Goal: Task Accomplishment & Management: Use online tool/utility

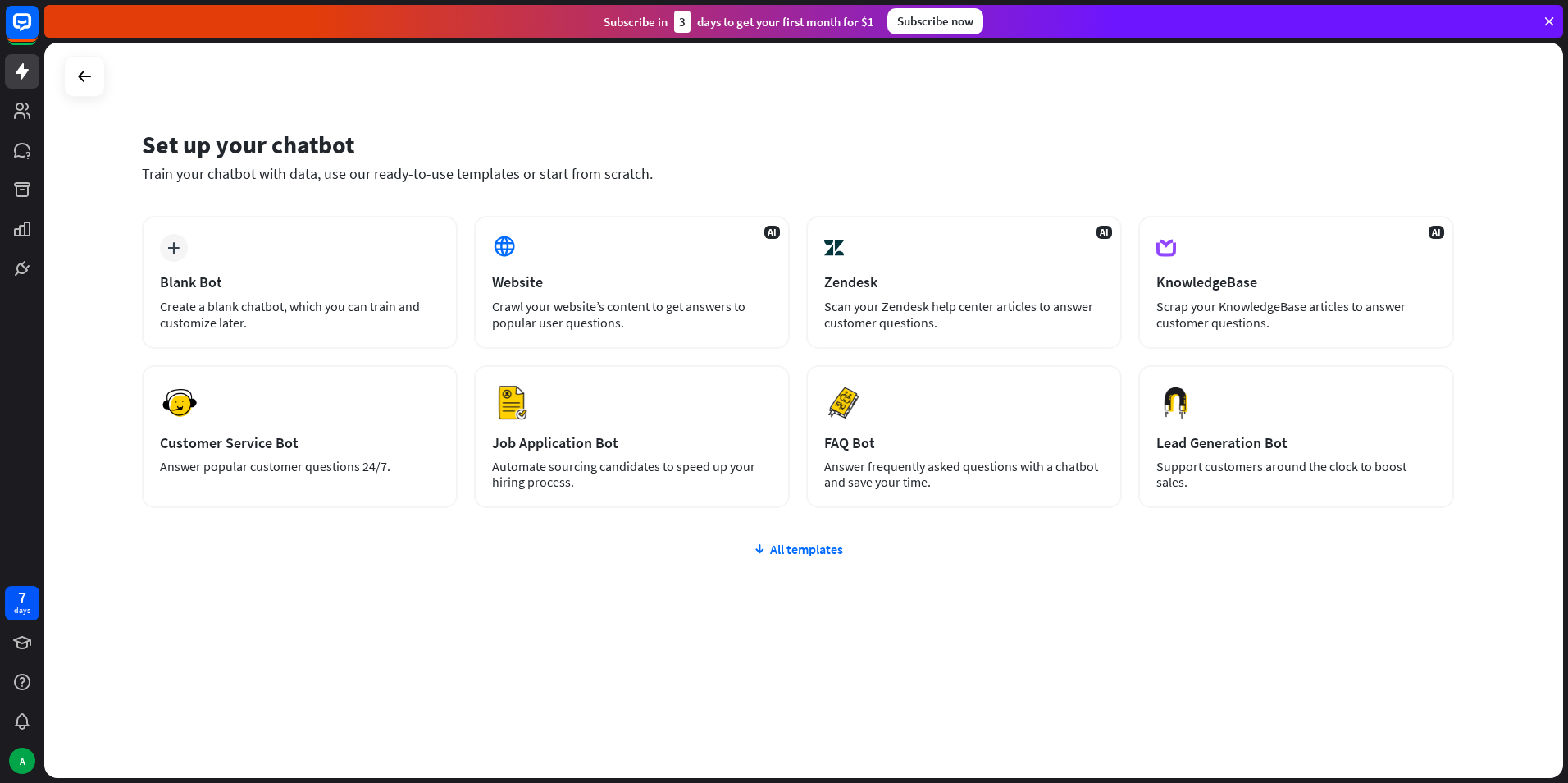
click at [794, 551] on div "All templates" at bounding box center [797, 549] width 1311 height 17
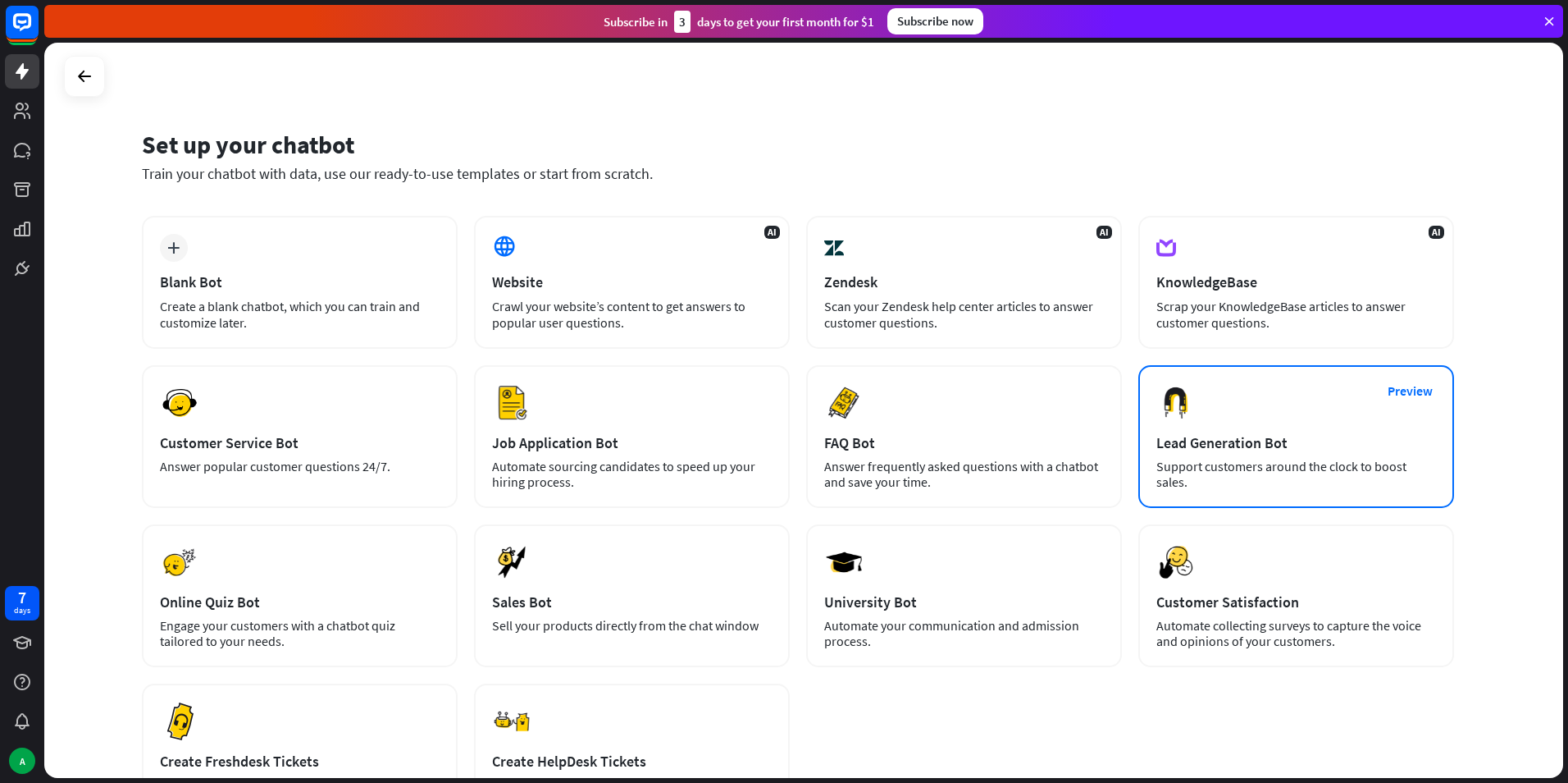
scroll to position [82, 0]
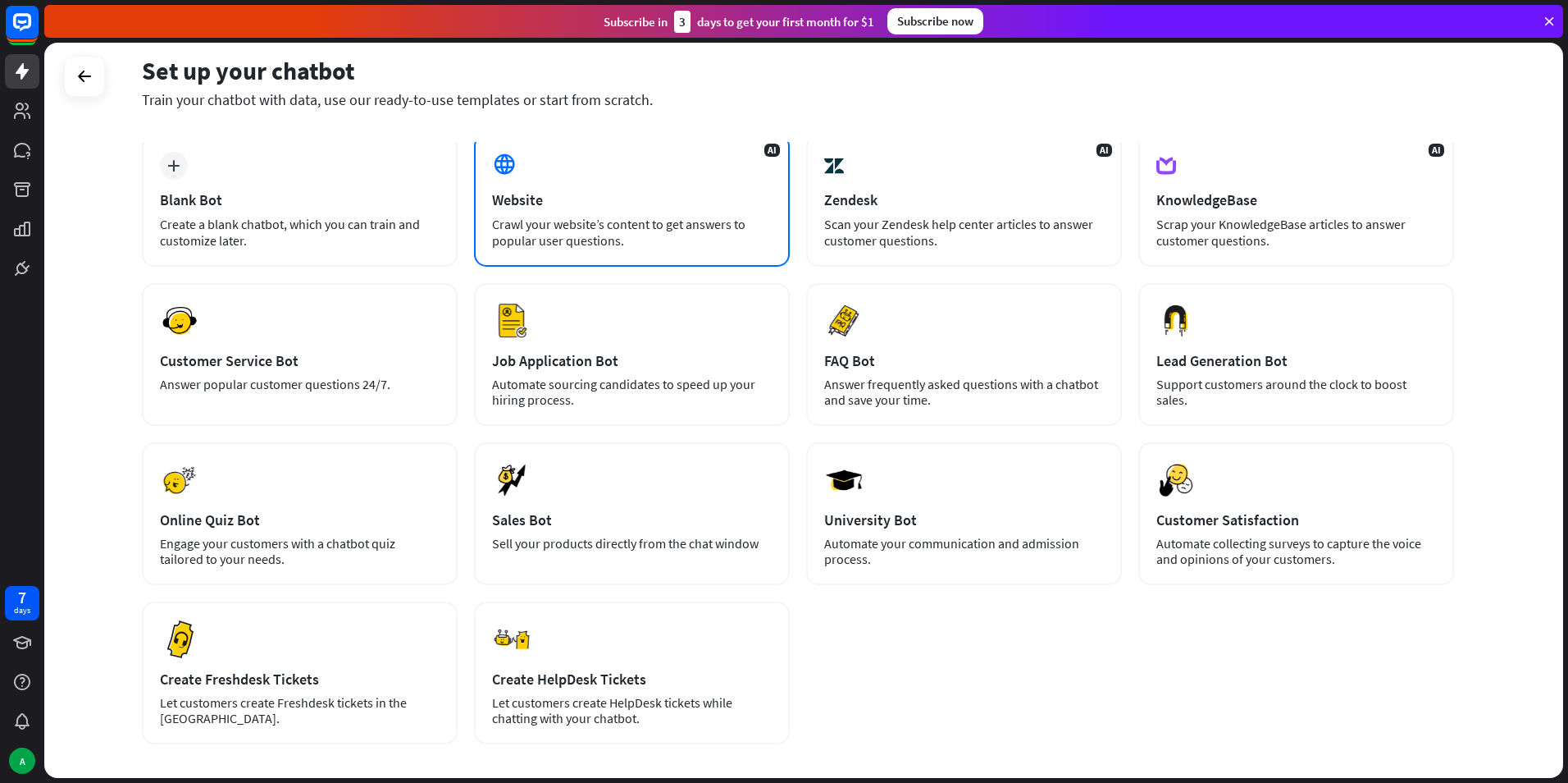
click at [697, 232] on div "Crawl your website’s content to get answers to popular user questions." at bounding box center [632, 232] width 280 height 33
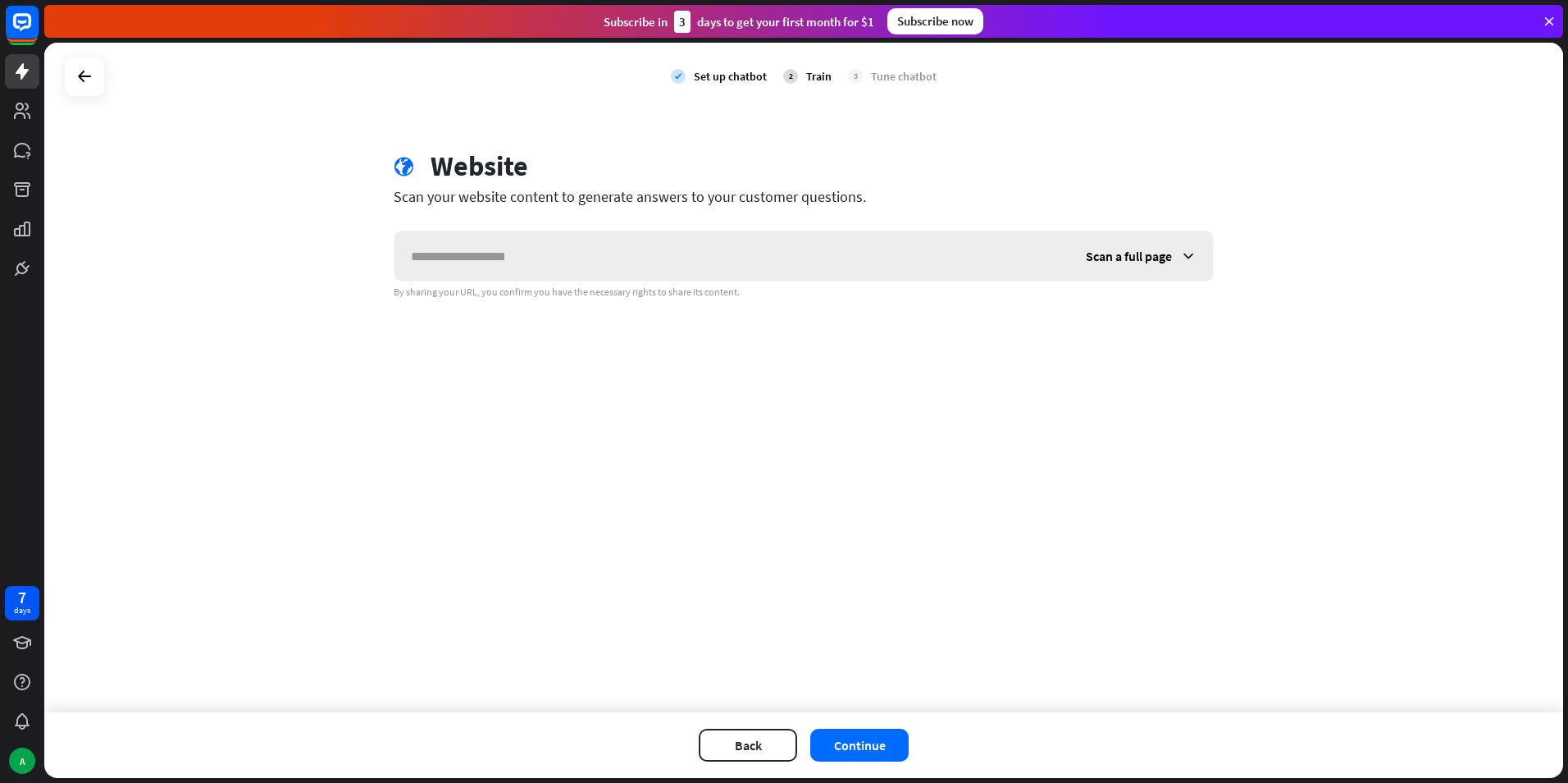
click at [688, 243] on input "text" at bounding box center [732, 256] width 675 height 50
type input "**********"
click at [859, 746] on button "Continue" at bounding box center [858, 745] width 98 height 33
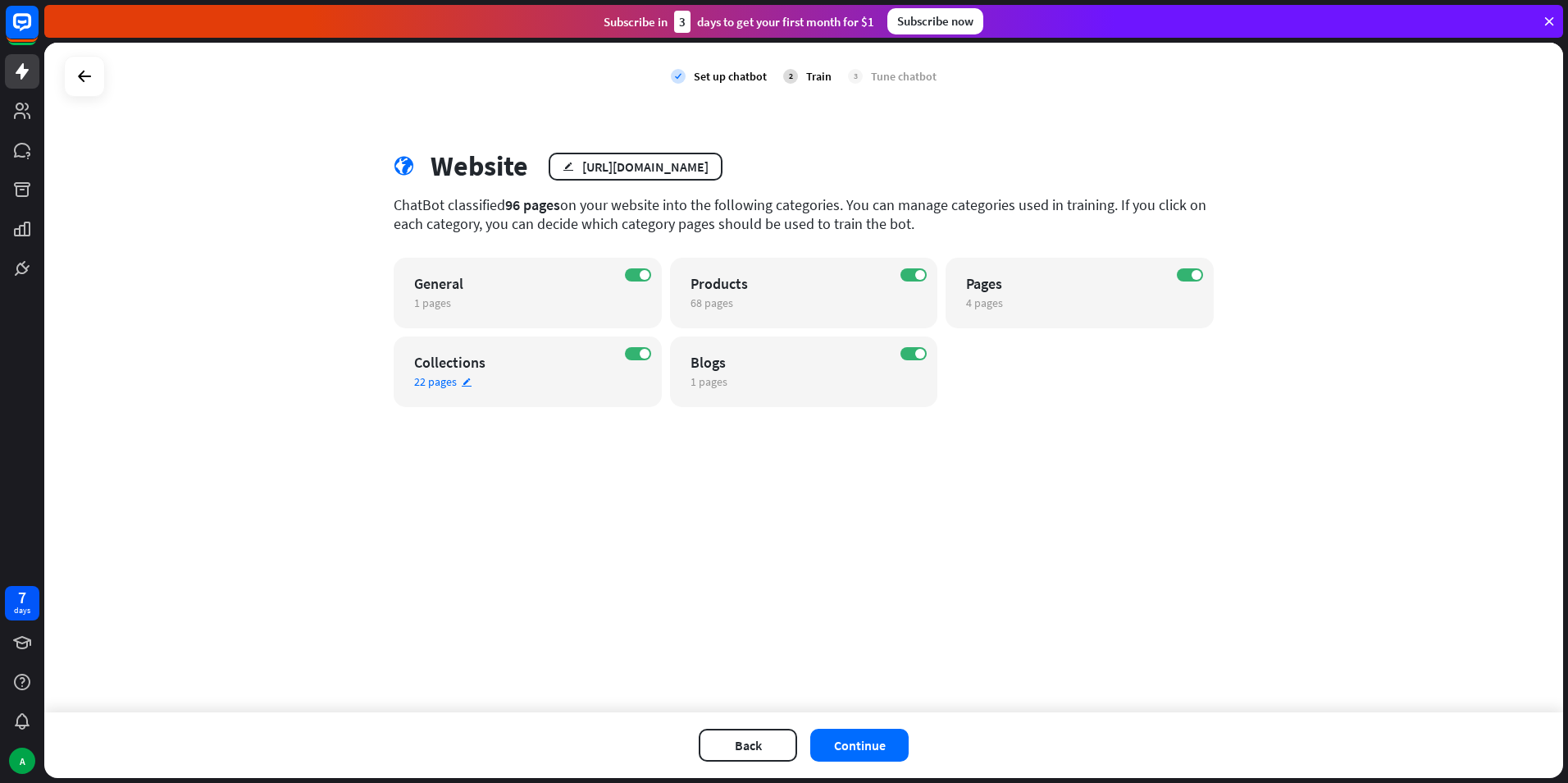
click at [453, 388] on span "22 pages" at bounding box center [436, 381] width 43 height 15
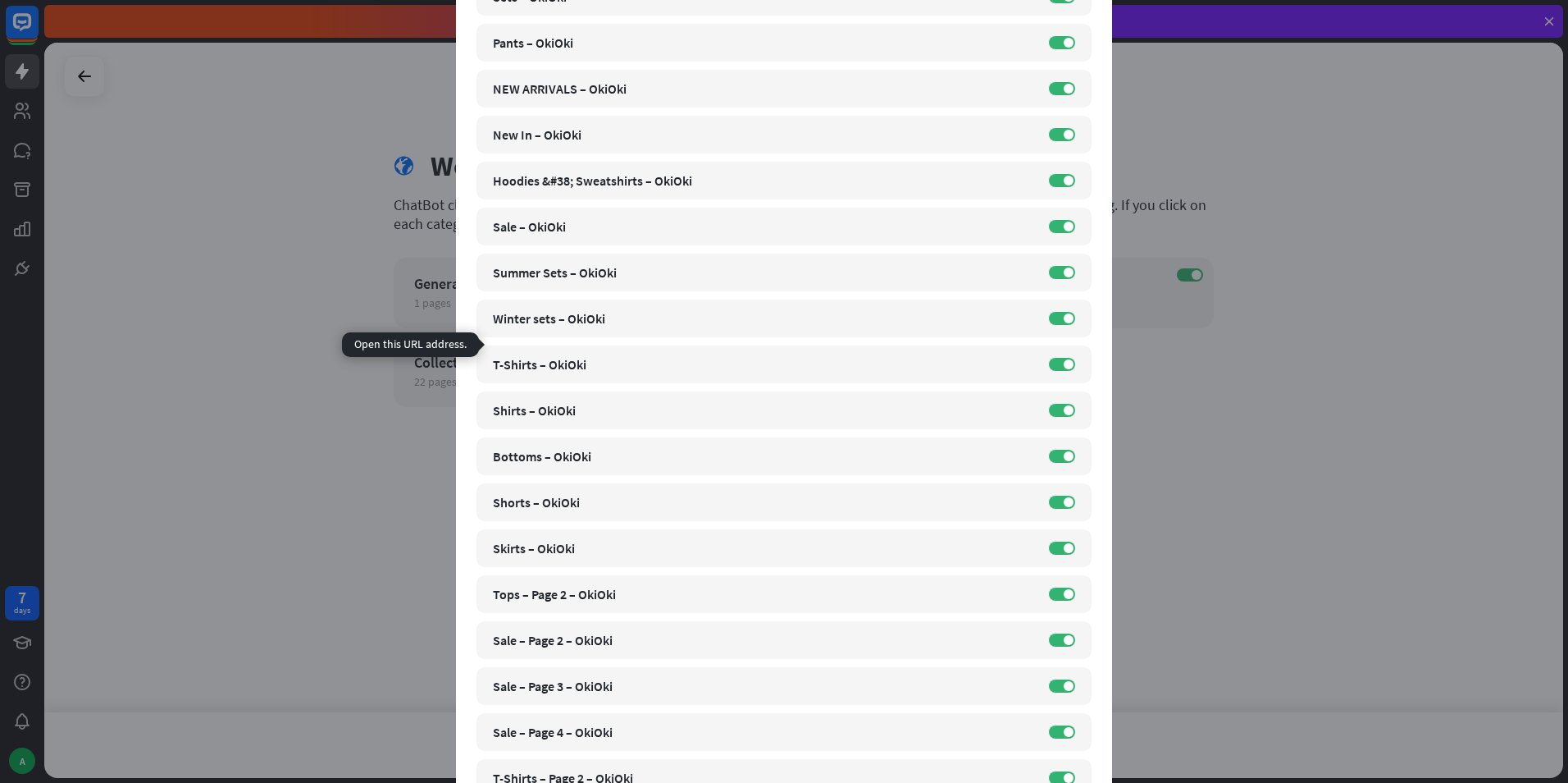
scroll to position [410, 0]
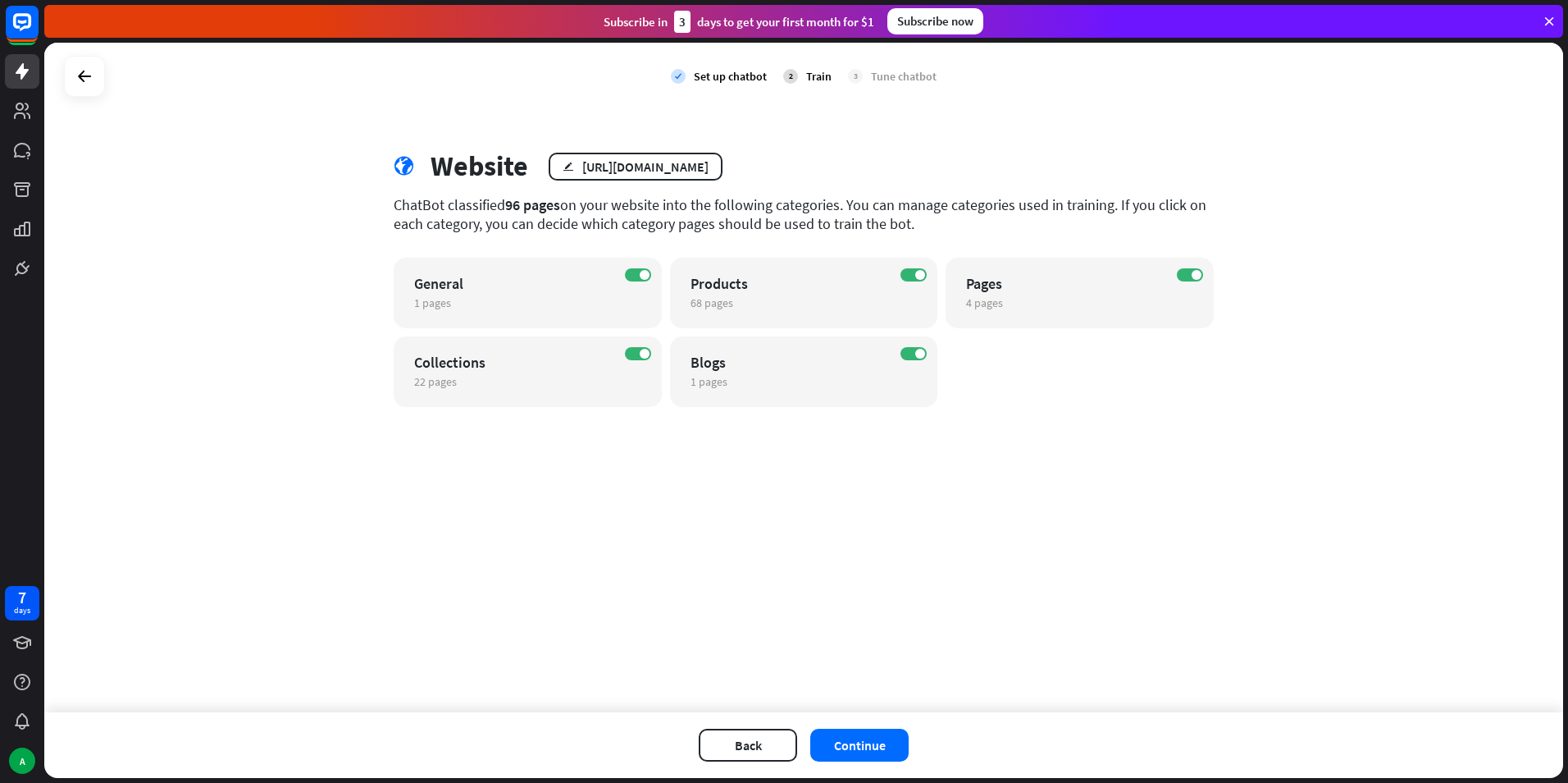
click at [339, 445] on div "close Train the bot with pages from the “Collections” category There are 22 pag…" at bounding box center [784, 391] width 1568 height 783
click at [846, 741] on button "Continue" at bounding box center [858, 745] width 98 height 33
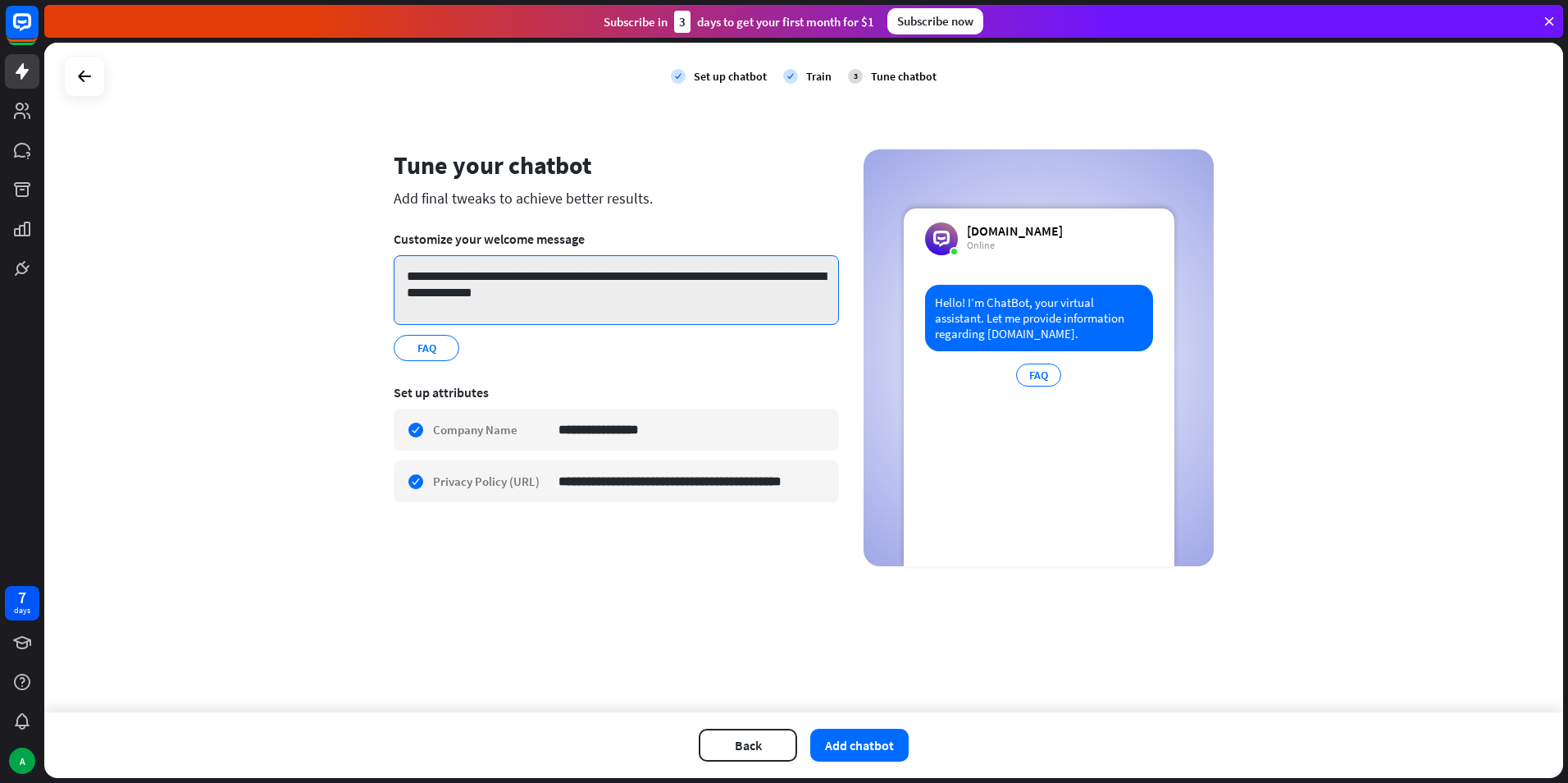
click at [505, 291] on textarea "**********" at bounding box center [616, 290] width 445 height 70
click at [490, 273] on textarea "**********" at bounding box center [616, 290] width 445 height 70
click at [542, 304] on textarea "**********" at bounding box center [616, 290] width 445 height 70
click at [586, 291] on textarea "**********" at bounding box center [616, 290] width 445 height 70
type textarea "**********"
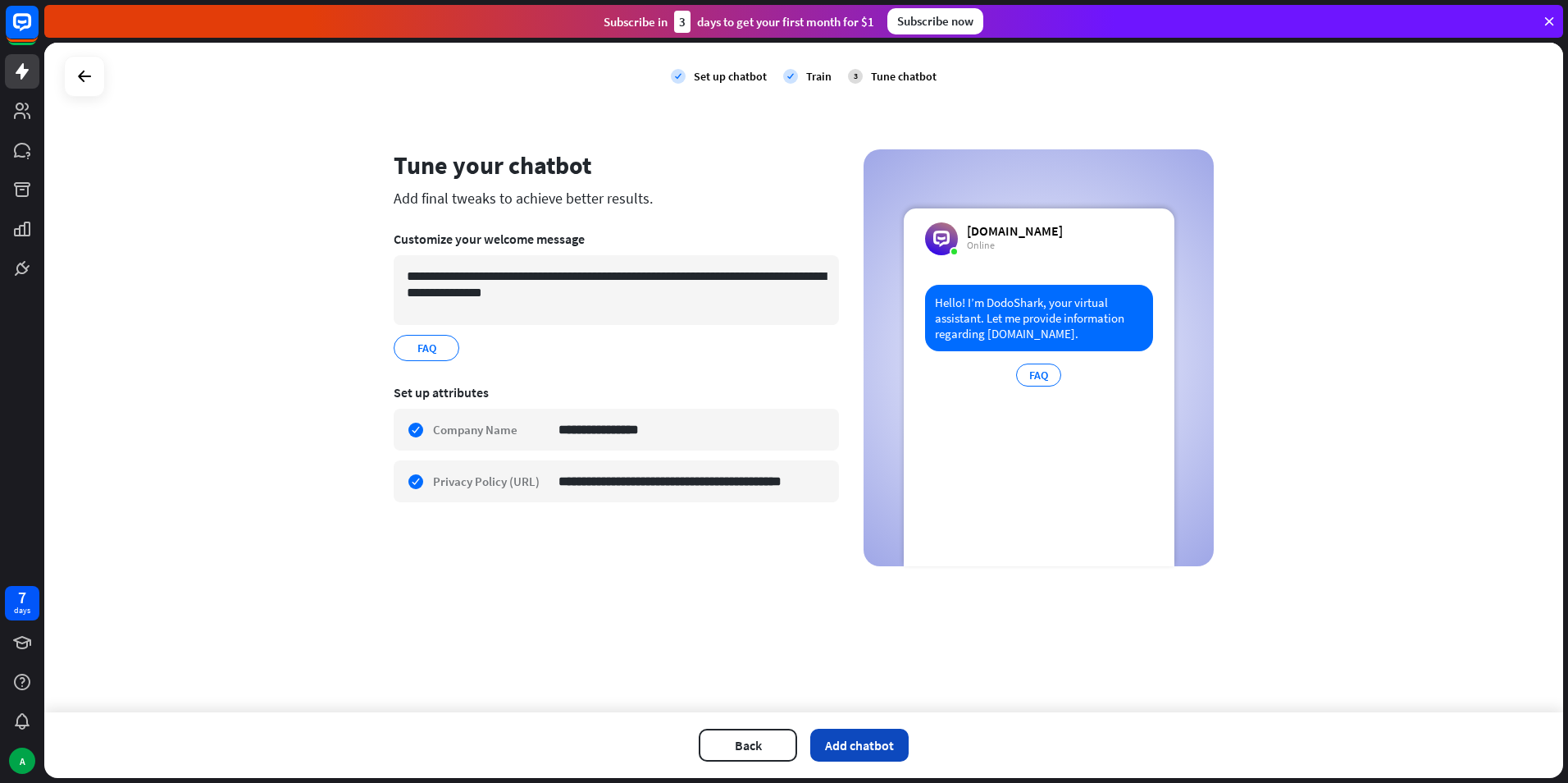
click at [829, 731] on button "Add chatbot" at bounding box center [858, 745] width 98 height 33
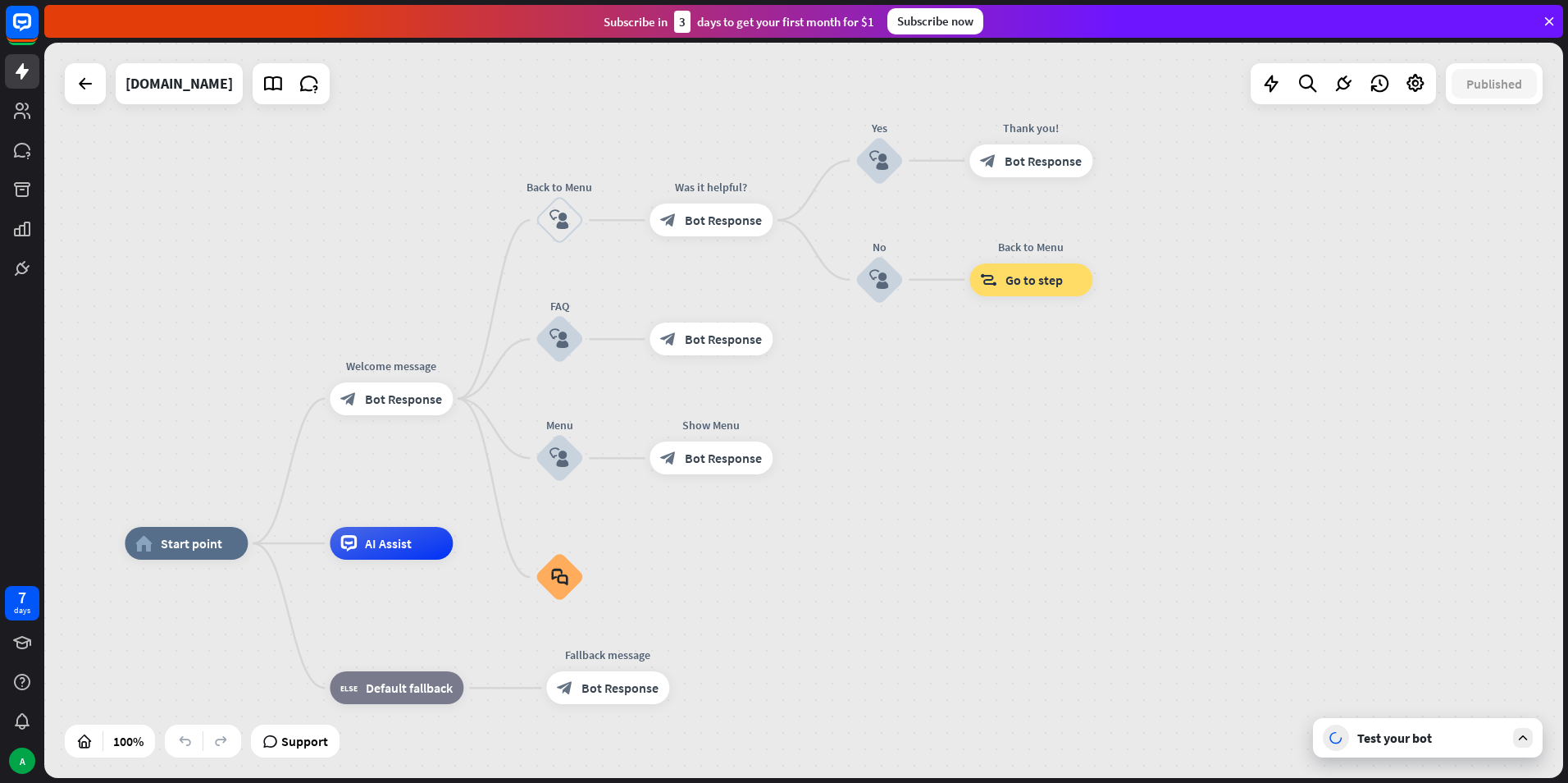
drag, startPoint x: 439, startPoint y: 323, endPoint x: 217, endPoint y: 456, distance: 258.8
click at [217, 456] on div "home_2 Start point Welcome message block_bot_response Bot Response Back to Menu…" at bounding box center [804, 410] width 1518 height 735
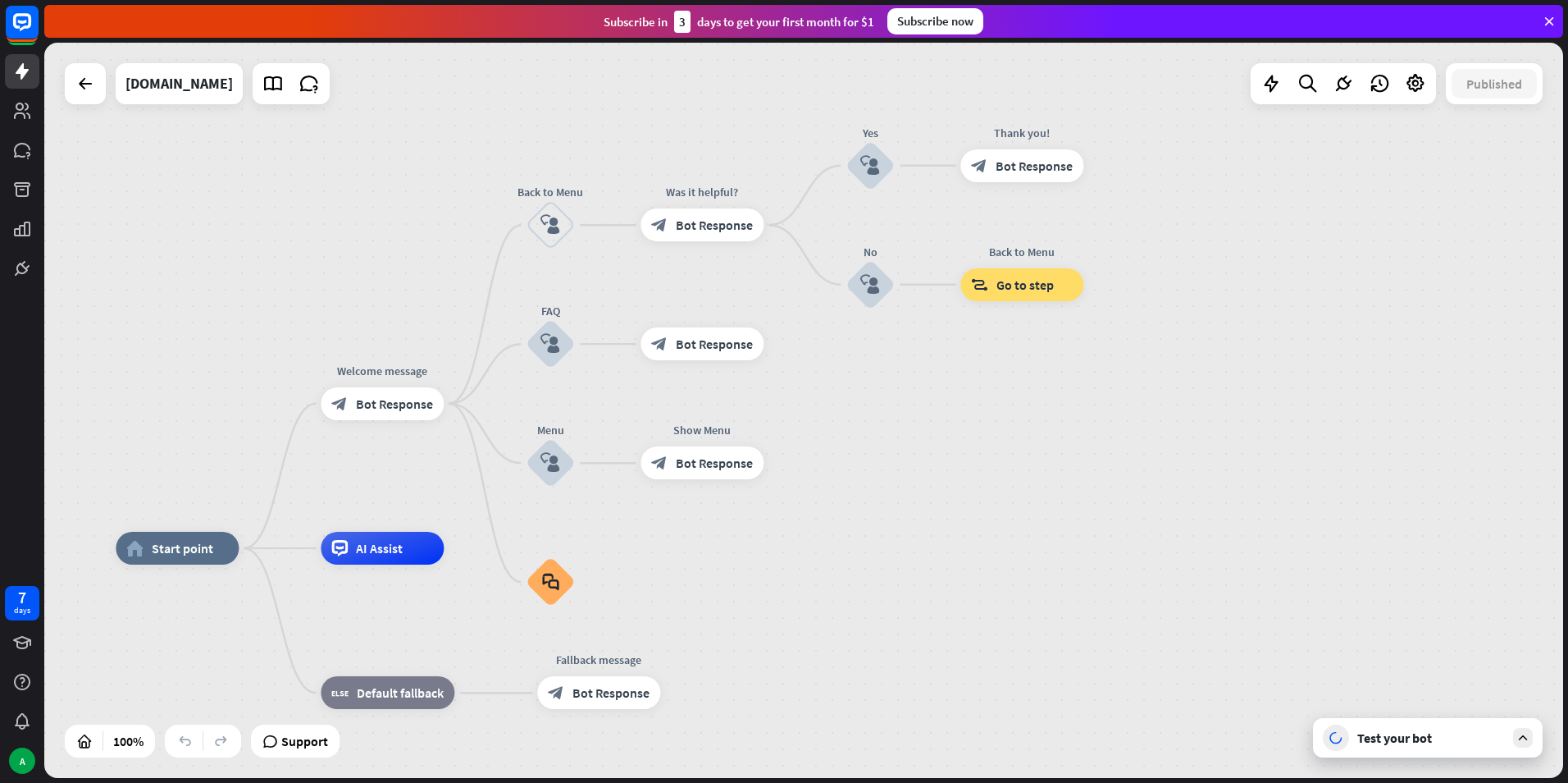
drag, startPoint x: 406, startPoint y: 598, endPoint x: 390, endPoint y: 605, distance: 17.5
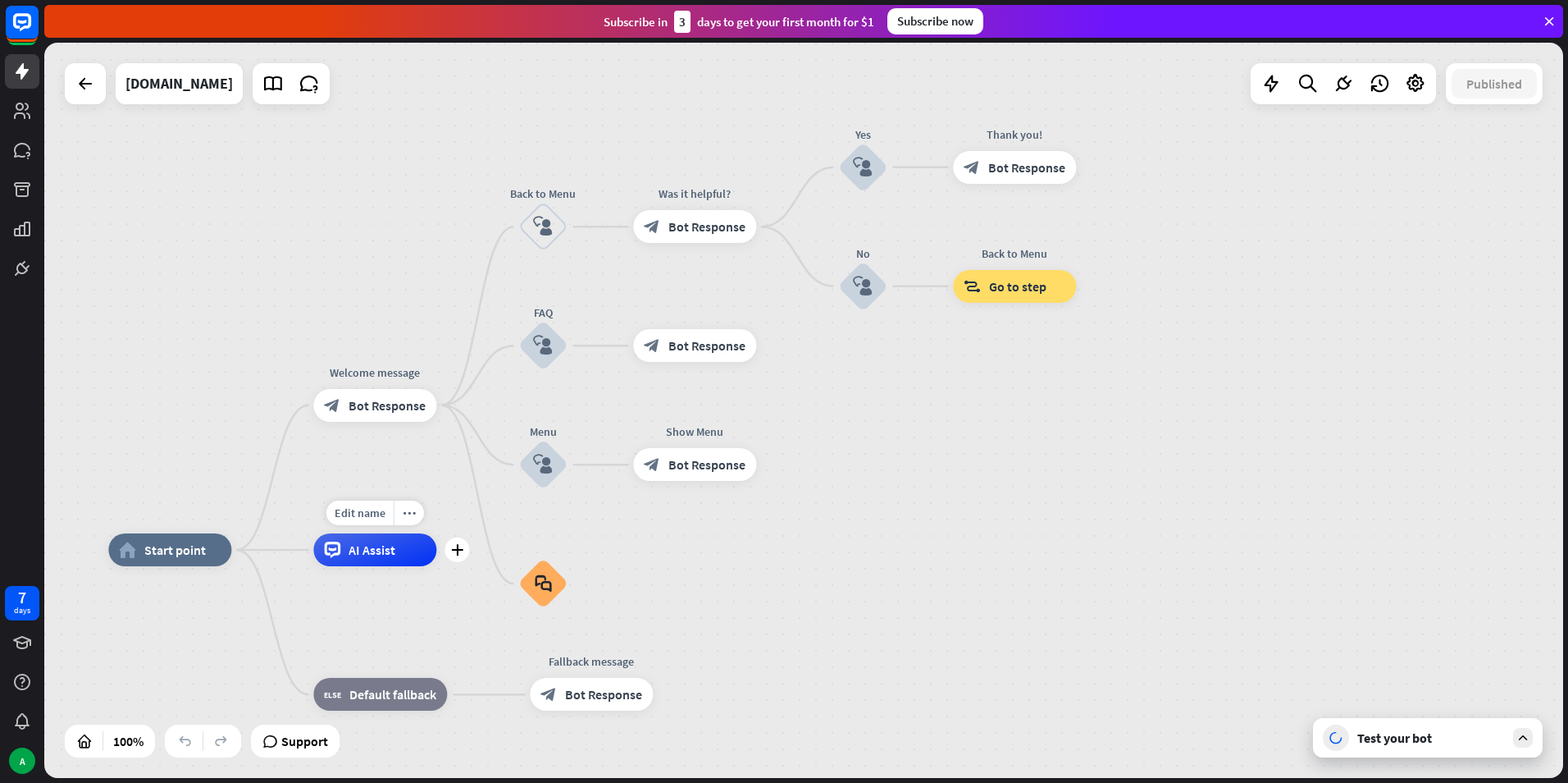
click at [391, 552] on span "AI Assist" at bounding box center [371, 550] width 47 height 17
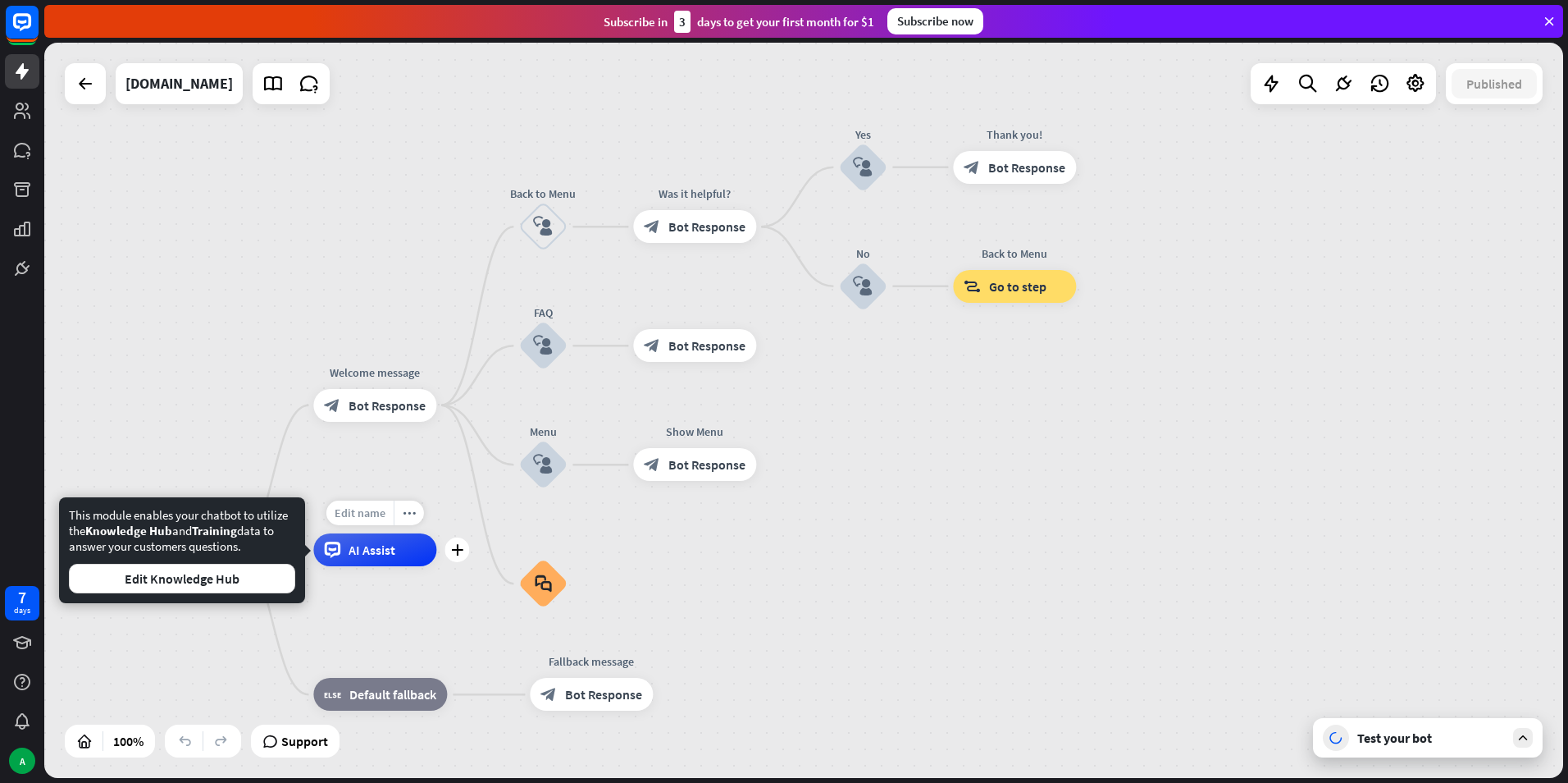
click at [347, 511] on span "Edit name" at bounding box center [360, 513] width 51 height 15
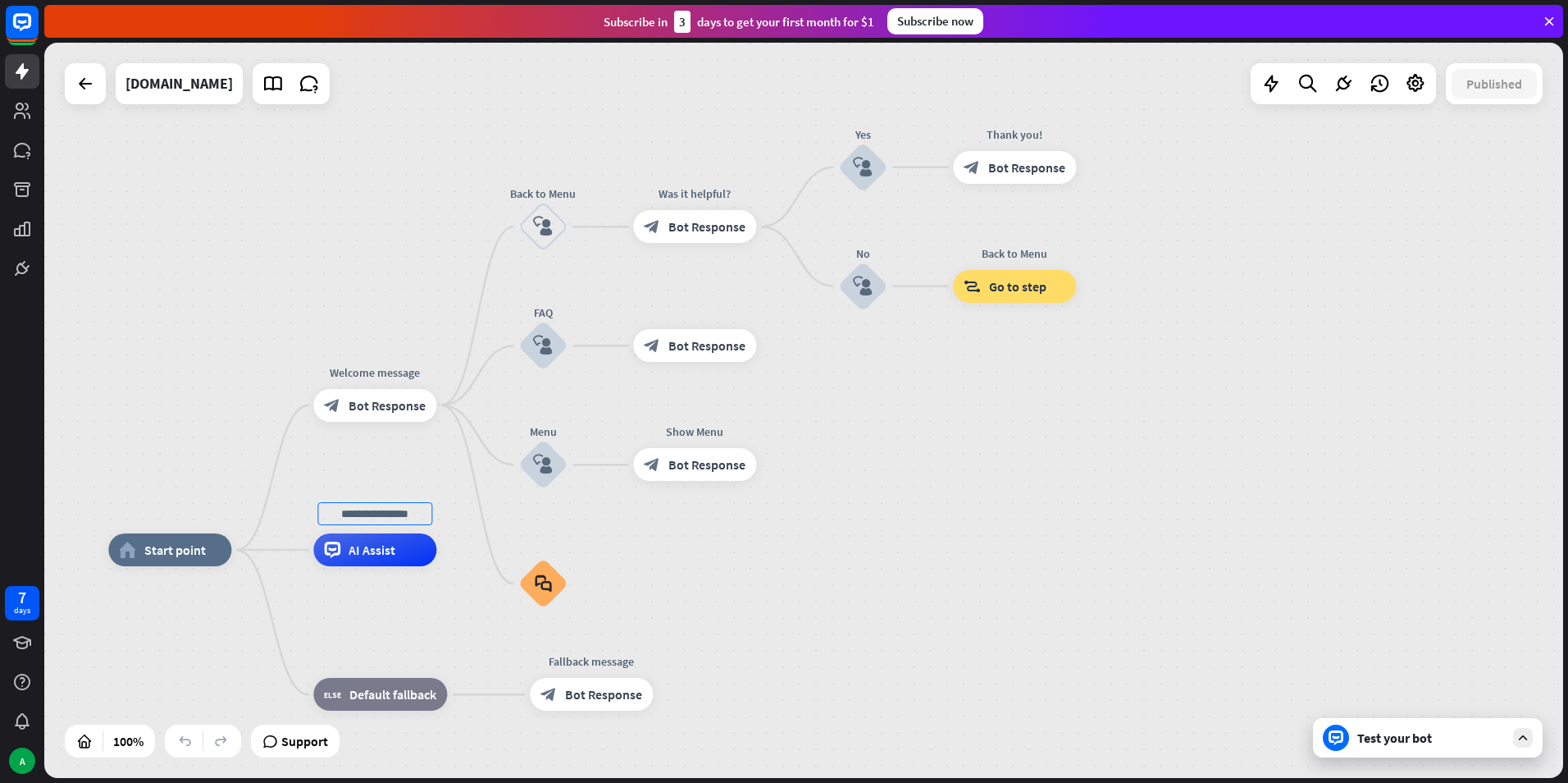
click at [332, 479] on div "home_2 Start point Welcome message block_bot_response Bot Response Back to Menu…" at bounding box center [804, 410] width 1518 height 735
click at [341, 539] on div "AI Assist" at bounding box center [374, 550] width 123 height 33
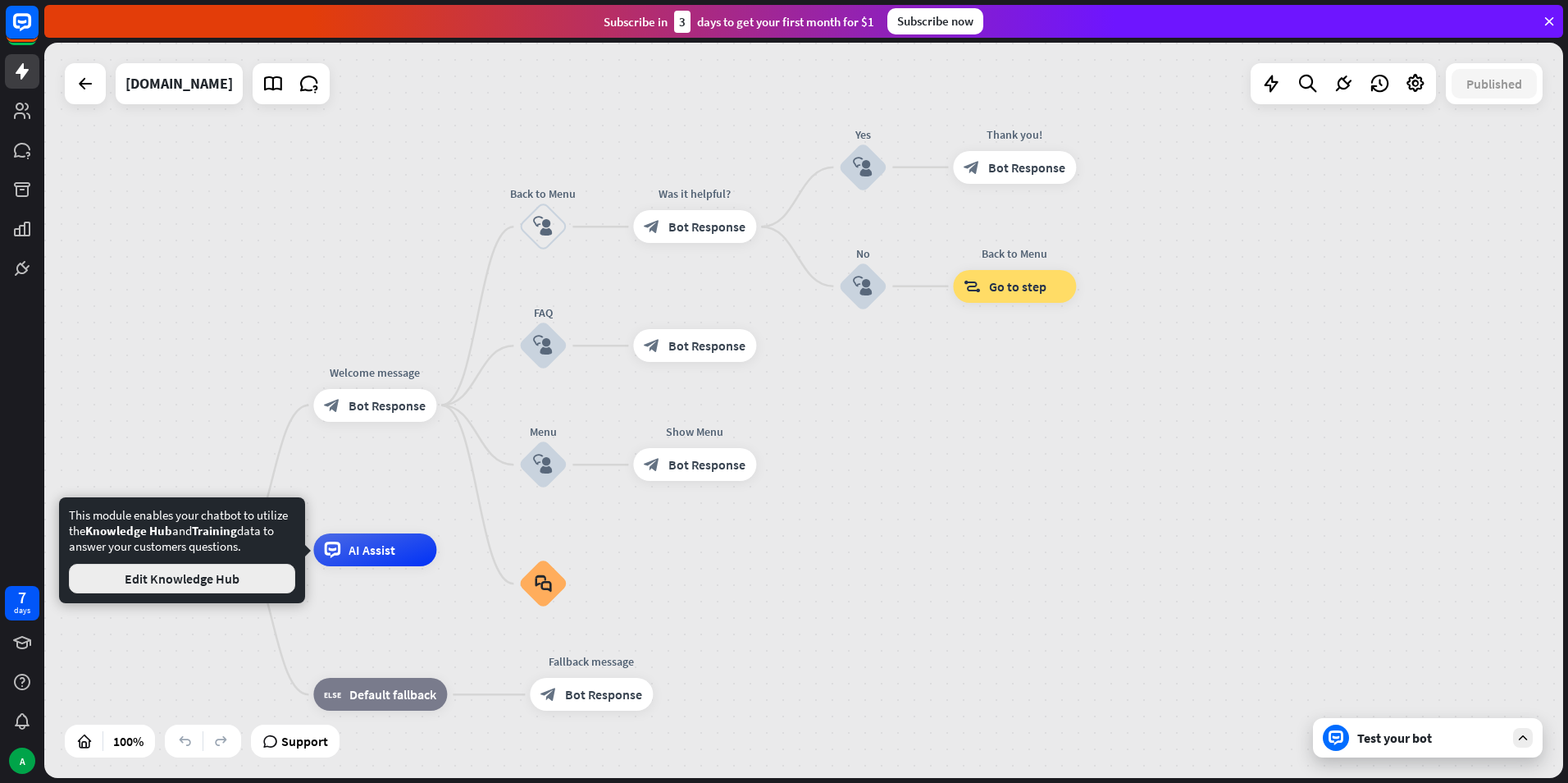
drag, startPoint x: 237, startPoint y: 585, endPoint x: 244, endPoint y: 433, distance: 152.2
click at [244, 433] on body "7 days A close Product Help First steps Get started with ChatBot Help Center Fo…" at bounding box center [784, 391] width 1568 height 783
click at [244, 433] on div "home_2 Start point Welcome message block_bot_response Bot Response Back to Menu…" at bounding box center [804, 410] width 1518 height 735
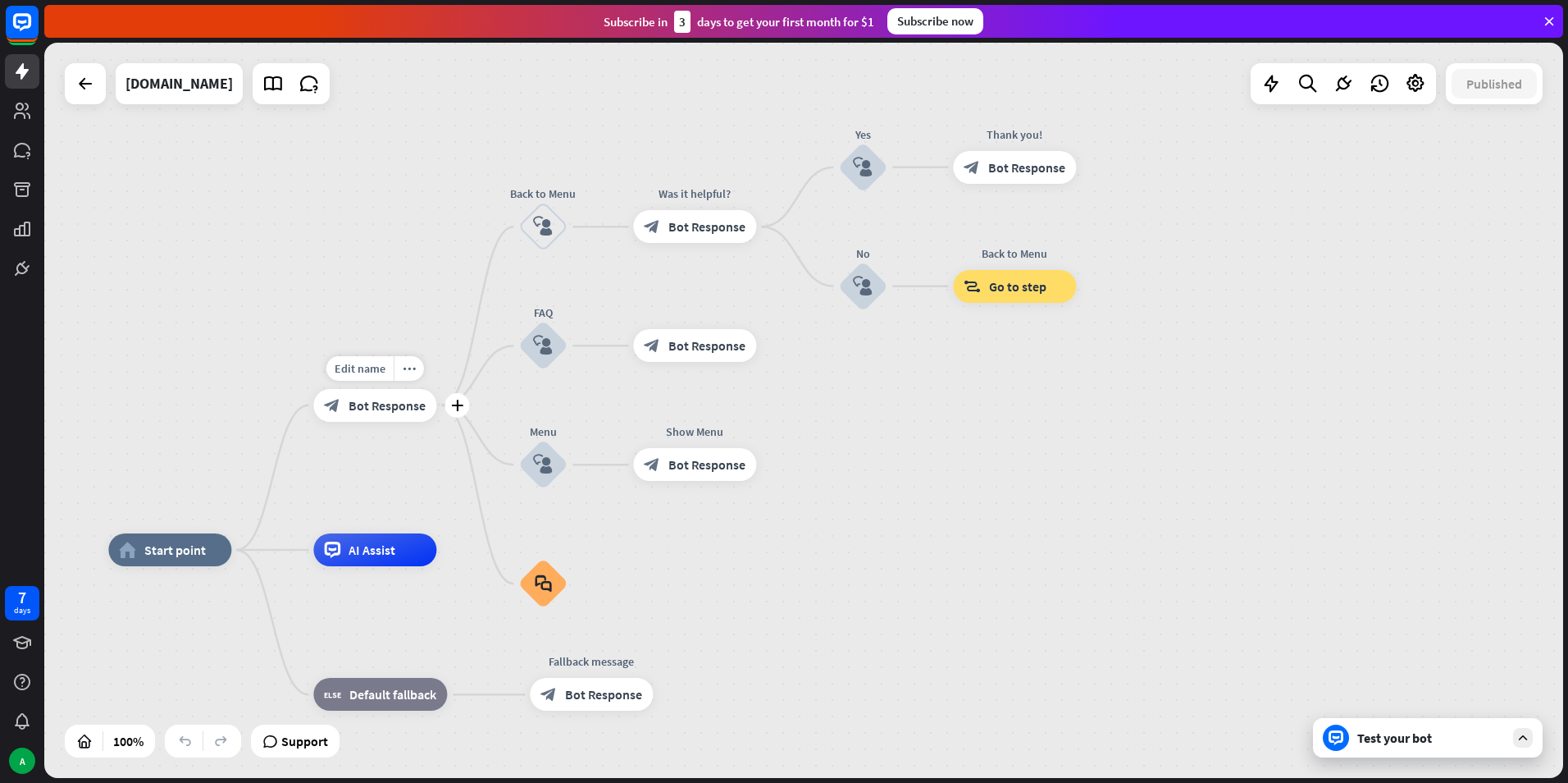
click at [341, 415] on div "block_bot_response Bot Response" at bounding box center [374, 406] width 123 height 33
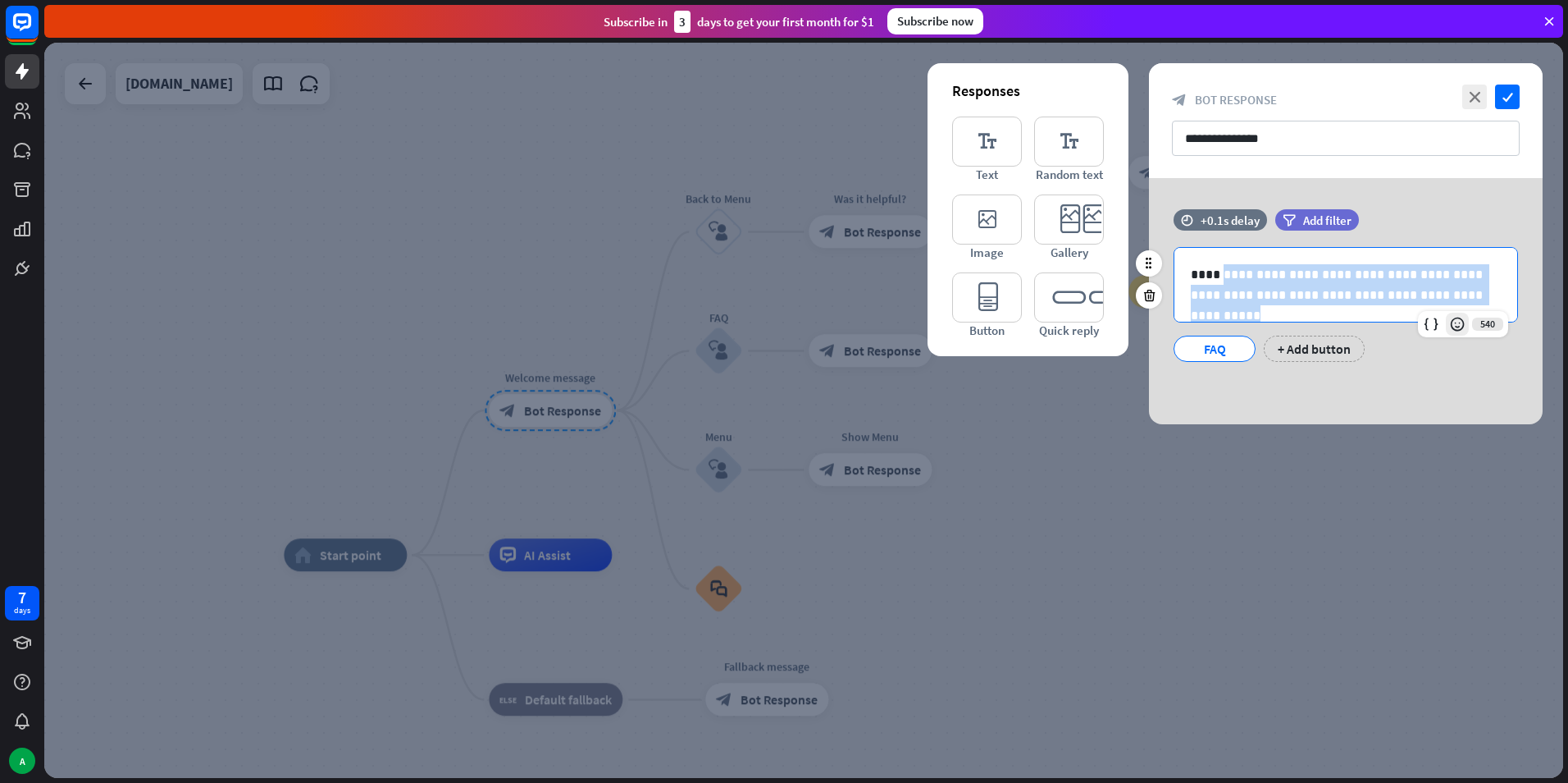
drag, startPoint x: 1216, startPoint y: 271, endPoint x: 1453, endPoint y: 317, distance: 241.4
click at [1453, 317] on div "**********" at bounding box center [1345, 285] width 344 height 76
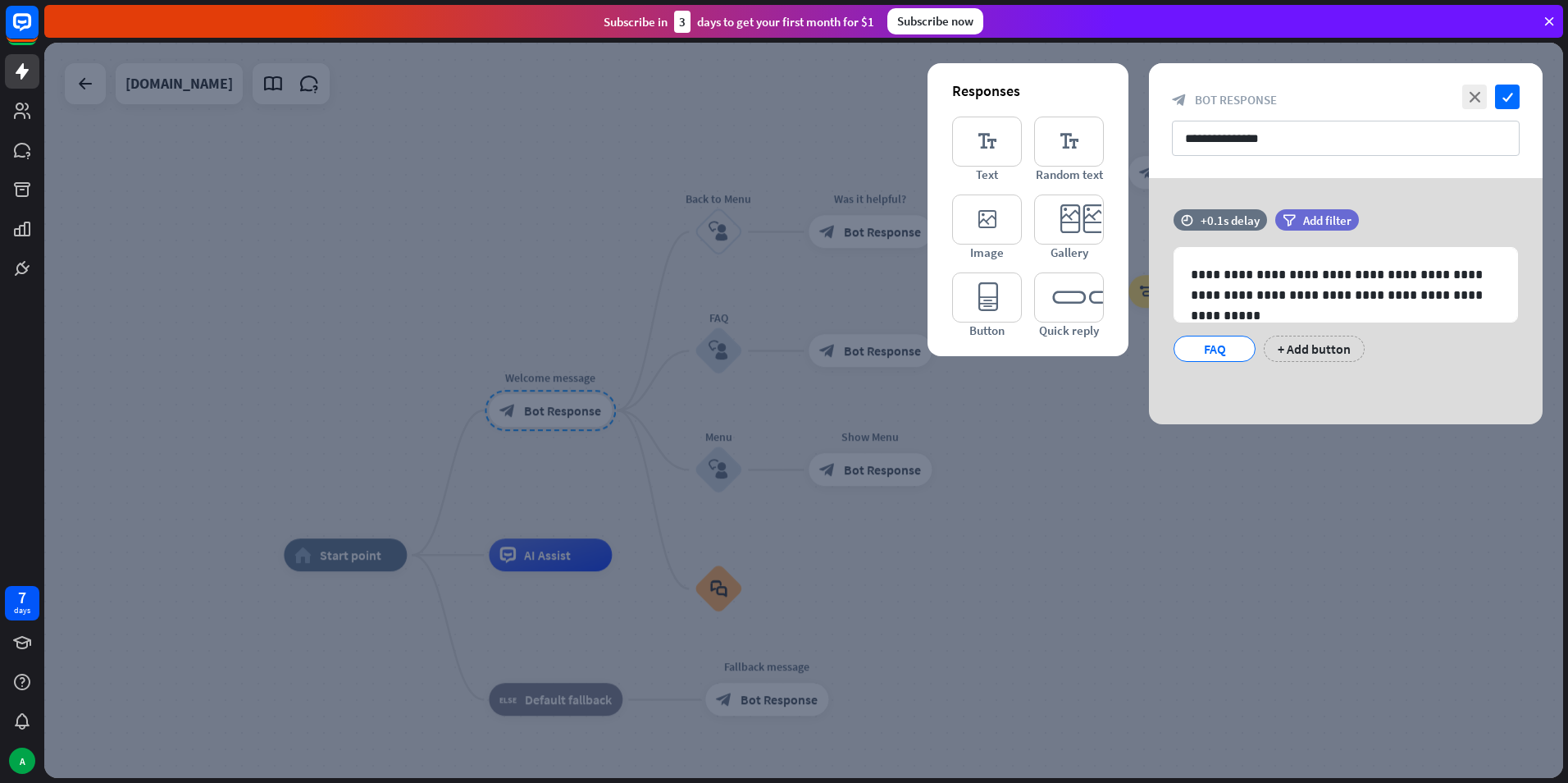
click at [1260, 404] on div "**********" at bounding box center [1345, 301] width 394 height 246
click at [1305, 339] on div "+ Add button" at bounding box center [1314, 348] width 101 height 26
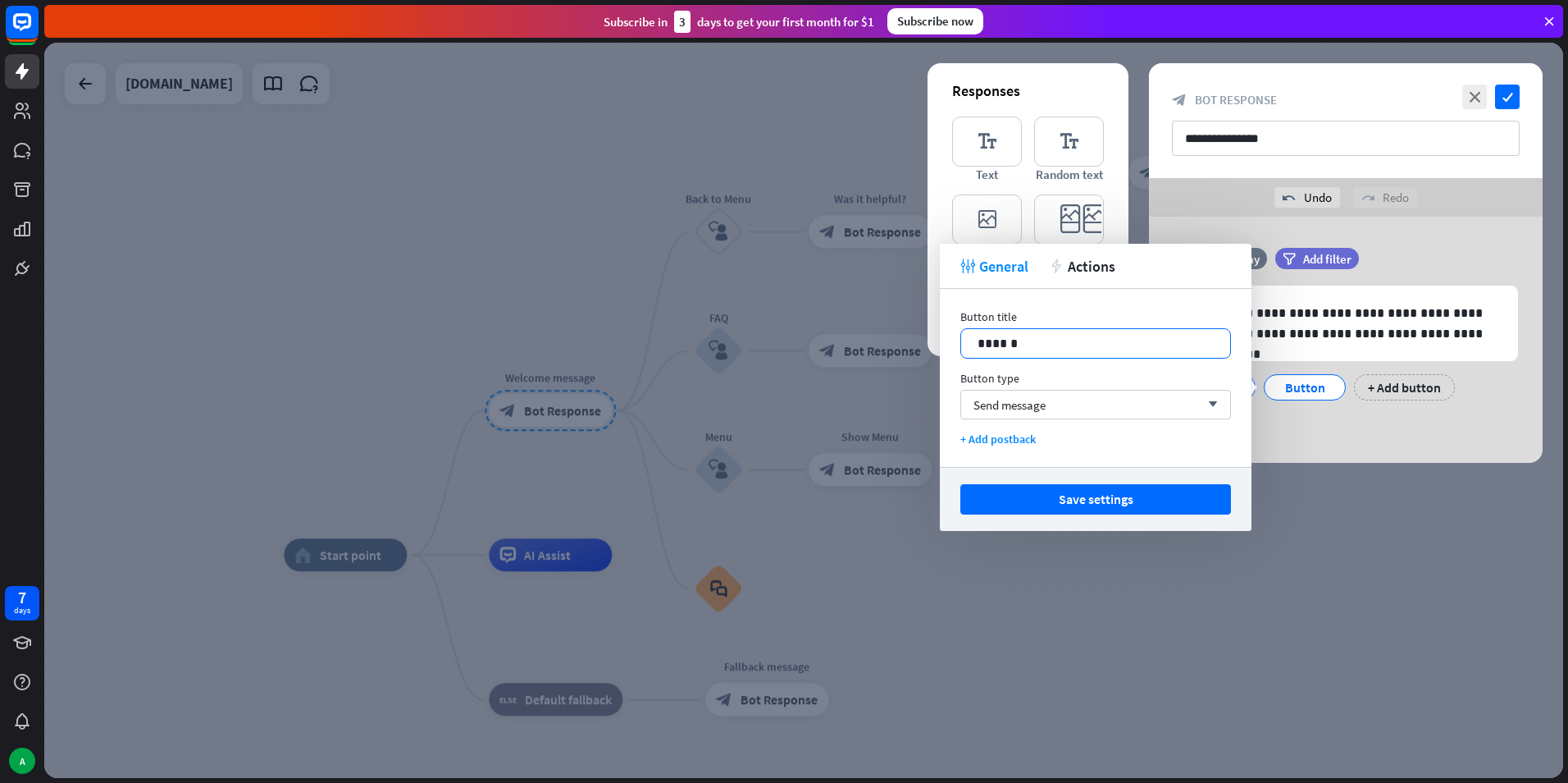
click at [1119, 351] on p "******" at bounding box center [1095, 342] width 236 height 20
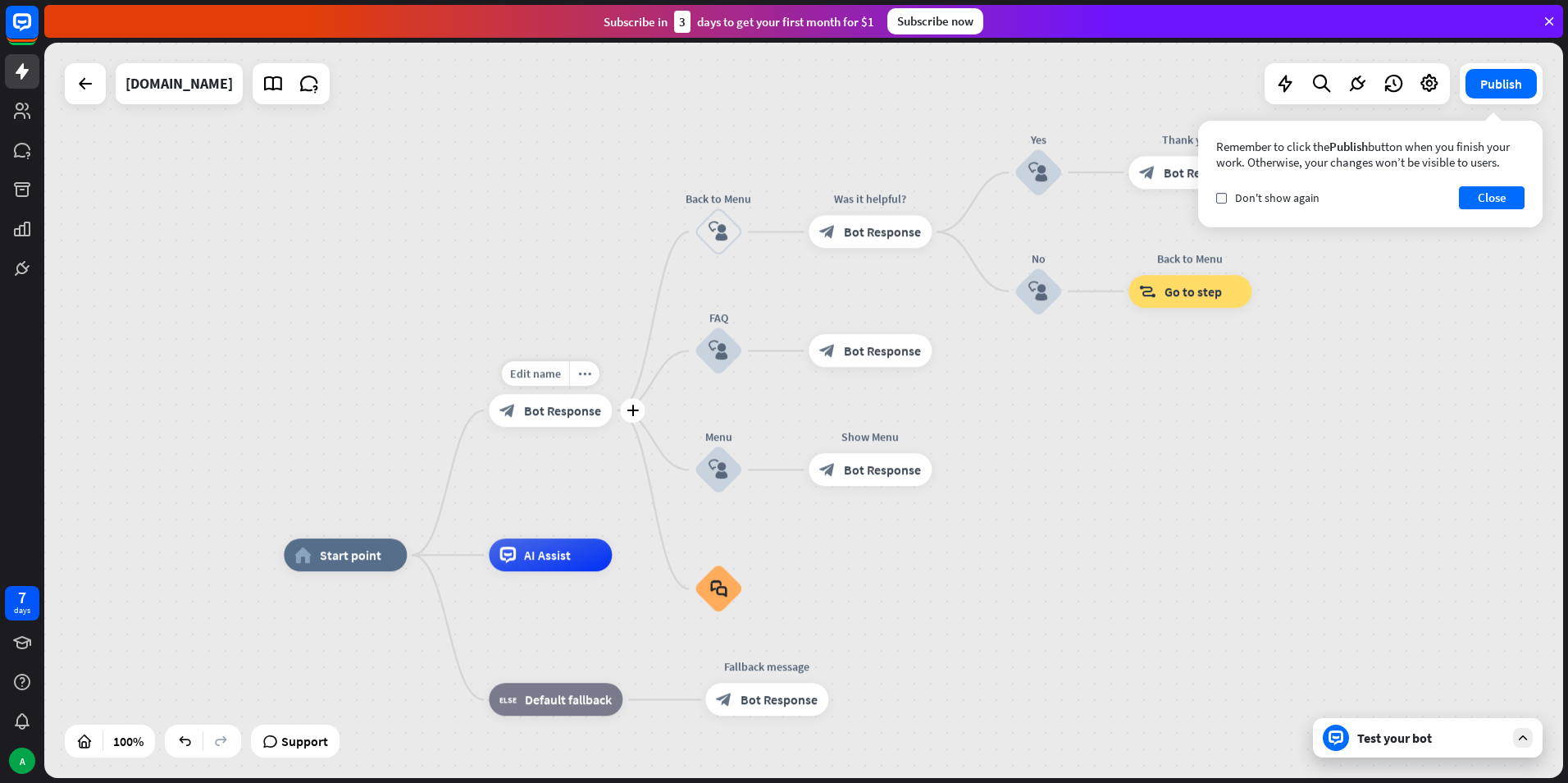
click at [599, 406] on span "Bot Response" at bounding box center [562, 409] width 77 height 17
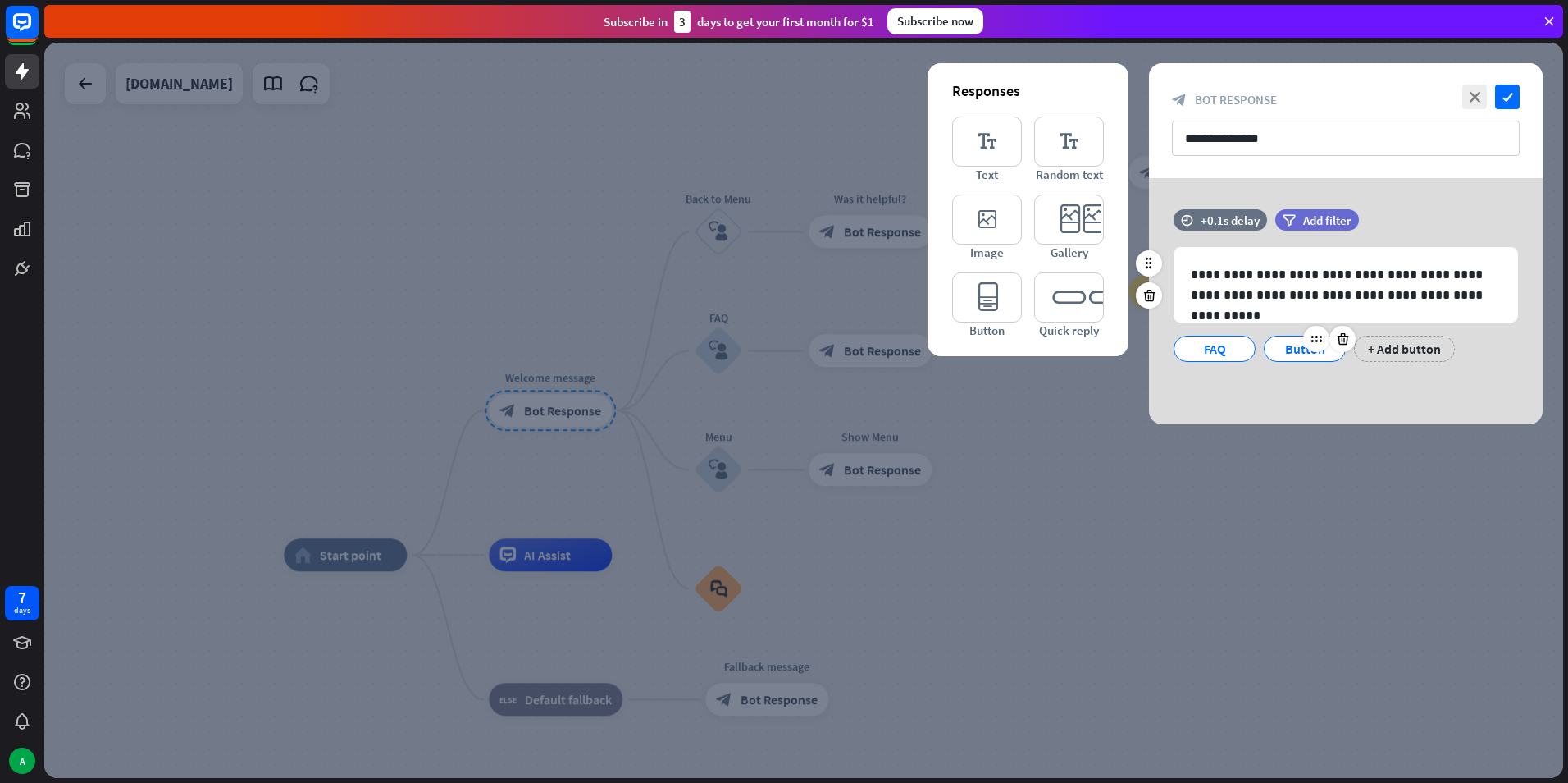
click at [1295, 348] on div "Button" at bounding box center [1305, 348] width 54 height 24
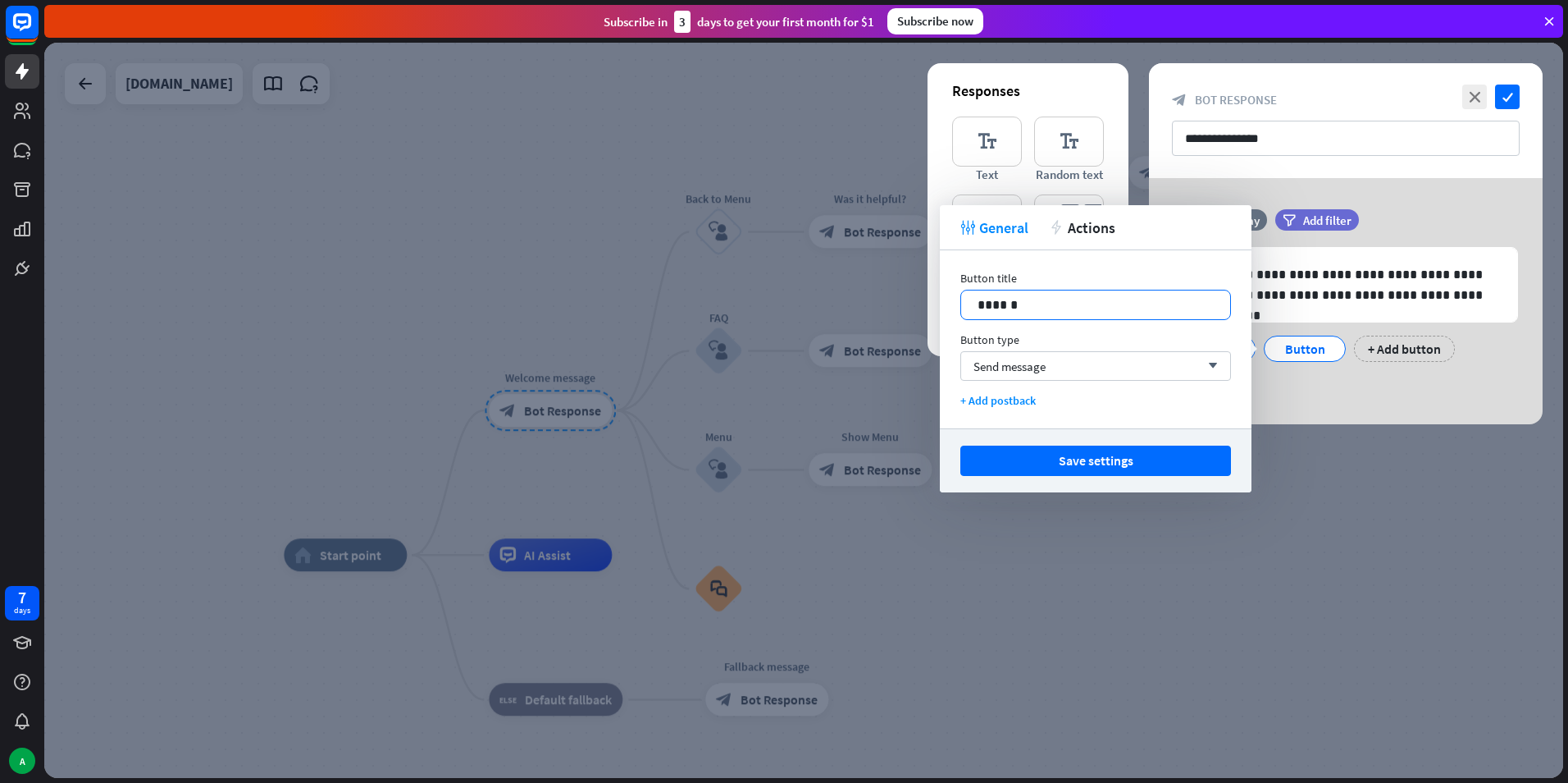
click at [1035, 311] on p "******" at bounding box center [1095, 304] width 236 height 20
drag, startPoint x: 1032, startPoint y: 309, endPoint x: 987, endPoint y: 309, distance: 45.0
click at [987, 309] on p "******" at bounding box center [1095, 304] width 236 height 20
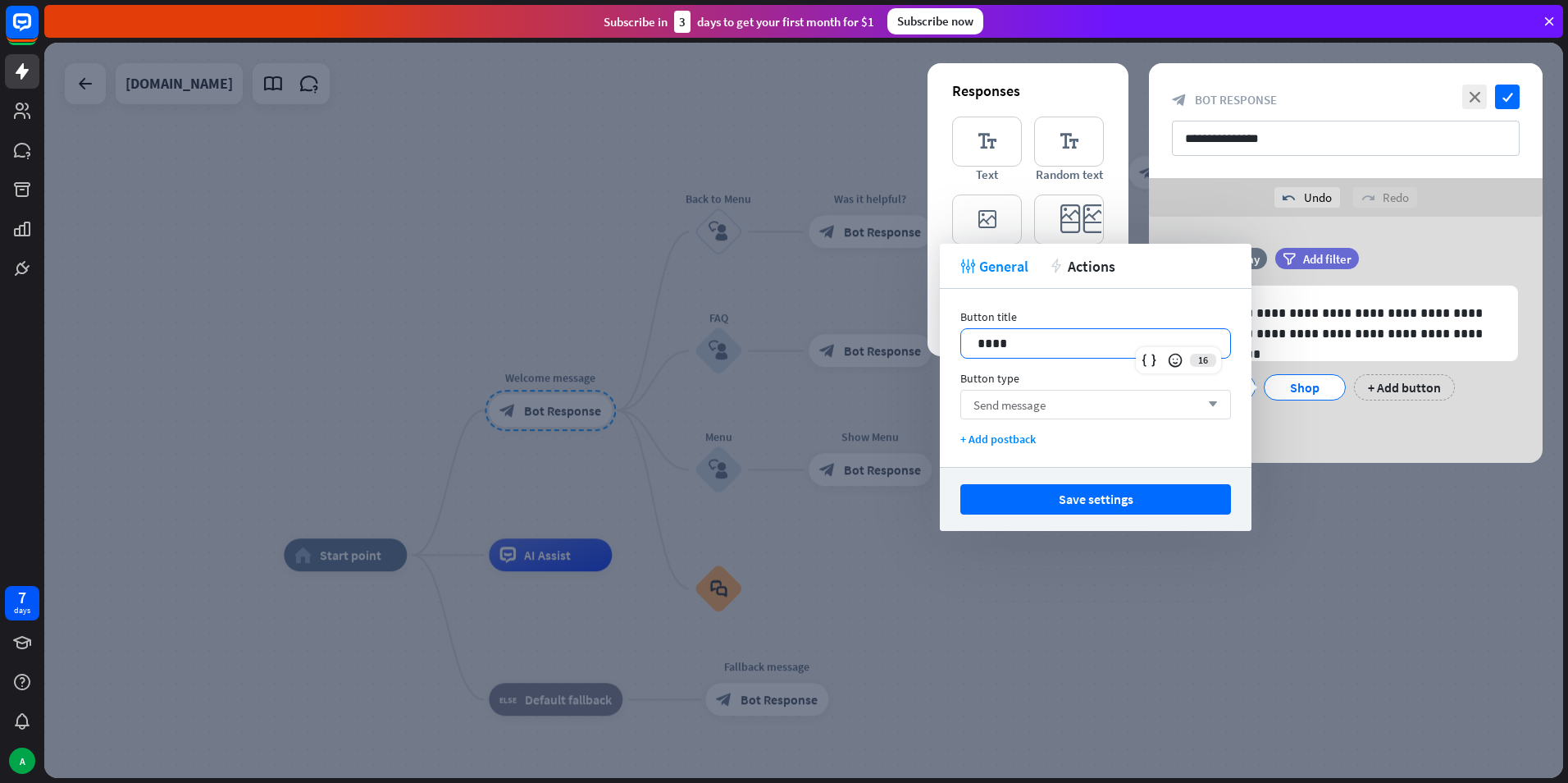
click at [1024, 390] on div "Send message arrow_down" at bounding box center [1096, 405] width 270 height 29
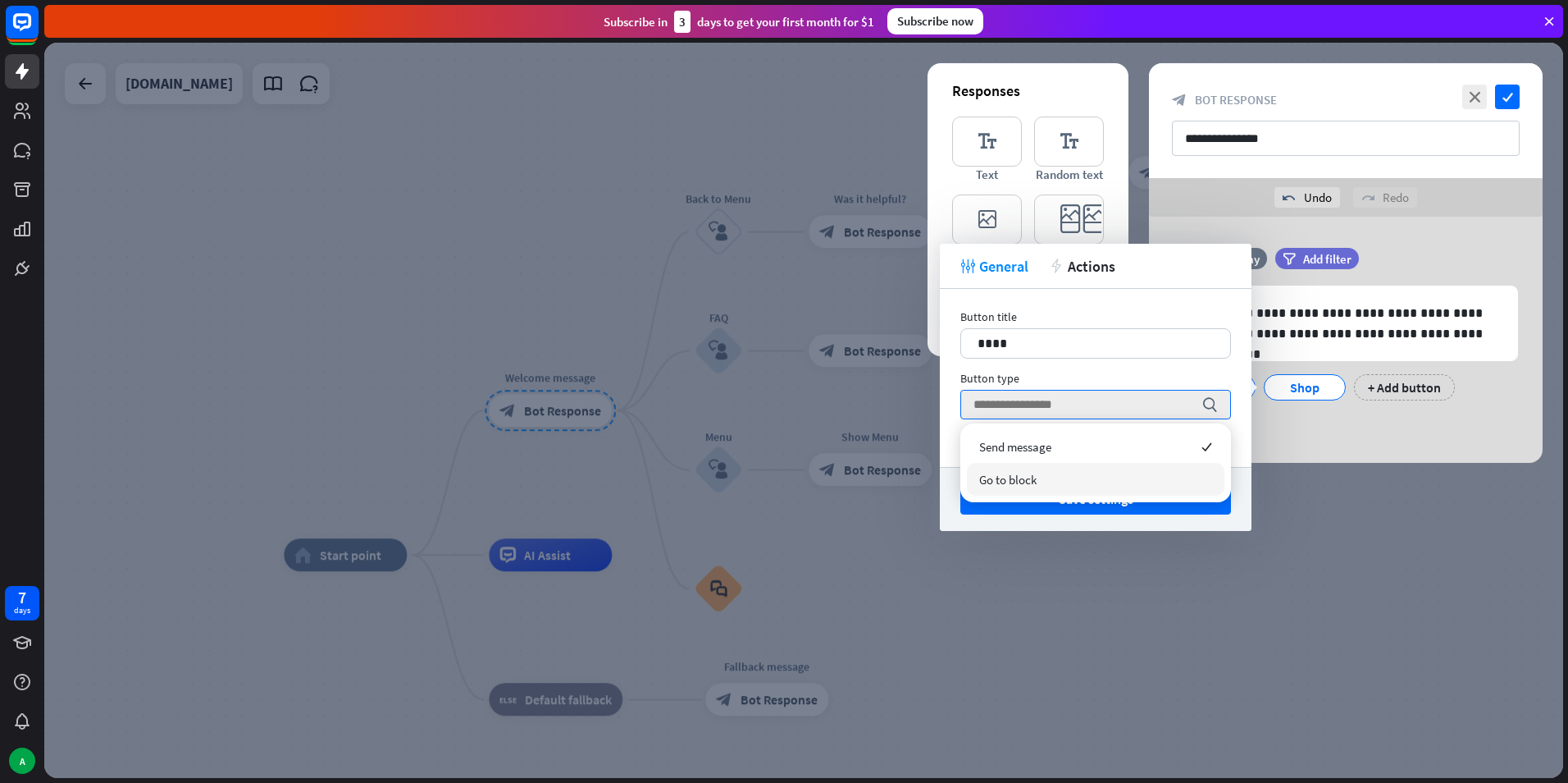
click at [1044, 470] on div "Go to block" at bounding box center [1095, 480] width 258 height 33
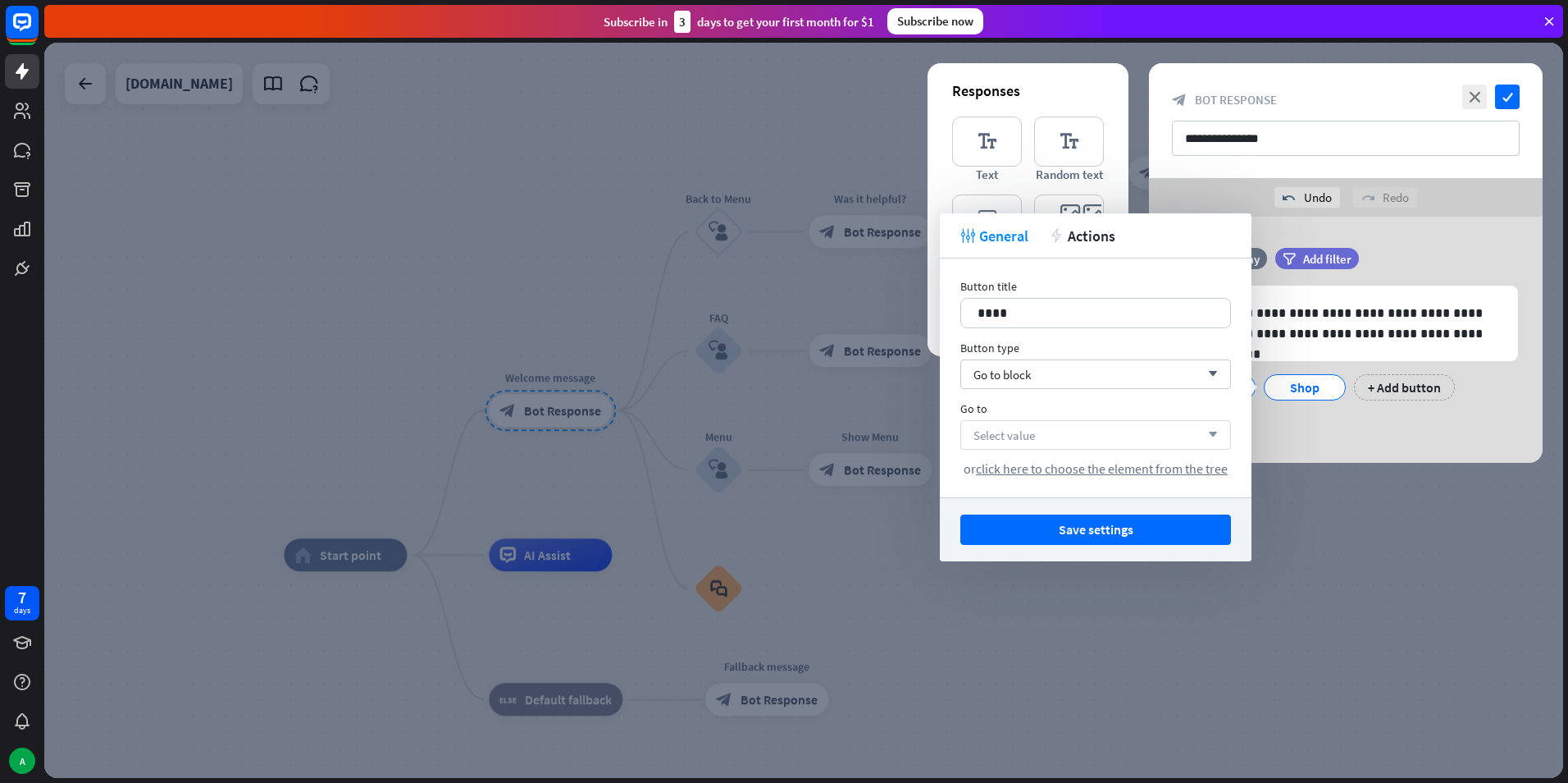
click at [1024, 435] on span "Select value" at bounding box center [1003, 435] width 61 height 16
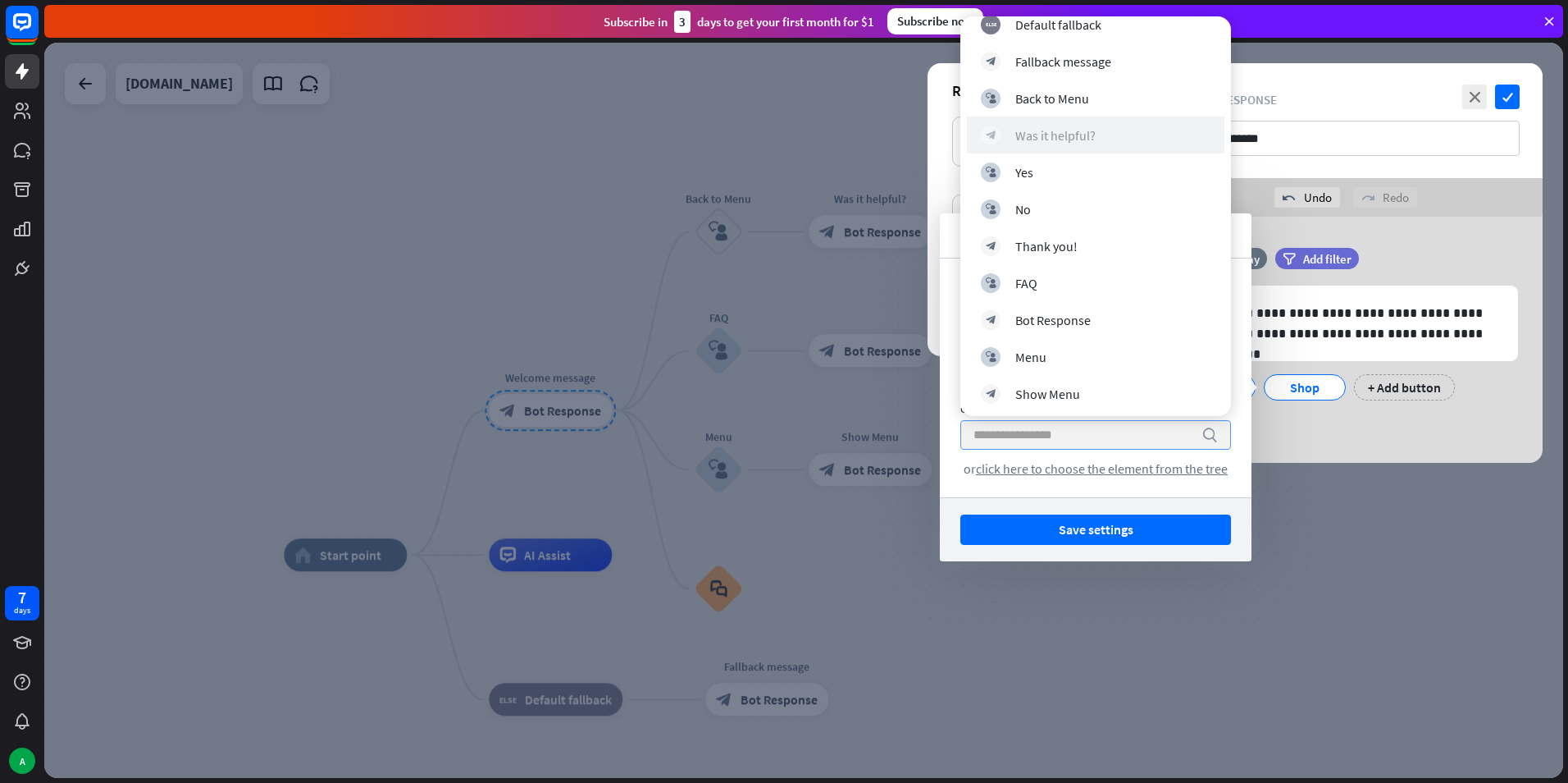
scroll to position [167, 0]
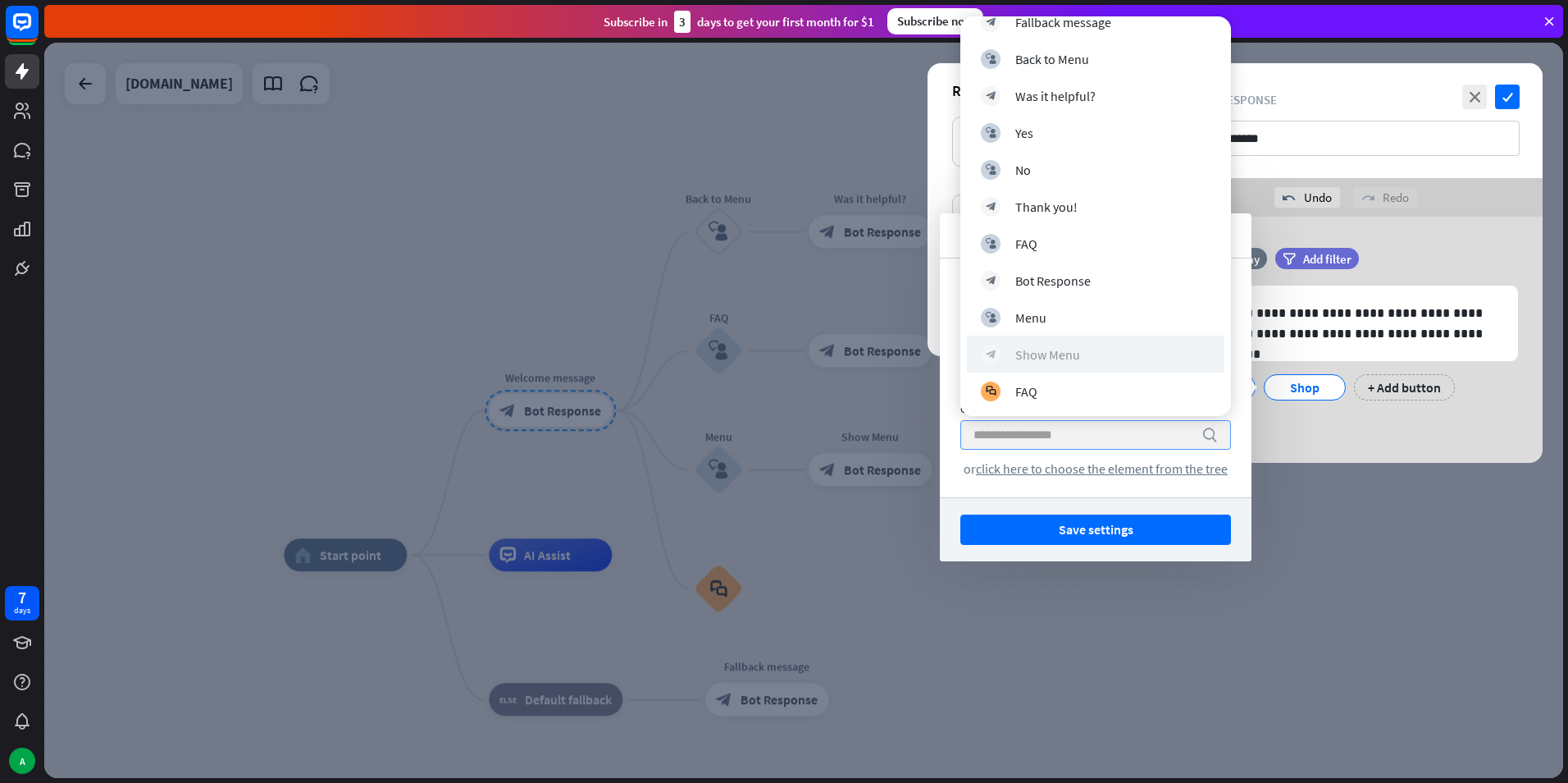
click at [1063, 348] on div "Show Menu" at bounding box center [1047, 354] width 65 height 17
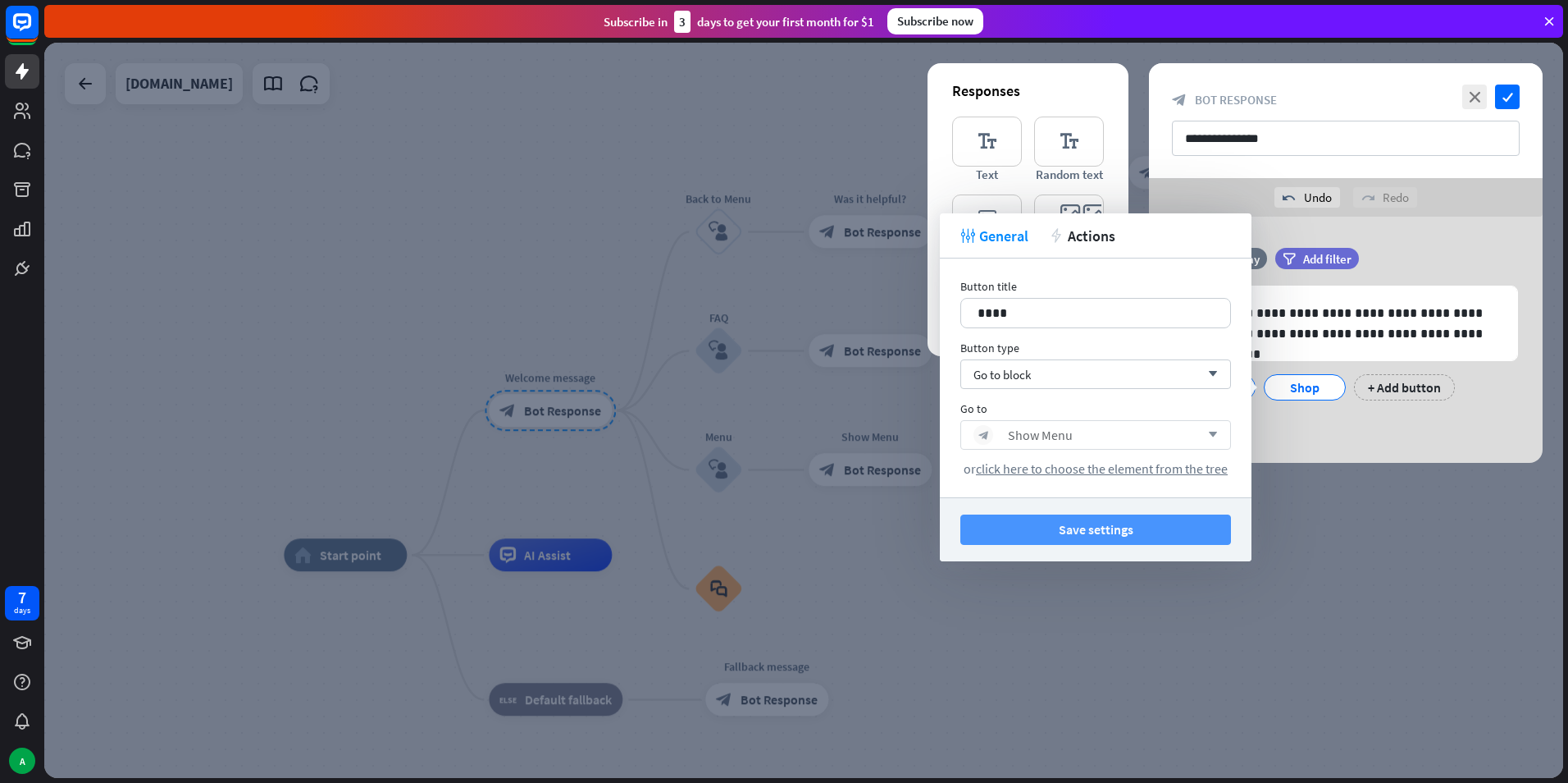
click at [1074, 533] on button "Save settings" at bounding box center [1096, 529] width 270 height 30
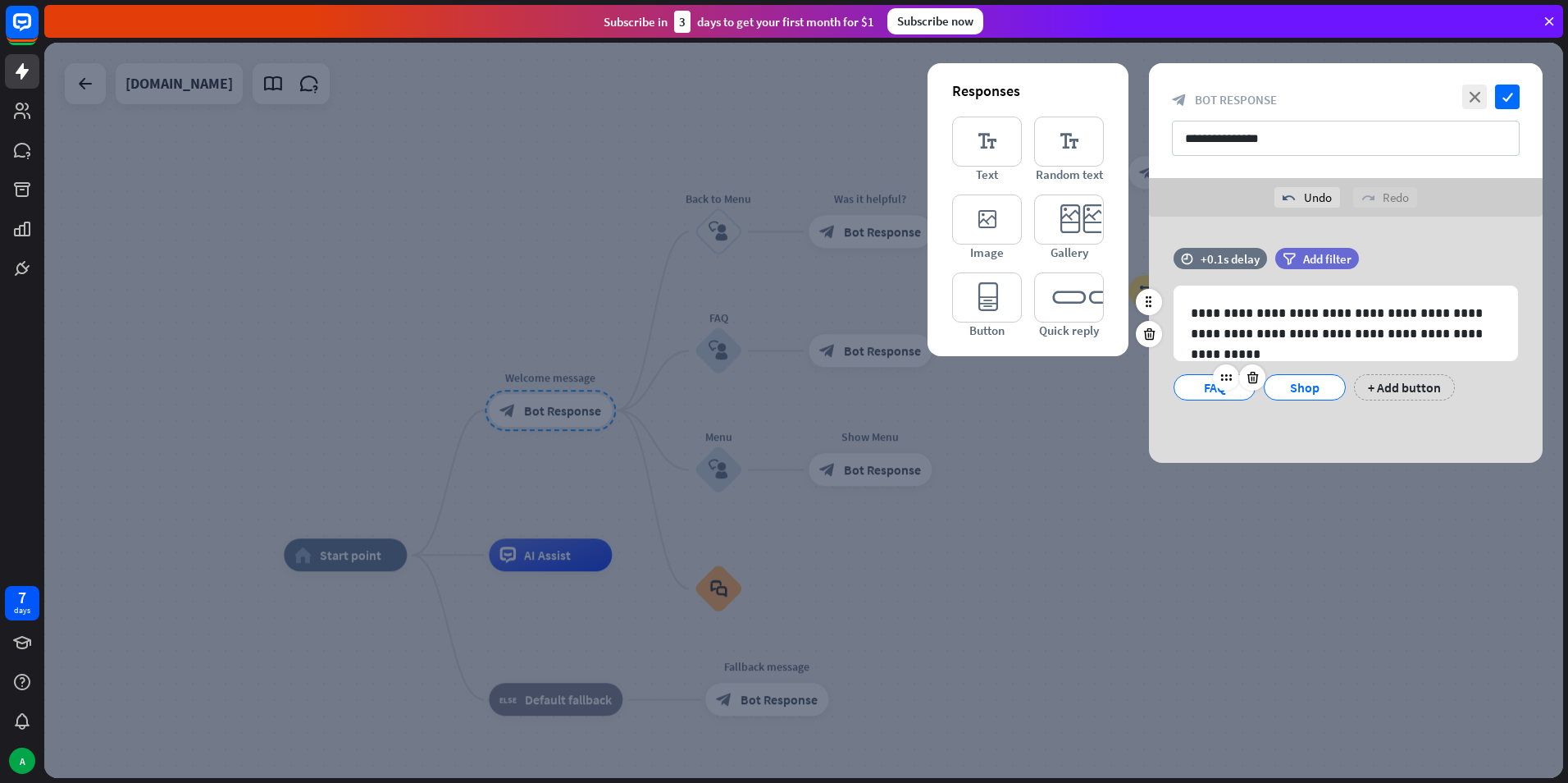
click at [1212, 395] on div "FAQ" at bounding box center [1214, 386] width 54 height 24
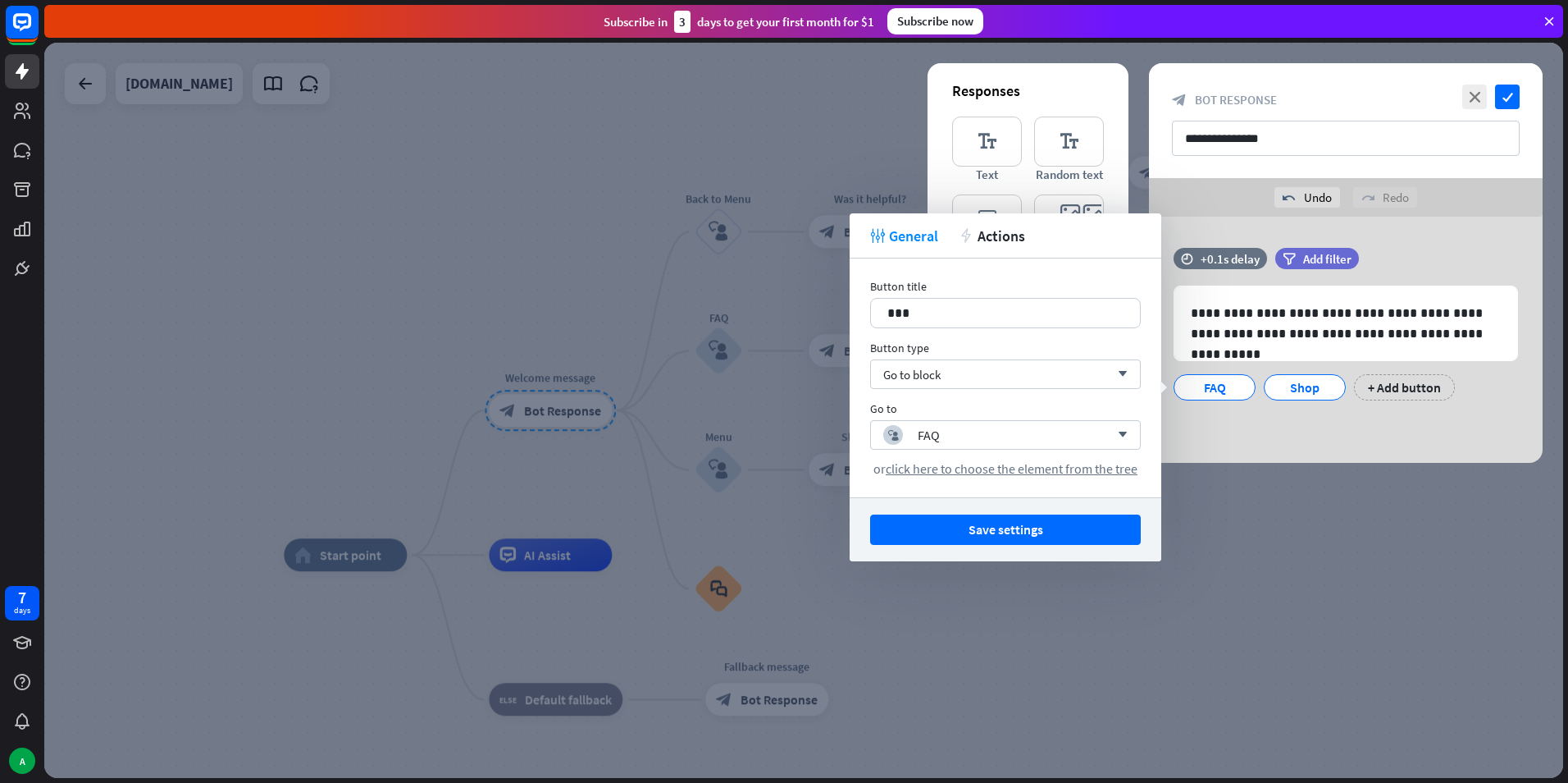
click at [1234, 444] on div "**********" at bounding box center [1345, 339] width 394 height 246
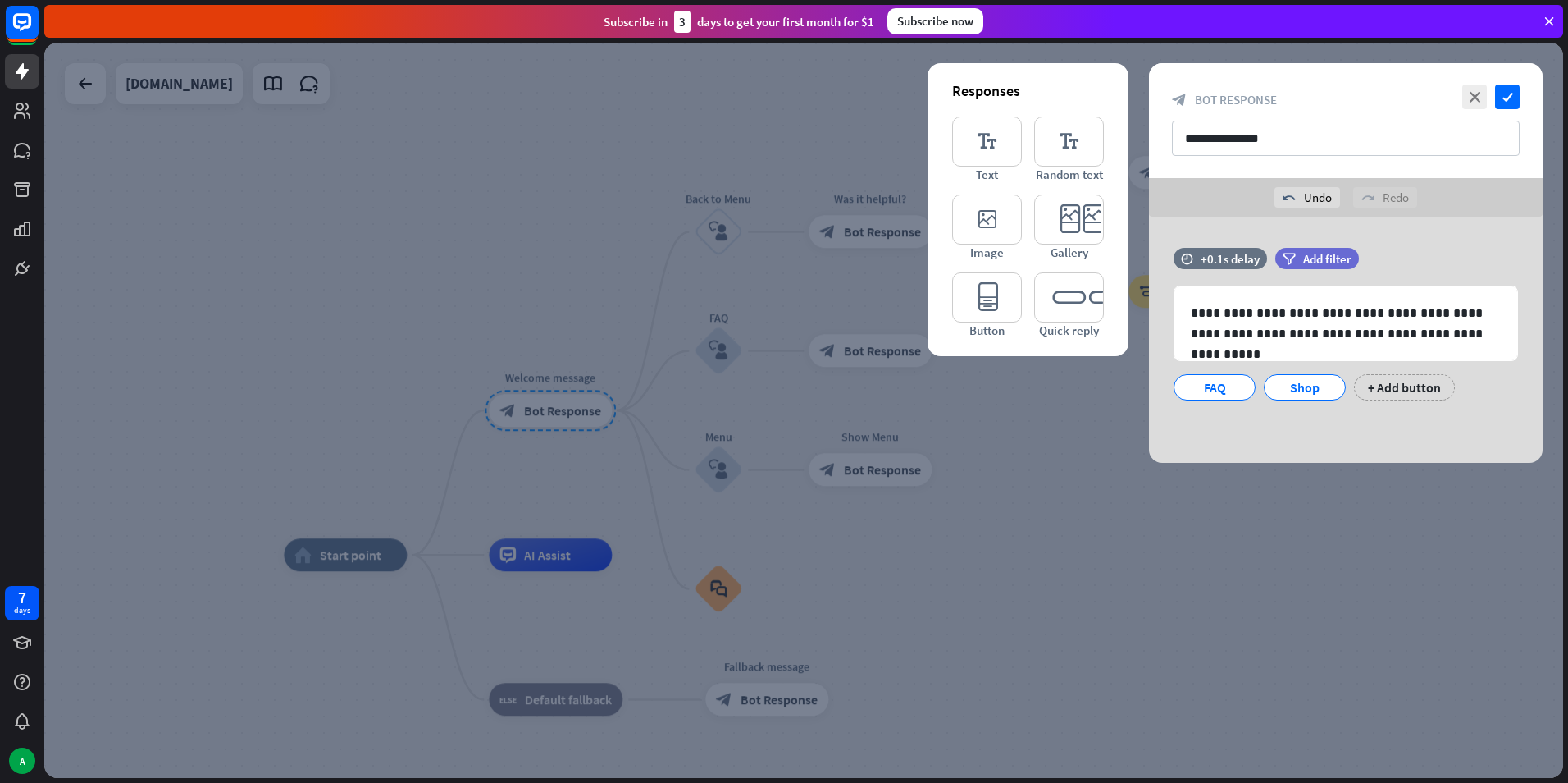
click at [1181, 549] on div at bounding box center [804, 410] width 1518 height 735
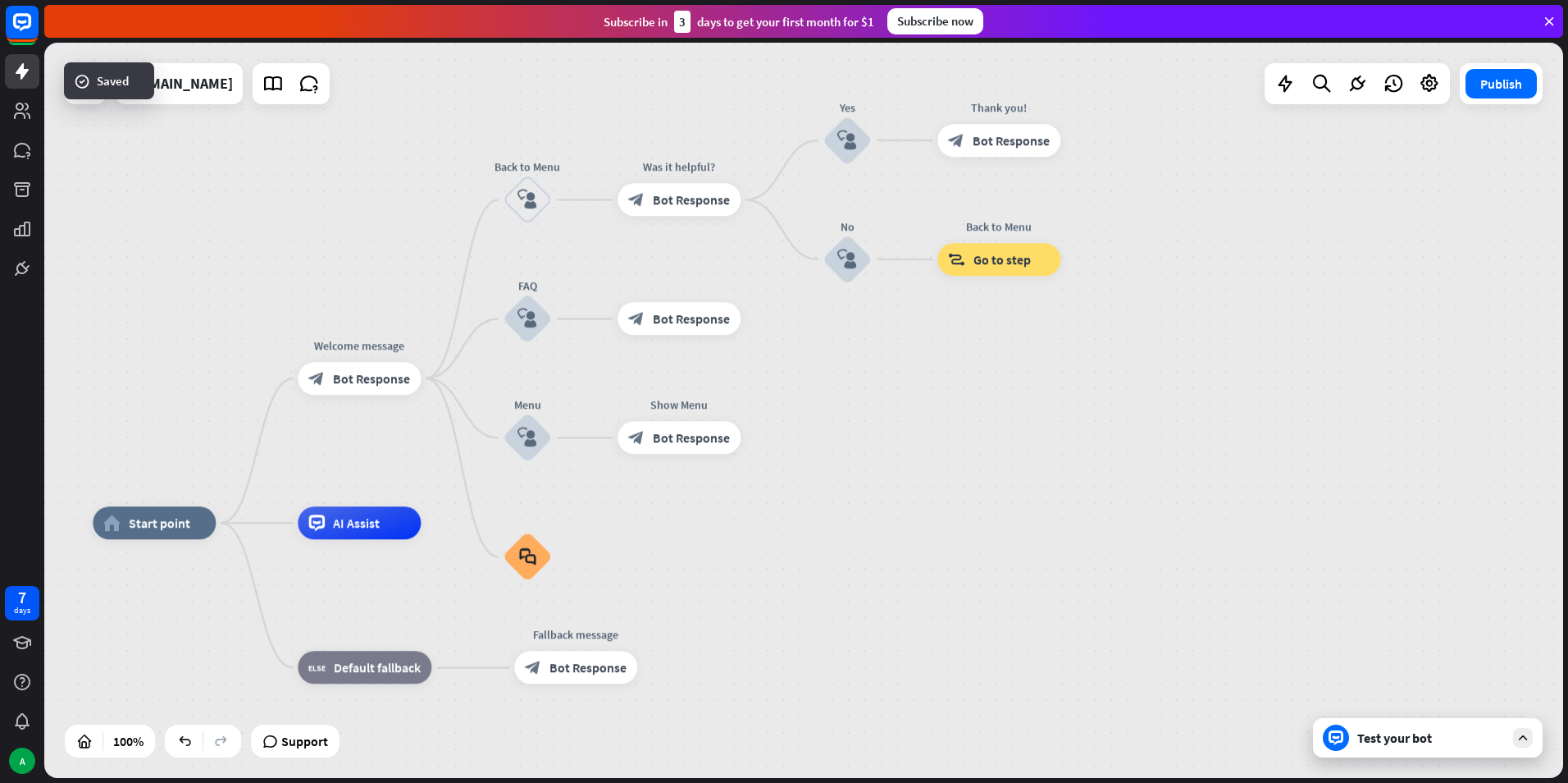
drag, startPoint x: 898, startPoint y: 548, endPoint x: 707, endPoint y: 516, distance: 193.7
click at [707, 516] on div "home_2 Start point Welcome message block_bot_response Bot Response Back to Menu…" at bounding box center [804, 410] width 1518 height 735
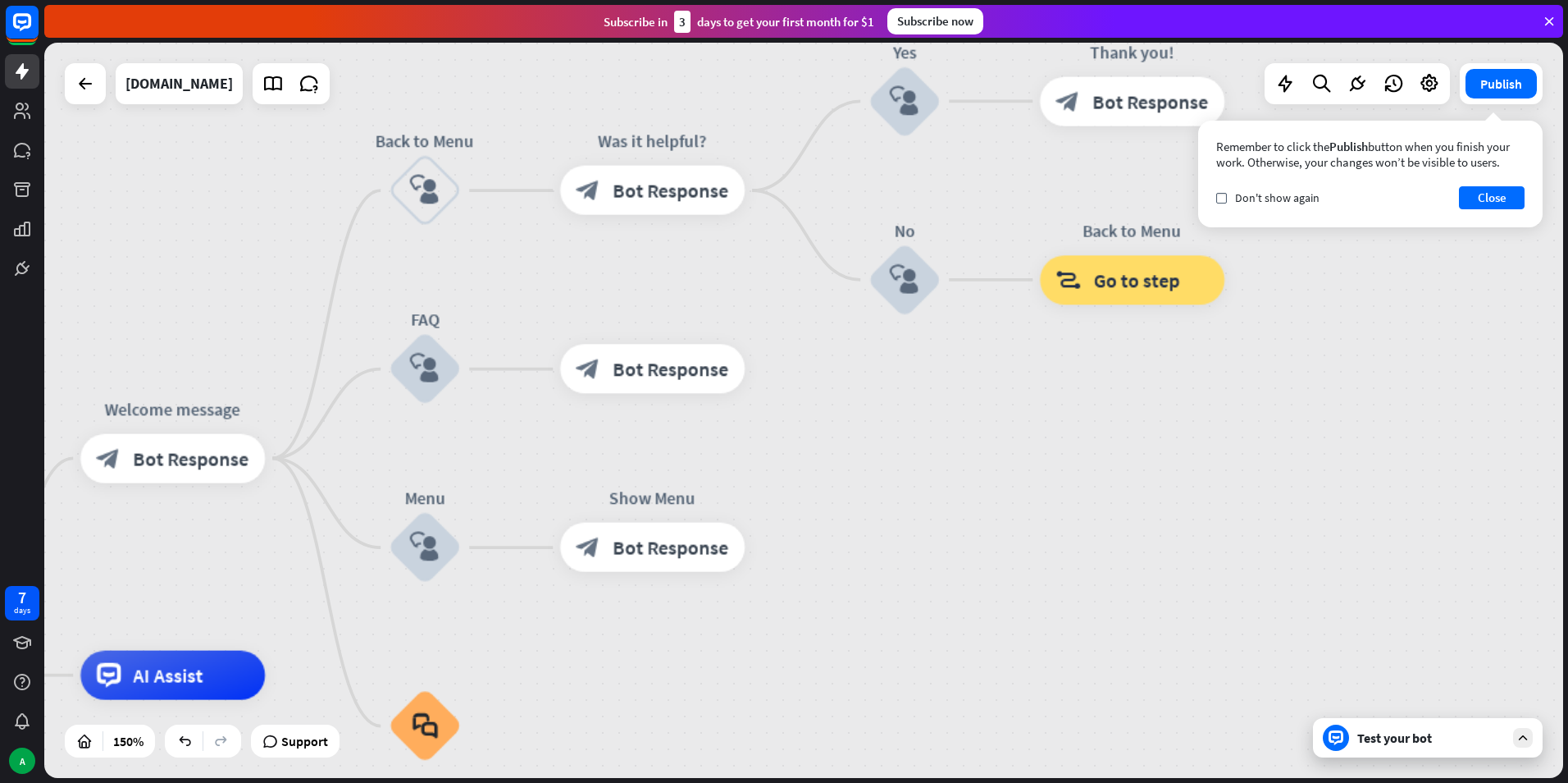
drag, startPoint x: 398, startPoint y: 447, endPoint x: 205, endPoint y: 538, distance: 213.4
click at [205, 538] on div "home_2 Start point Welcome message block_bot_response Bot Response Back to Menu…" at bounding box center [804, 410] width 1518 height 735
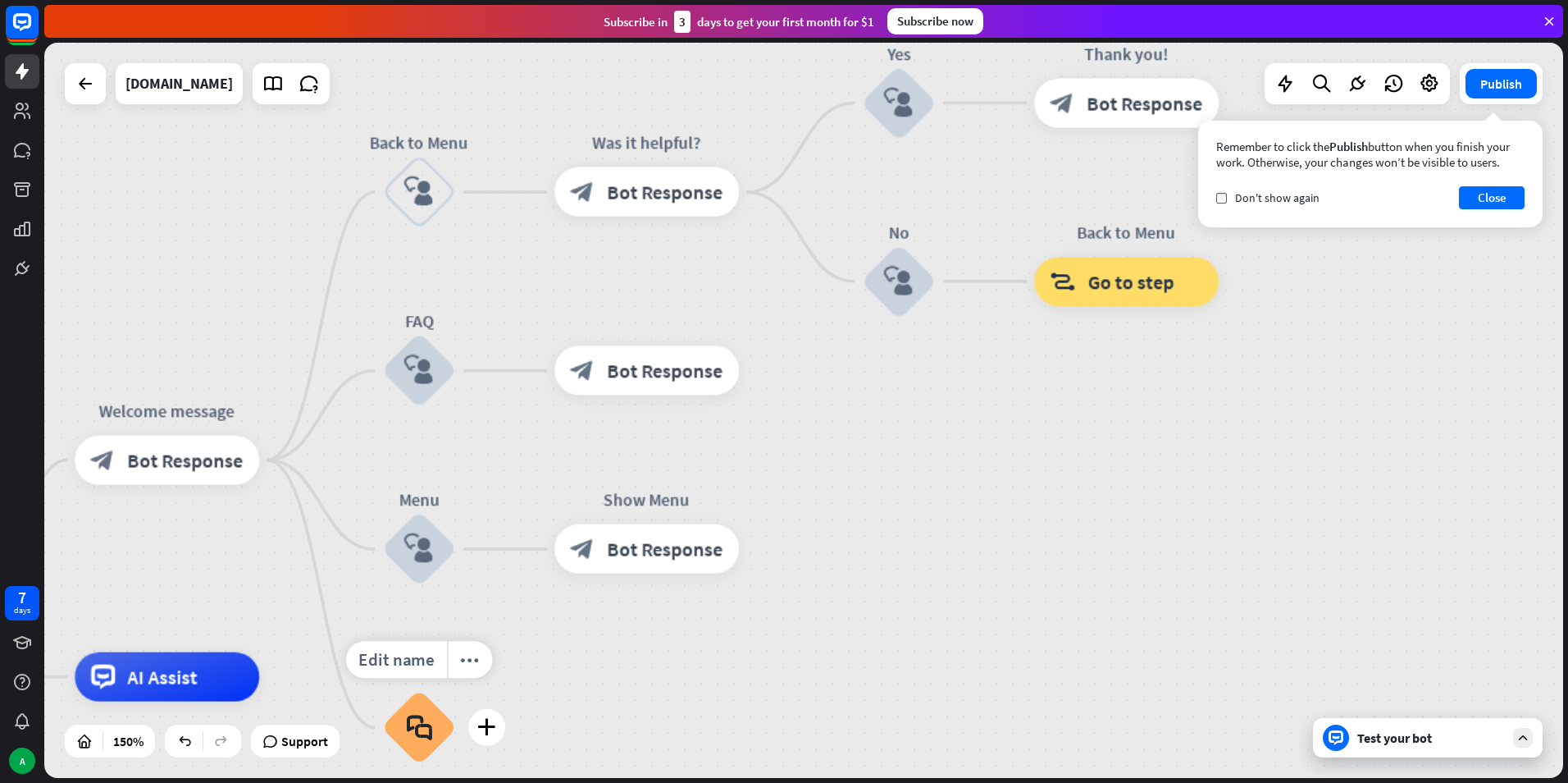
click at [427, 727] on icon "block_faq" at bounding box center [418, 728] width 25 height 27
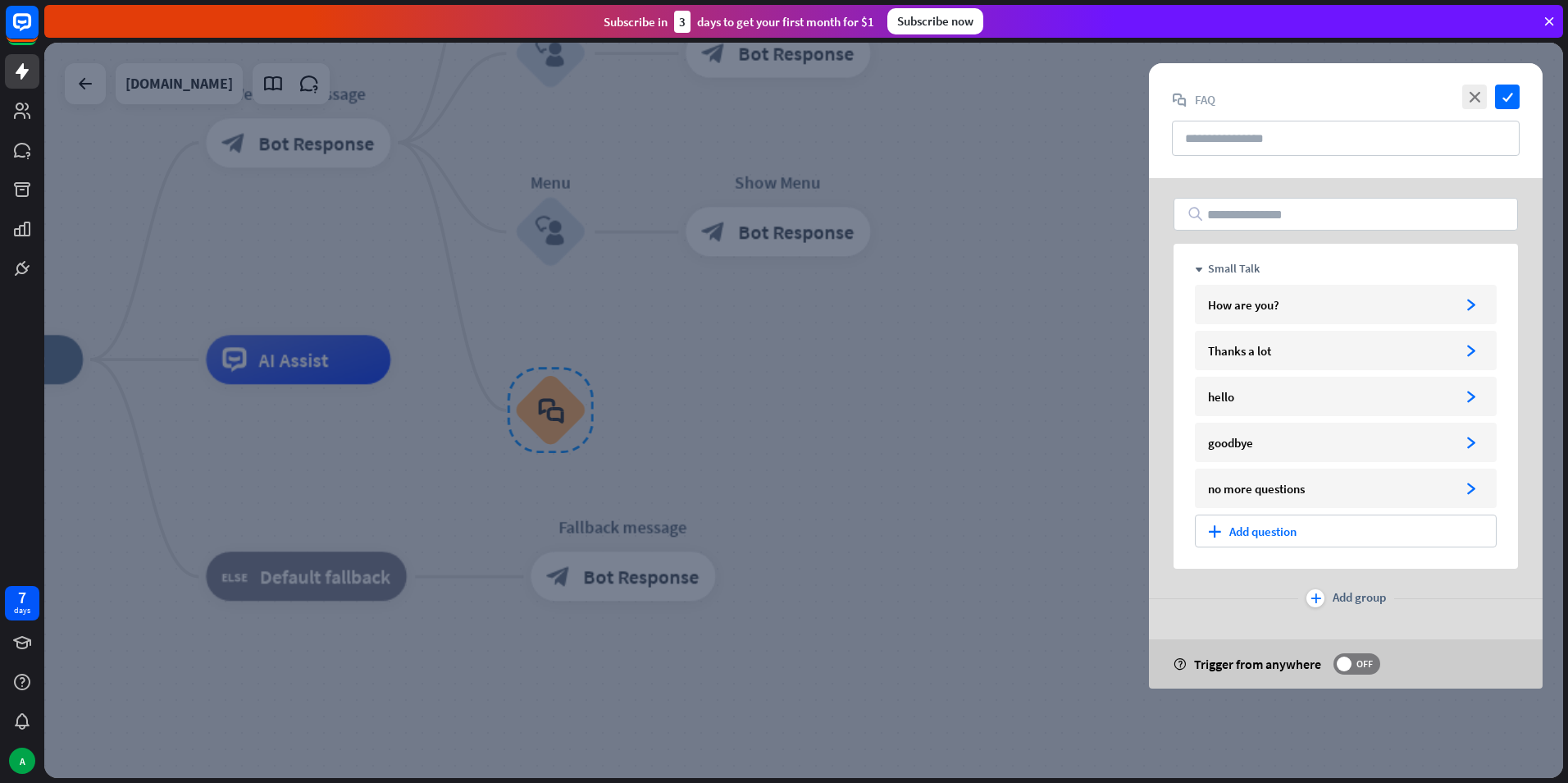
click at [906, 382] on div at bounding box center [804, 410] width 1518 height 735
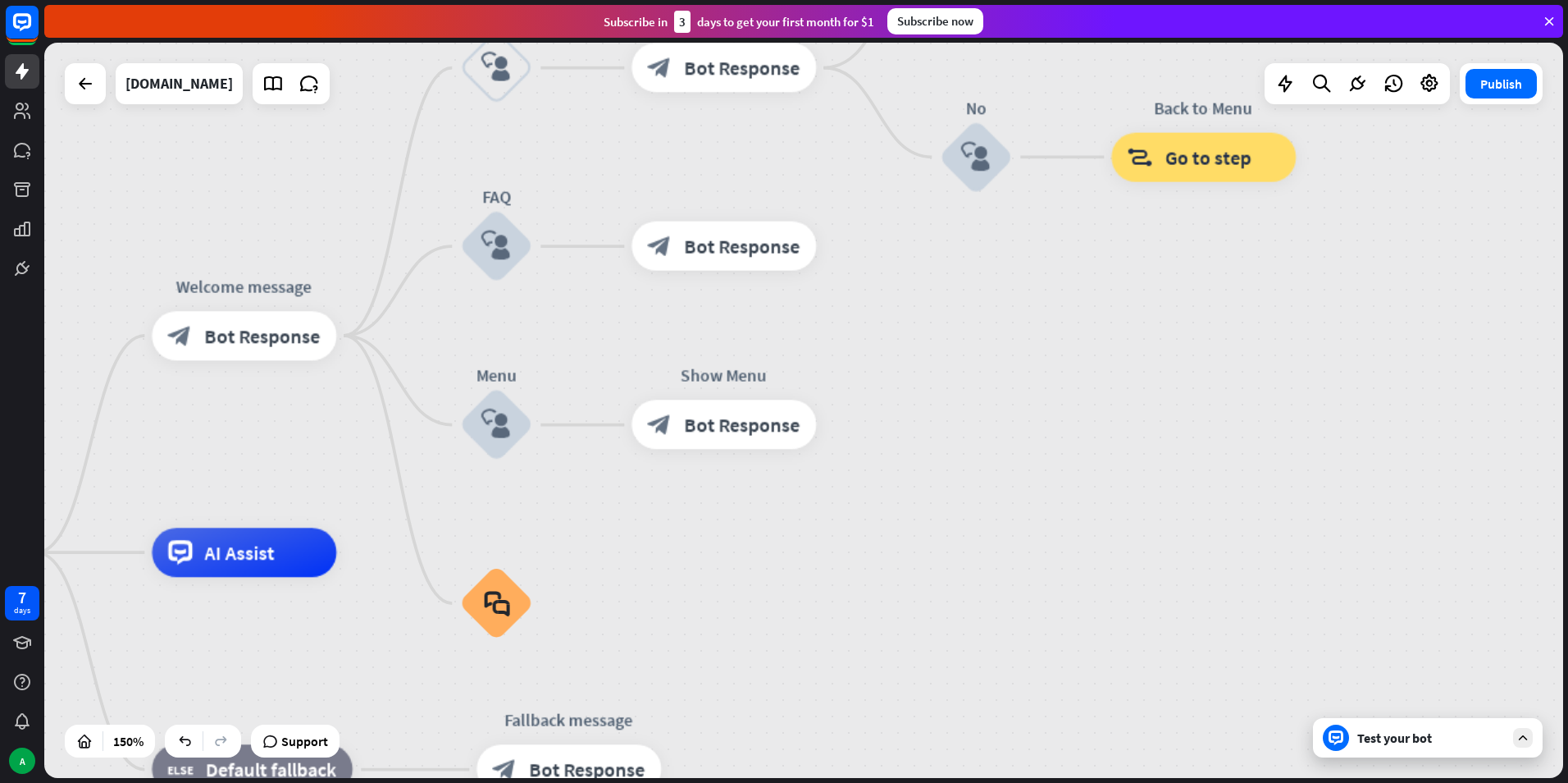
drag, startPoint x: 787, startPoint y: 411, endPoint x: 725, endPoint y: 629, distance: 226.6
click at [725, 629] on div "home_2 Start point Welcome message block_bot_response Bot Response Back to Menu…" at bounding box center [804, 410] width 1518 height 735
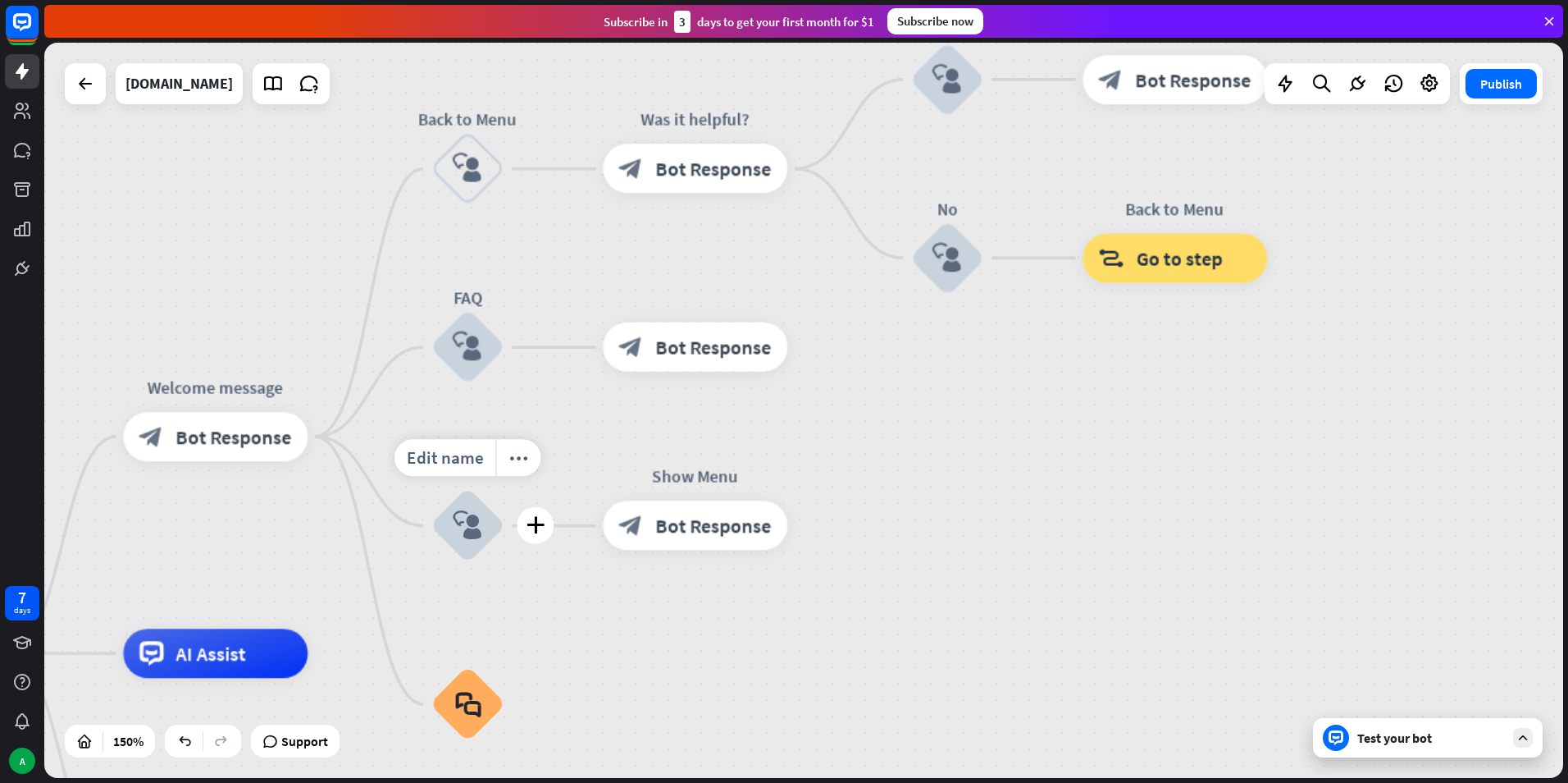
click at [485, 521] on div "block_user_input" at bounding box center [468, 526] width 74 height 74
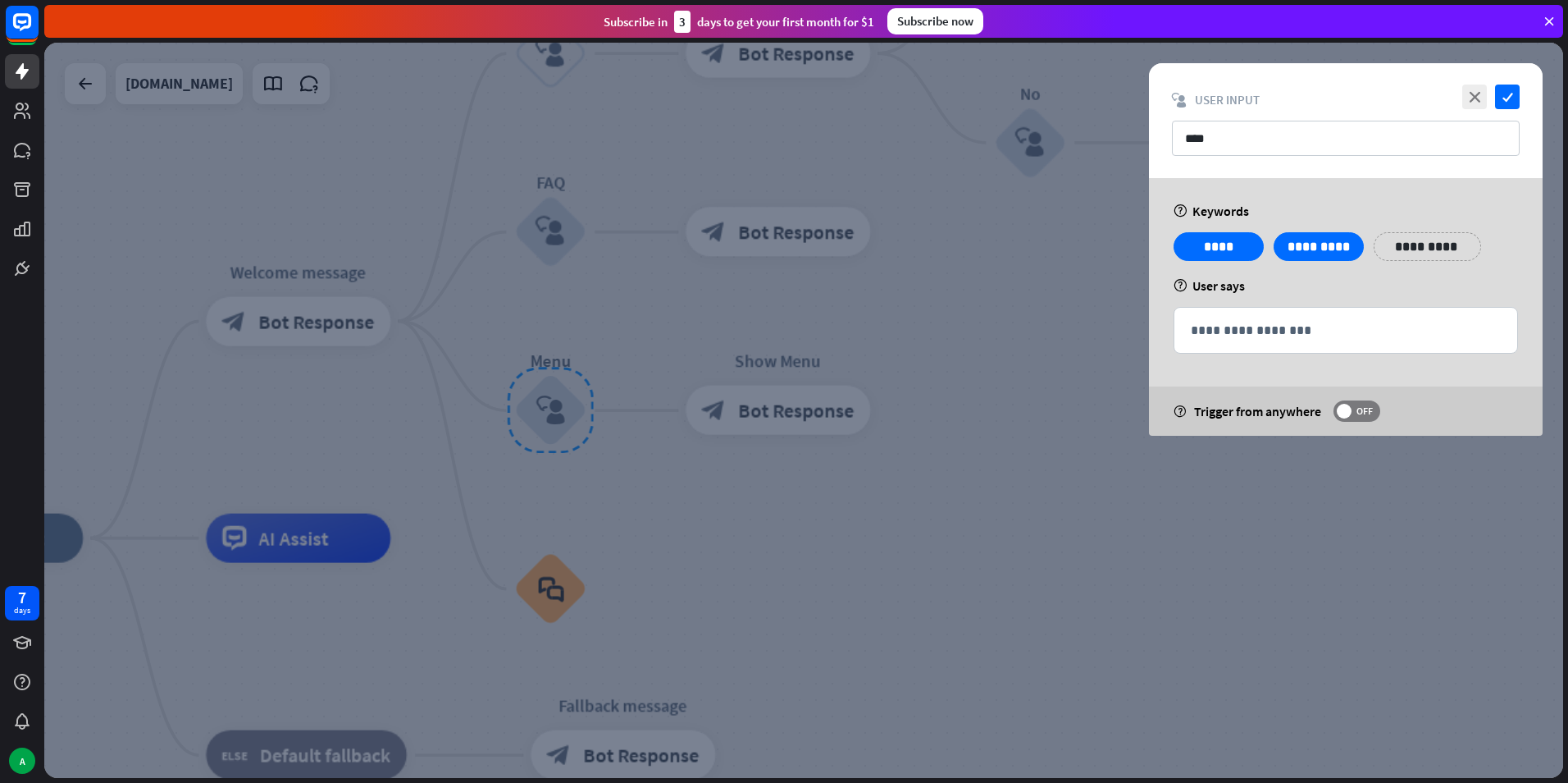
click at [998, 326] on div at bounding box center [804, 410] width 1518 height 735
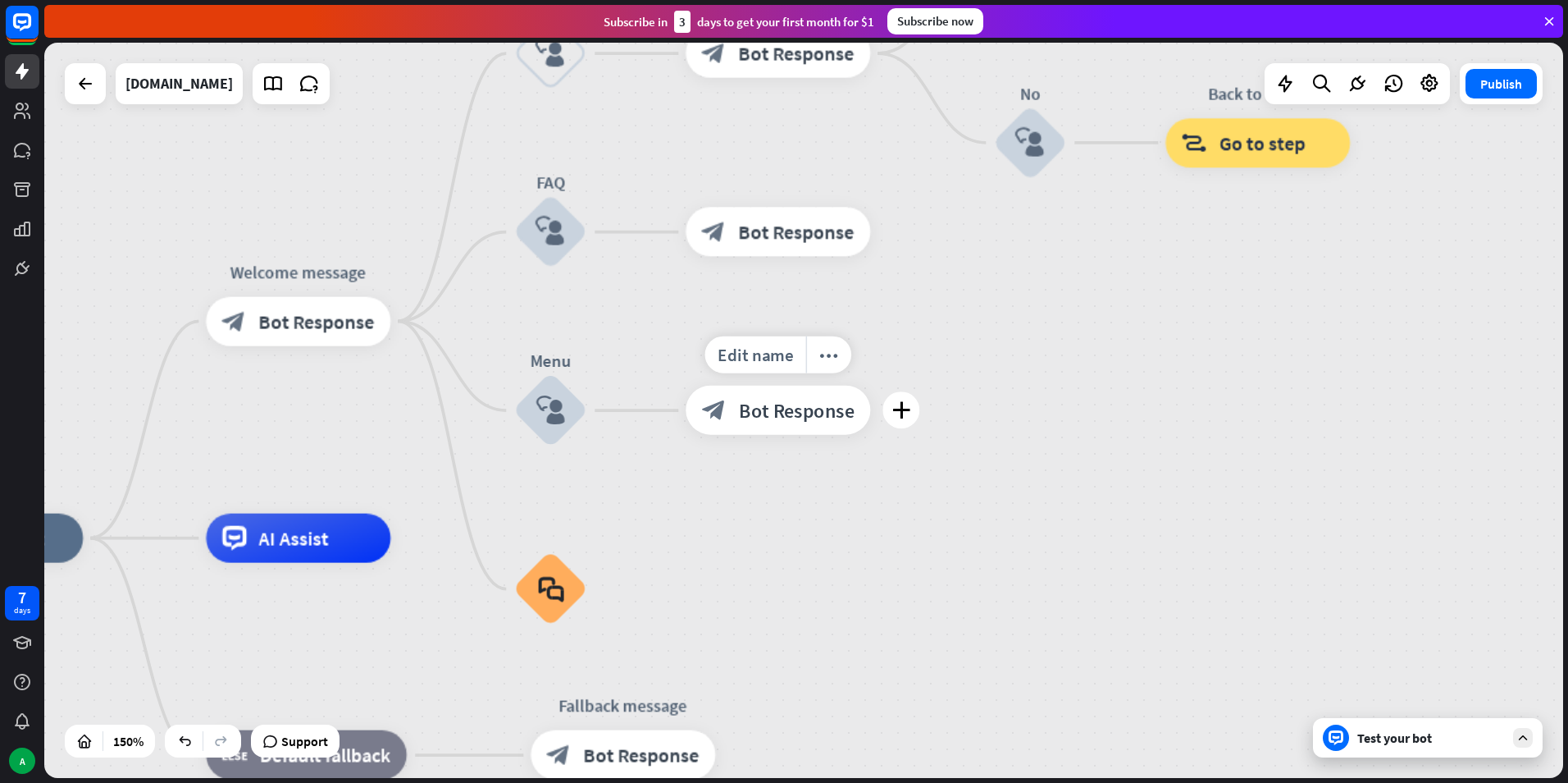
click at [760, 416] on span "Bot Response" at bounding box center [796, 409] width 116 height 24
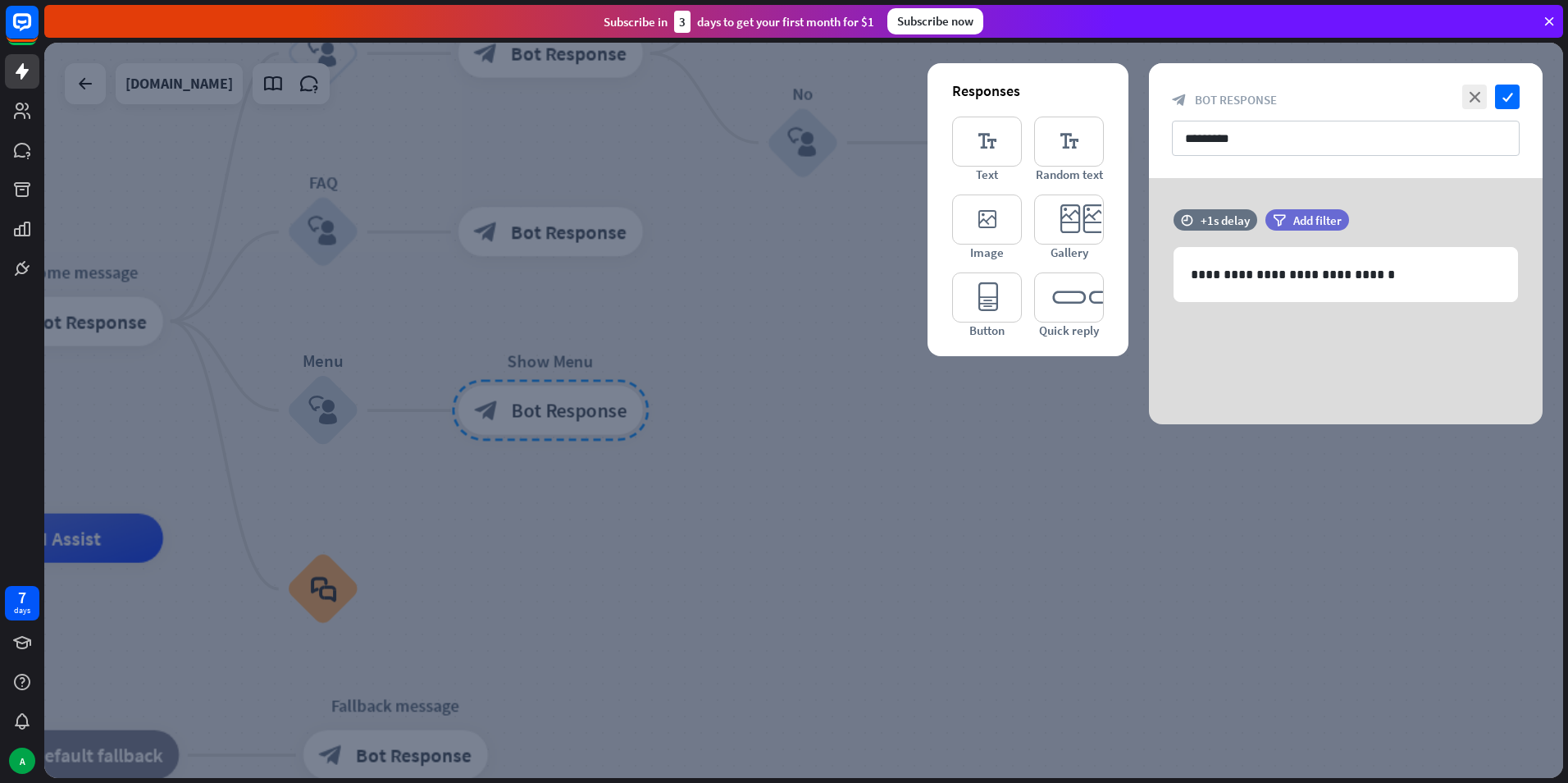
click at [566, 335] on div at bounding box center [804, 410] width 1518 height 735
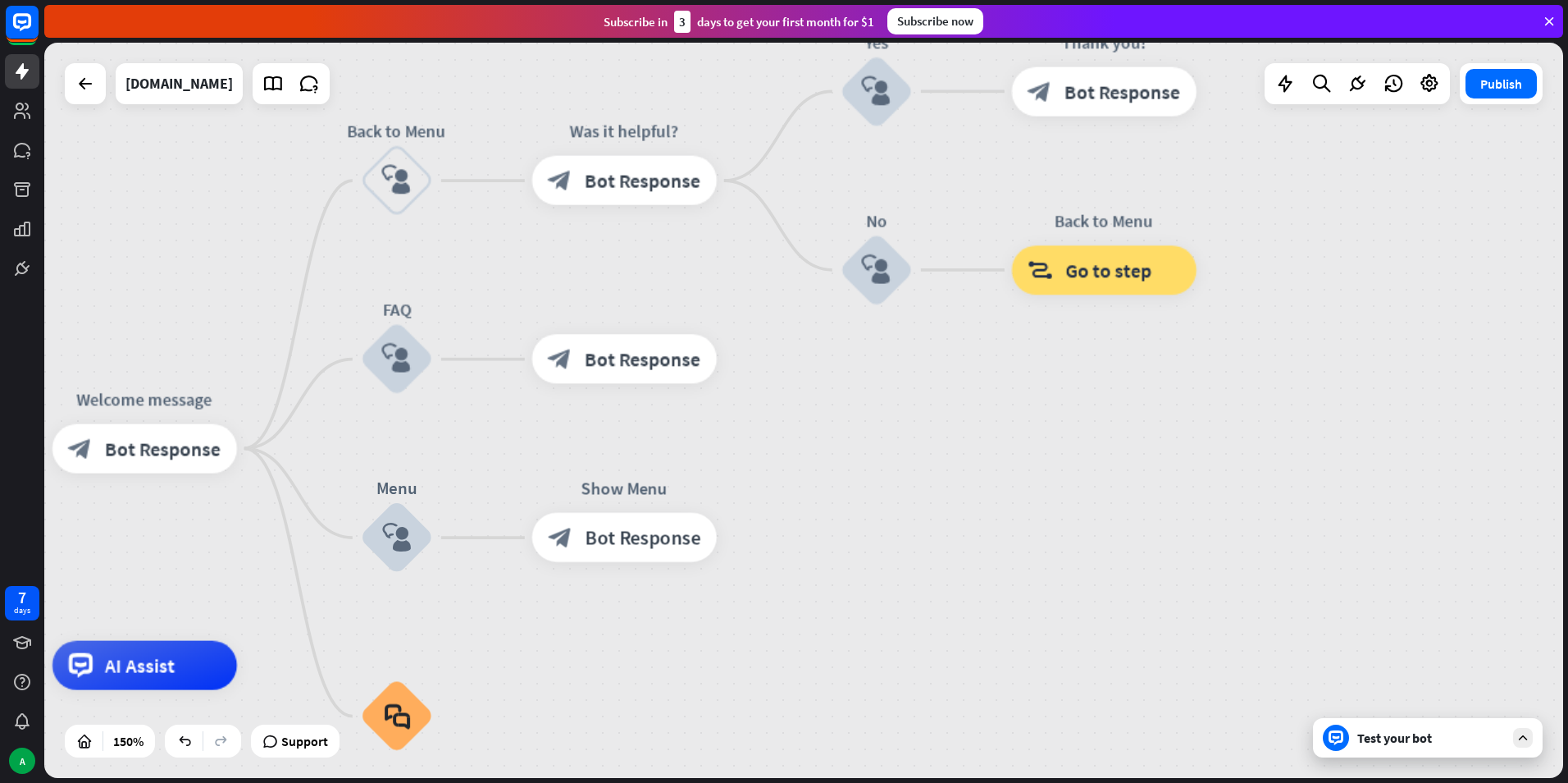
drag, startPoint x: 471, startPoint y: 312, endPoint x: 606, endPoint y: 539, distance: 264.1
click at [606, 539] on div "home_2 Start point Welcome message block_bot_response Bot Response Back to Menu…" at bounding box center [804, 410] width 1518 height 735
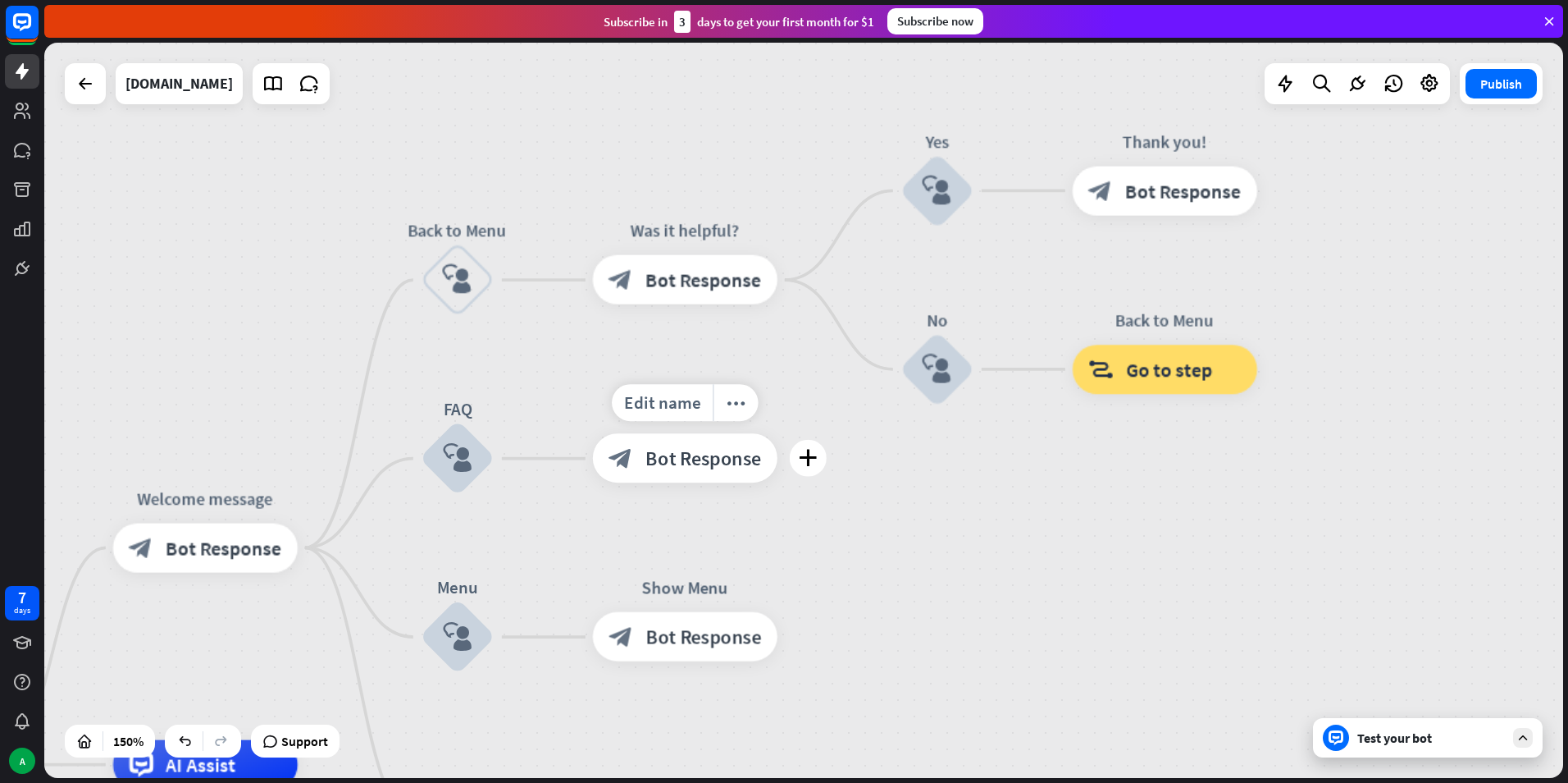
click at [629, 458] on icon "block_bot_response" at bounding box center [620, 458] width 24 height 24
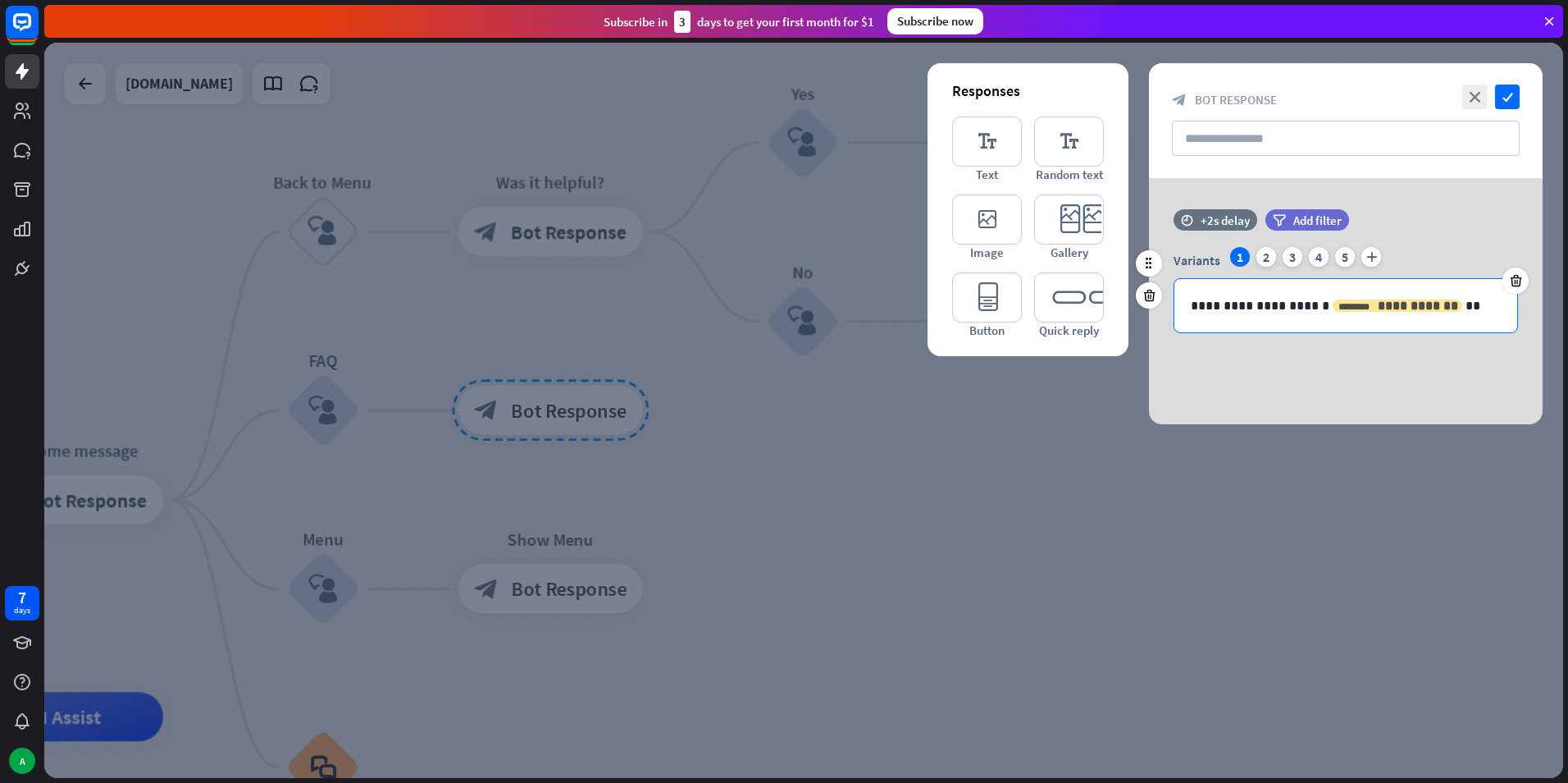
click at [1377, 305] on span "**********" at bounding box center [1417, 305] width 81 height 13
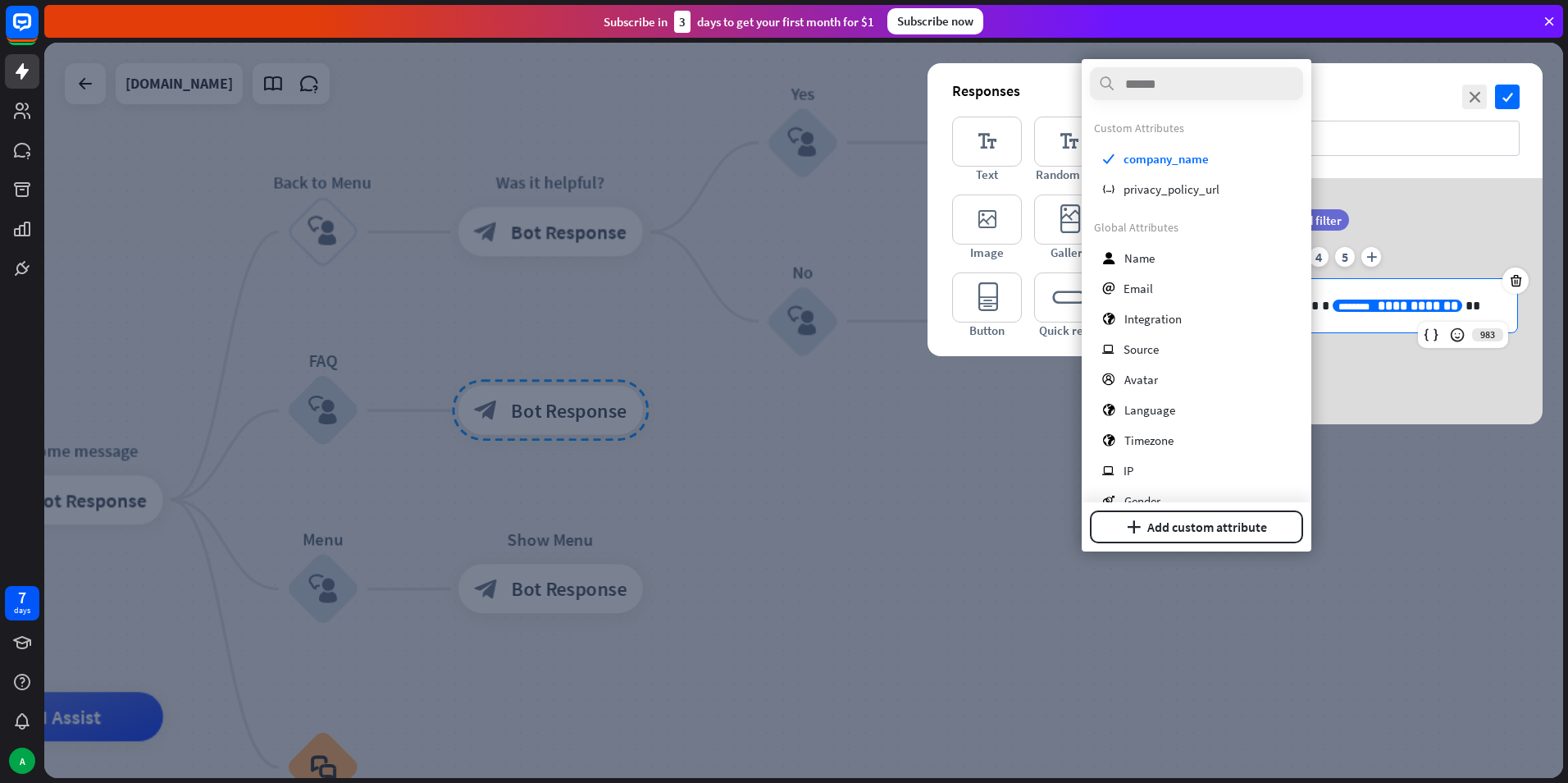
click at [1399, 205] on div "**********" at bounding box center [1345, 301] width 394 height 246
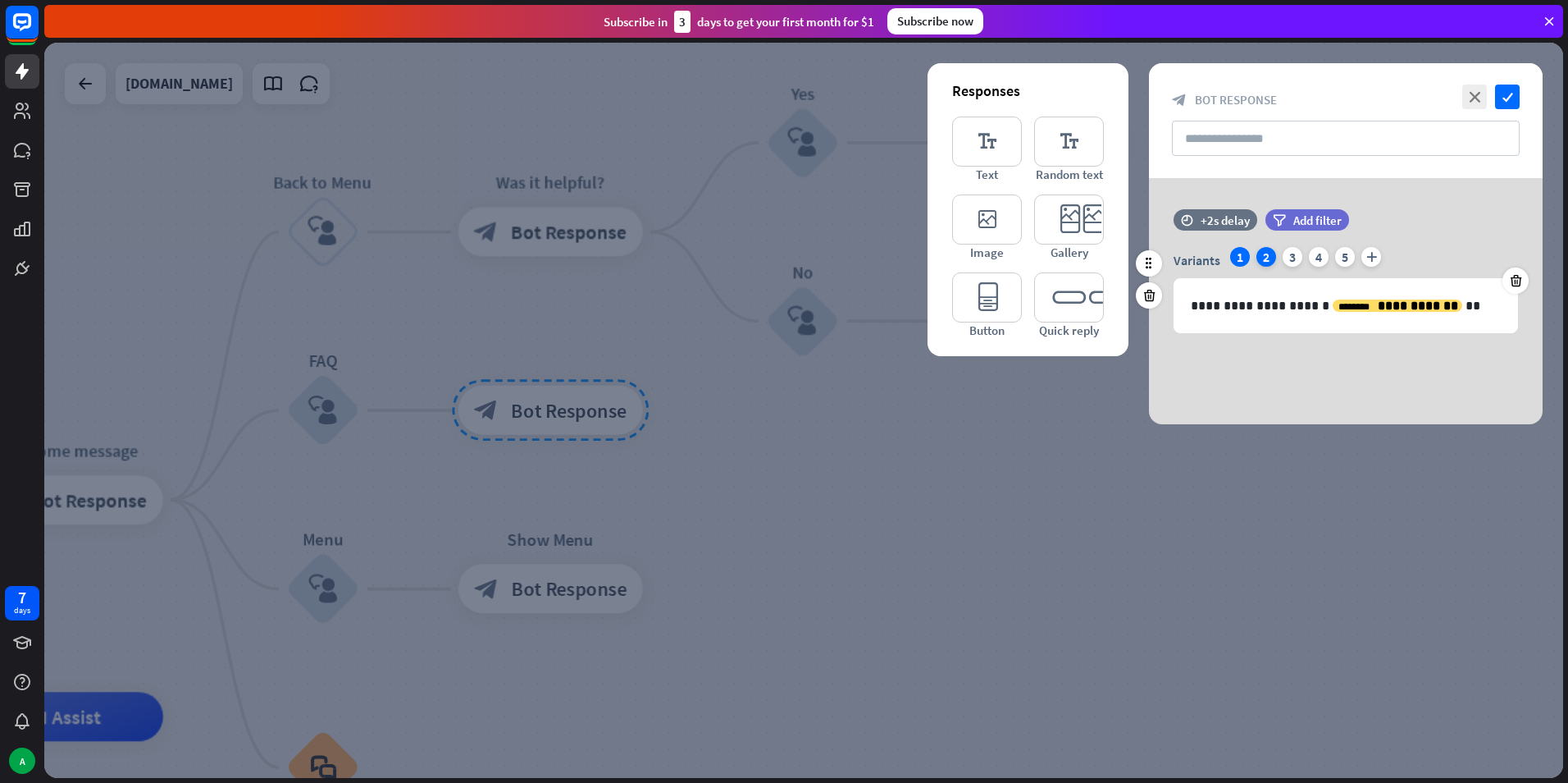
click at [1266, 261] on div "2" at bounding box center [1266, 257] width 19 height 19
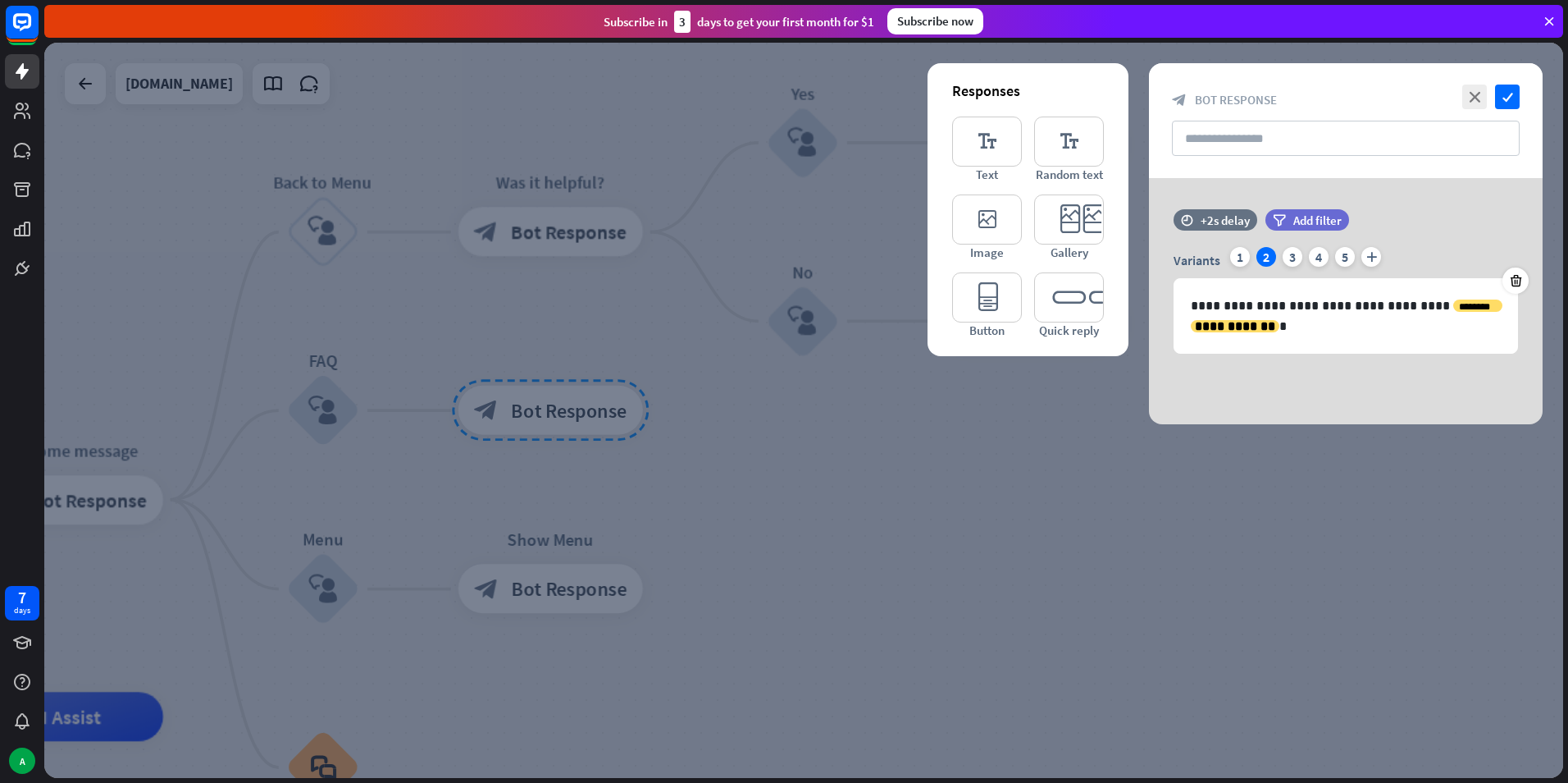
click at [906, 405] on div at bounding box center [804, 410] width 1518 height 735
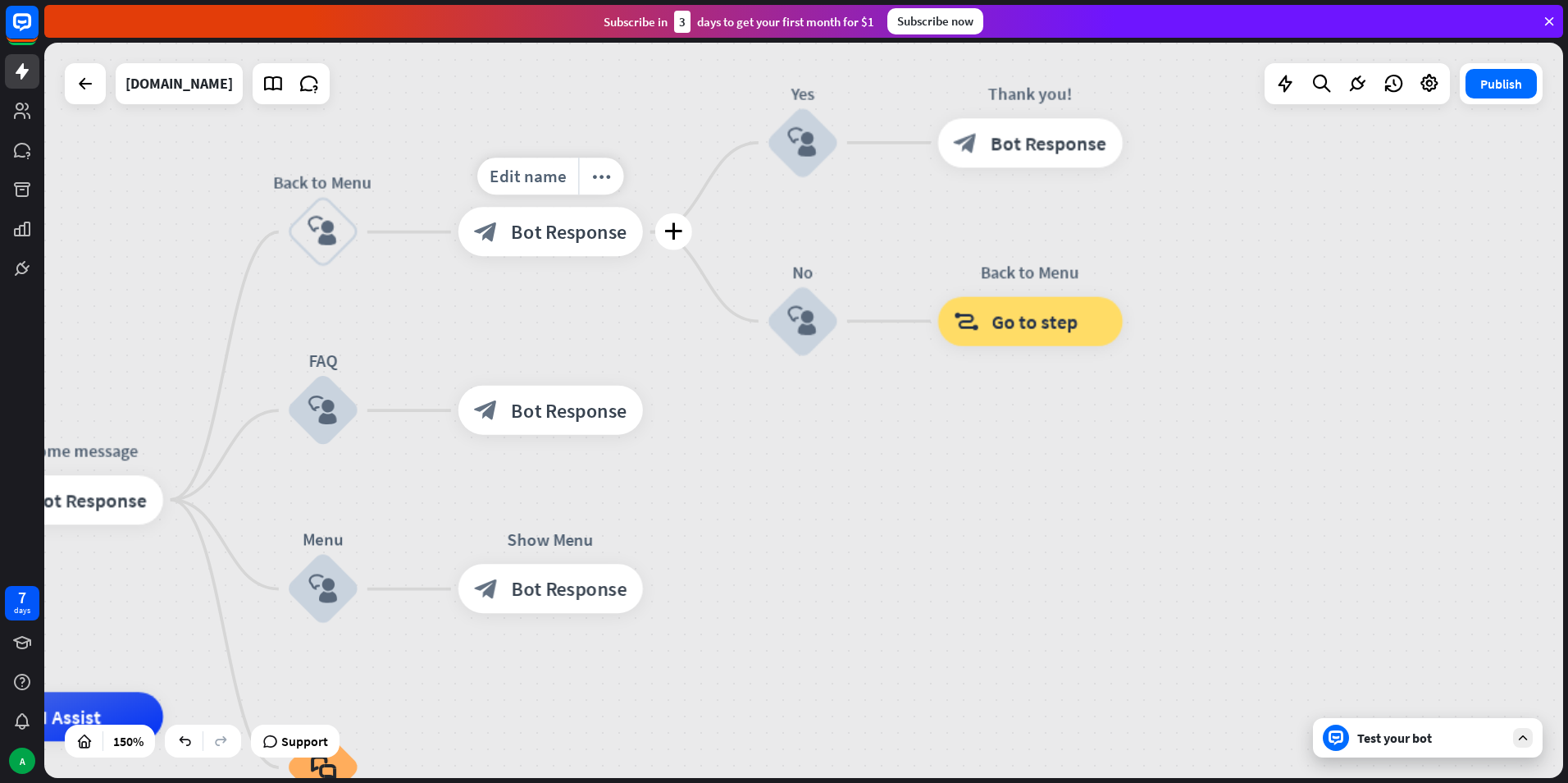
click at [578, 252] on div "block_bot_response Bot Response" at bounding box center [550, 231] width 185 height 50
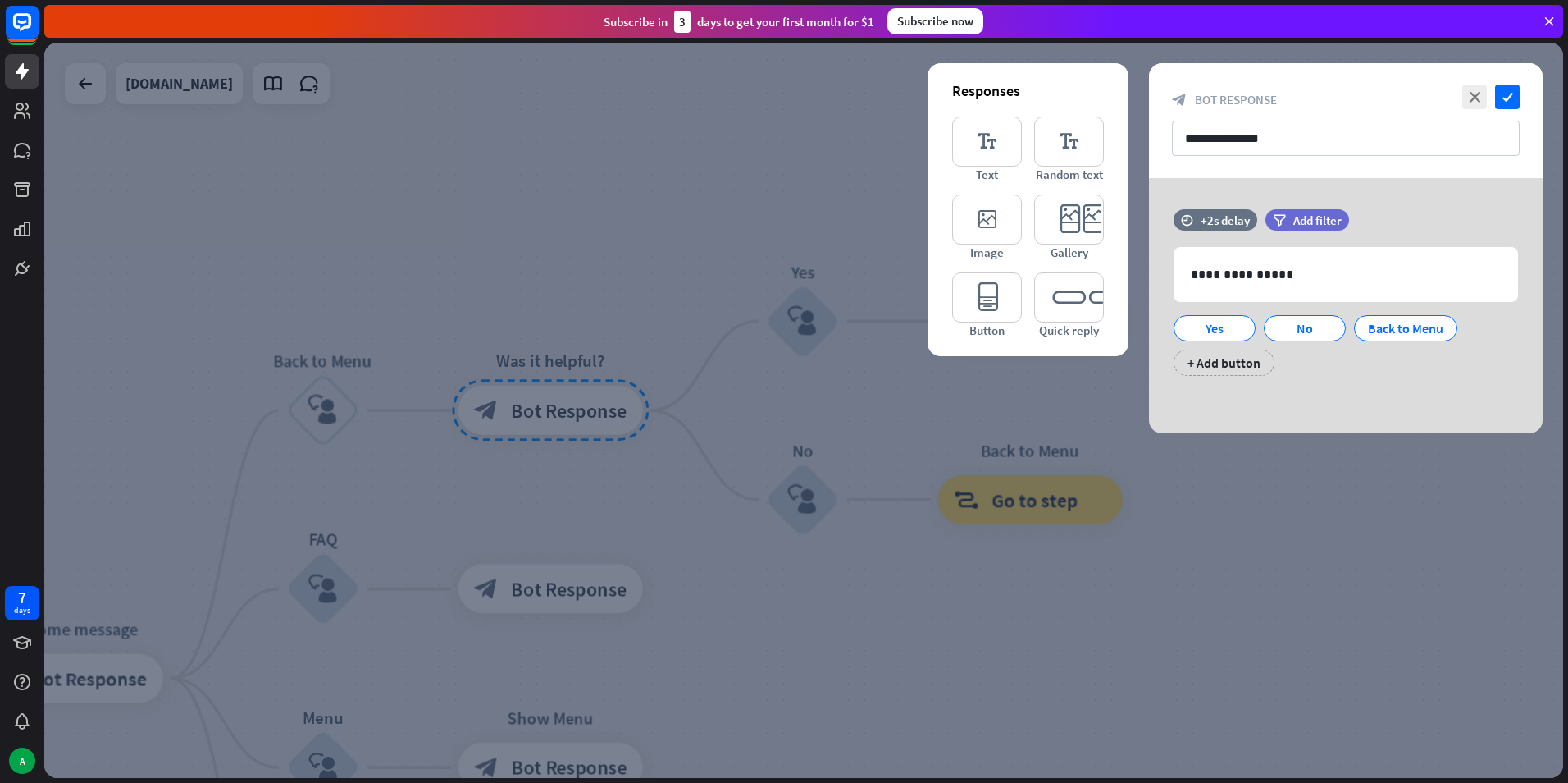
click at [961, 538] on div at bounding box center [804, 410] width 1518 height 735
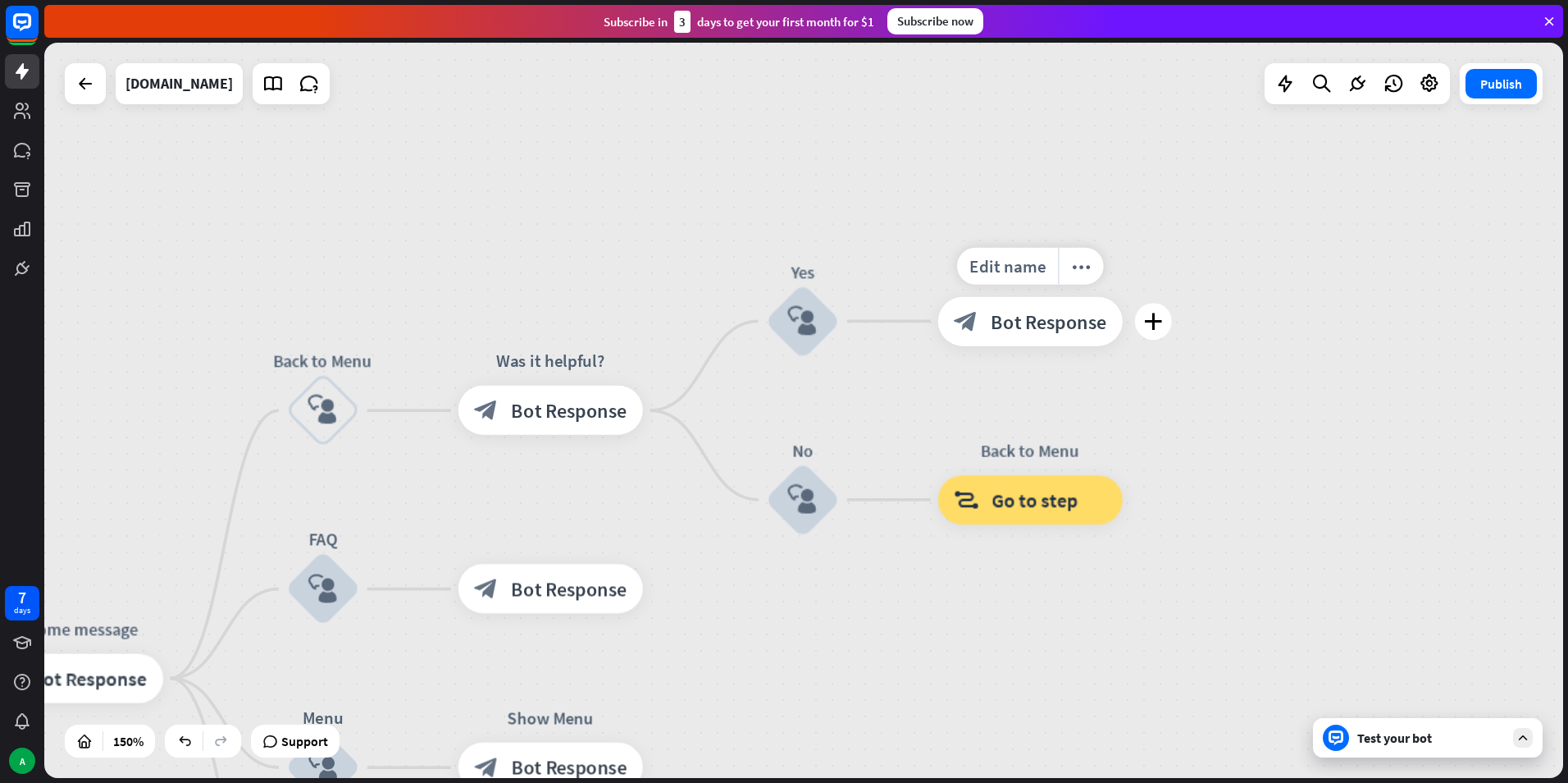
click at [1023, 315] on span "Bot Response" at bounding box center [1048, 320] width 116 height 24
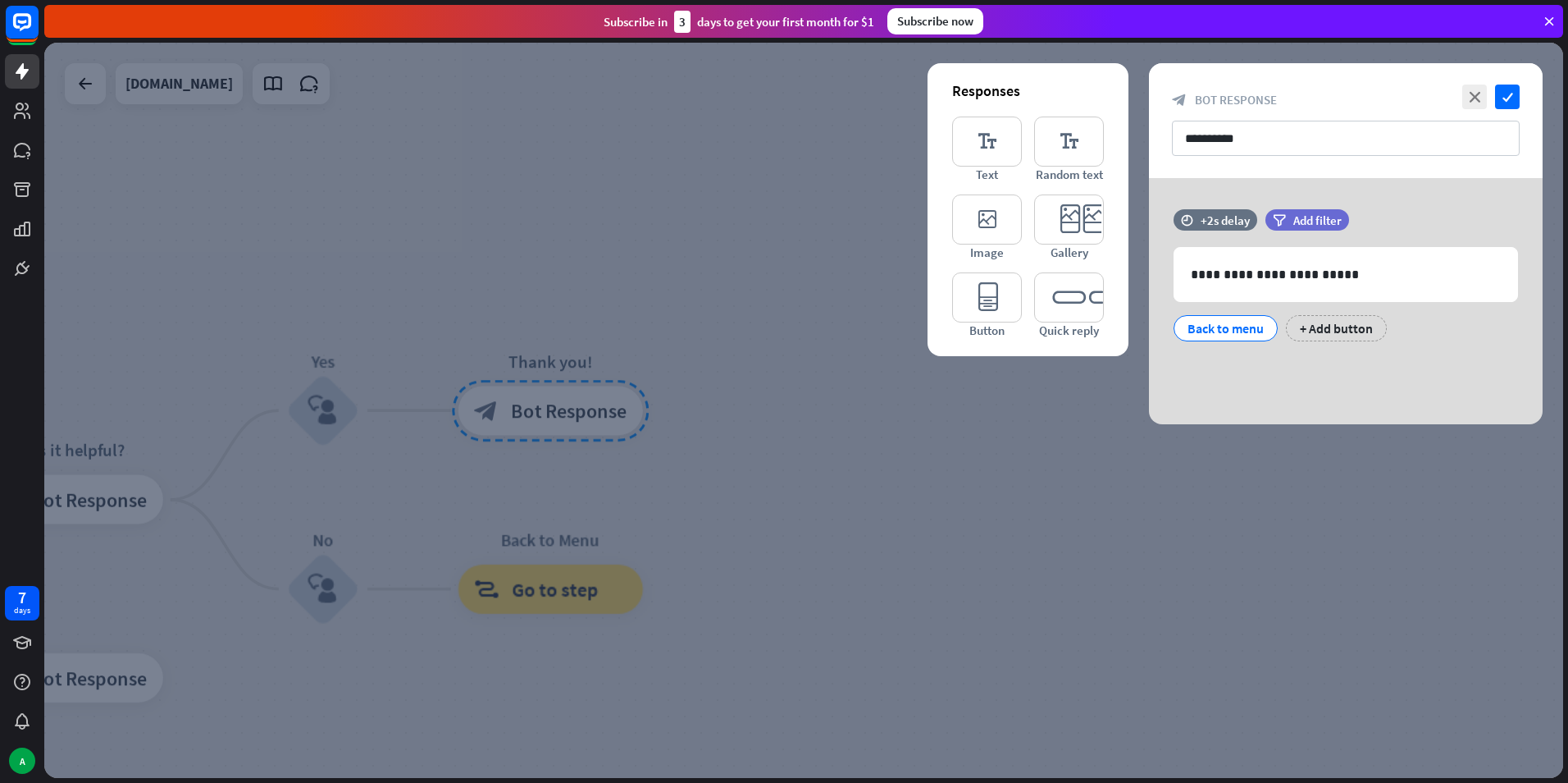
click at [819, 543] on div at bounding box center [804, 410] width 1518 height 735
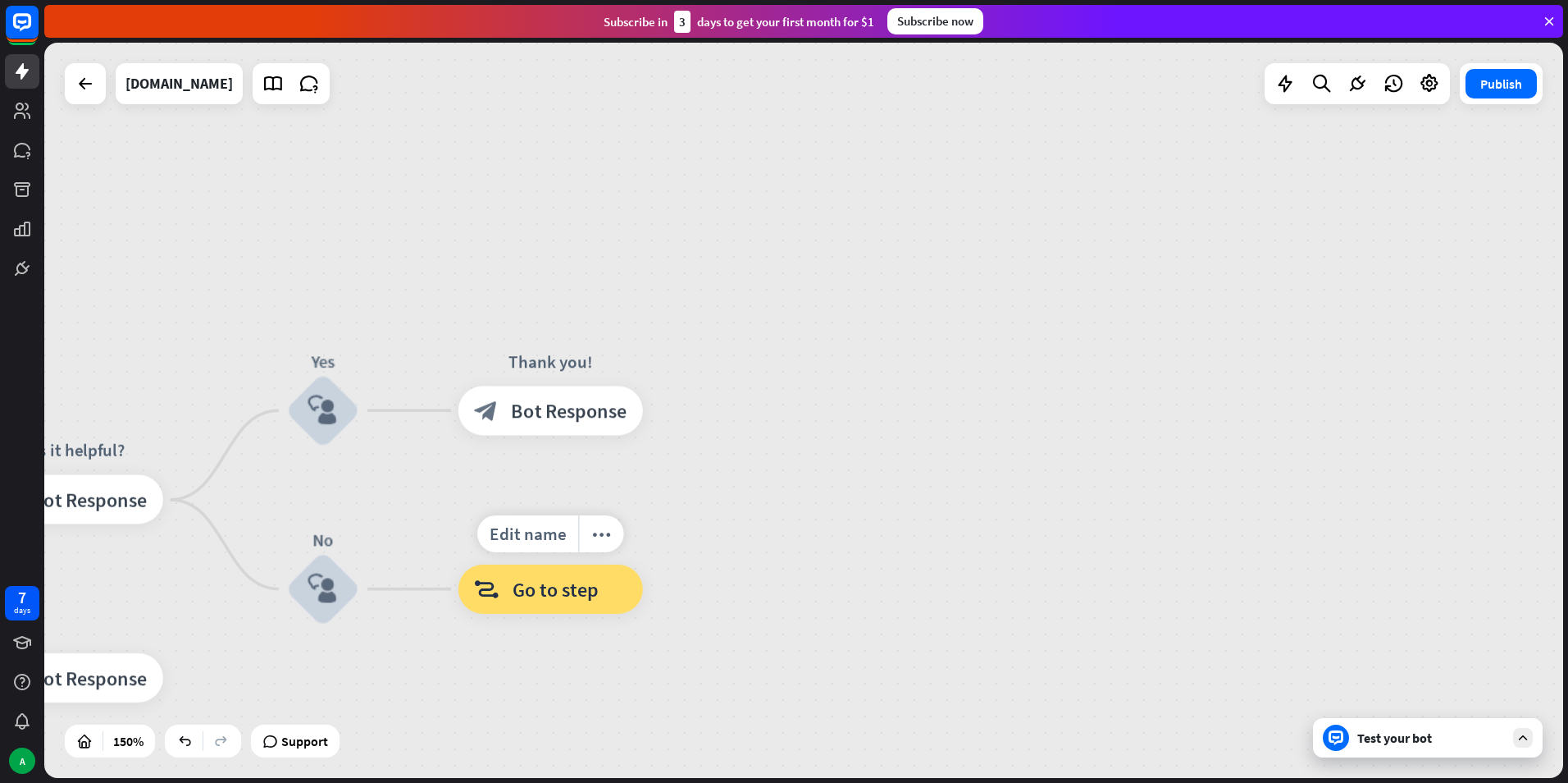
click at [560, 593] on span "Go to step" at bounding box center [555, 588] width 87 height 24
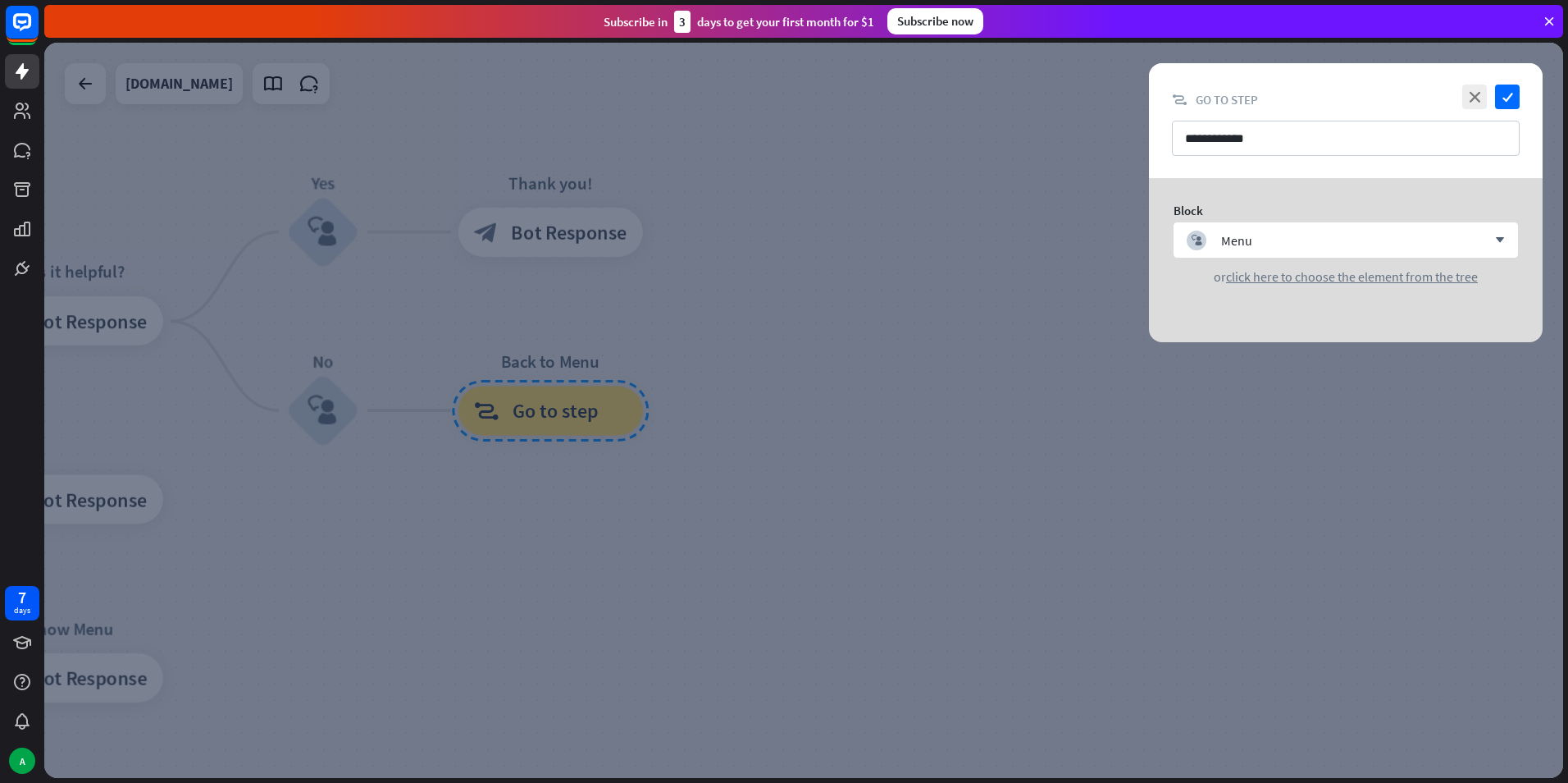
click at [867, 466] on div at bounding box center [804, 410] width 1518 height 735
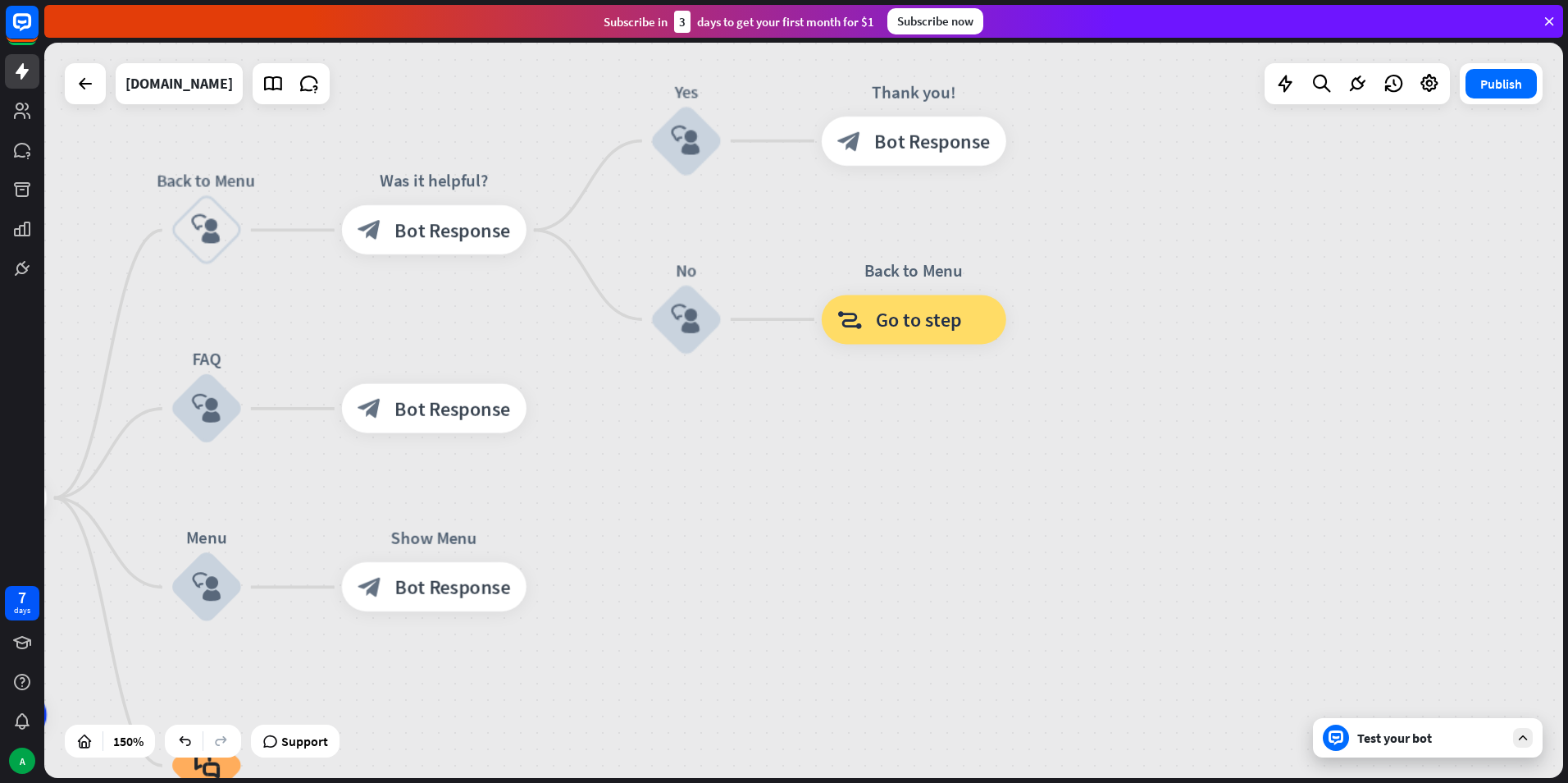
drag, startPoint x: 432, startPoint y: 652, endPoint x: 800, endPoint y: 556, distance: 380.3
click at [800, 556] on div "home_2 Start point Welcome message block_bot_response Bot Response Back to Menu…" at bounding box center [804, 410] width 1518 height 735
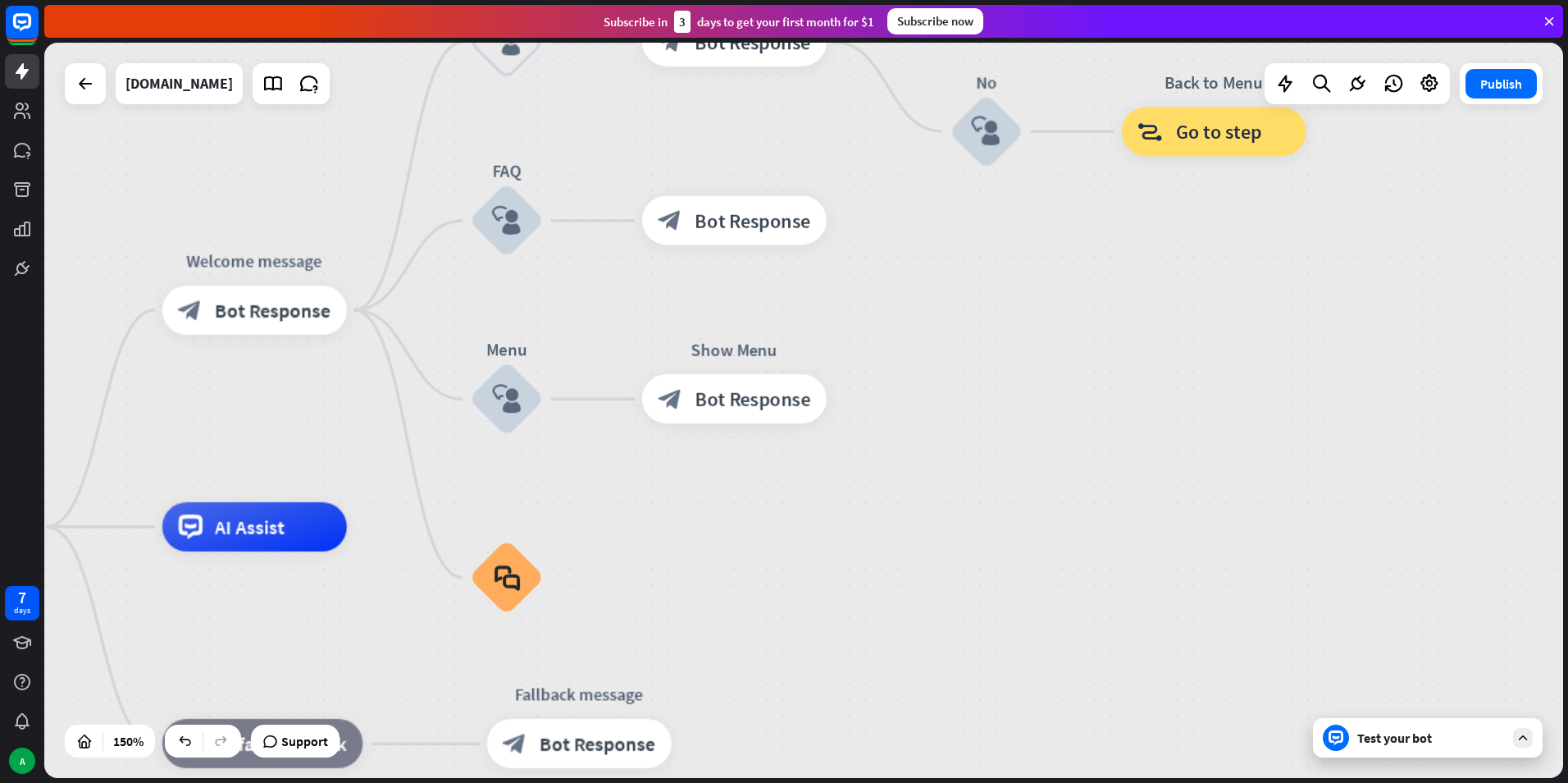
drag, startPoint x: 736, startPoint y: 571, endPoint x: 1034, endPoint y: 382, distance: 352.9
click at [1034, 382] on div "home_2 Start point Welcome message block_bot_response Bot Response Back to Menu…" at bounding box center [804, 410] width 1518 height 735
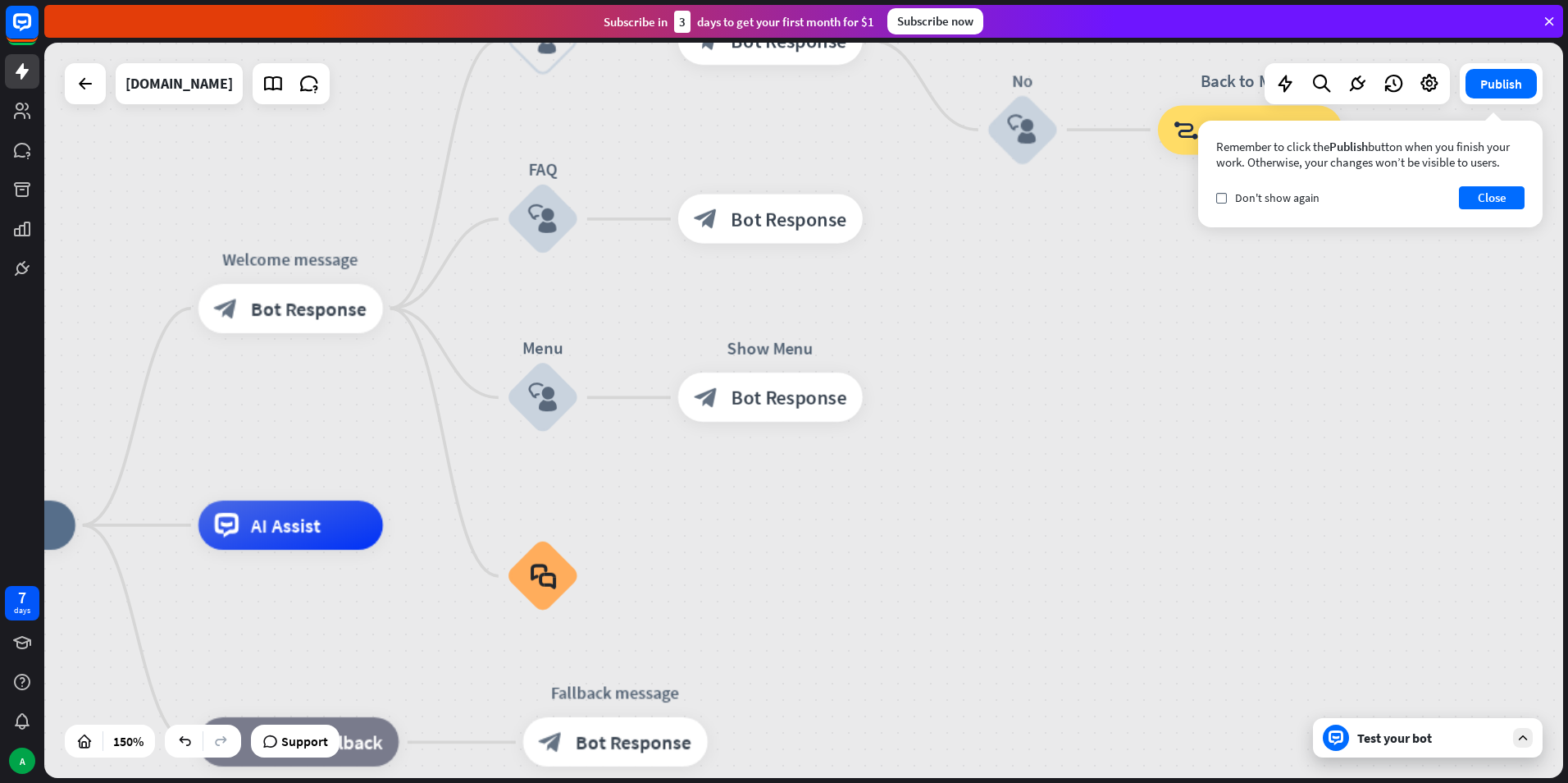
drag, startPoint x: 627, startPoint y: 585, endPoint x: 840, endPoint y: 543, distance: 217.1
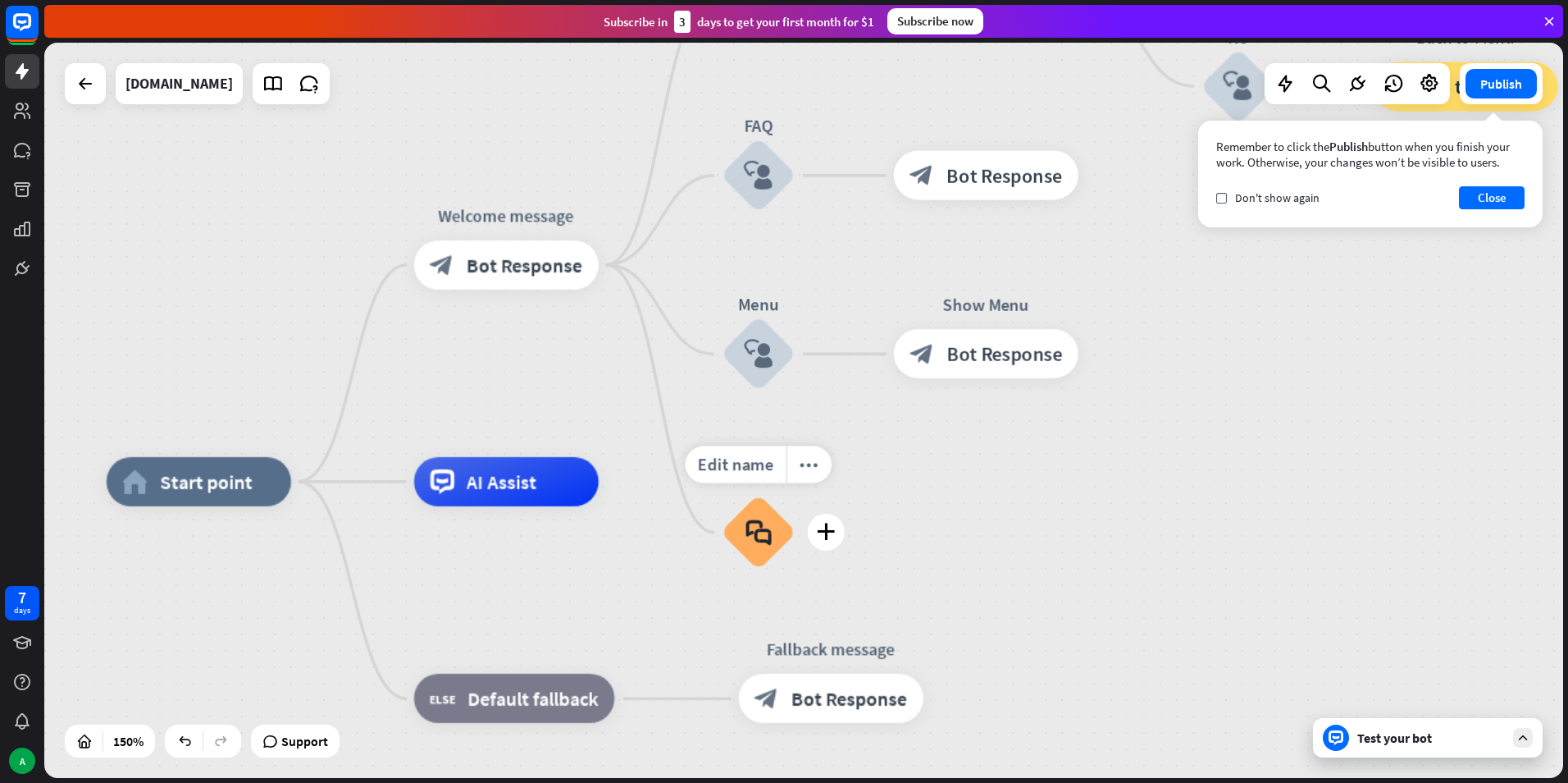
drag, startPoint x: 592, startPoint y: 633, endPoint x: 642, endPoint y: 591, distance: 65.3
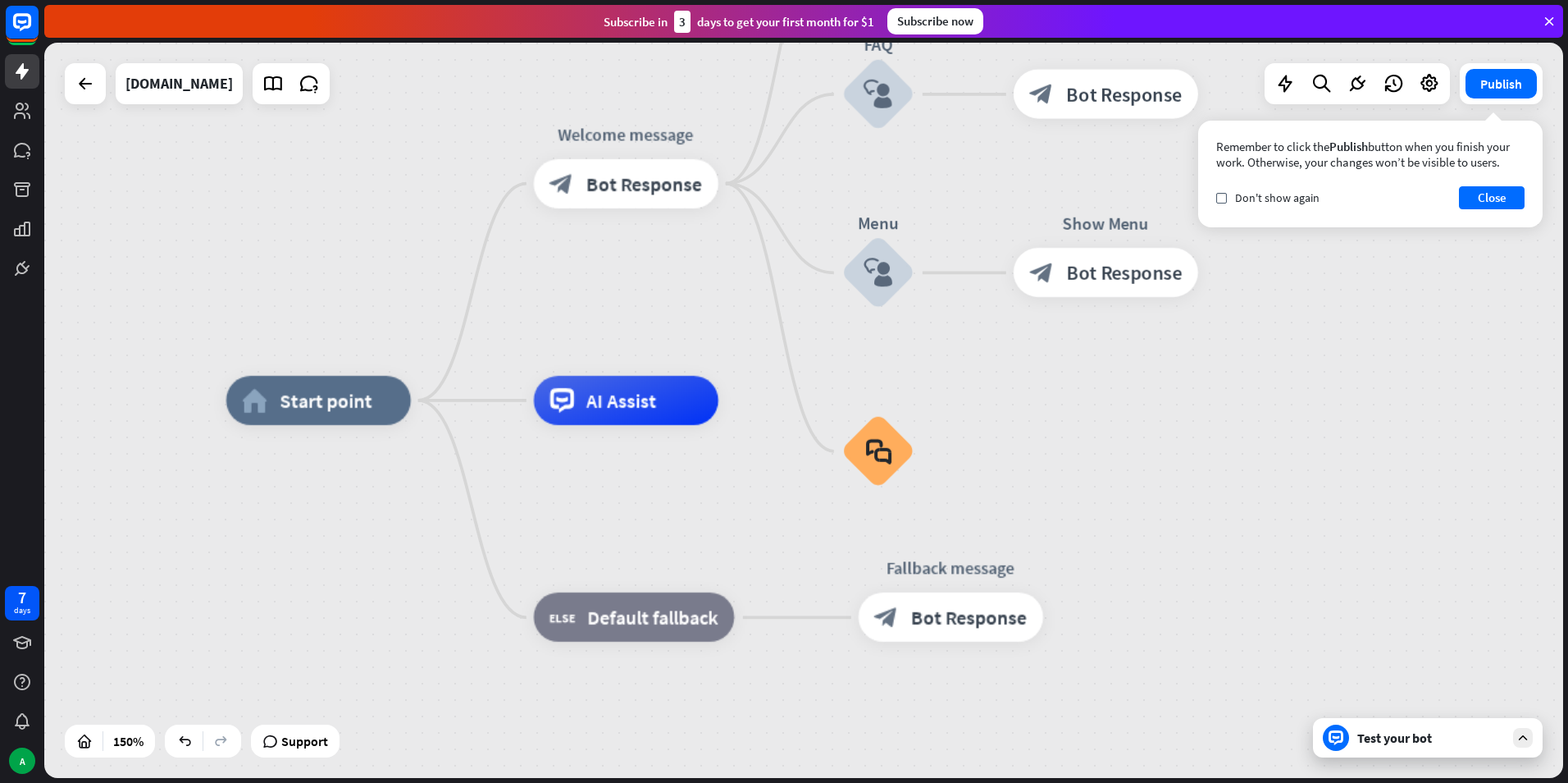
drag, startPoint x: 642, startPoint y: 591, endPoint x: 768, endPoint y: 501, distance: 154.8
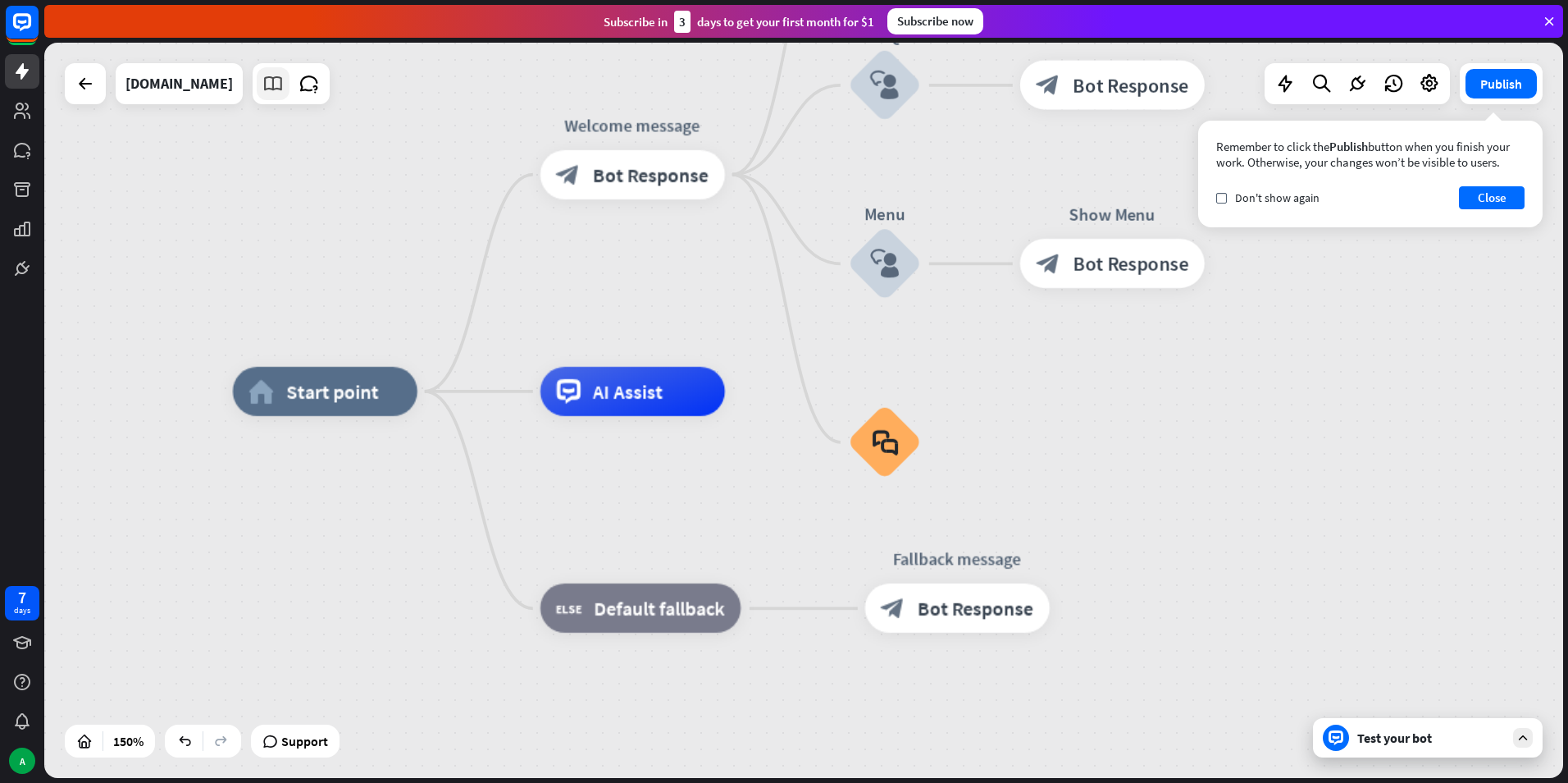
click at [262, 91] on icon at bounding box center [273, 84] width 21 height 21
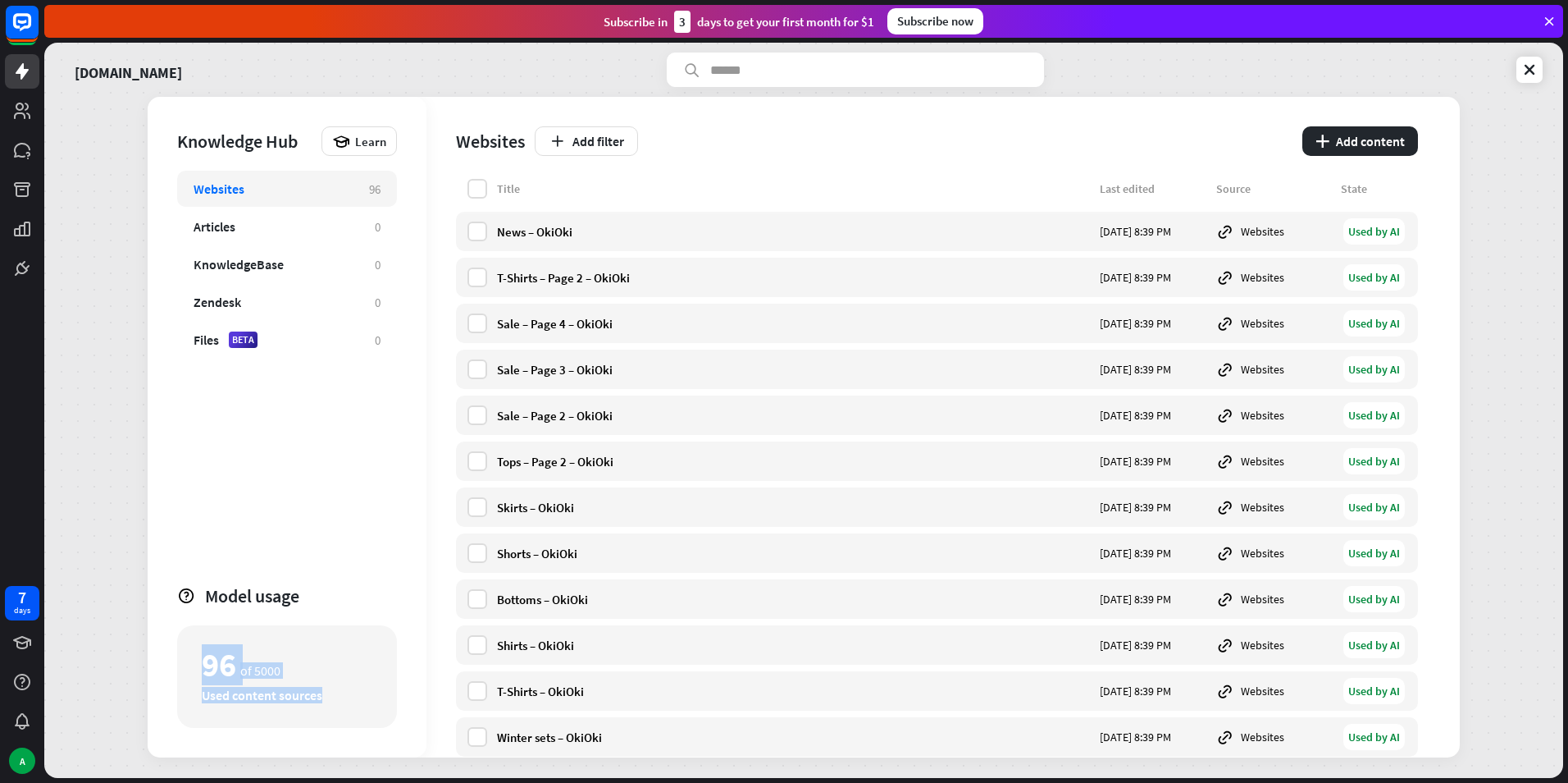
drag, startPoint x: 182, startPoint y: 656, endPoint x: 338, endPoint y: 695, distance: 160.8
click at [338, 695] on div "96 of 5000 Used content sources" at bounding box center [287, 676] width 220 height 102
click at [331, 698] on div "Used content sources" at bounding box center [286, 694] width 170 height 17
drag, startPoint x: 204, startPoint y: 679, endPoint x: 343, endPoint y: 694, distance: 139.8
click at [343, 694] on div "96 of 5000 Used content sources" at bounding box center [287, 676] width 220 height 102
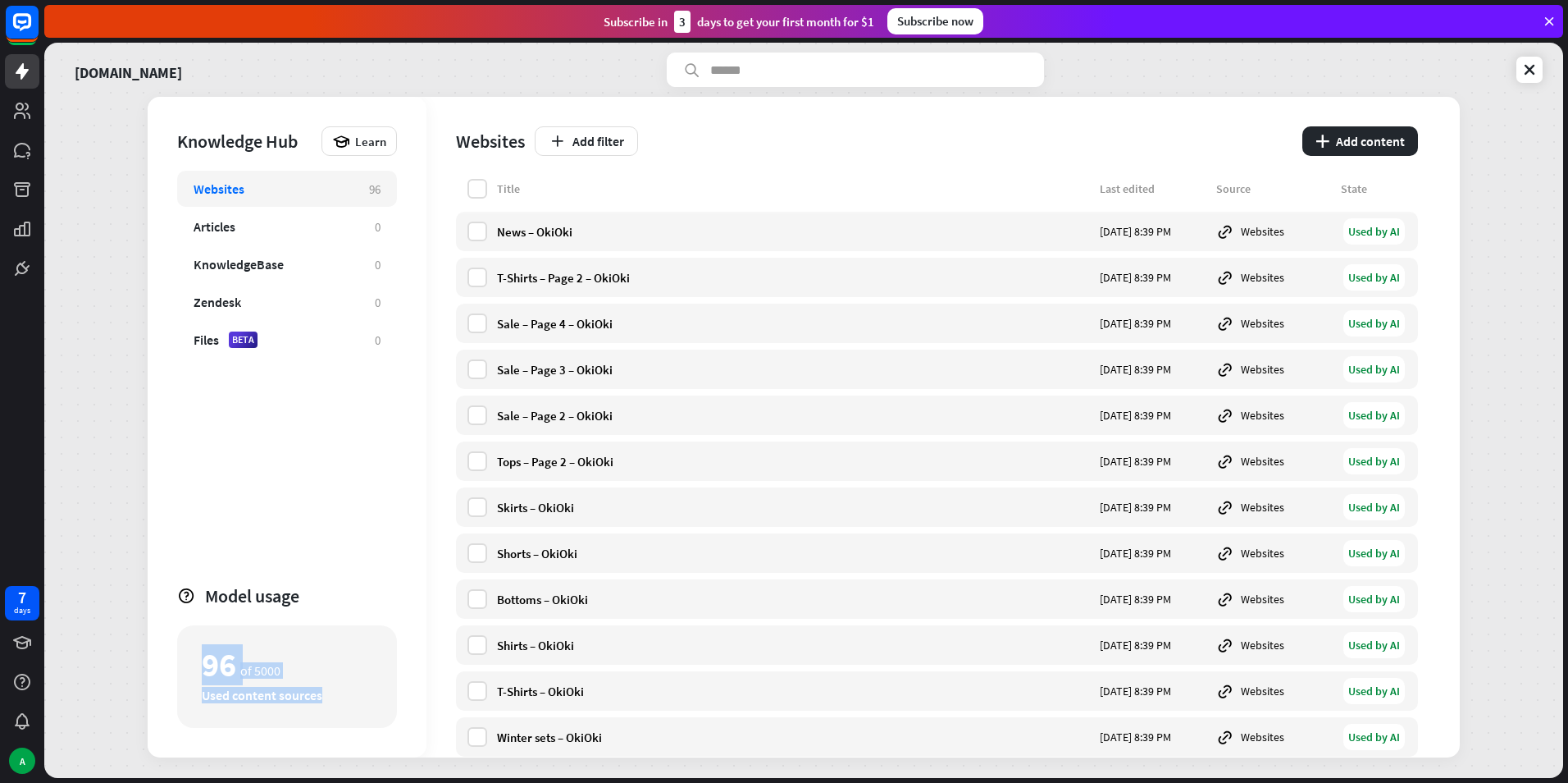
click at [343, 694] on div "Used content sources" at bounding box center [286, 694] width 170 height 17
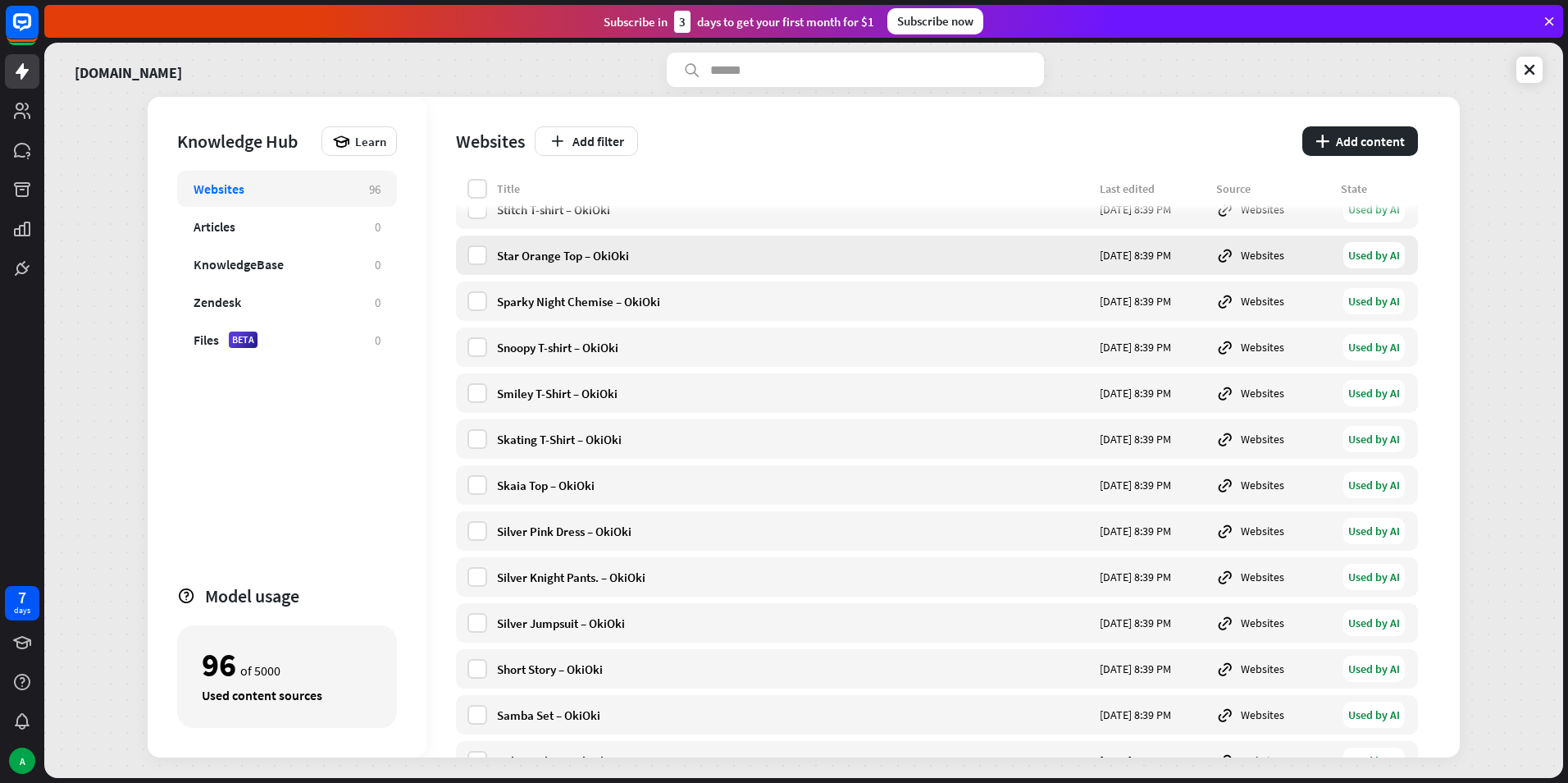
scroll to position [1805, 0]
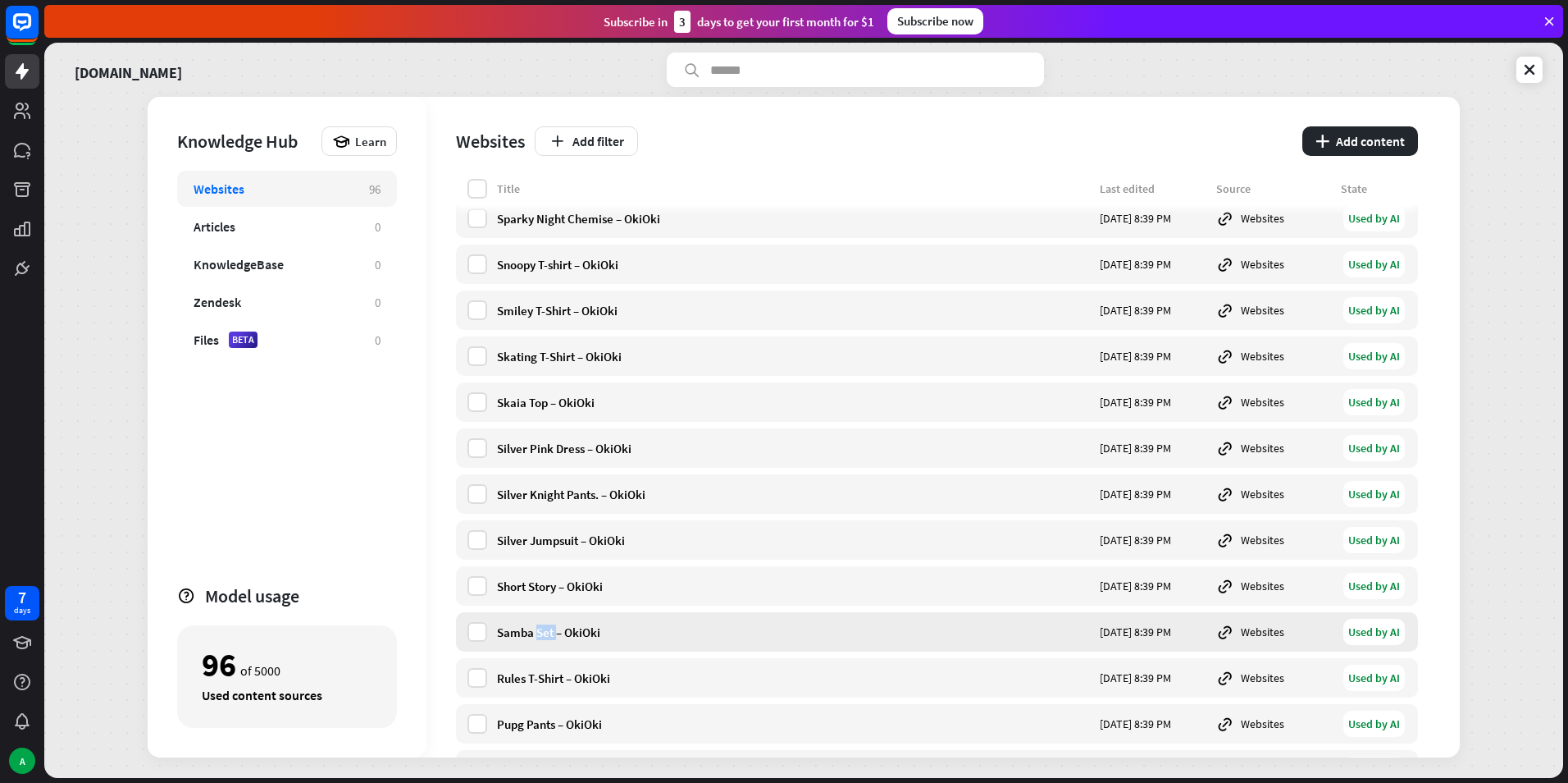
click at [545, 631] on div "Samba Set – OkiOki" at bounding box center [793, 632] width 593 height 16
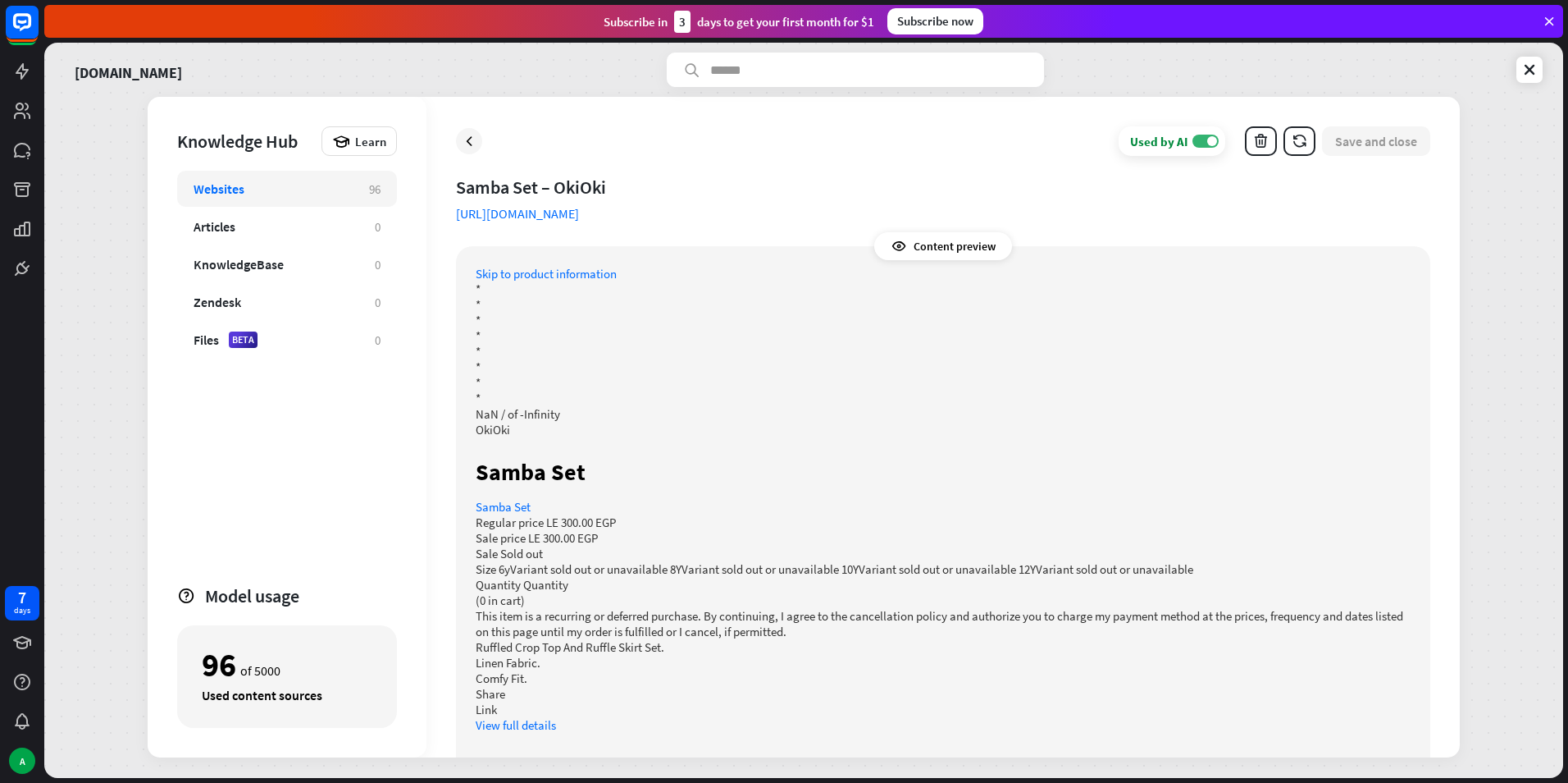
click at [450, 142] on div "Used by AI ON Save and close Samba Set – OkiOki [URL][DOMAIN_NAME] Content prev…" at bounding box center [943, 427] width 1033 height 660
click at [459, 143] on div at bounding box center [469, 141] width 26 height 26
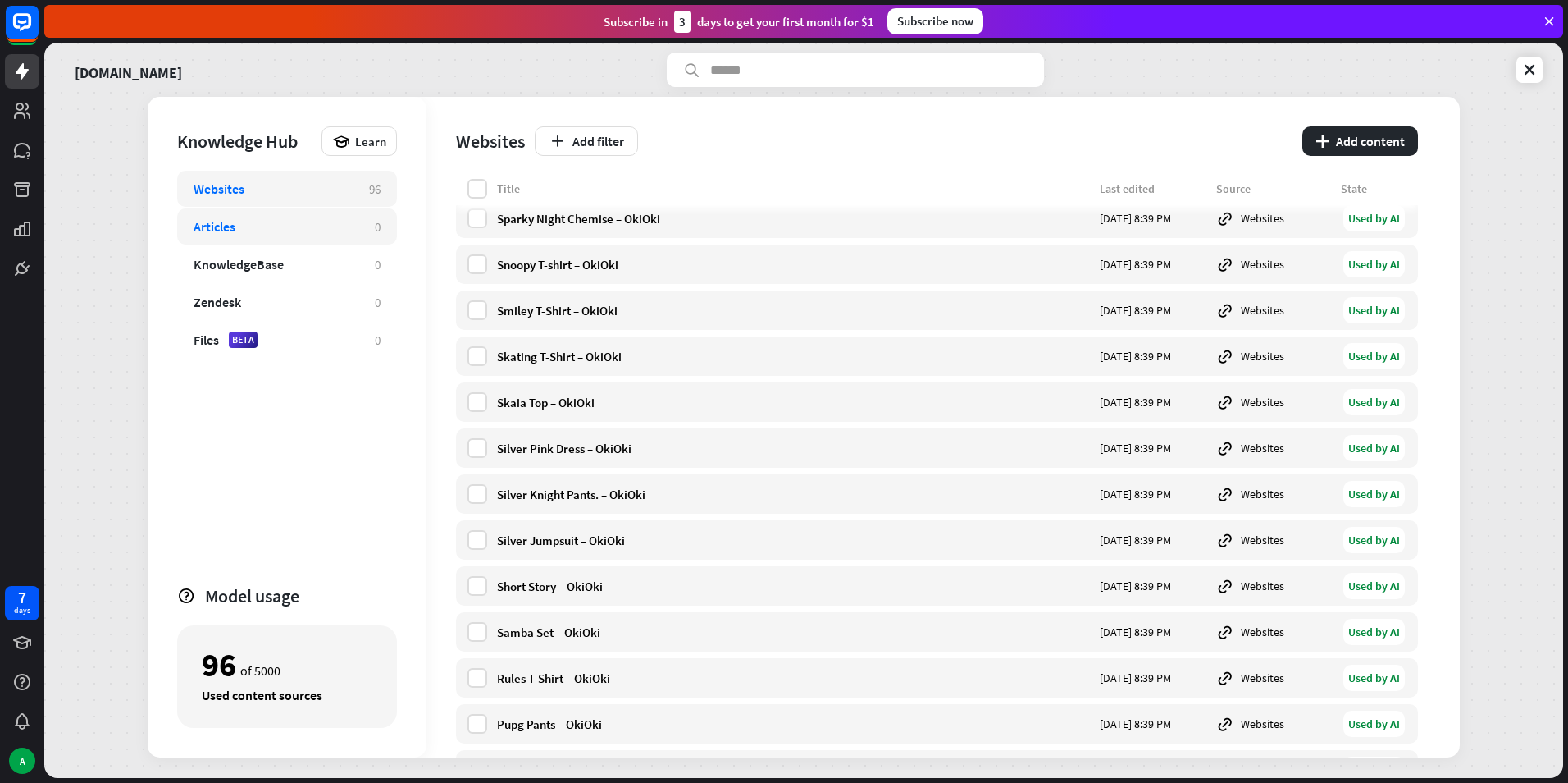
click at [303, 233] on div "Articles" at bounding box center [276, 226] width 165 height 17
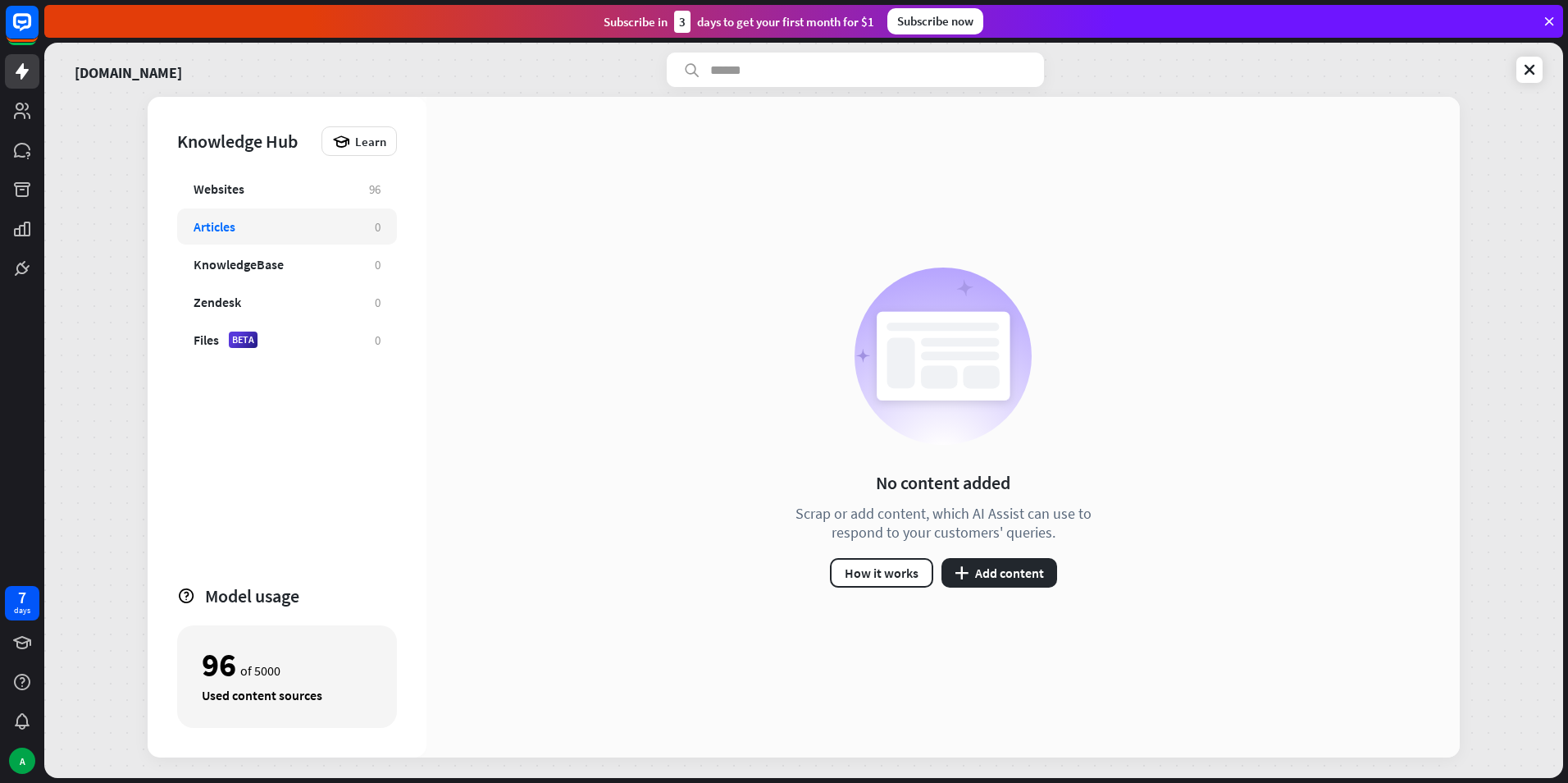
click at [970, 552] on div "No content added Scrap or add content, which AI Assist can use to respond to yo…" at bounding box center [943, 427] width 336 height 320
click at [983, 568] on button "plus Add content" at bounding box center [998, 573] width 116 height 29
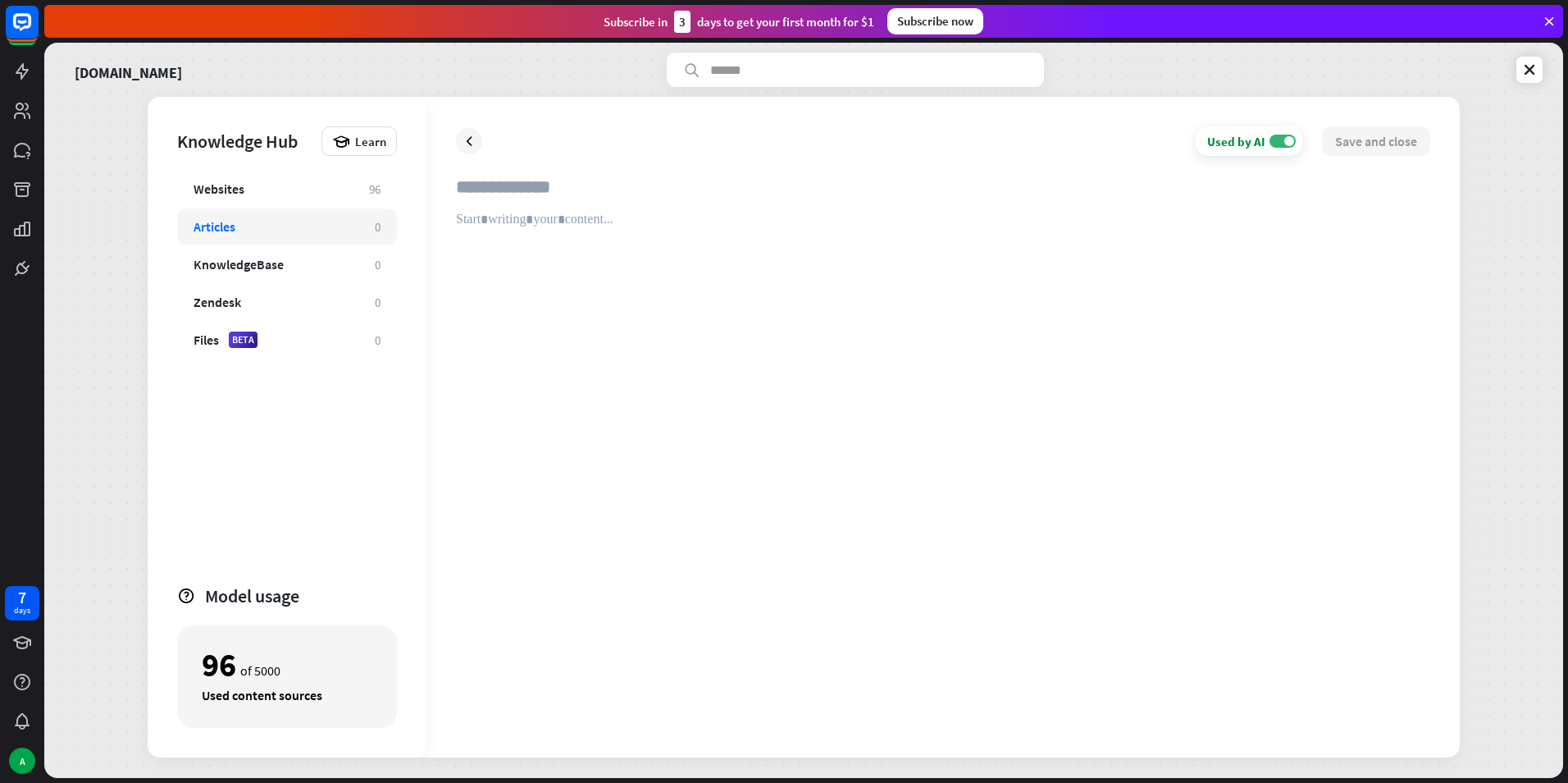
click at [538, 213] on div at bounding box center [943, 470] width 974 height 516
drag, startPoint x: 335, startPoint y: 265, endPoint x: 332, endPoint y: 275, distance: 10.4
click at [332, 275] on div "KnowledgeBase 0" at bounding box center [287, 264] width 220 height 36
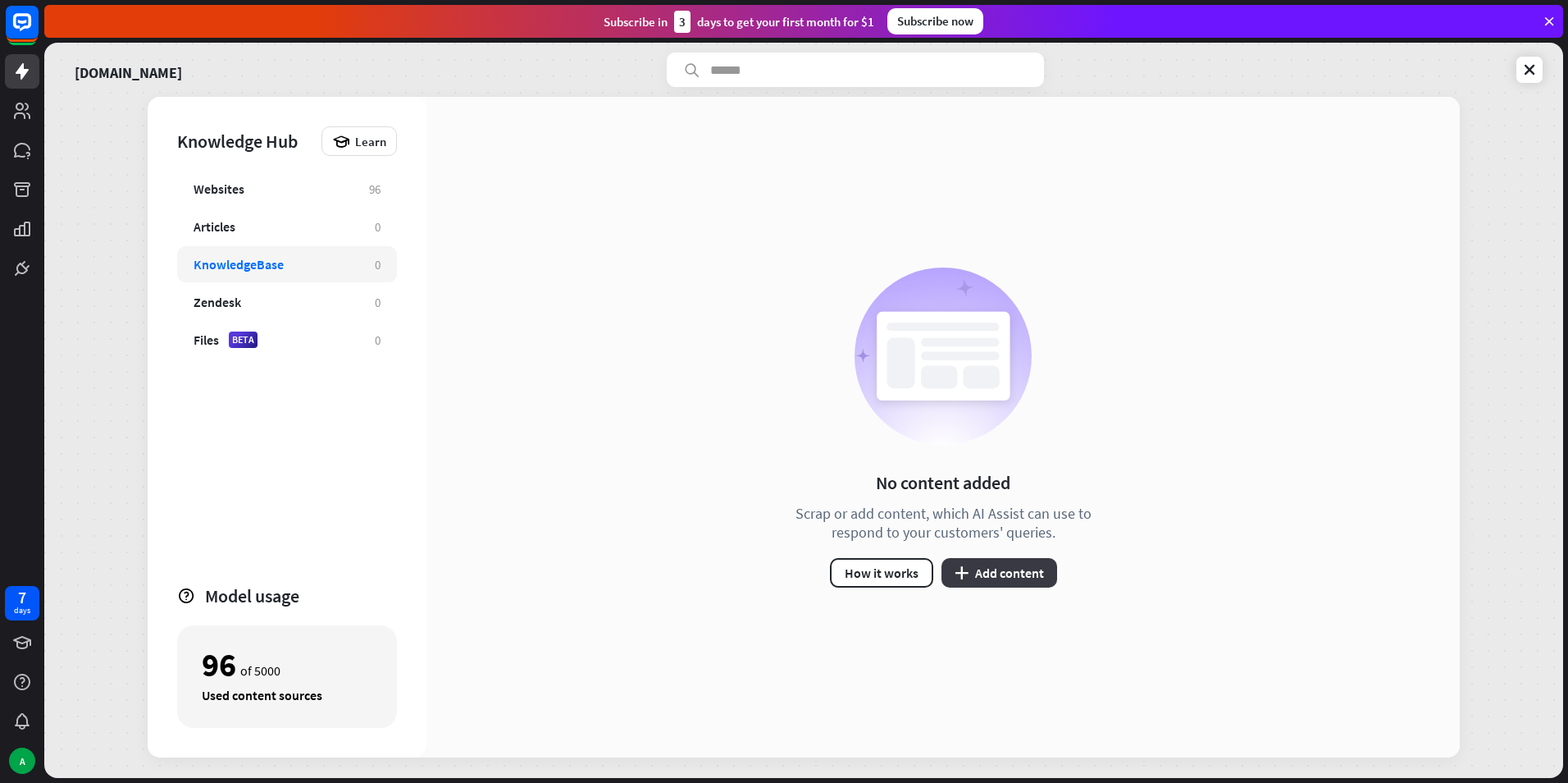
click at [977, 567] on button "plus Add content" at bounding box center [998, 573] width 116 height 29
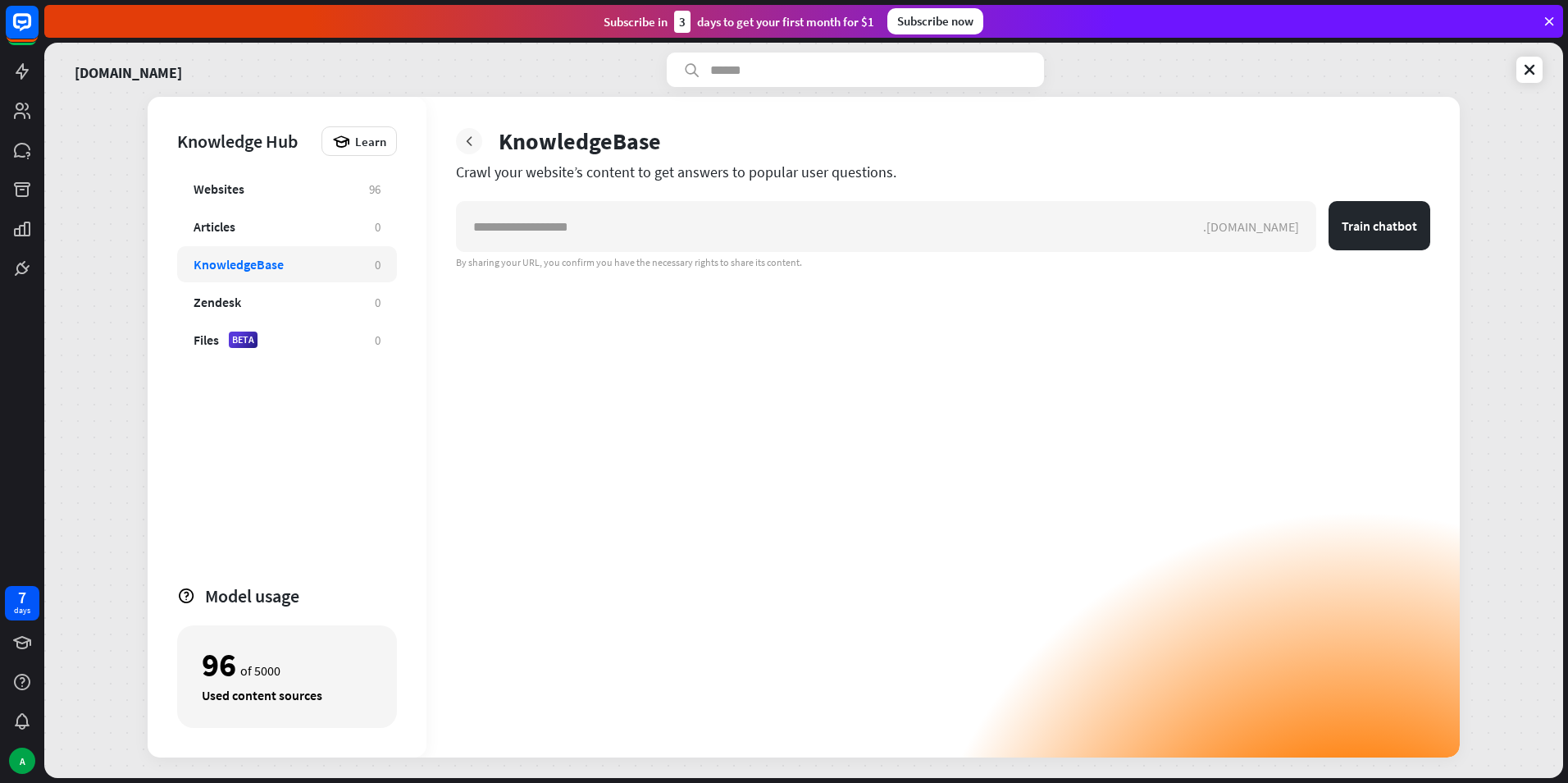
click at [475, 145] on icon at bounding box center [469, 141] width 17 height 17
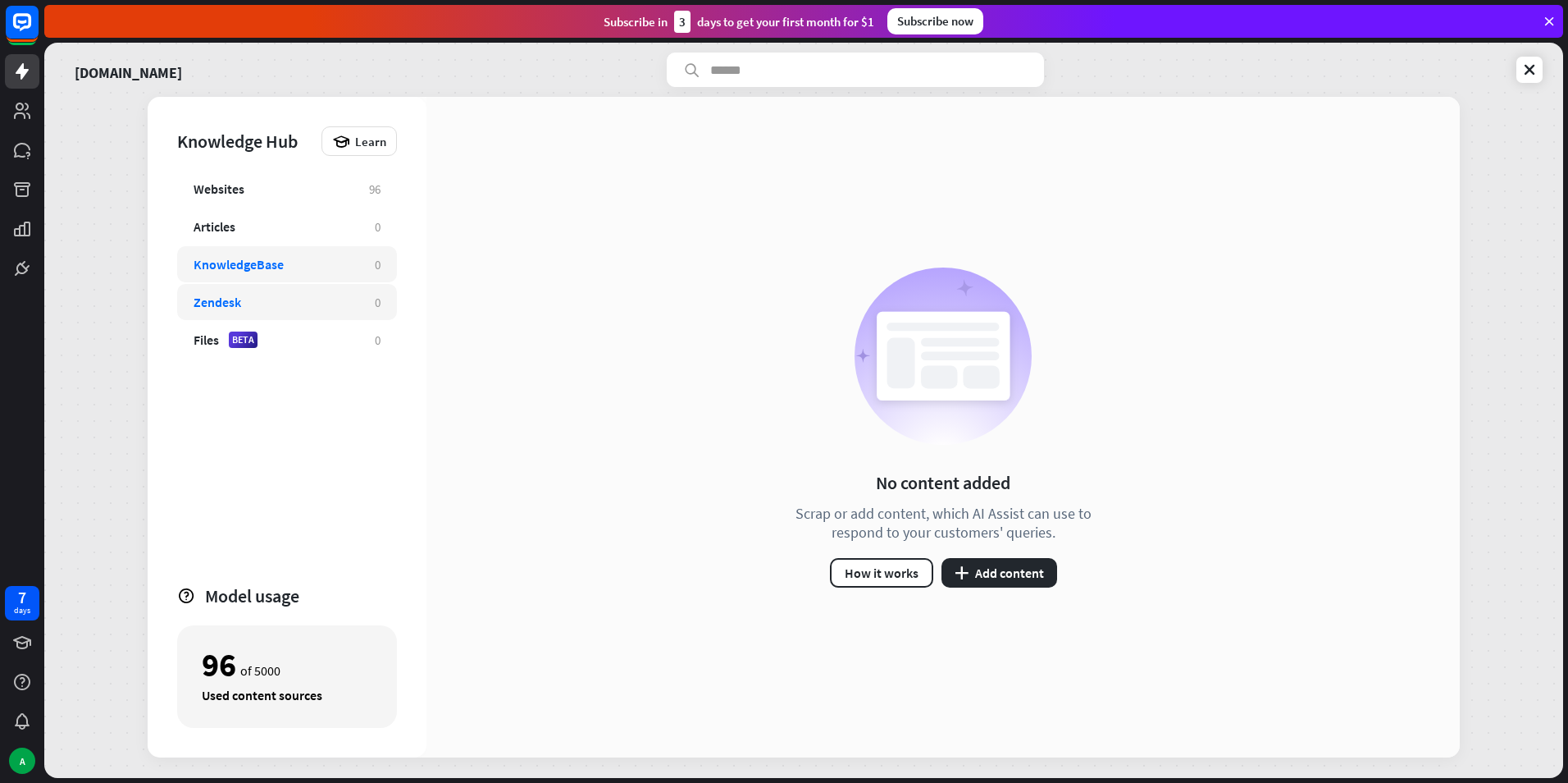
click at [276, 301] on div "Zendesk" at bounding box center [276, 302] width 165 height 17
click at [1003, 563] on button "plus Add content" at bounding box center [998, 573] width 116 height 29
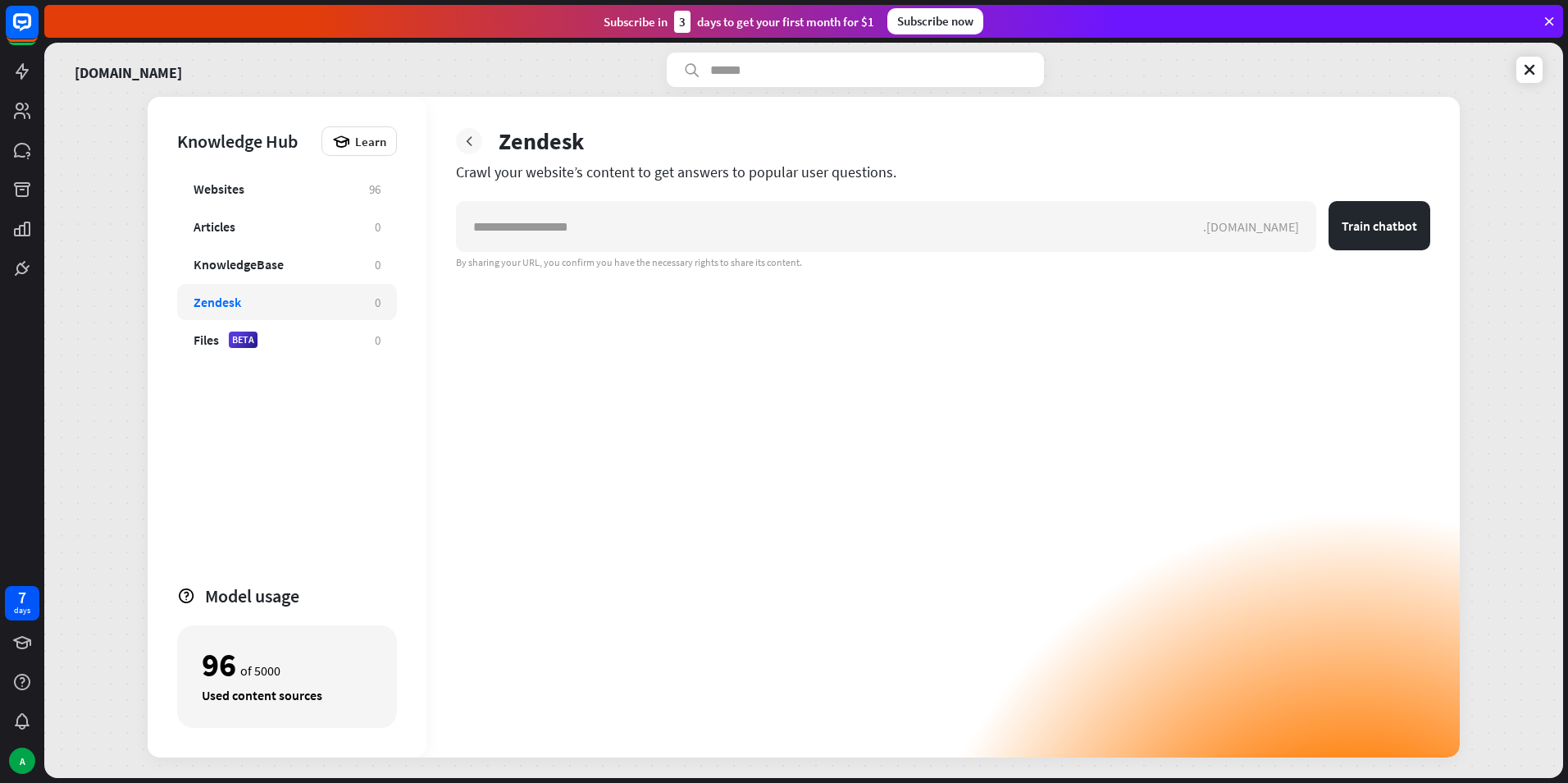
click at [481, 143] on div at bounding box center [469, 141] width 26 height 26
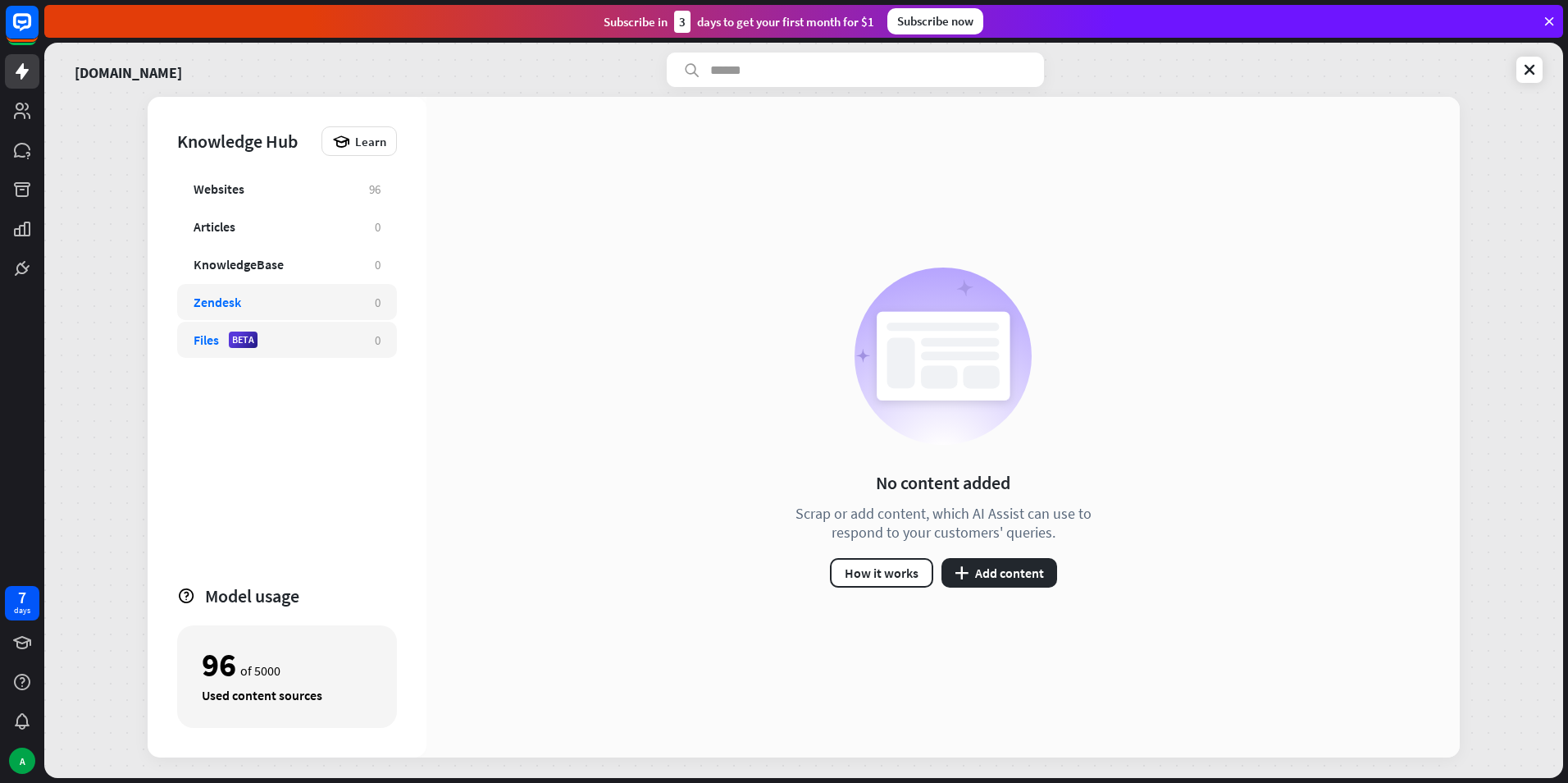
click at [308, 332] on div "Files BETA" at bounding box center [276, 339] width 165 height 17
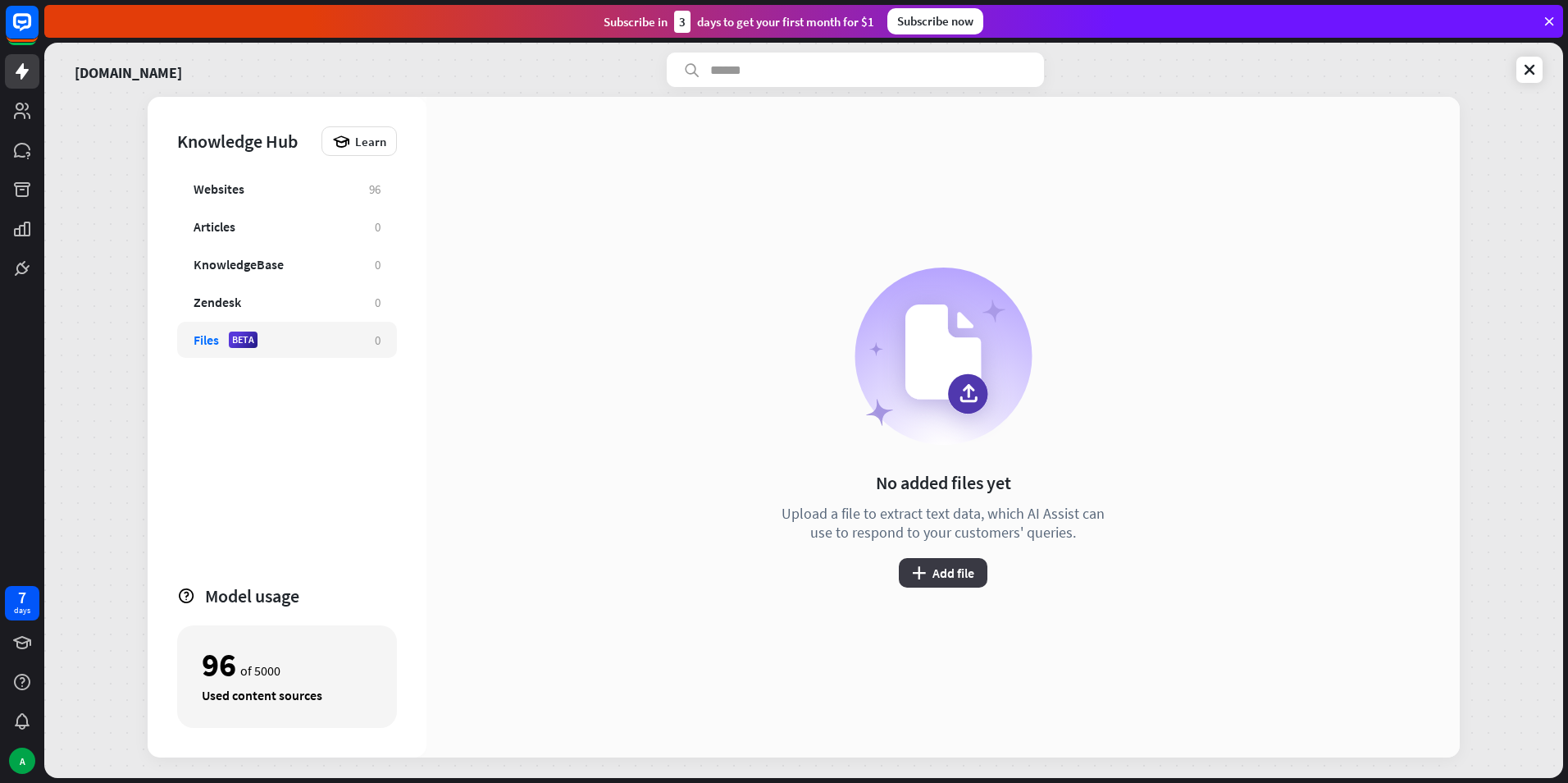
click at [958, 563] on button "plus Add file" at bounding box center [942, 573] width 88 height 29
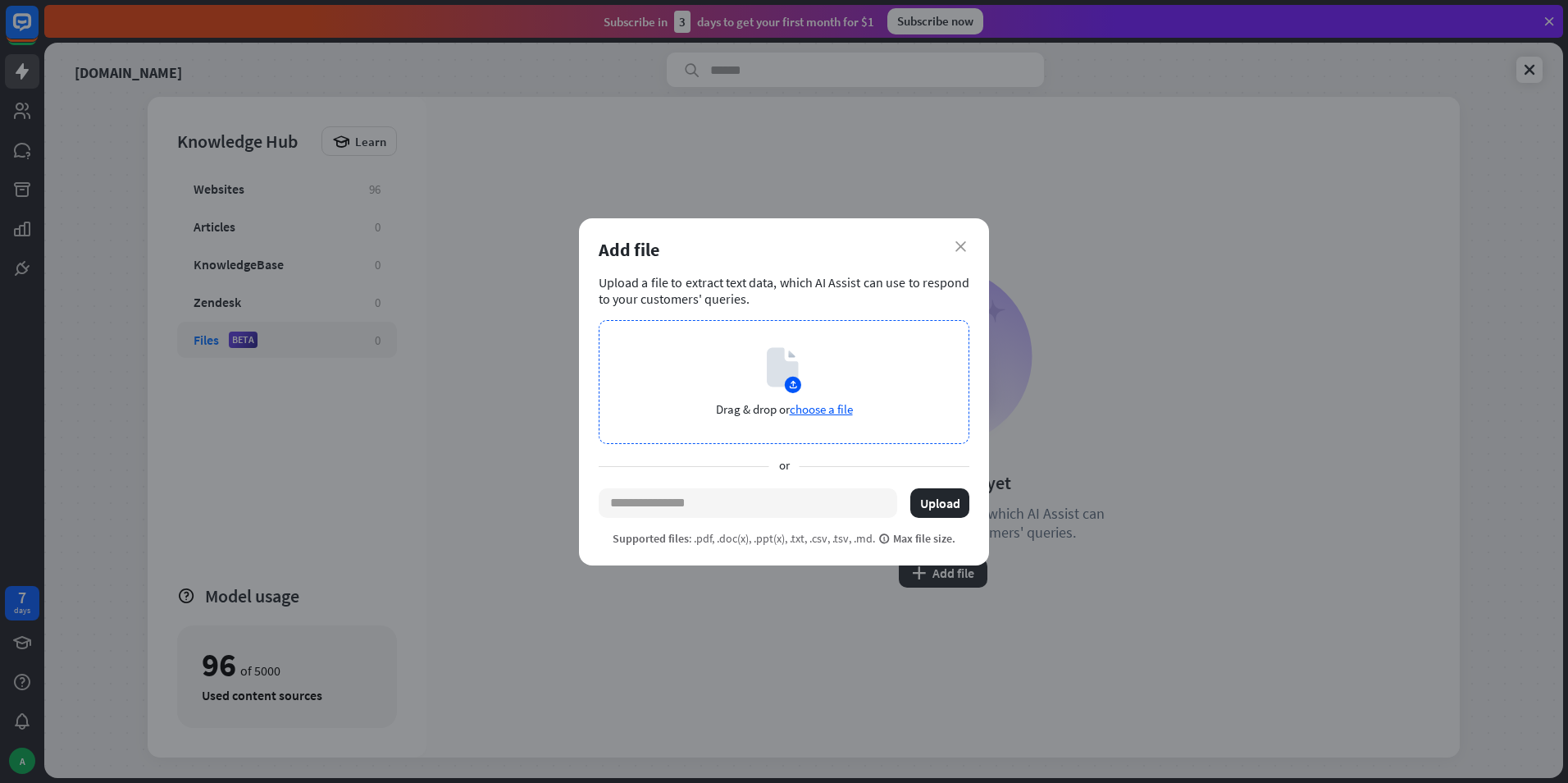
click at [822, 372] on div "Drag & drop or choose a file" at bounding box center [784, 381] width 370 height 124
click at [1163, 517] on div "close Add file Upload a file to extract text data, which AI Assist can use to r…" at bounding box center [784, 391] width 1568 height 783
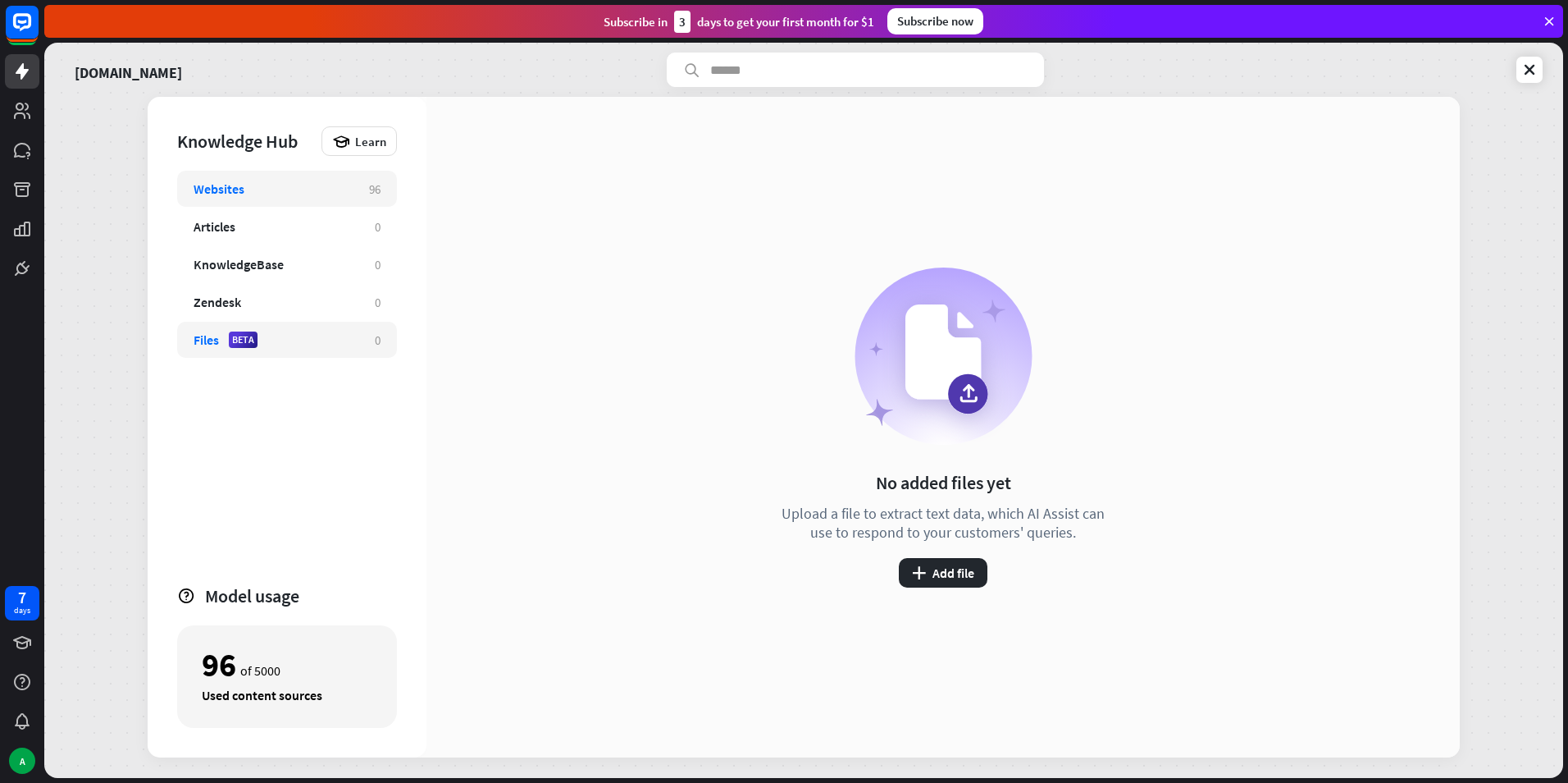
click at [312, 194] on div "Websites" at bounding box center [273, 189] width 159 height 17
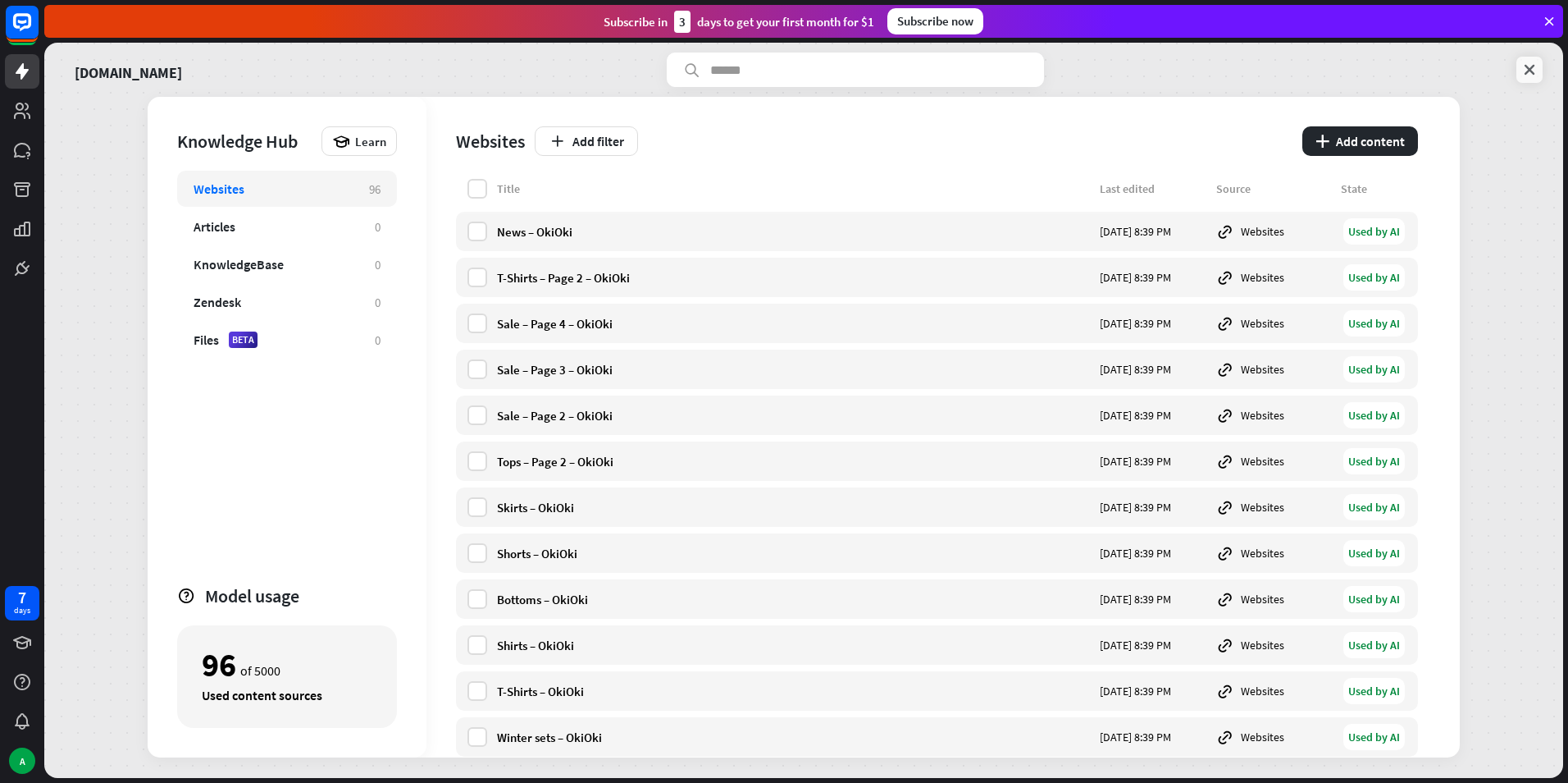
click at [1537, 59] on link at bounding box center [1529, 69] width 26 height 26
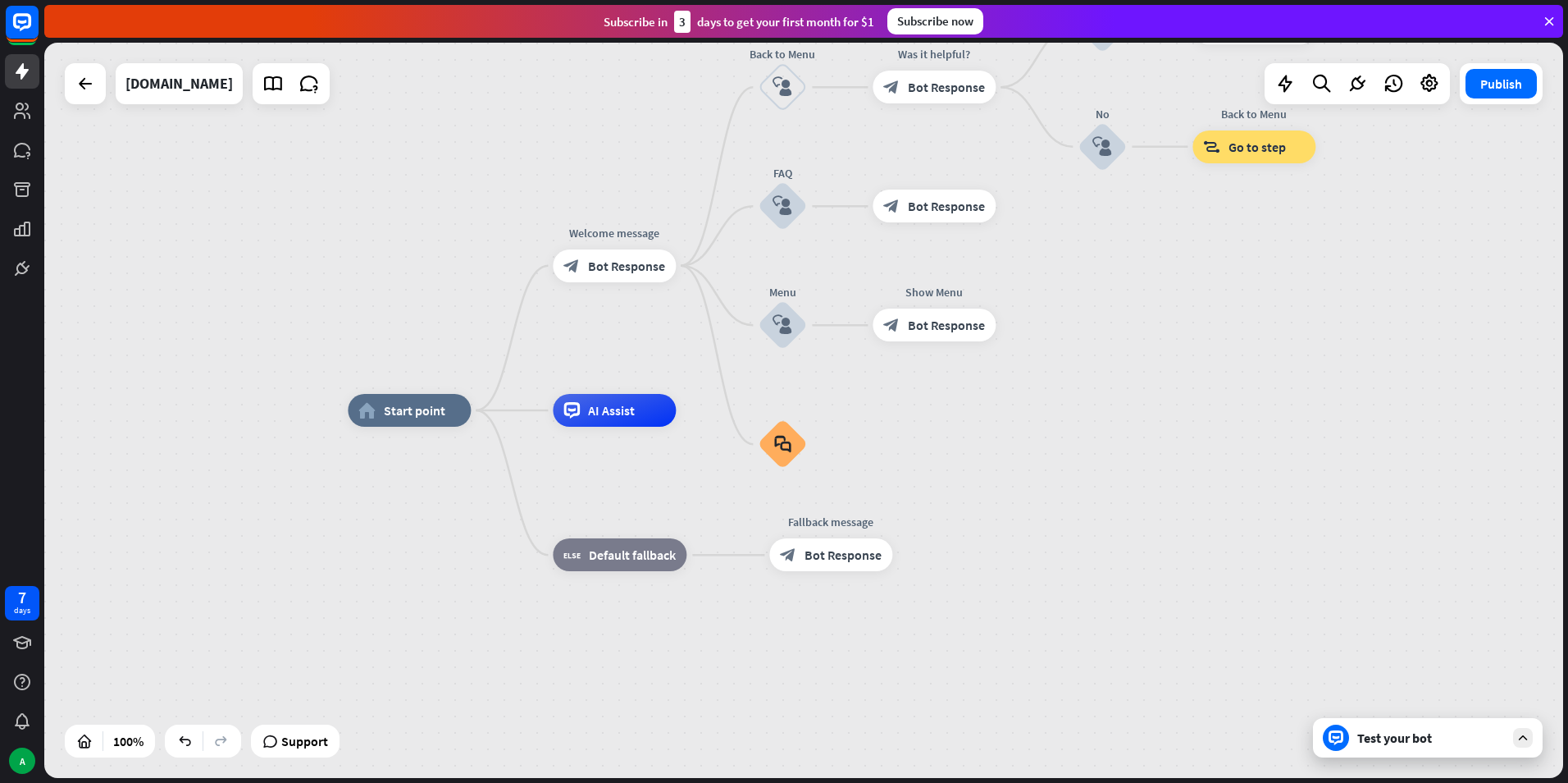
click at [1452, 725] on div "Test your bot" at bounding box center [1427, 737] width 229 height 39
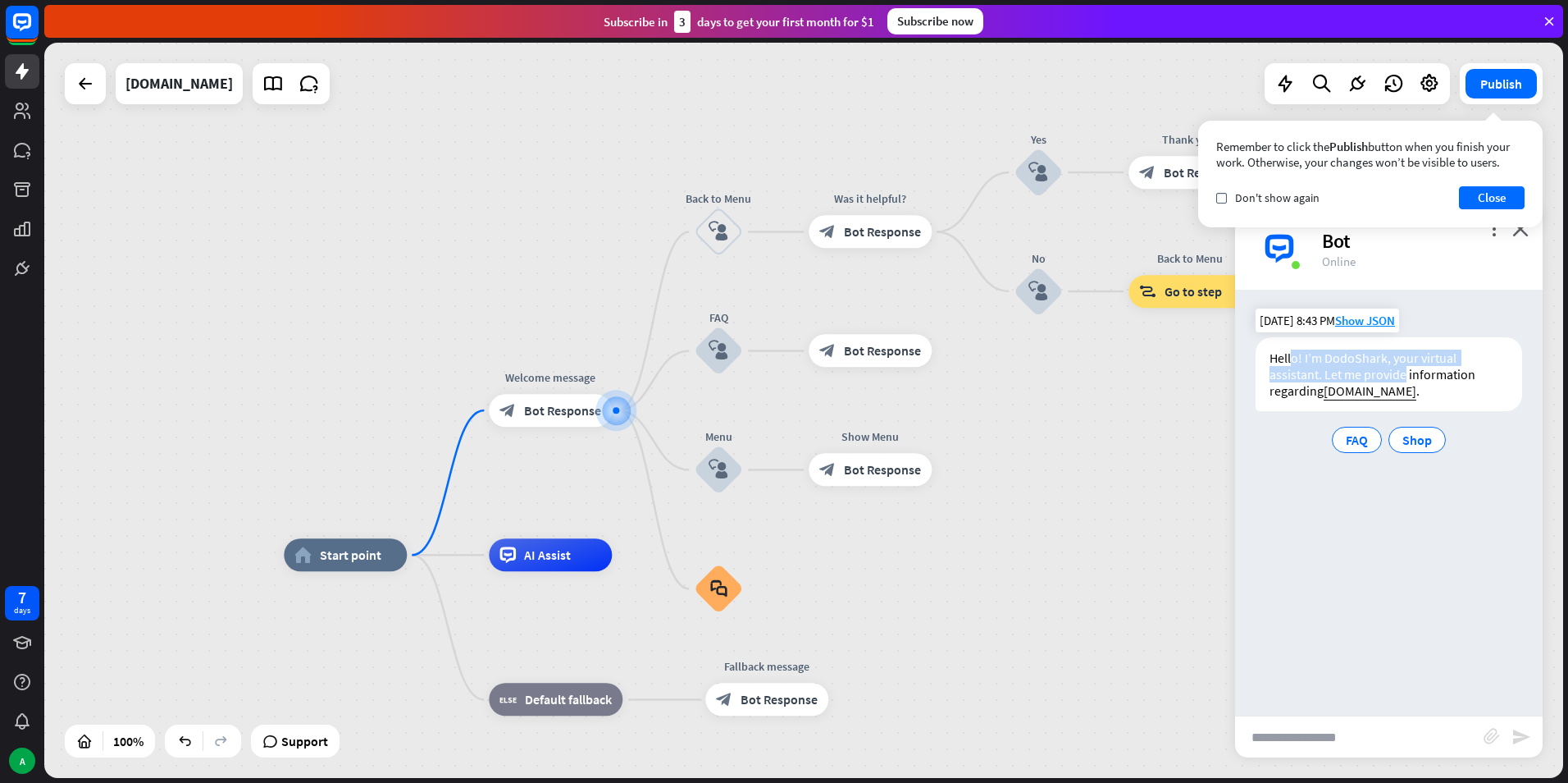
drag, startPoint x: 1291, startPoint y: 364, endPoint x: 1402, endPoint y: 370, distance: 111.2
click at [1402, 370] on div "Hello! I’m DodoShark, your virtual assistant. Let me provide information regard…" at bounding box center [1388, 374] width 266 height 74
click at [1361, 440] on span "FAQ" at bounding box center [1356, 440] width 22 height 17
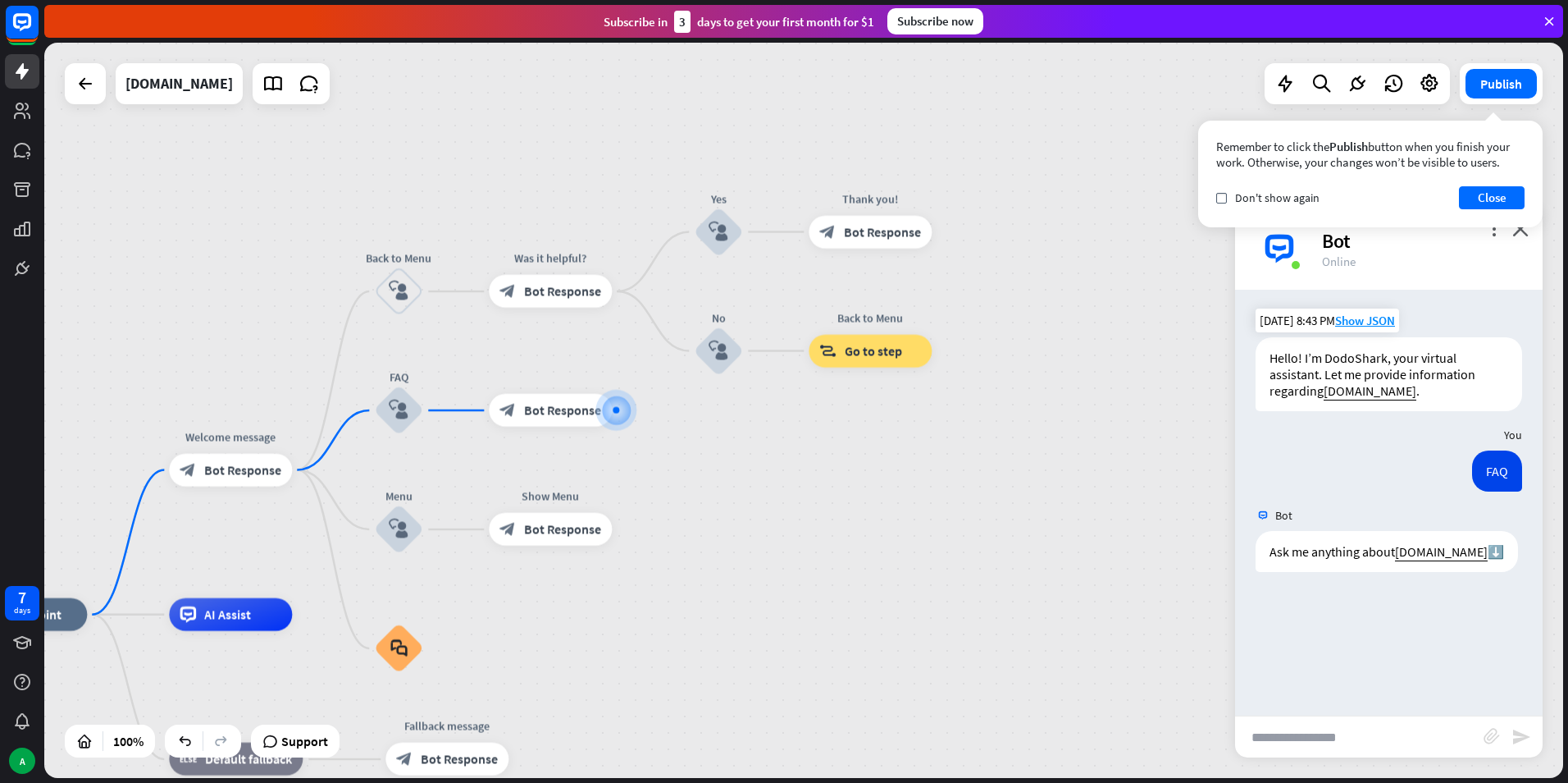
click at [1426, 738] on input "text" at bounding box center [1359, 736] width 249 height 41
type input "**********"
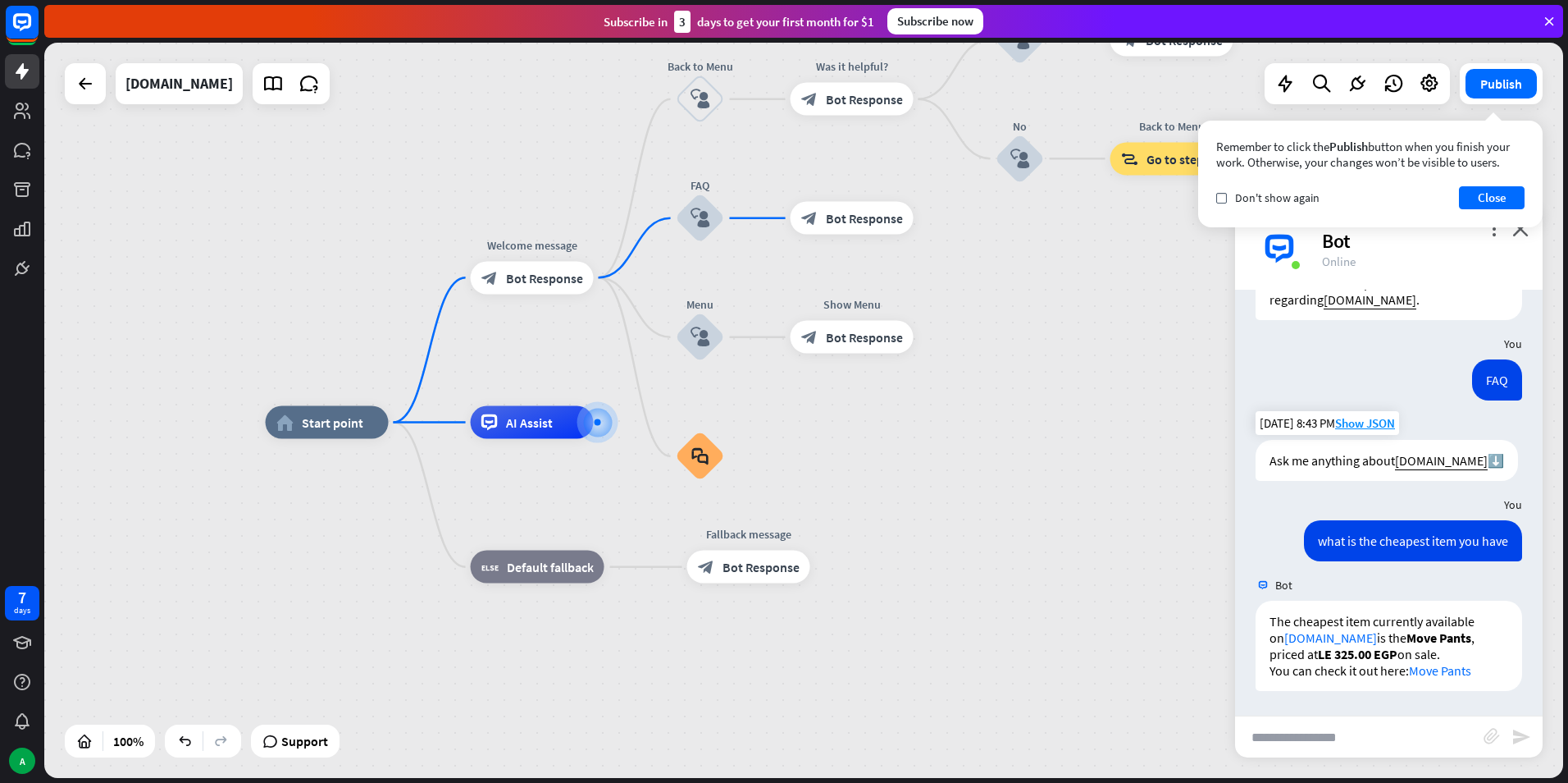
scroll to position [107, 0]
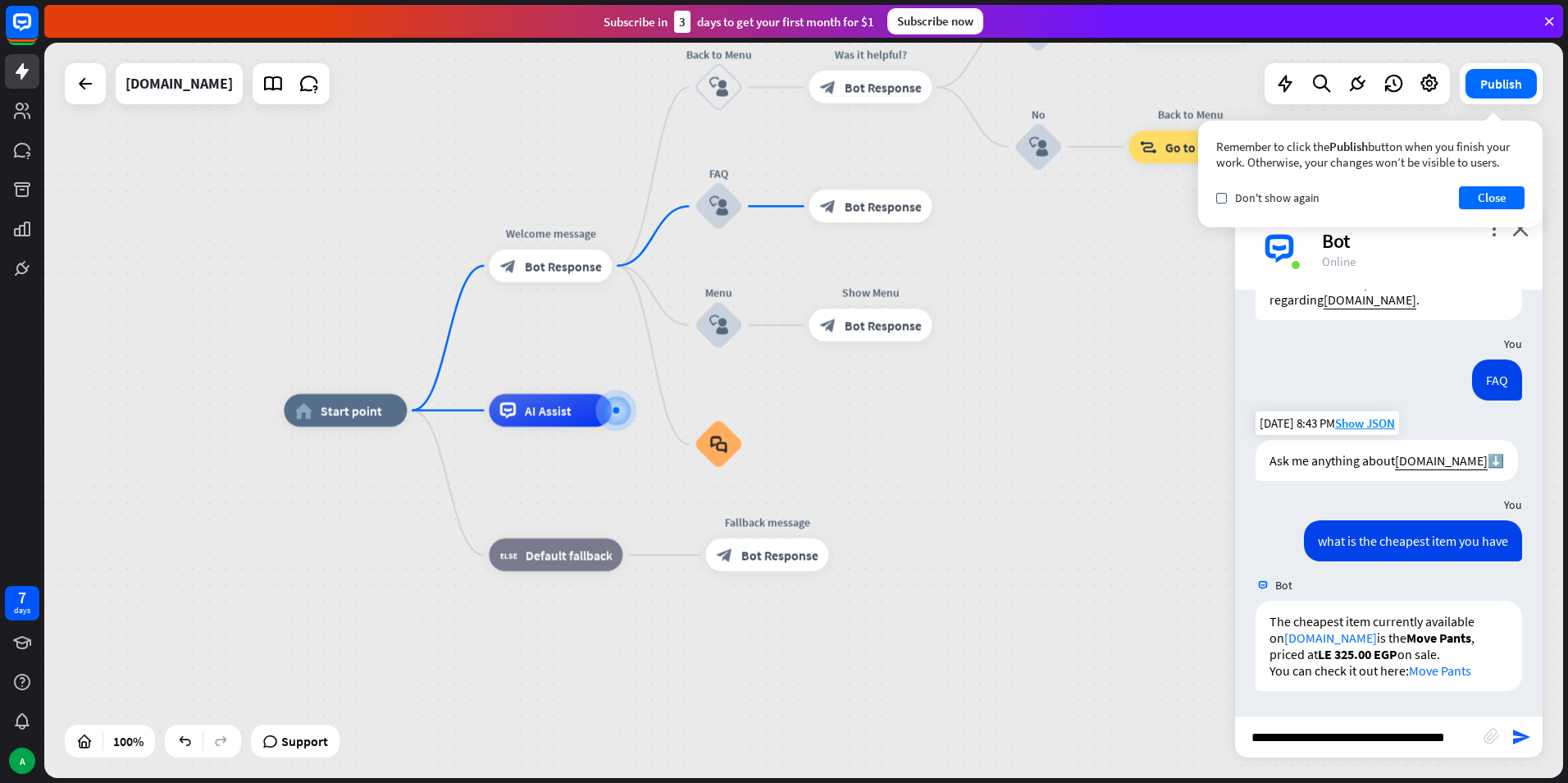
type input "**********"
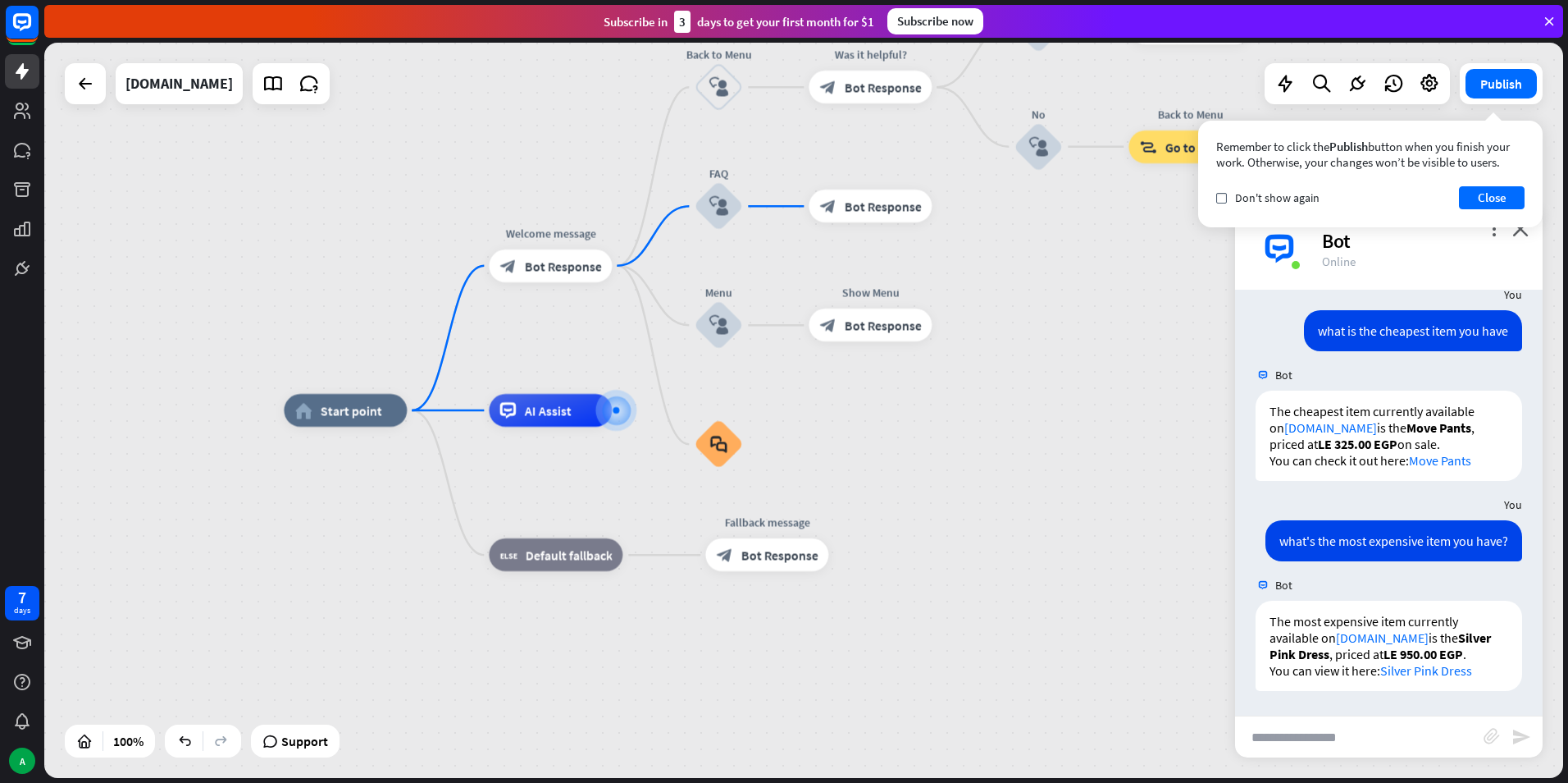
scroll to position [350, 0]
type input "**********"
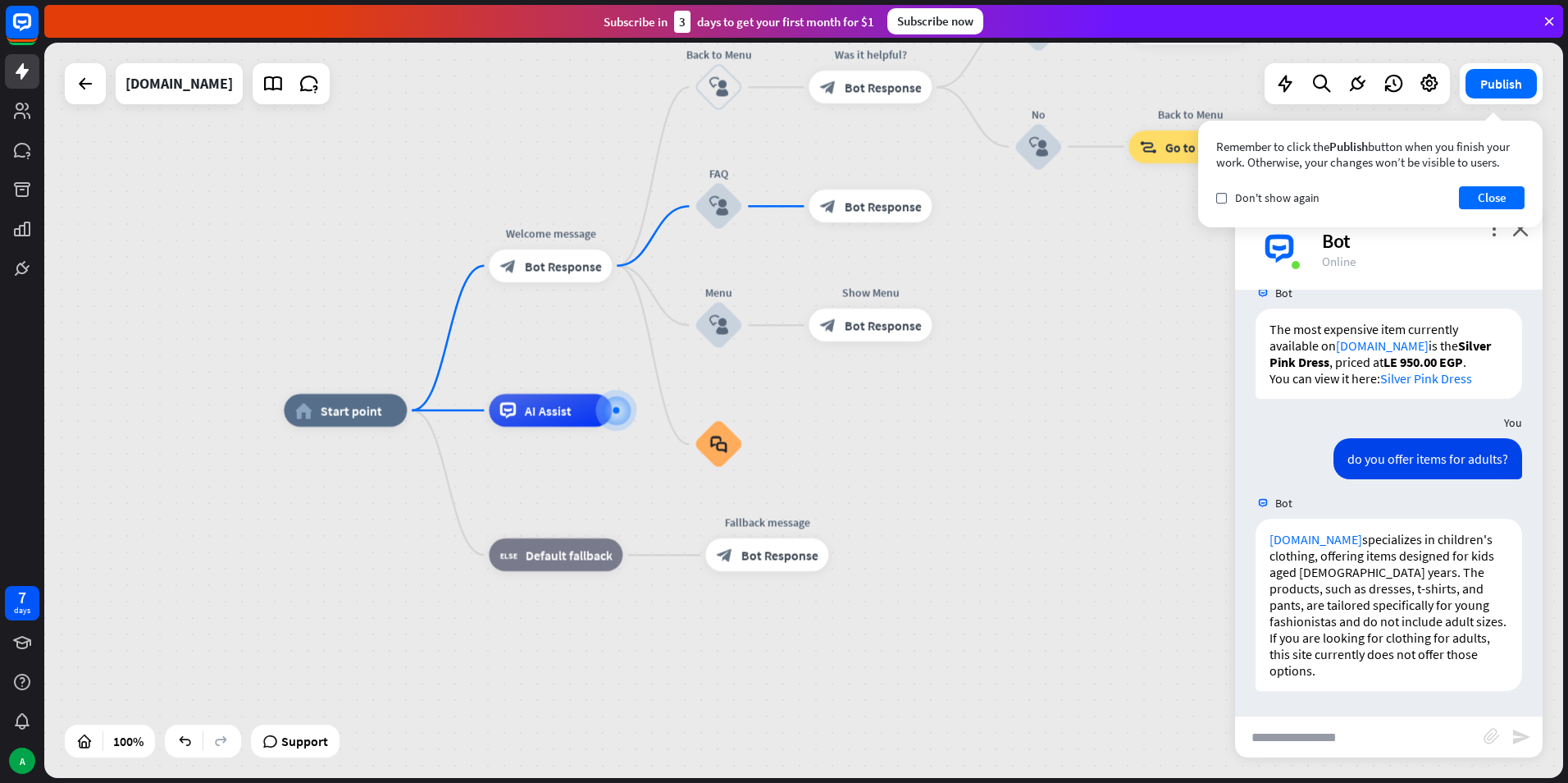
scroll to position [642, 0]
type input "**********"
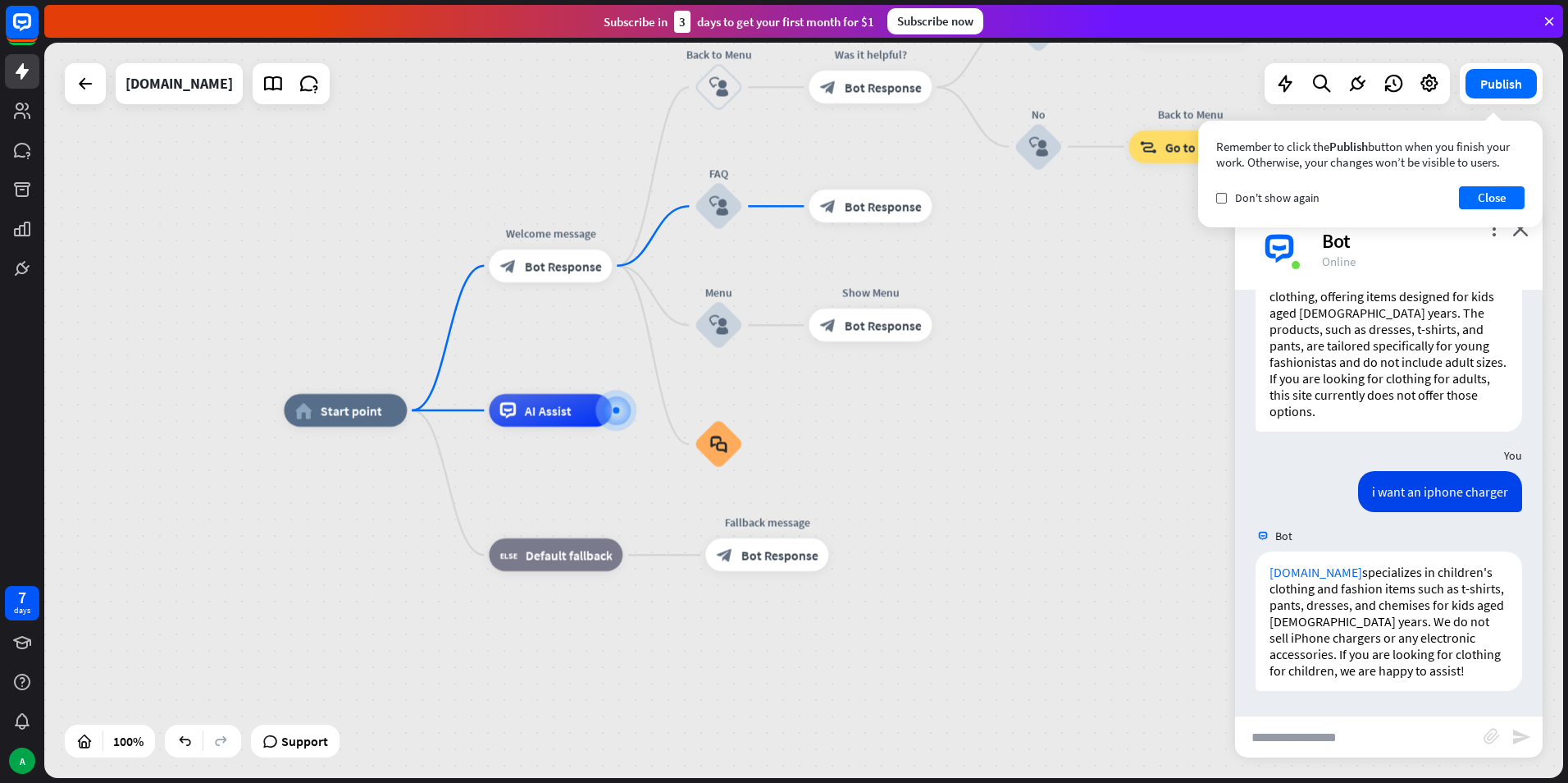
scroll to position [918, 0]
type input "**********"
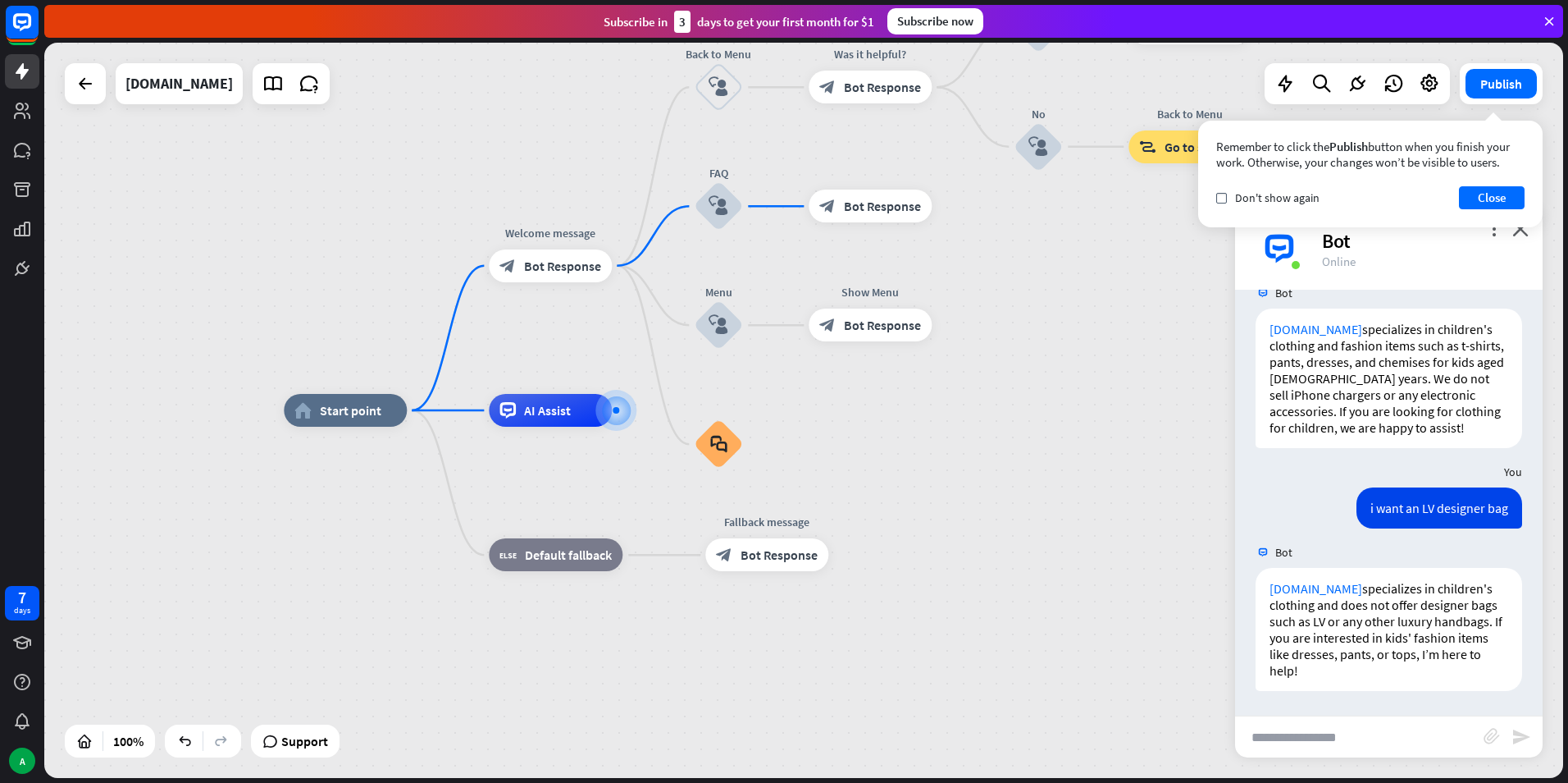
scroll to position [1160, 0]
type input "**********"
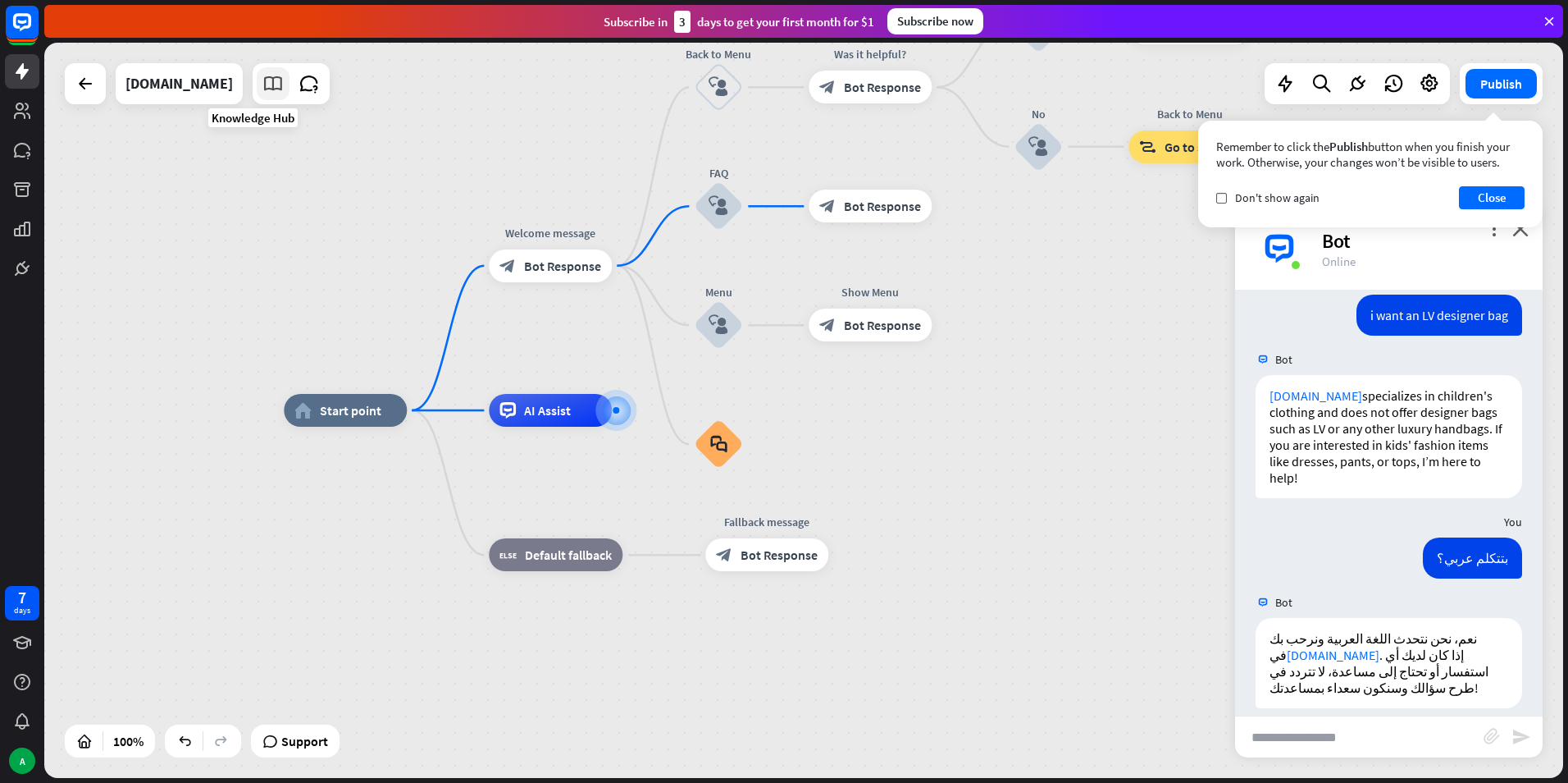
scroll to position [1370, 0]
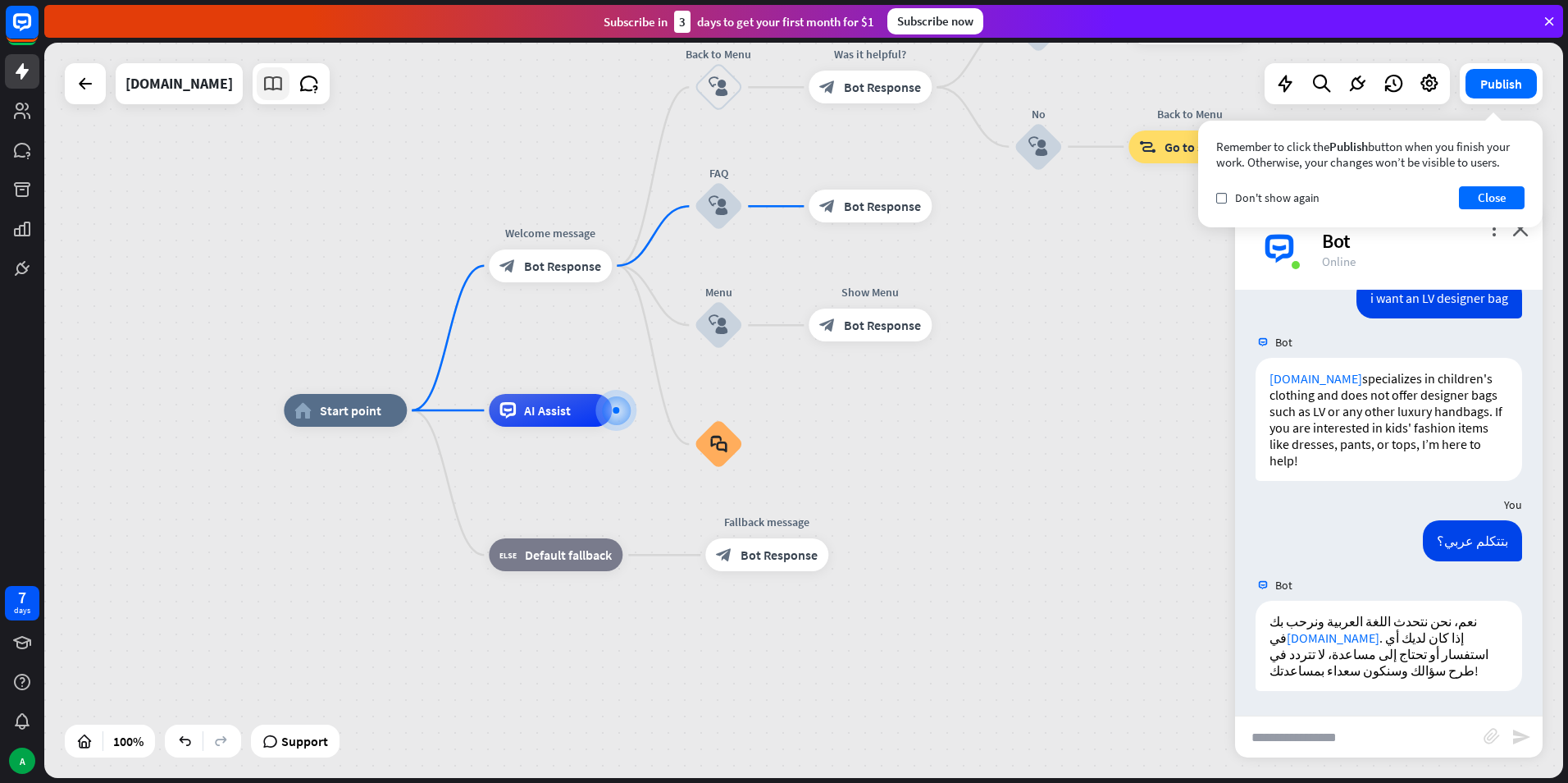
click at [262, 89] on icon at bounding box center [273, 84] width 21 height 21
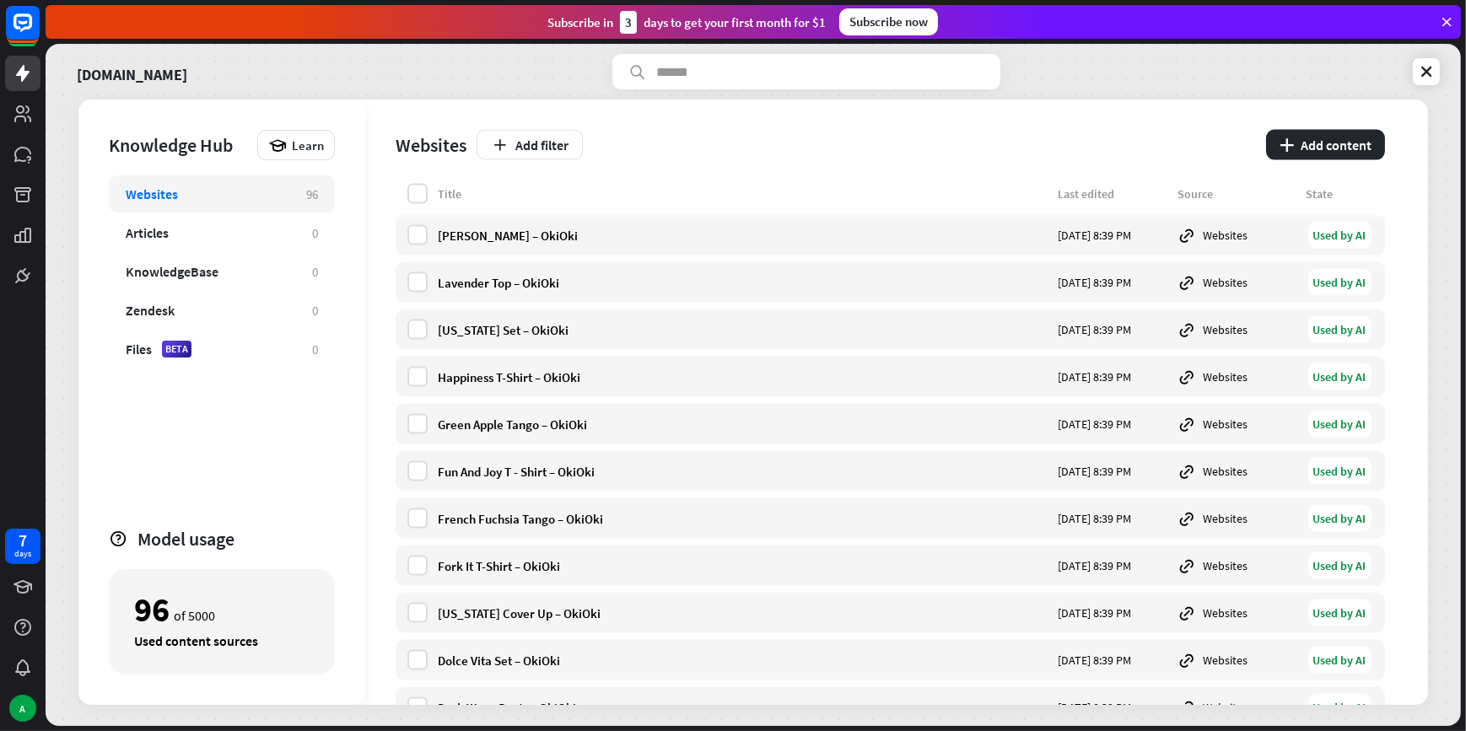
scroll to position [4075, 0]
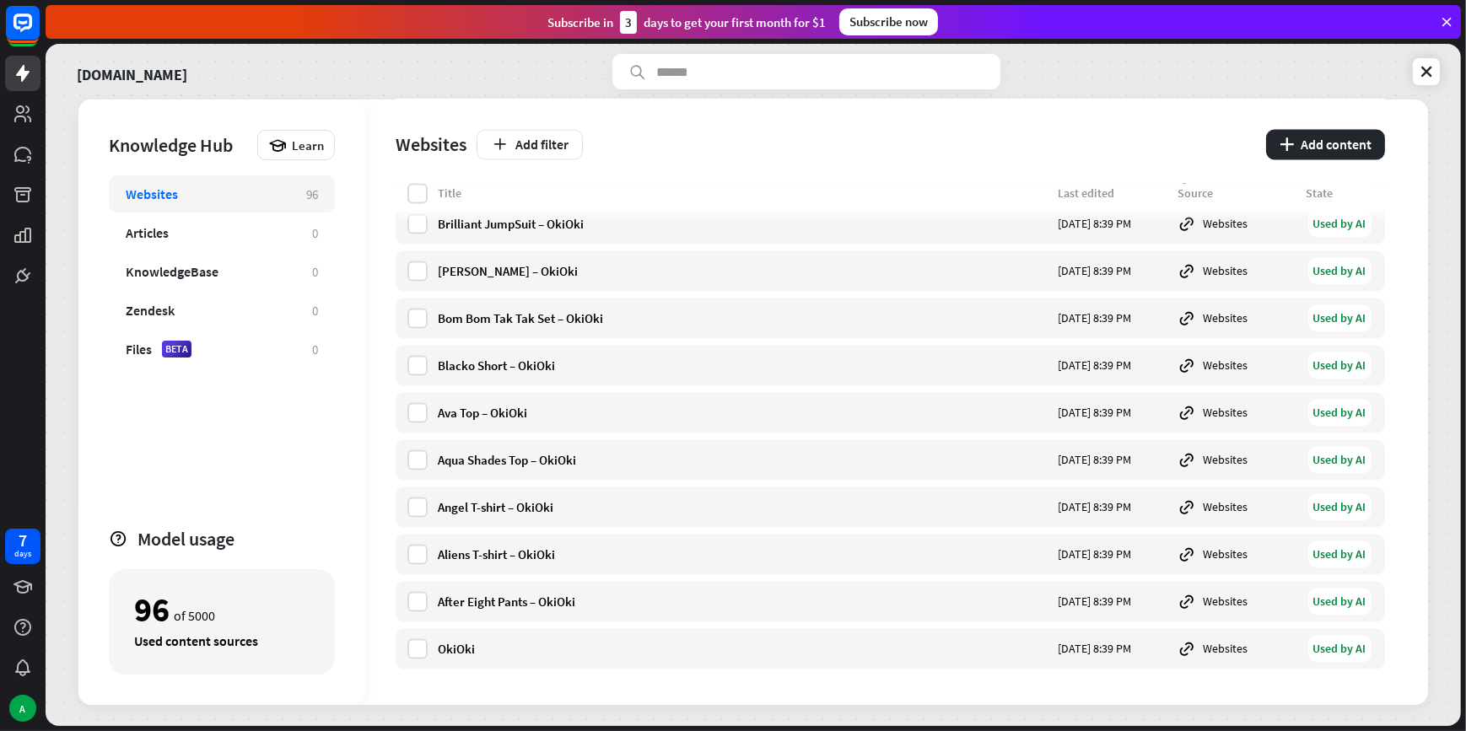
drag, startPoint x: 185, startPoint y: 613, endPoint x: 225, endPoint y: 622, distance: 41.5
click at [225, 622] on div "96 of 5000" at bounding box center [221, 609] width 175 height 29
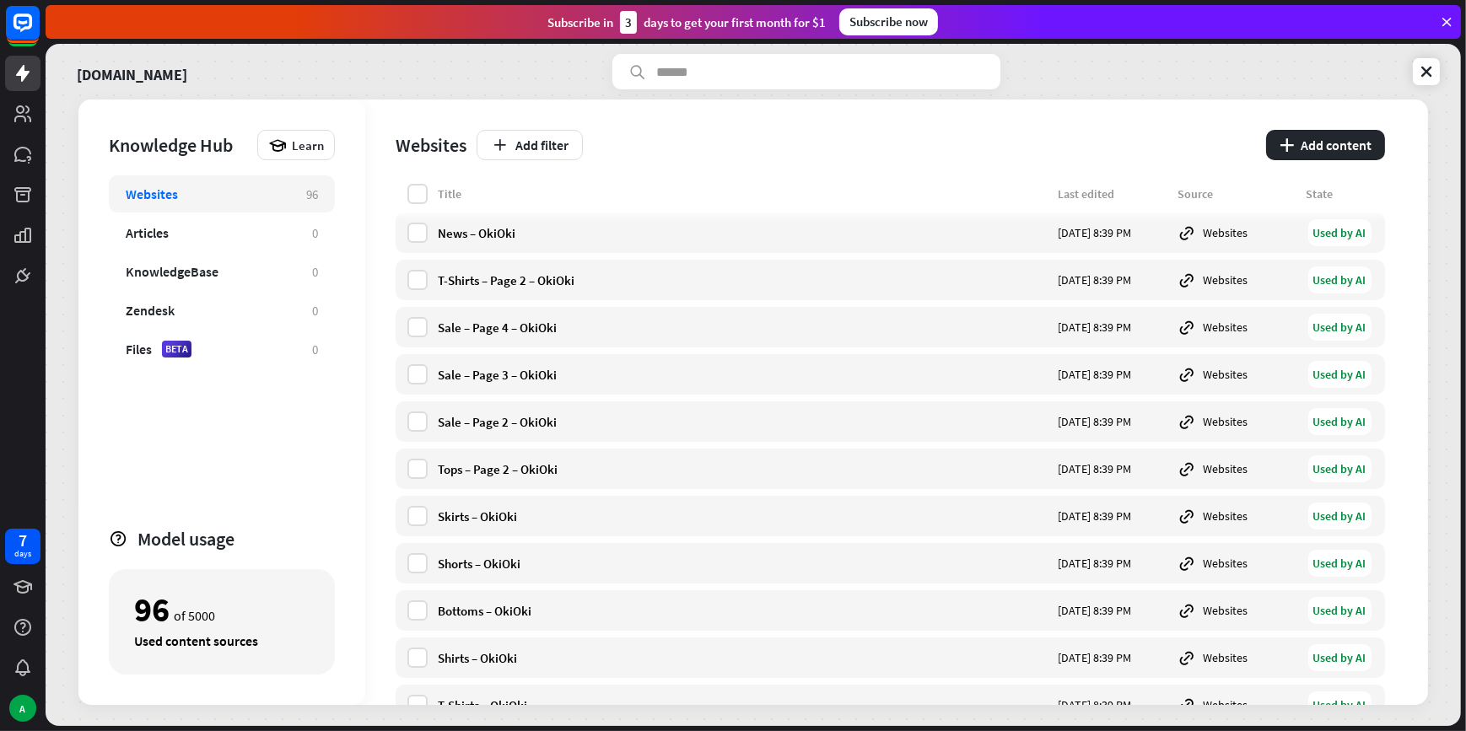
scroll to position [0, 0]
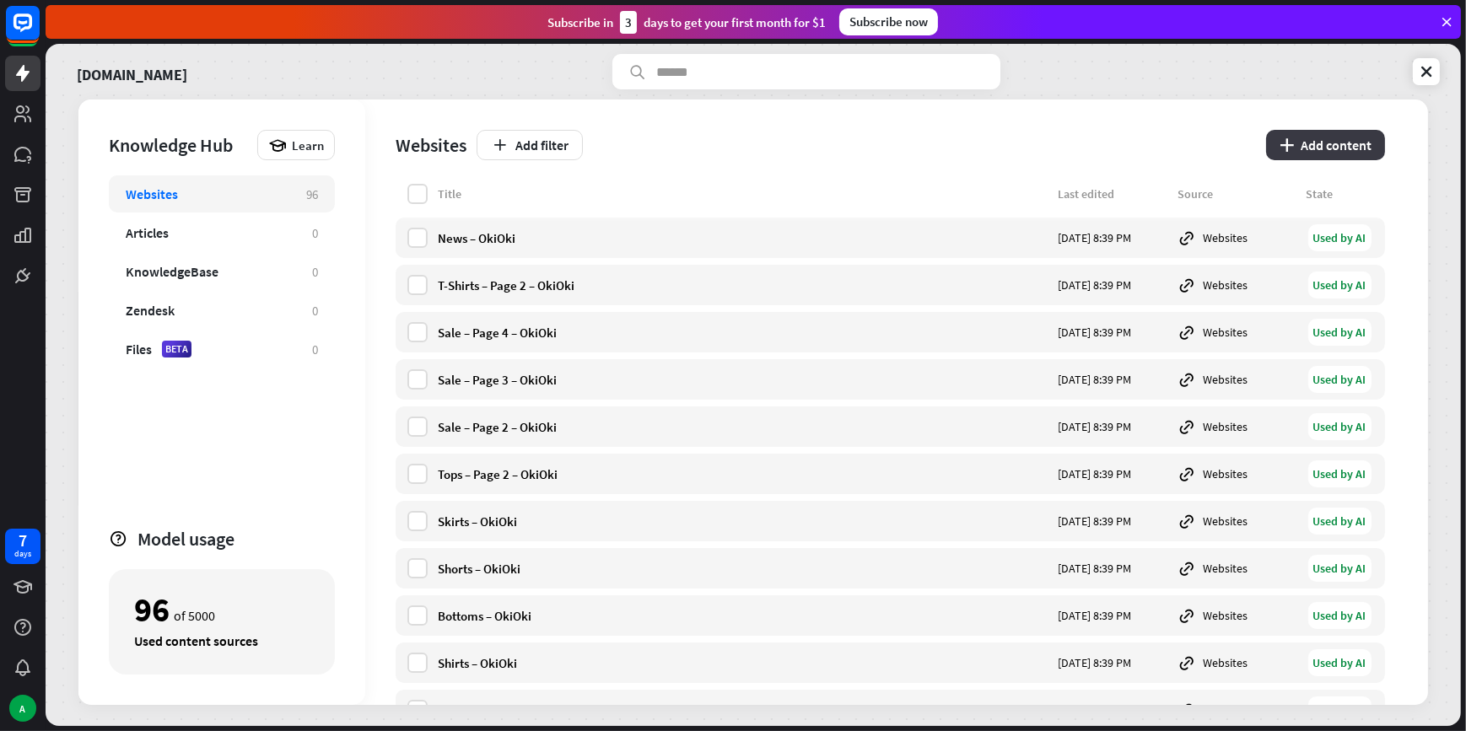
click at [1322, 138] on button "plus Add content" at bounding box center [1325, 145] width 119 height 30
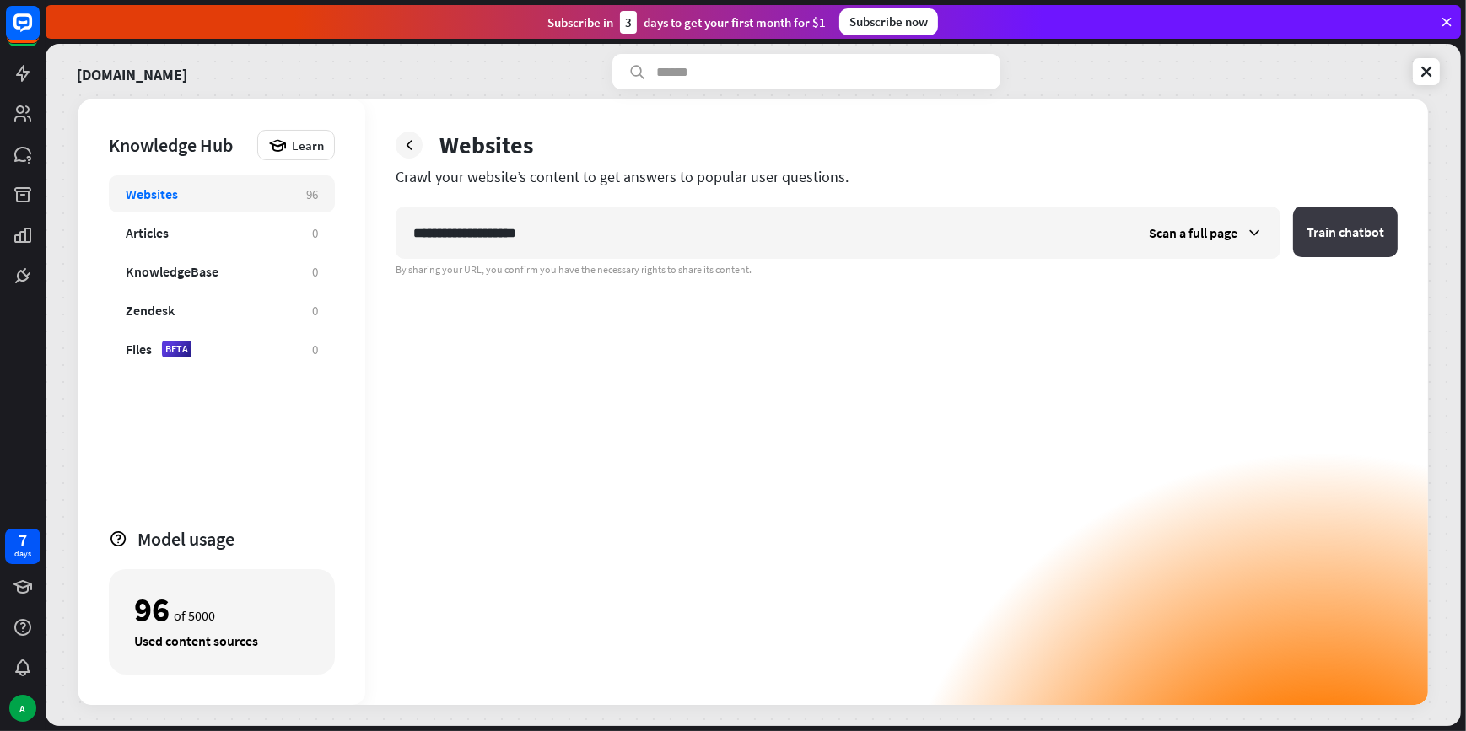
type input "**********"
click at [1352, 239] on button "Train chatbot" at bounding box center [1345, 232] width 105 height 51
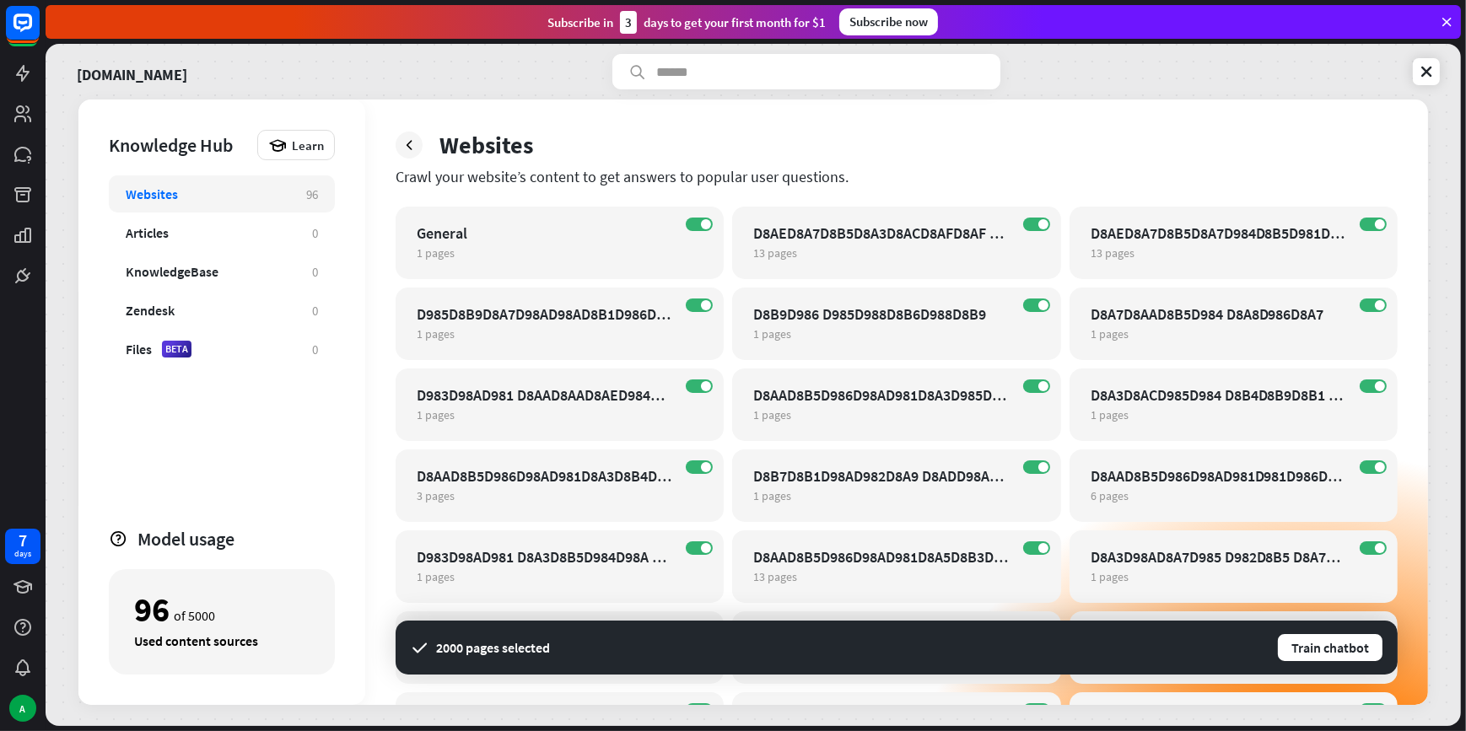
drag, startPoint x: 445, startPoint y: 650, endPoint x: 540, endPoint y: 655, distance: 94.6
click at [540, 655] on div "2000 pages selected" at bounding box center [493, 647] width 114 height 17
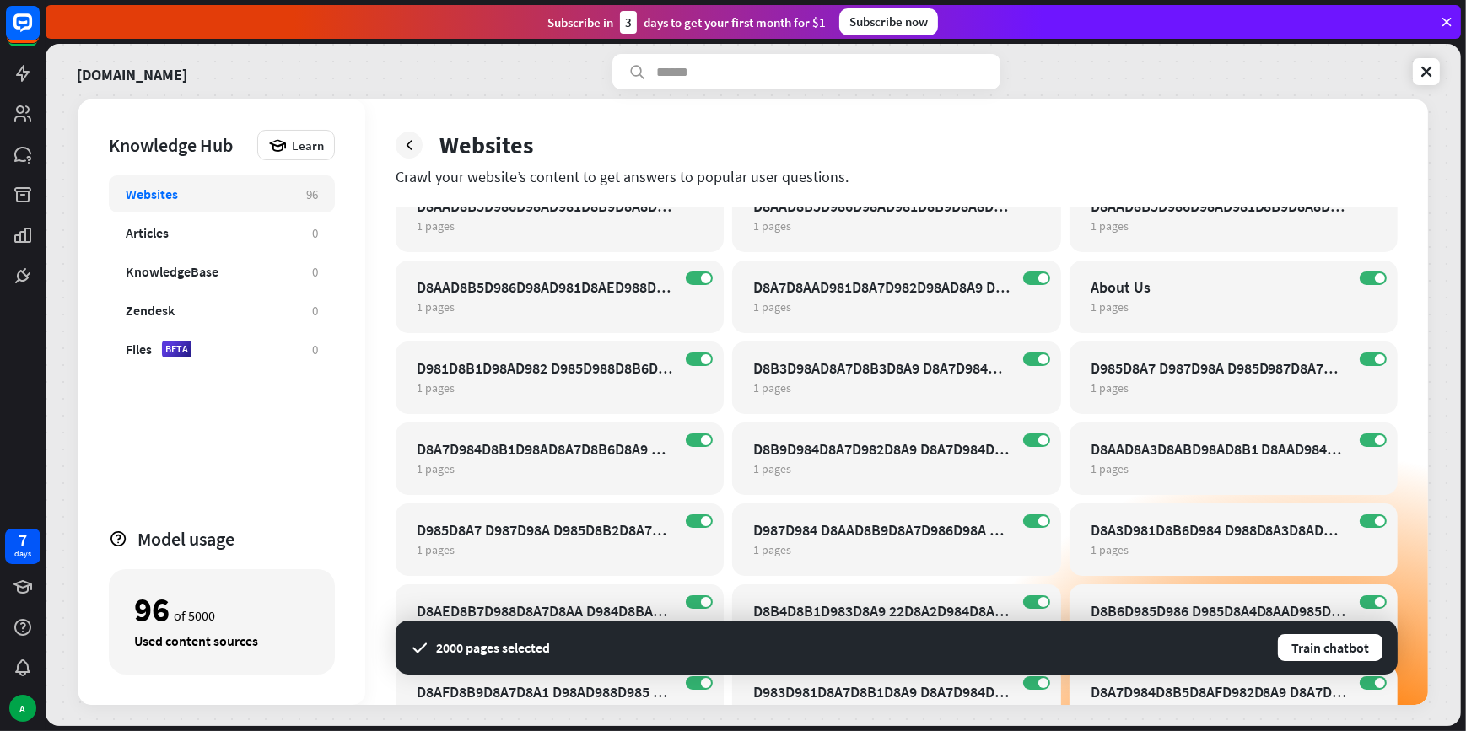
scroll to position [10044, 0]
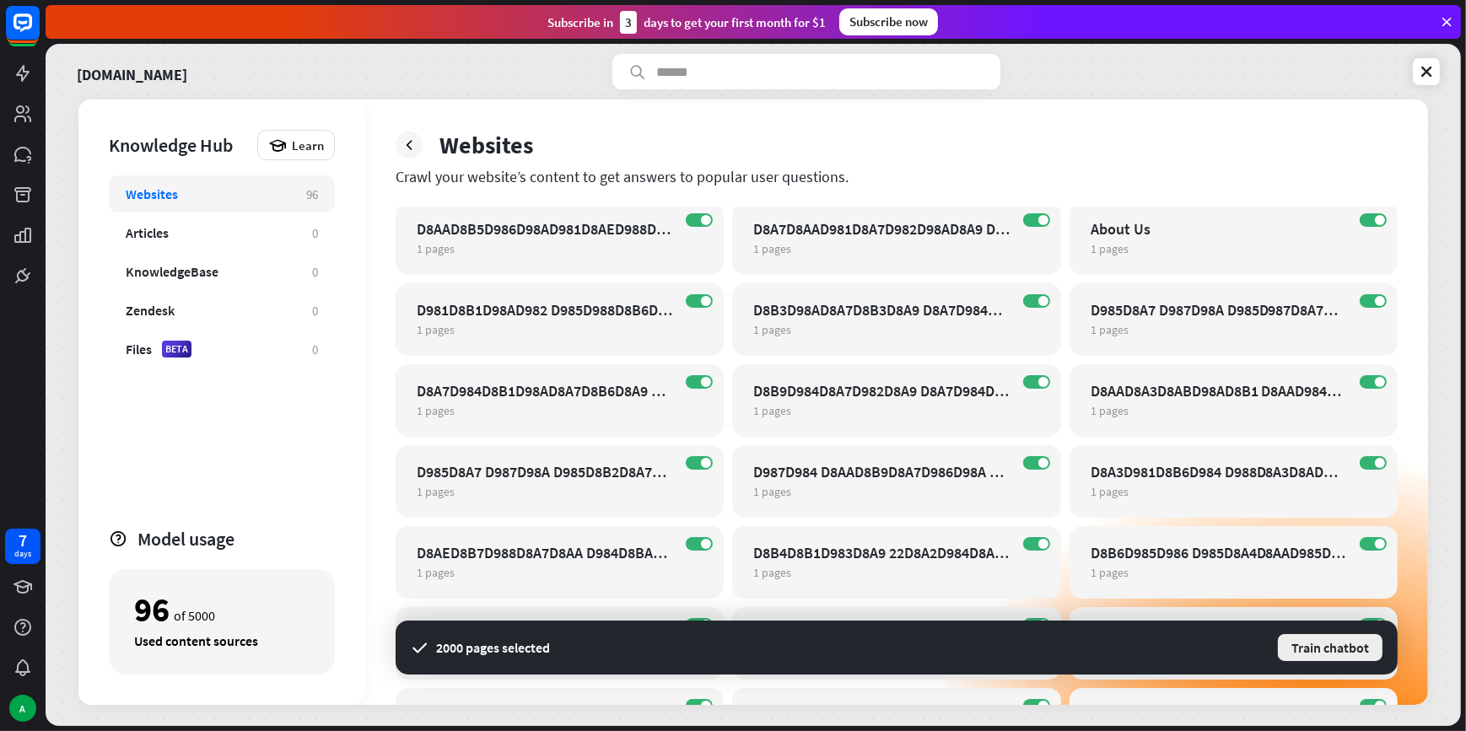
click at [1317, 655] on button "Train chatbot" at bounding box center [1330, 648] width 108 height 30
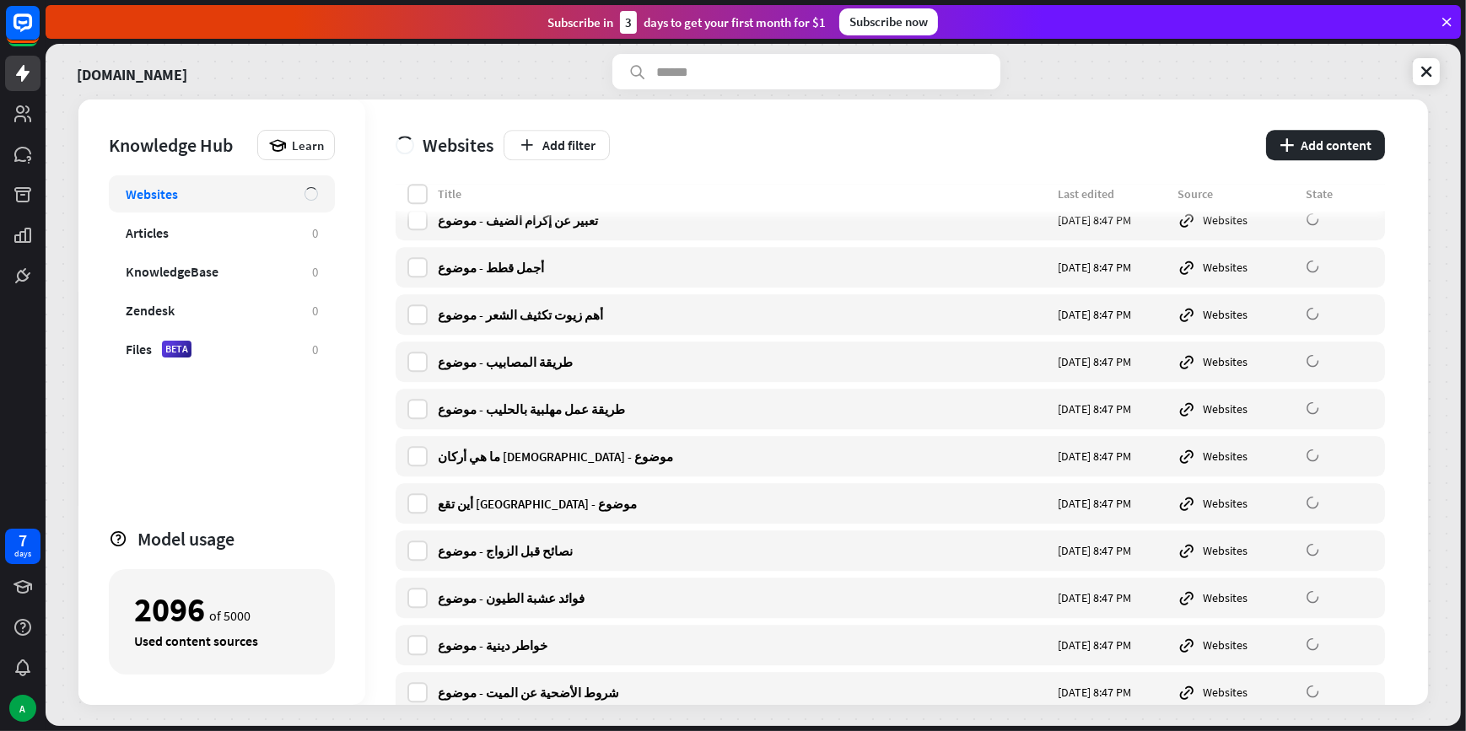
scroll to position [14338, 0]
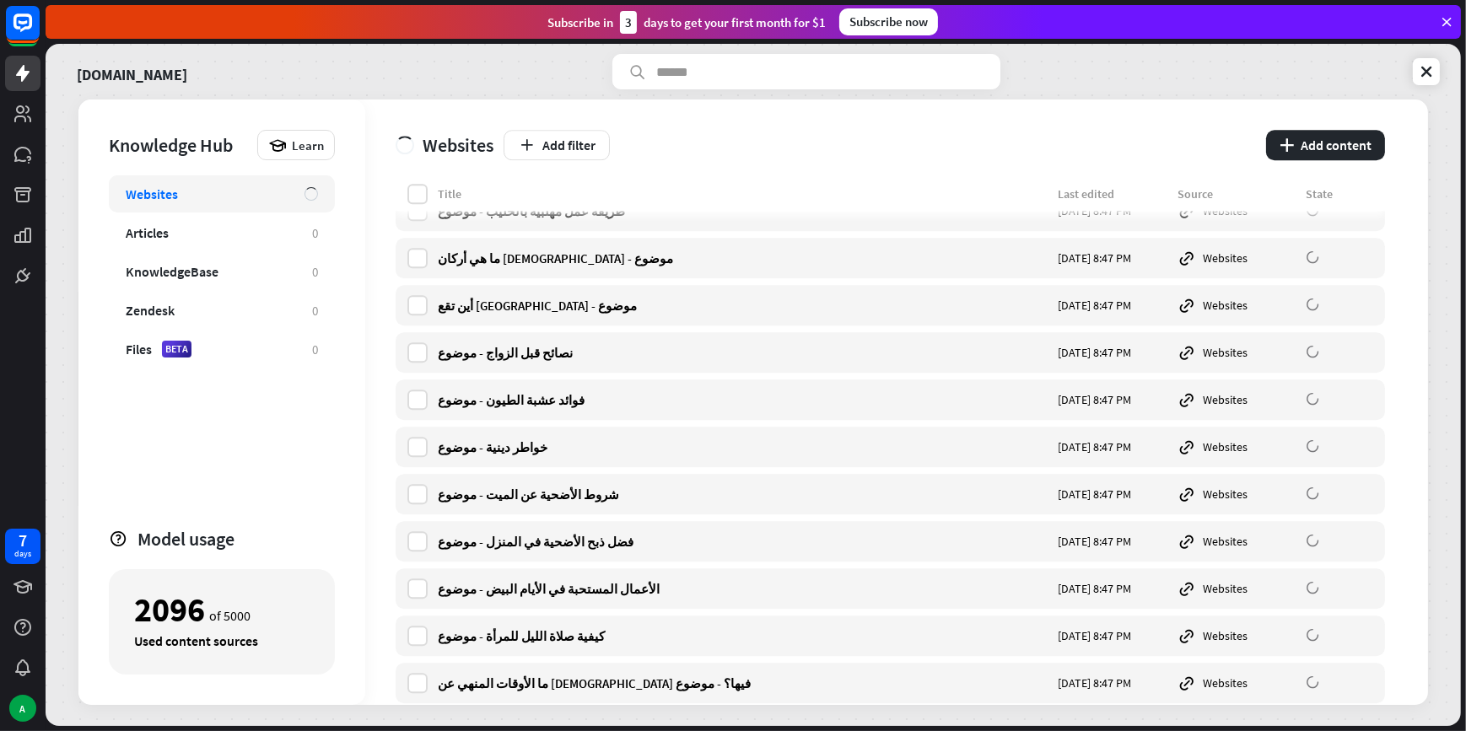
drag, startPoint x: 123, startPoint y: 605, endPoint x: 247, endPoint y: 611, distance: 124.2
click at [247, 611] on div "2096 of 5000 Used content sources" at bounding box center [222, 621] width 226 height 105
click at [247, 611] on div "2096 of 5000" at bounding box center [221, 609] width 175 height 29
click at [1428, 69] on icon at bounding box center [1426, 71] width 17 height 17
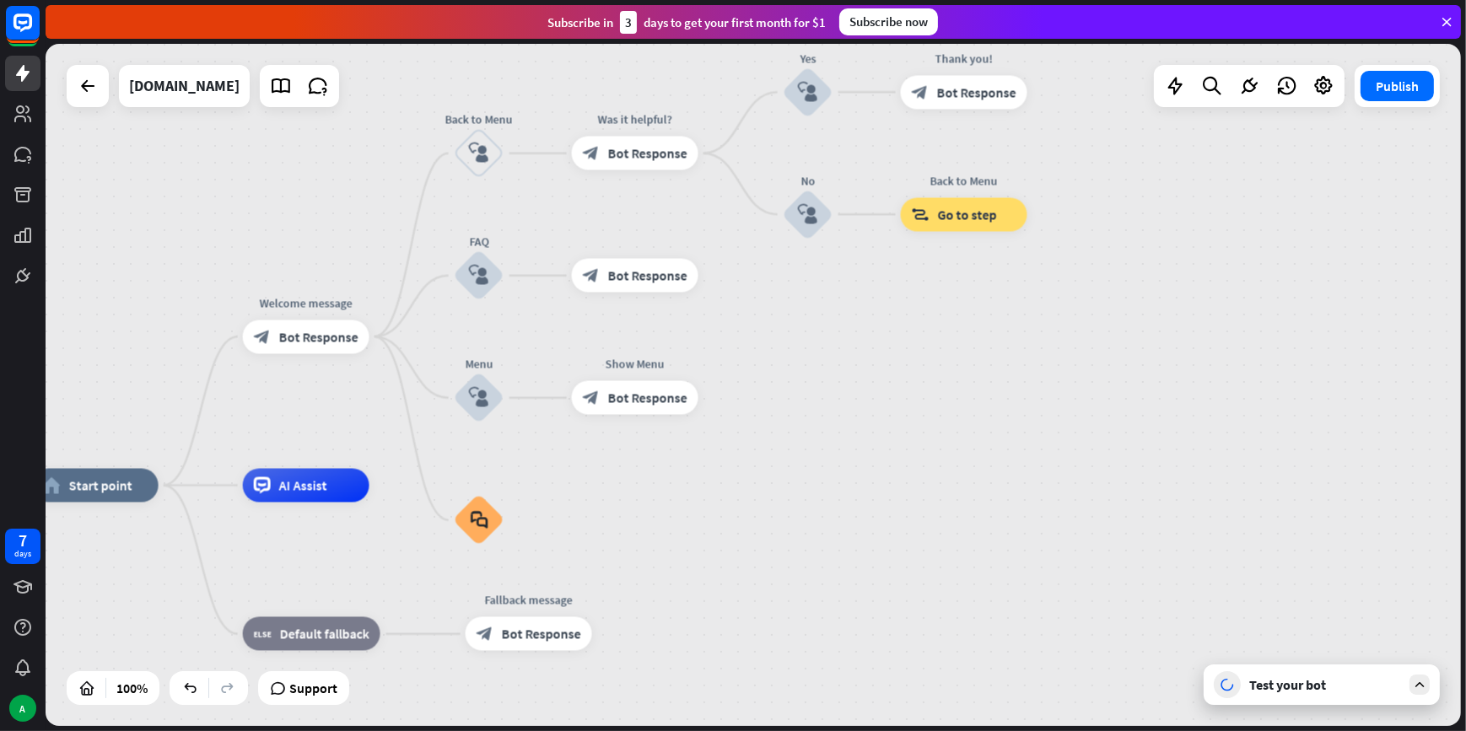
drag, startPoint x: 1428, startPoint y: 69, endPoint x: 863, endPoint y: 411, distance: 660.3
click at [863, 411] on div "home_2 Start point Welcome message block_bot_response Bot Response Back to Menu…" at bounding box center [753, 385] width 1415 height 682
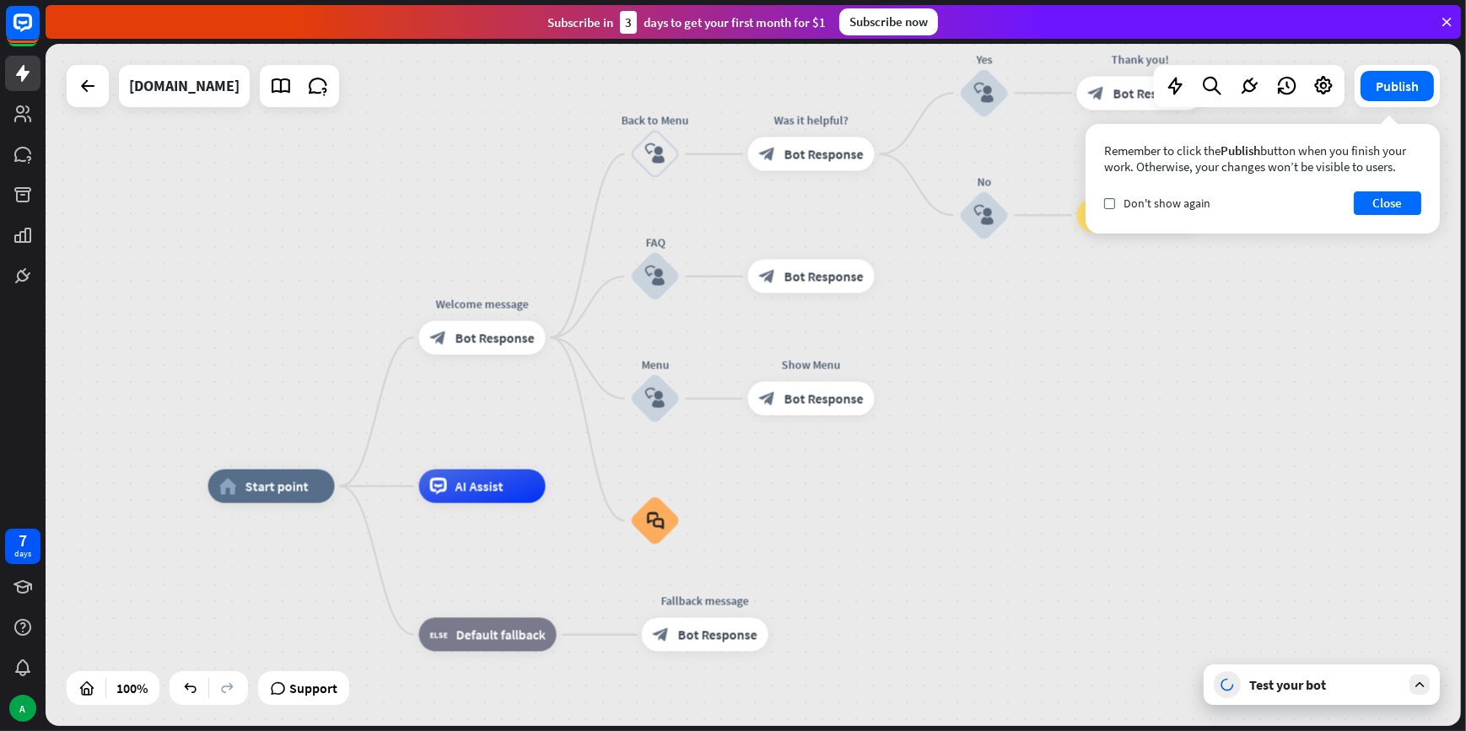
drag, startPoint x: 248, startPoint y: 155, endPoint x: 424, endPoint y: 156, distance: 176.3
click at [424, 156] on div "home_2 Start point Welcome message block_bot_response Bot Response Back to Menu…" at bounding box center [753, 385] width 1415 height 682
click at [83, 92] on icon at bounding box center [88, 86] width 20 height 20
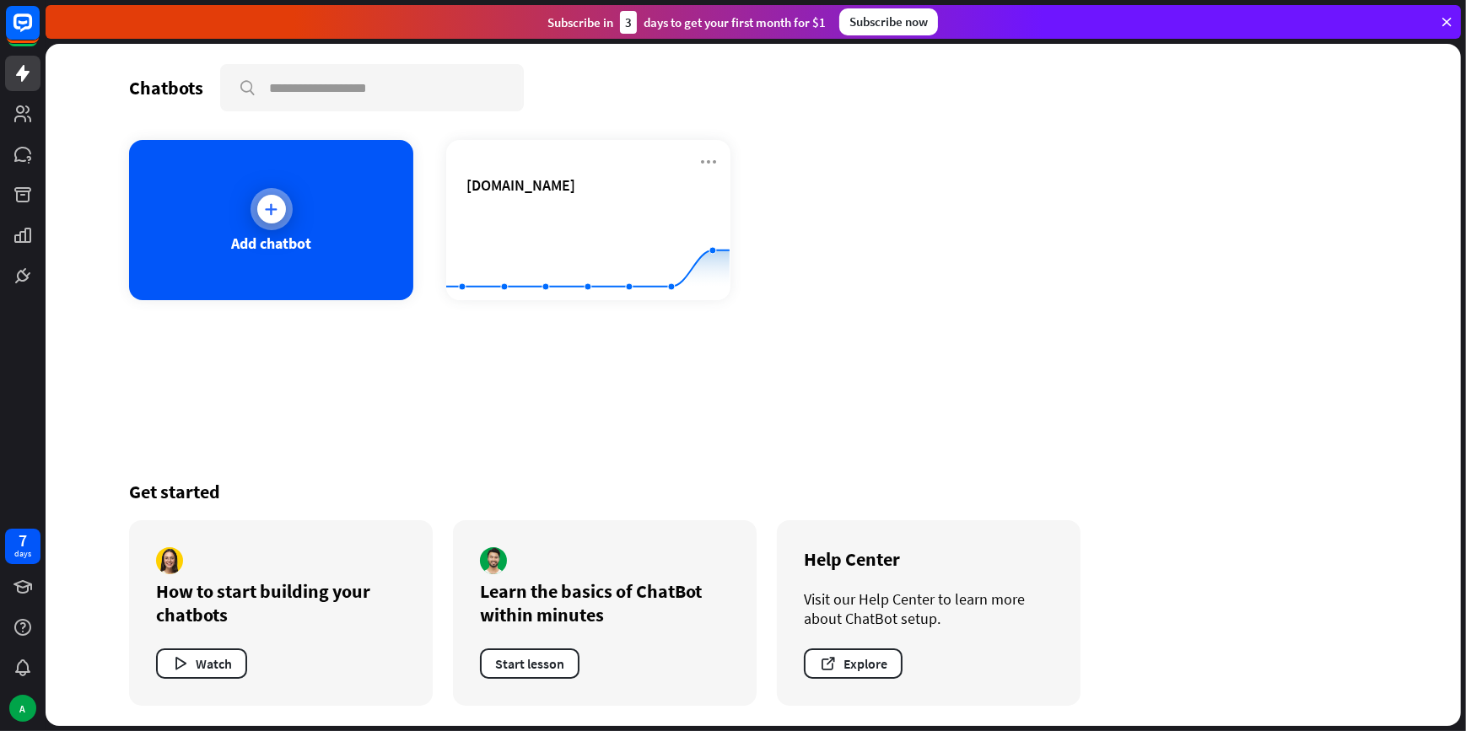
click at [339, 221] on div "Add chatbot" at bounding box center [271, 220] width 284 height 160
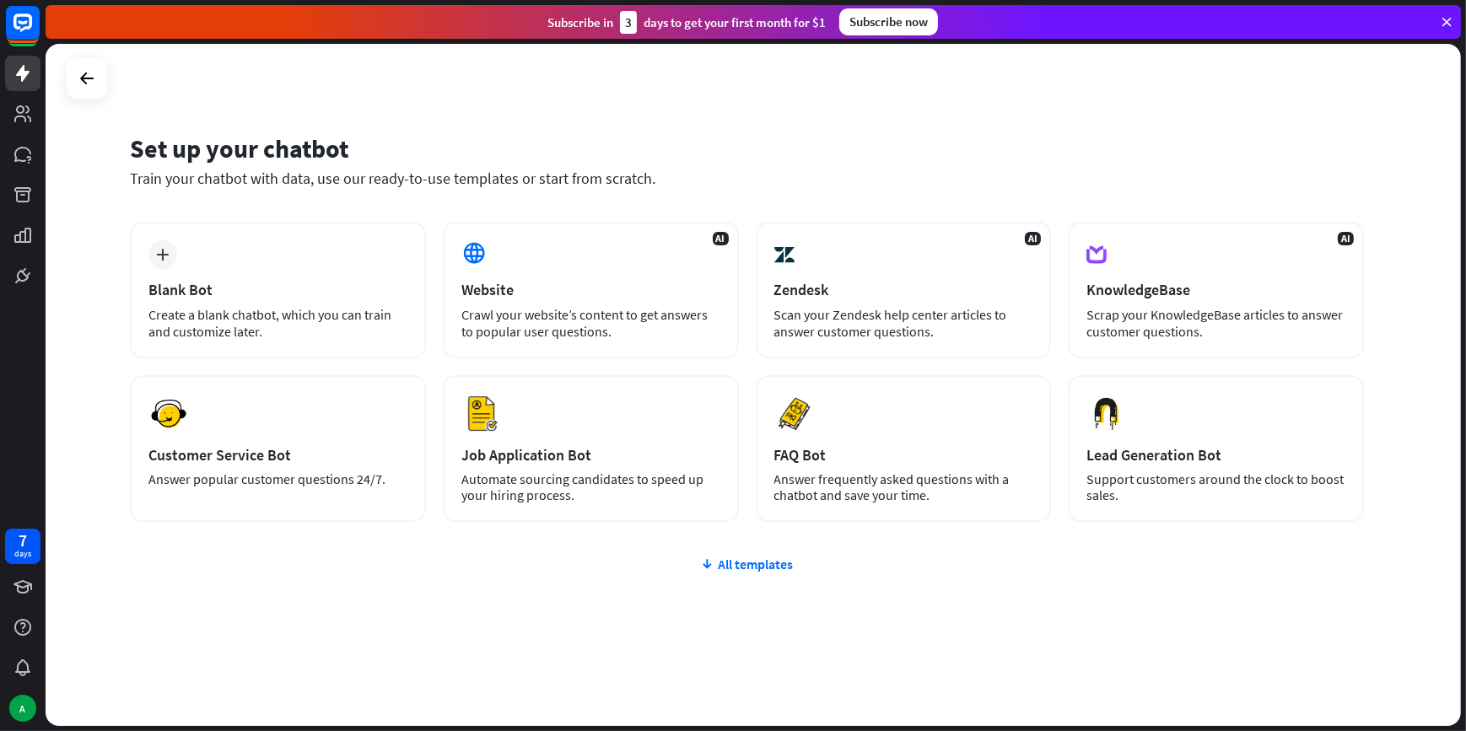
click at [752, 553] on div "plus Blank Bot Create a blank chatbot, which you can train and customize later.…" at bounding box center [747, 473] width 1234 height 503
click at [758, 557] on div "All templates" at bounding box center [747, 564] width 1234 height 17
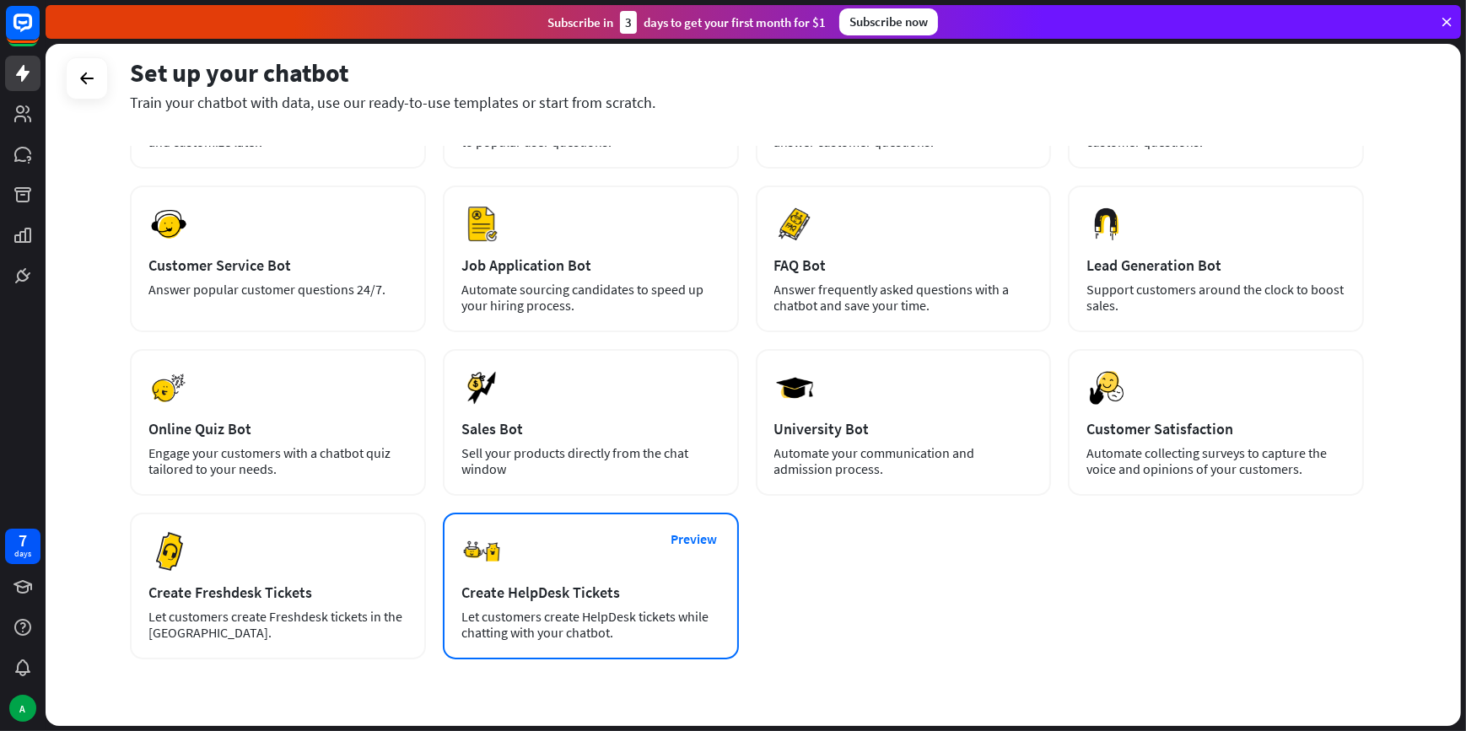
scroll to position [229, 0]
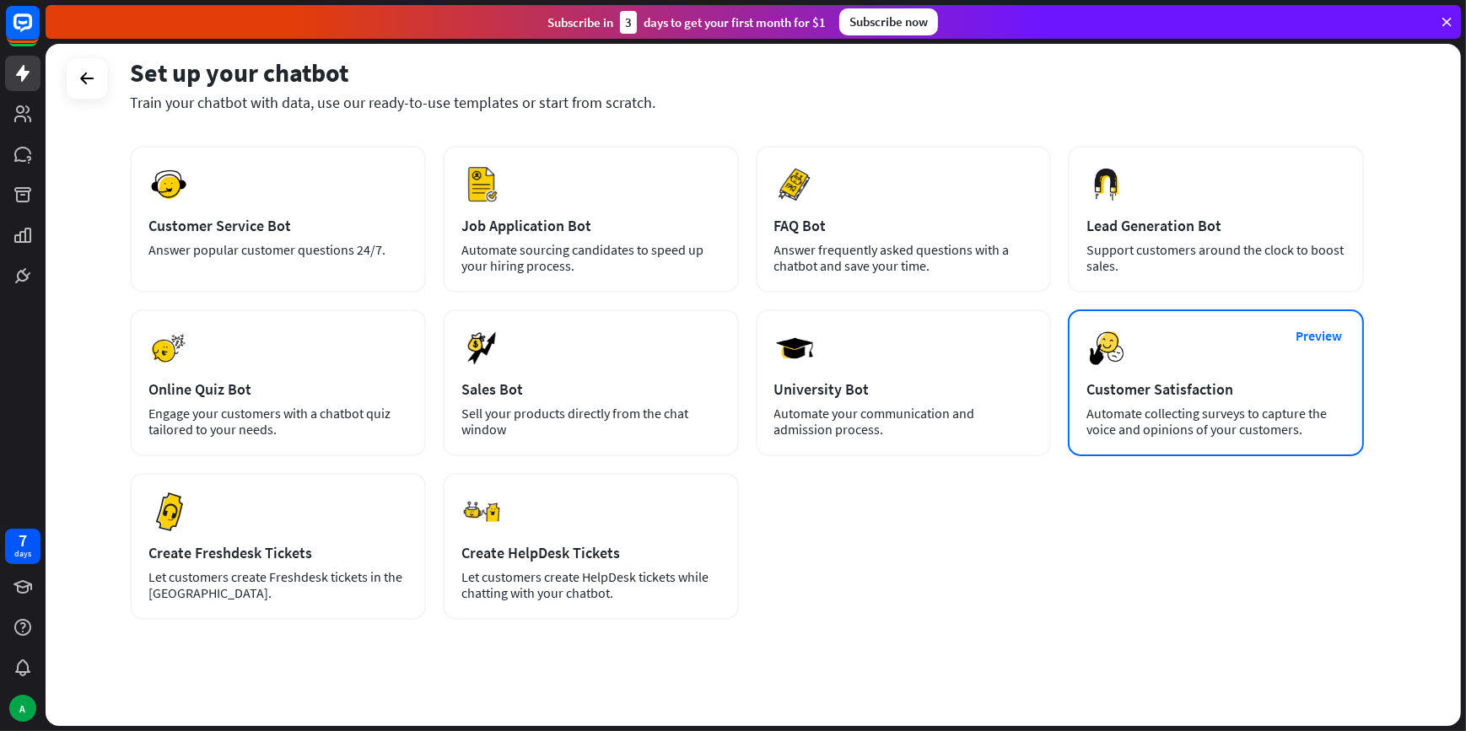
click at [1122, 357] on img at bounding box center [1106, 348] width 40 height 40
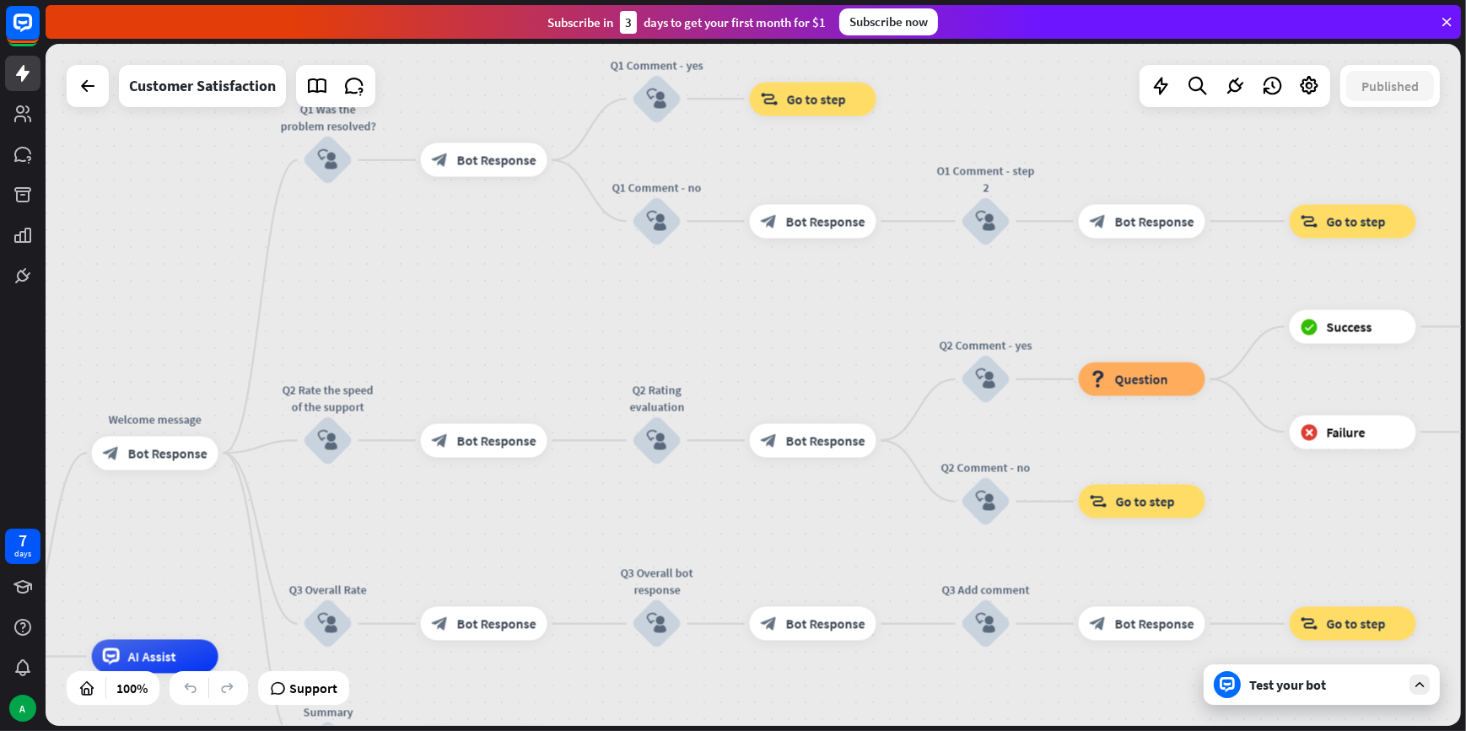
drag, startPoint x: 562, startPoint y: 307, endPoint x: 109, endPoint y: 583, distance: 530.3
click at [109, 583] on div "home_2 Start point Welcome message block_bot_response Bot Response Q1 Was the p…" at bounding box center [753, 385] width 1415 height 682
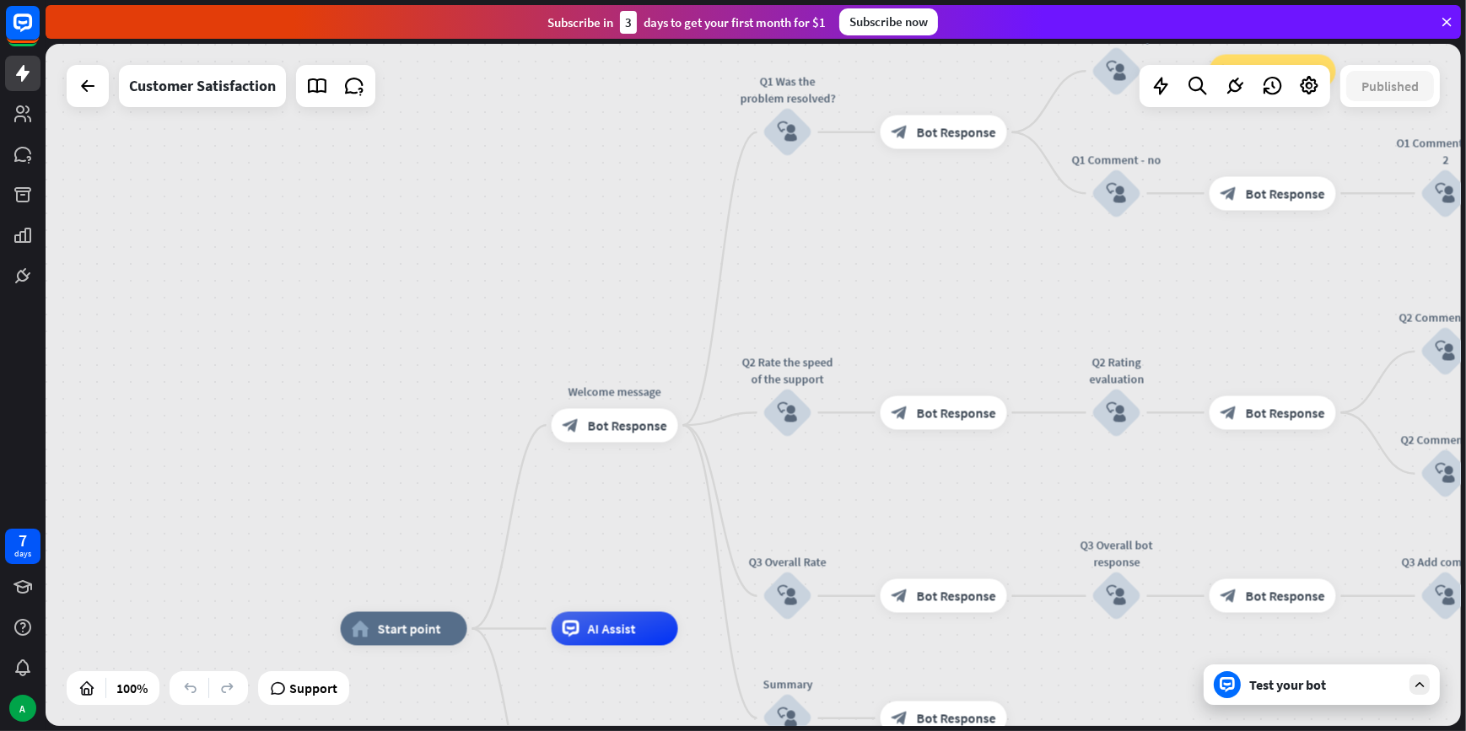
drag, startPoint x: 829, startPoint y: 287, endPoint x: 1296, endPoint y: 250, distance: 468.7
click at [1296, 250] on div "home_2 Start point Welcome message block_bot_response Bot Response Q1 Was the p…" at bounding box center [753, 385] width 1415 height 682
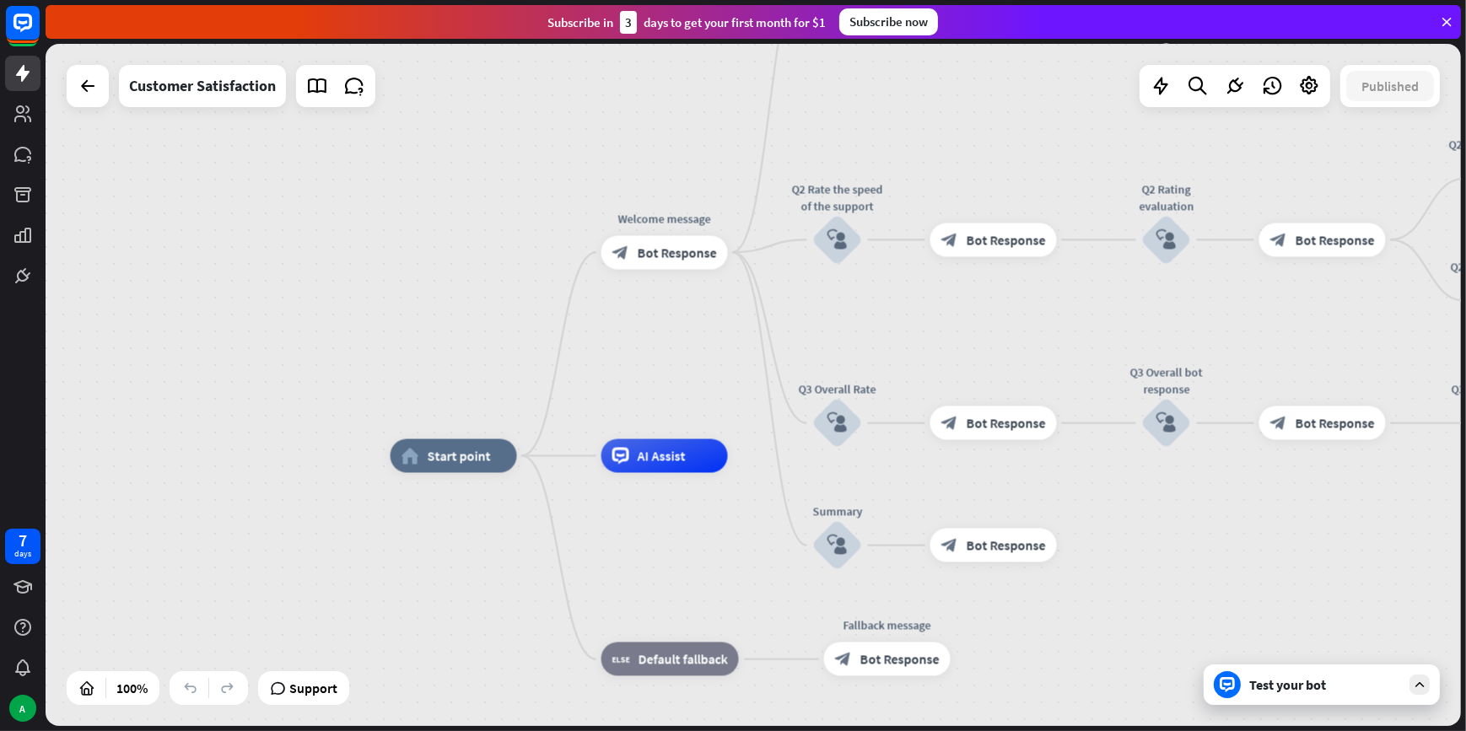
drag, startPoint x: 491, startPoint y: 394, endPoint x: 541, endPoint y: 221, distance: 179.9
click at [541, 221] on div "home_2 Start point Welcome message block_bot_response Bot Response Q1 Was the p…" at bounding box center [753, 385] width 1415 height 682
click at [26, 68] on icon at bounding box center [23, 73] width 20 height 20
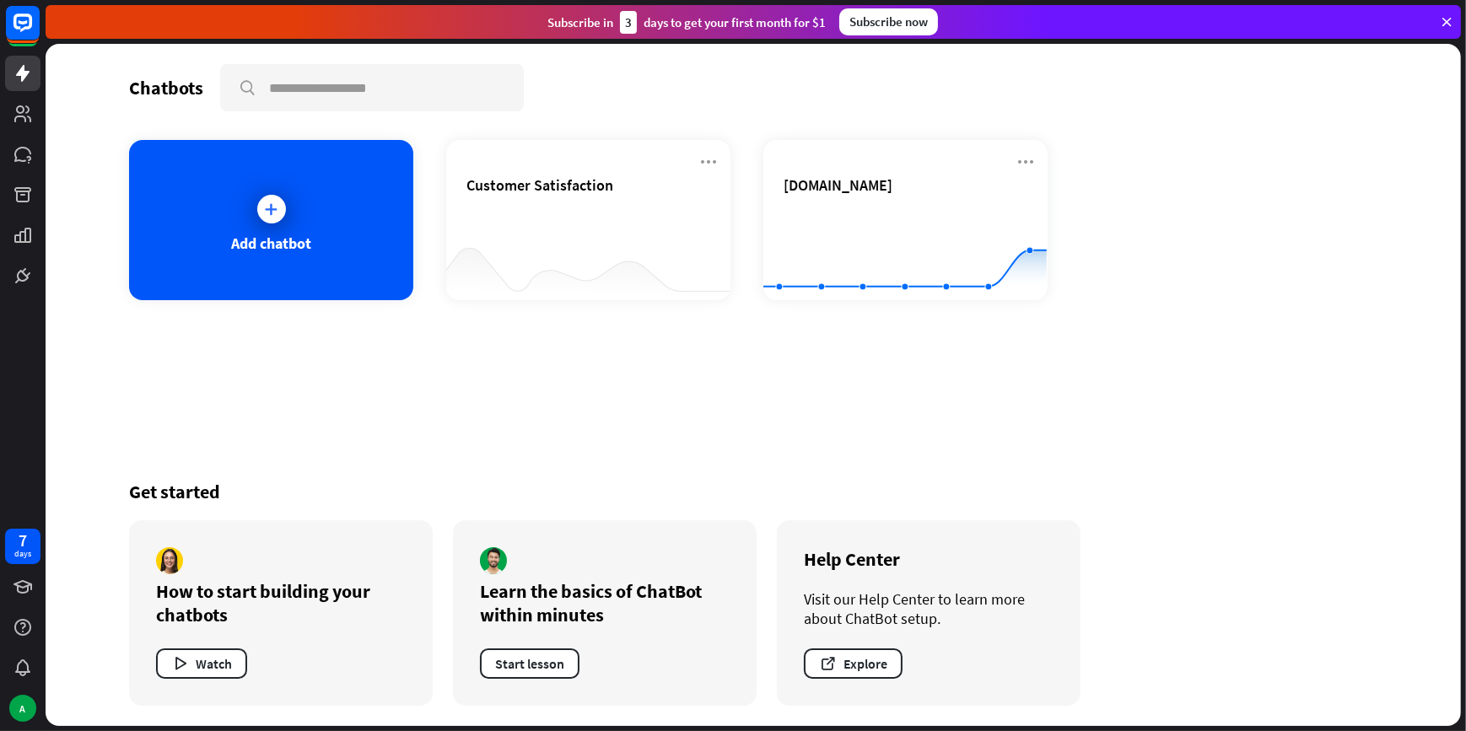
click at [602, 368] on div "Chatbots search Add chatbot Customer Satisfaction [DOMAIN_NAME] Created with Hi…" at bounding box center [752, 385] width 1349 height 682
click at [564, 358] on div "Chatbots search Add chatbot Customer Satisfaction [DOMAIN_NAME] Created with Hi…" at bounding box center [752, 385] width 1349 height 682
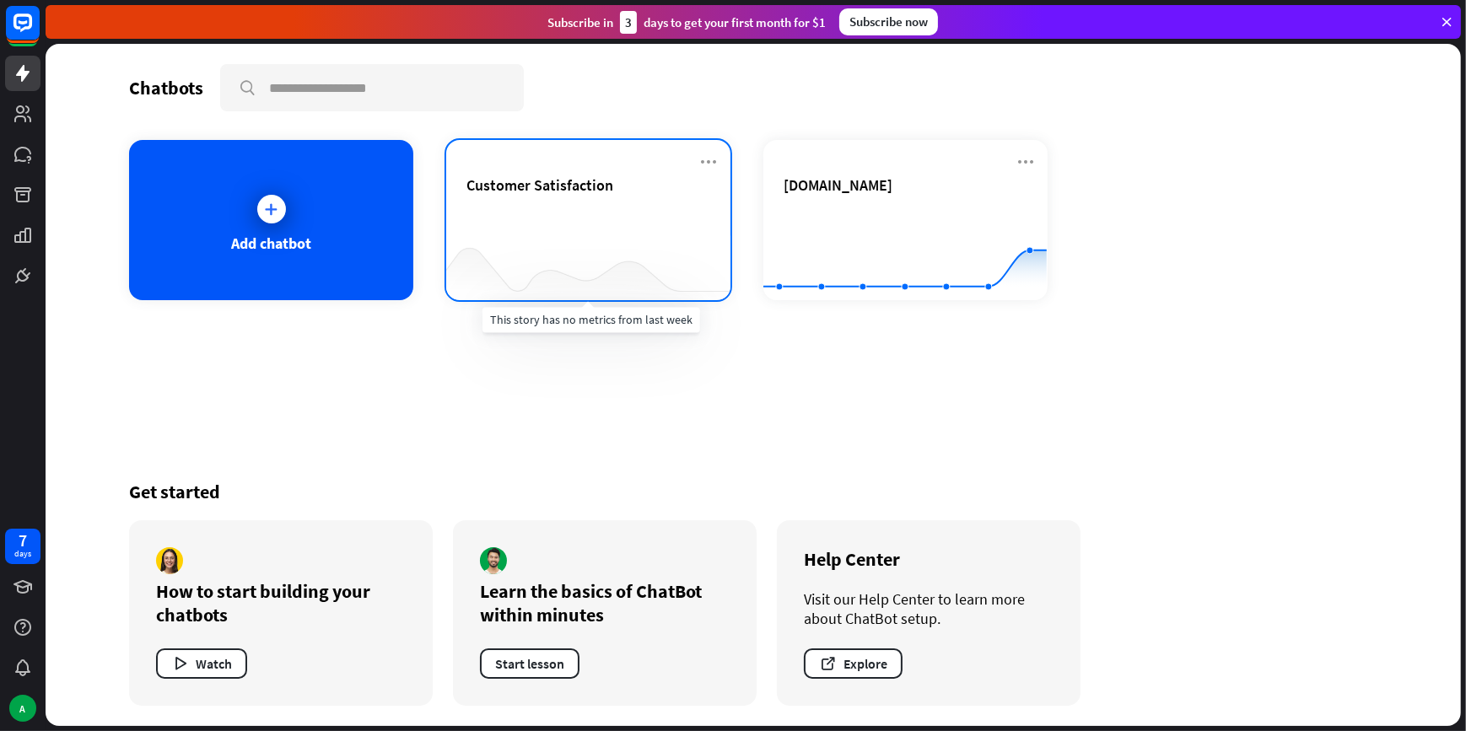
click at [622, 250] on div at bounding box center [588, 266] width 284 height 65
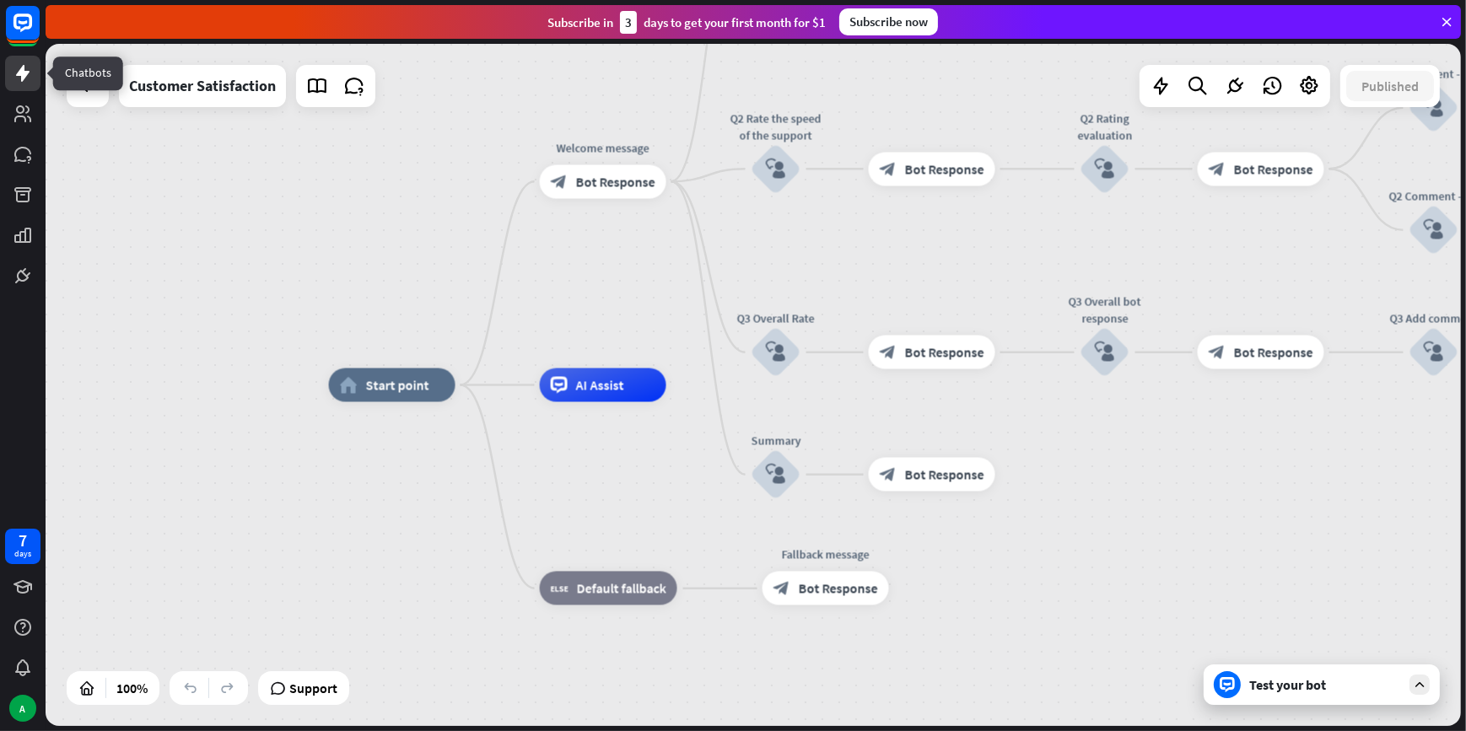
click at [29, 74] on icon at bounding box center [23, 73] width 20 height 20
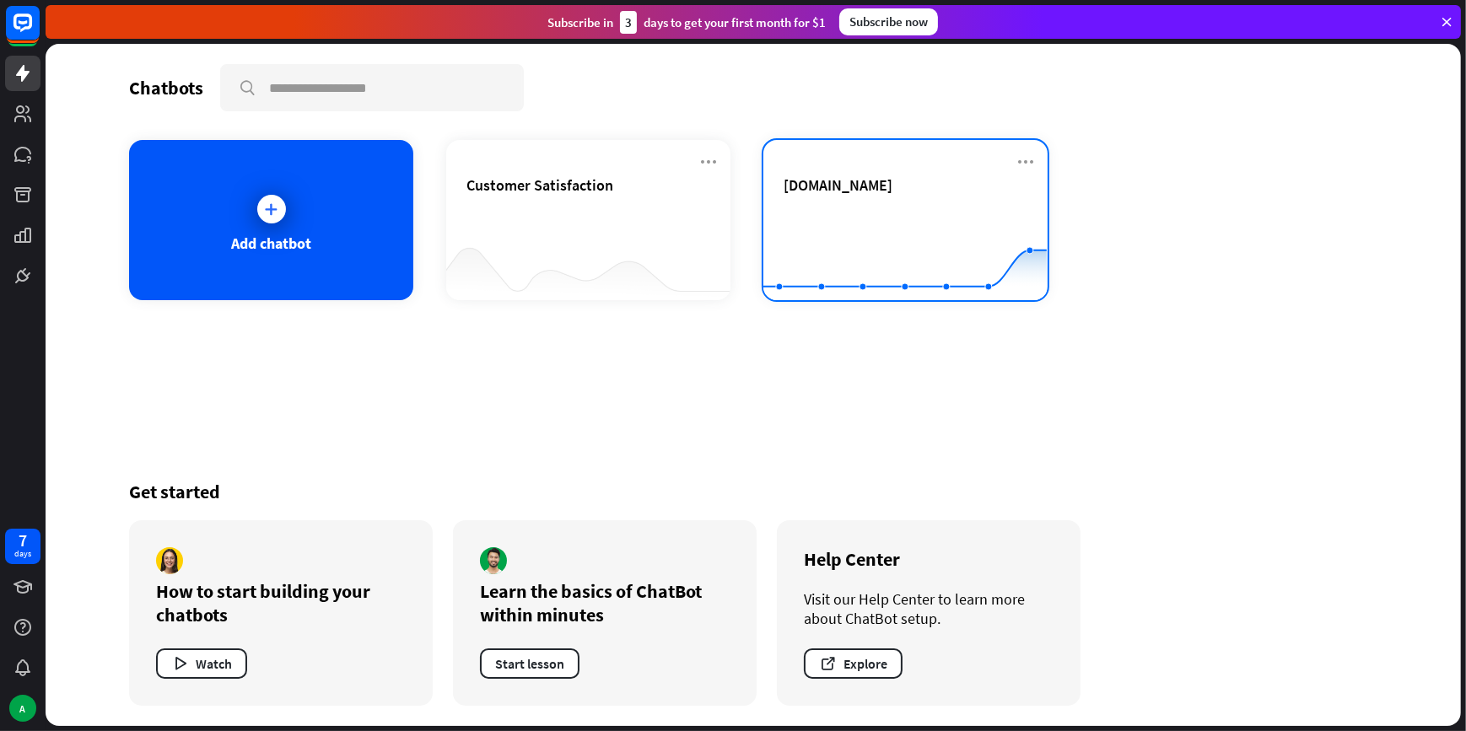
click at [812, 206] on rect at bounding box center [904, 258] width 283 height 105
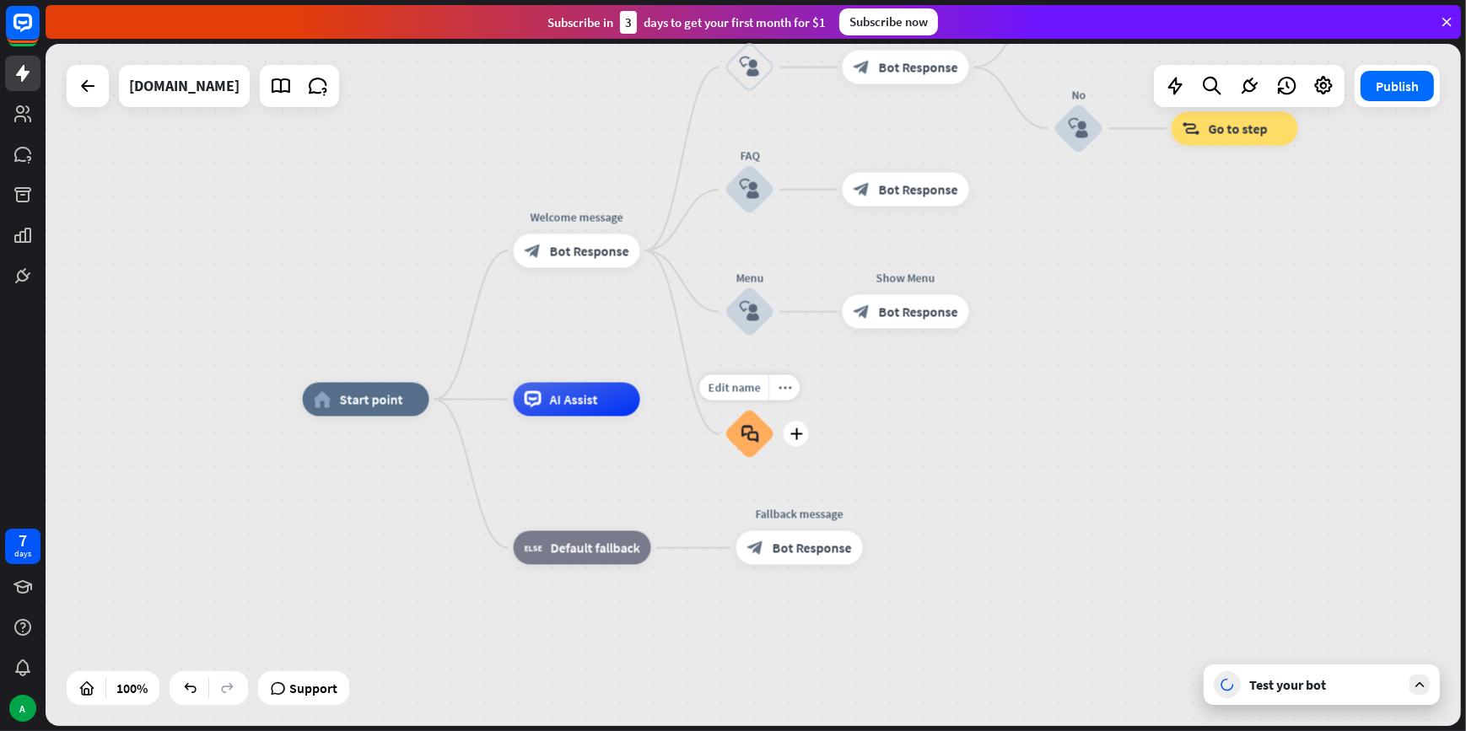
drag, startPoint x: 724, startPoint y: 439, endPoint x: 585, endPoint y: 492, distance: 148.2
click at [725, 460] on div "Edit name more_horiz plus block_faq" at bounding box center [750, 434] width 51 height 51
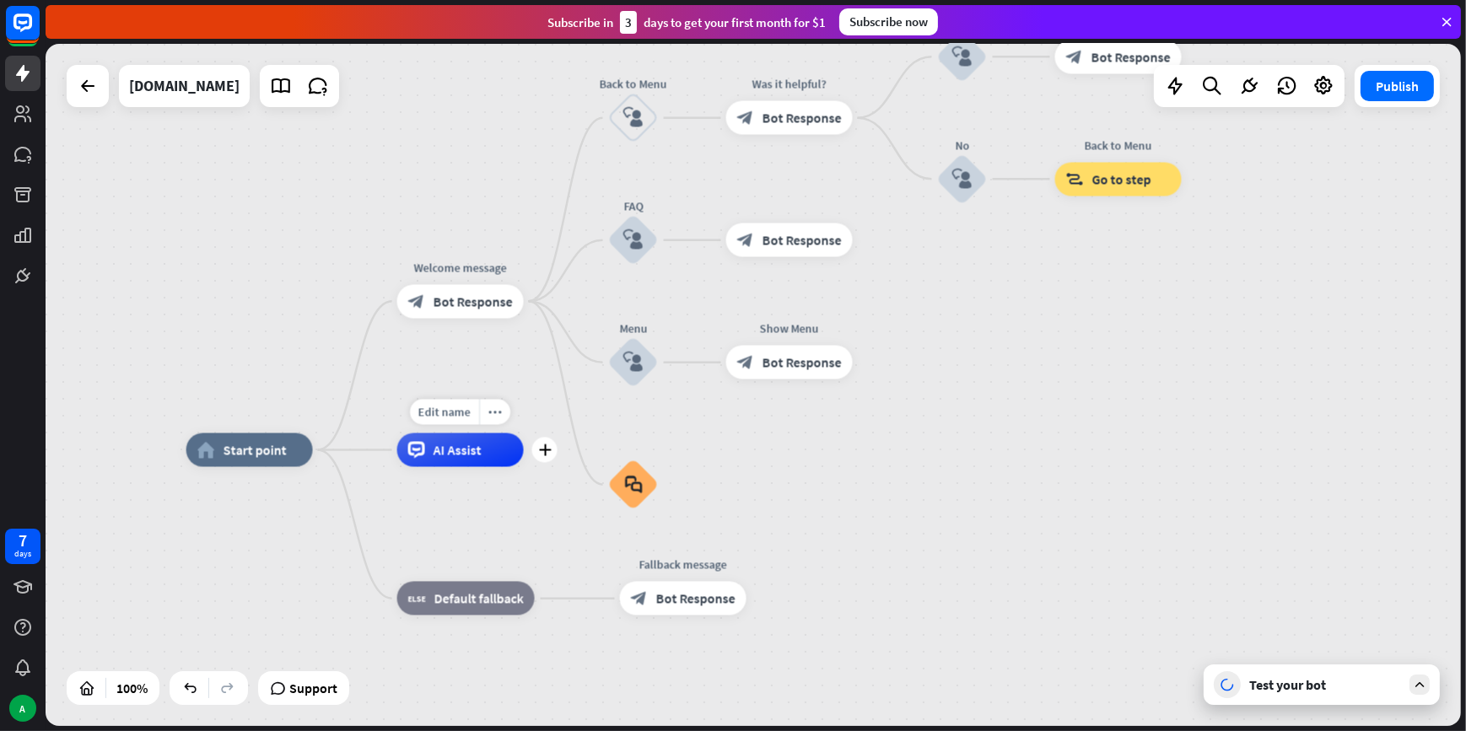
click at [480, 462] on div "AI Assist" at bounding box center [460, 451] width 127 height 34
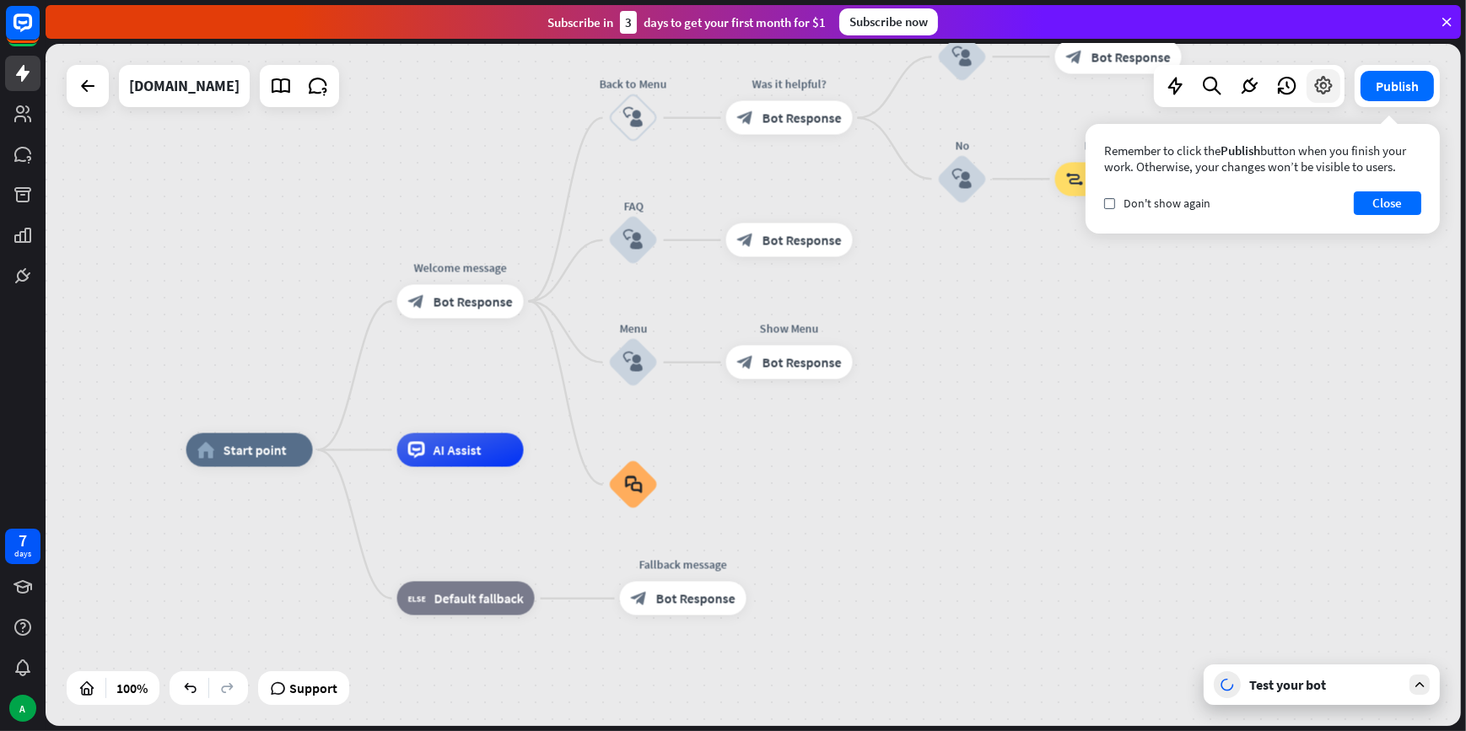
click at [1329, 87] on icon at bounding box center [1323, 86] width 22 height 22
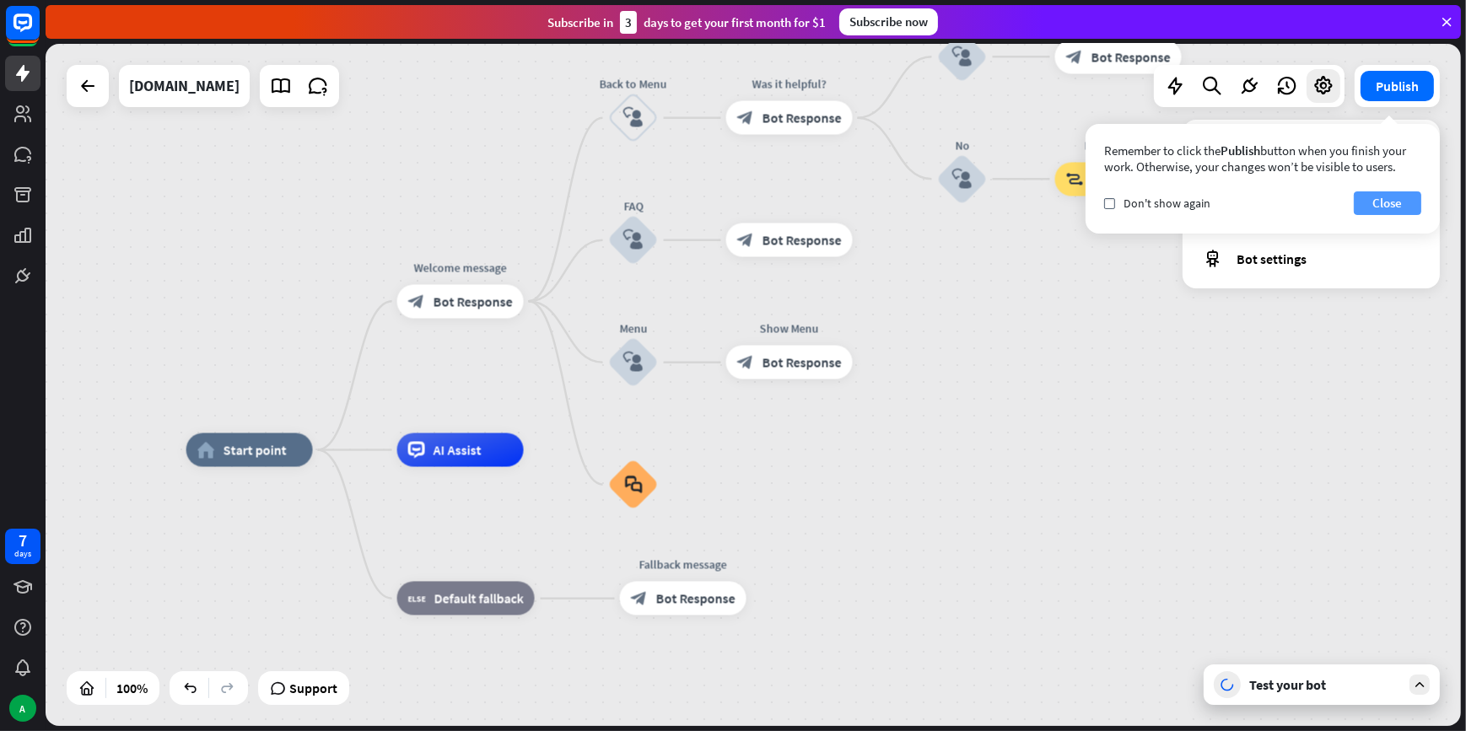
click at [1394, 208] on button "Close" at bounding box center [1387, 203] width 67 height 24
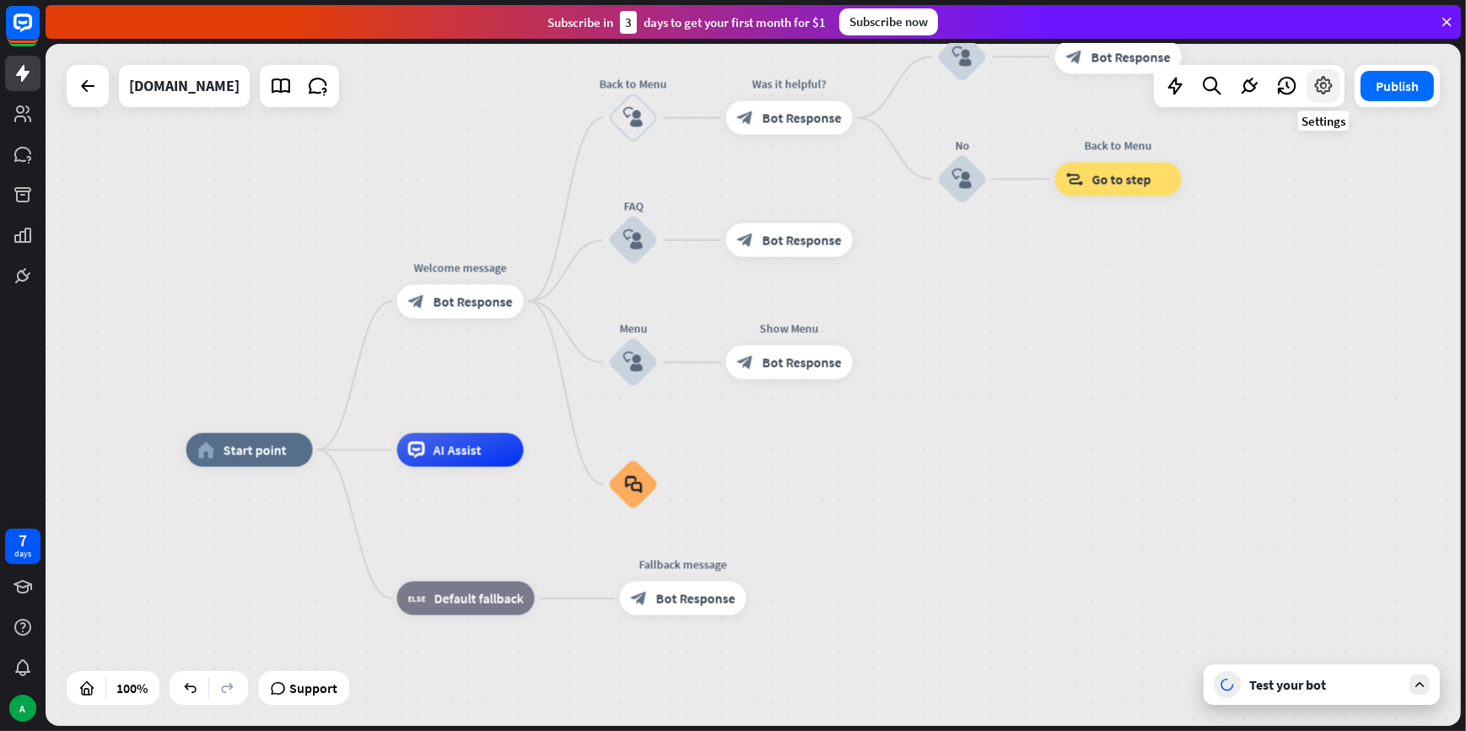
click at [1325, 94] on icon at bounding box center [1323, 86] width 22 height 22
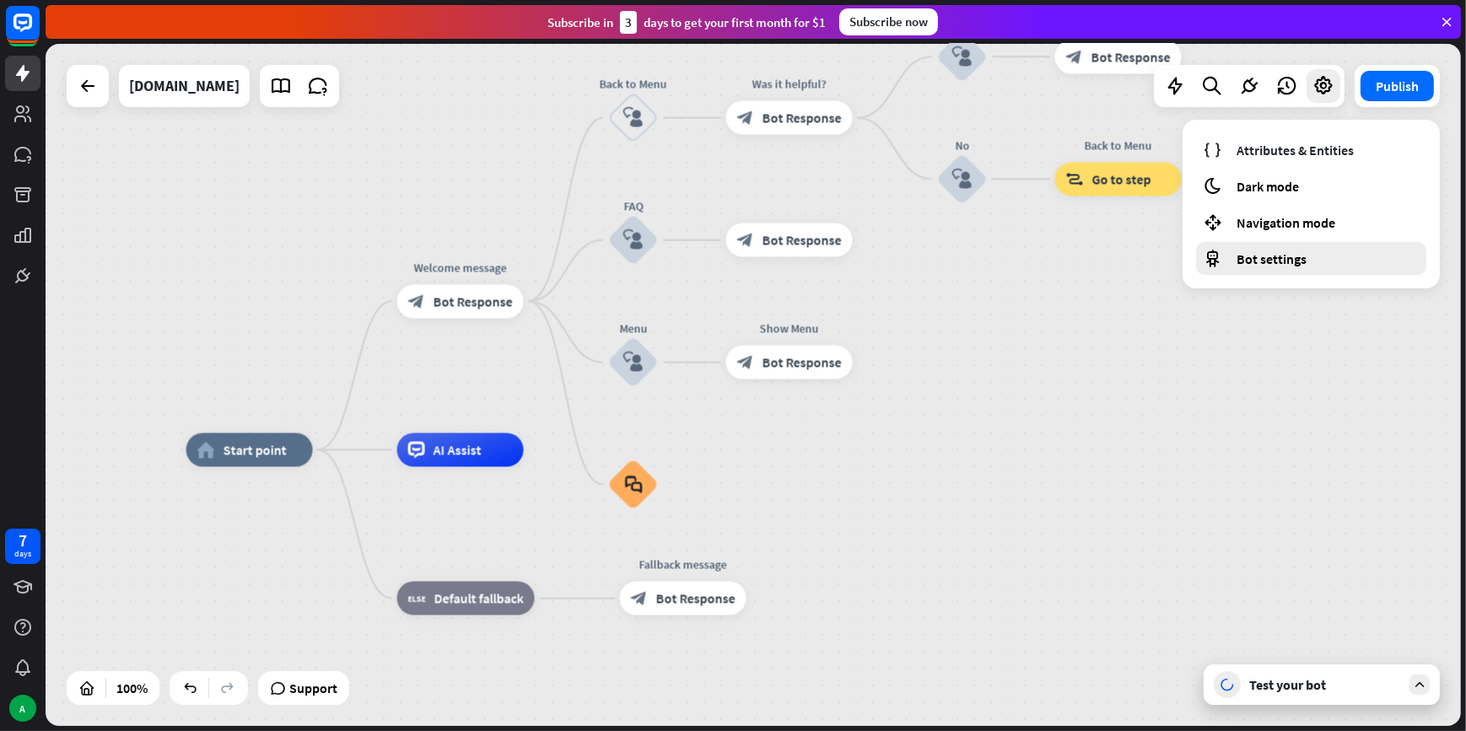
click at [1296, 250] on span "Bot settings" at bounding box center [1271, 258] width 70 height 17
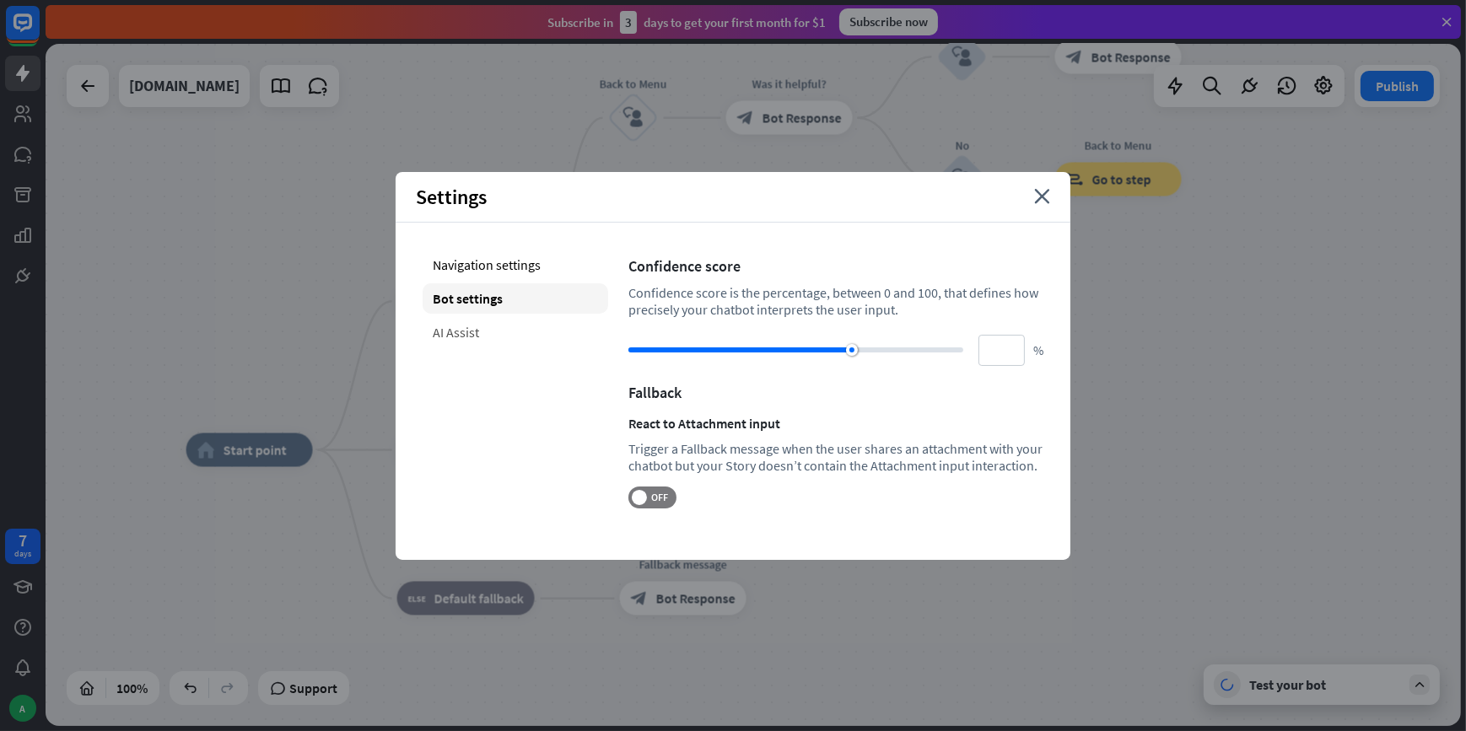
click at [512, 336] on div "AI Assist" at bounding box center [516, 332] width 186 height 30
type input "**"
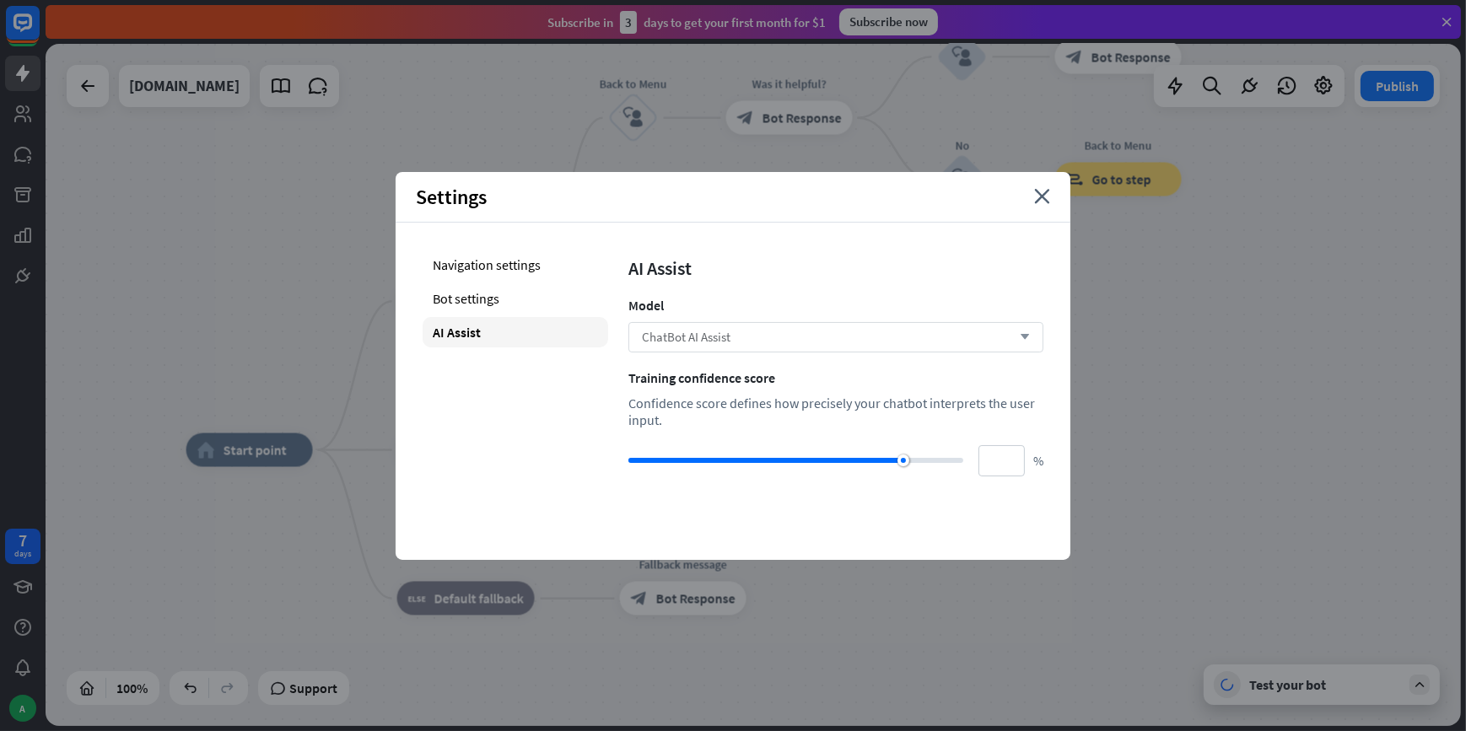
click at [733, 331] on div "ChatBot AI Assist arrow_down" at bounding box center [835, 337] width 415 height 30
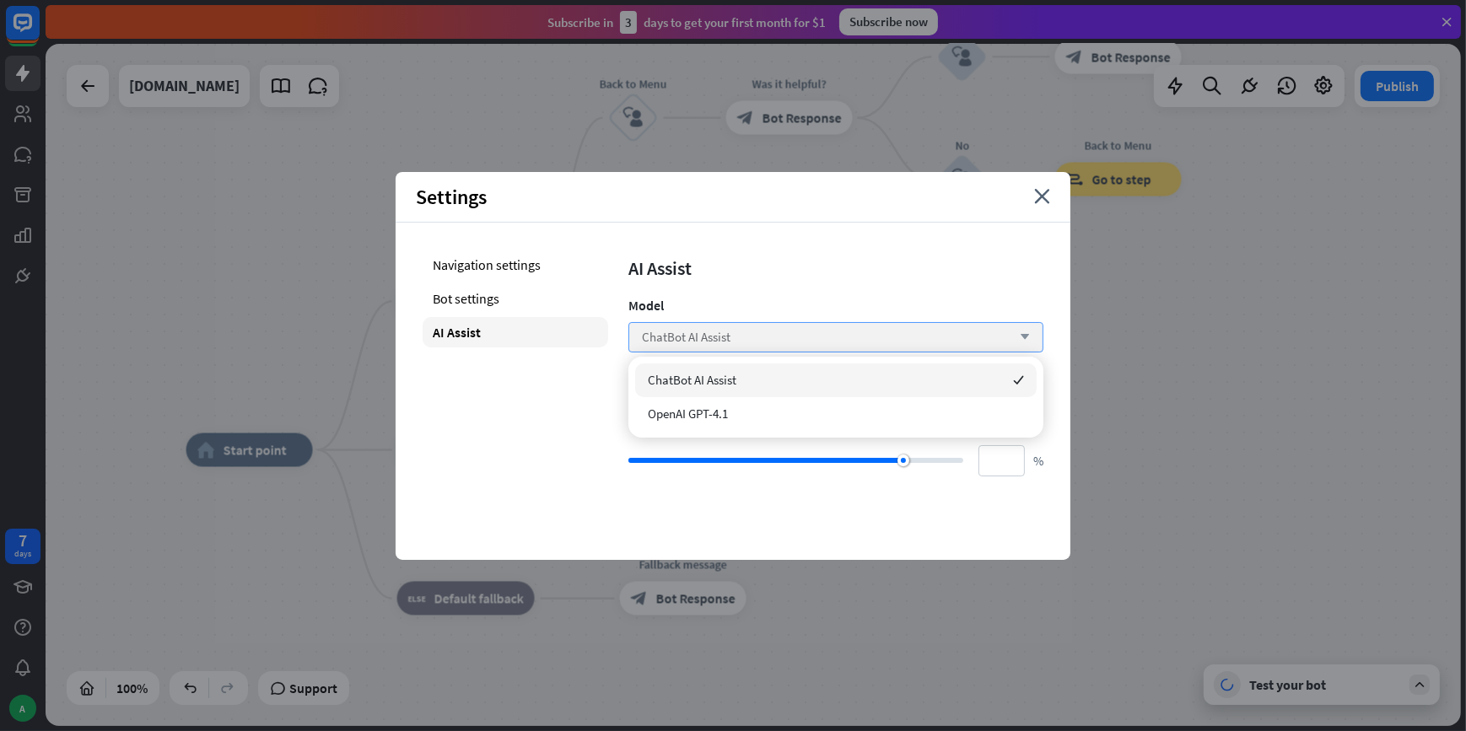
click at [755, 327] on div "ChatBot AI Assist arrow_down" at bounding box center [835, 337] width 415 height 30
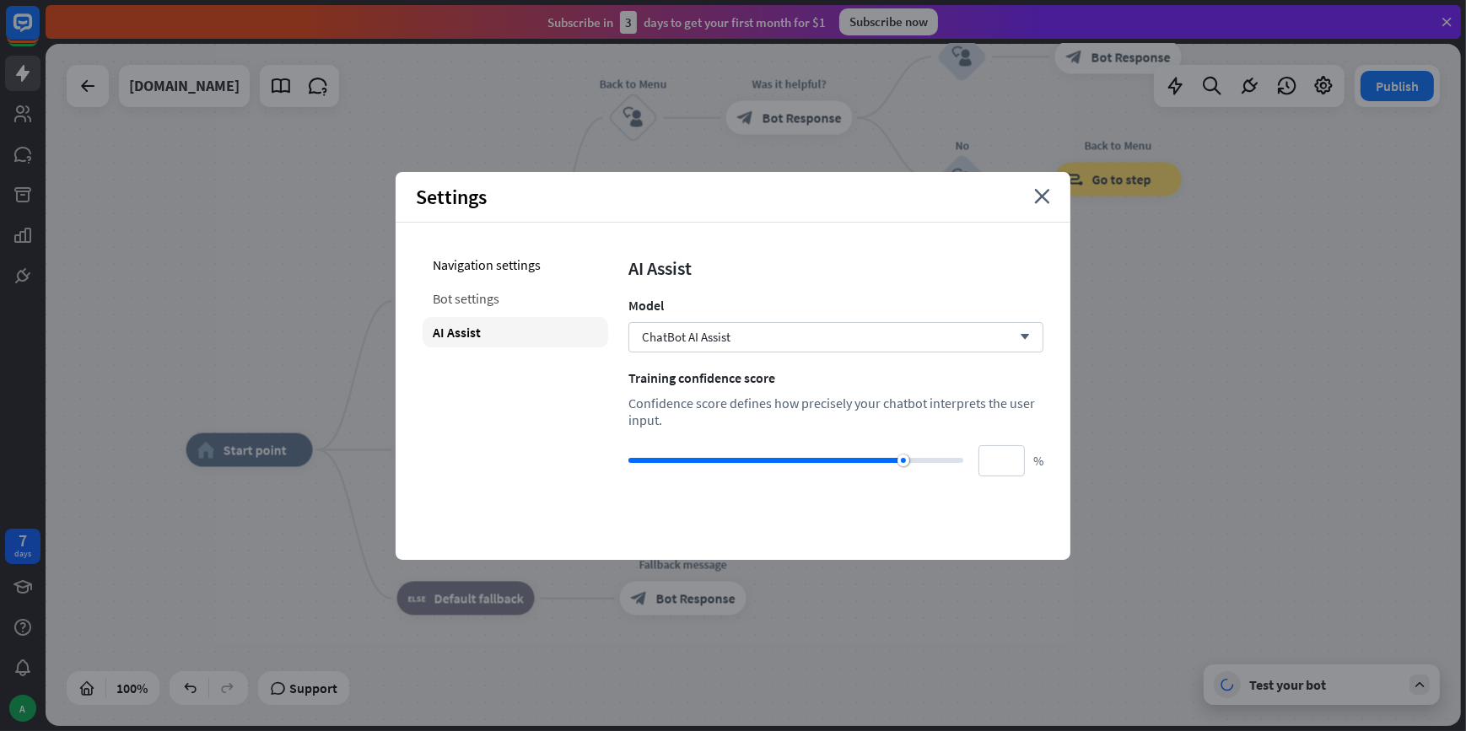
click at [482, 291] on div "Bot settings" at bounding box center [516, 298] width 186 height 30
type input "**"
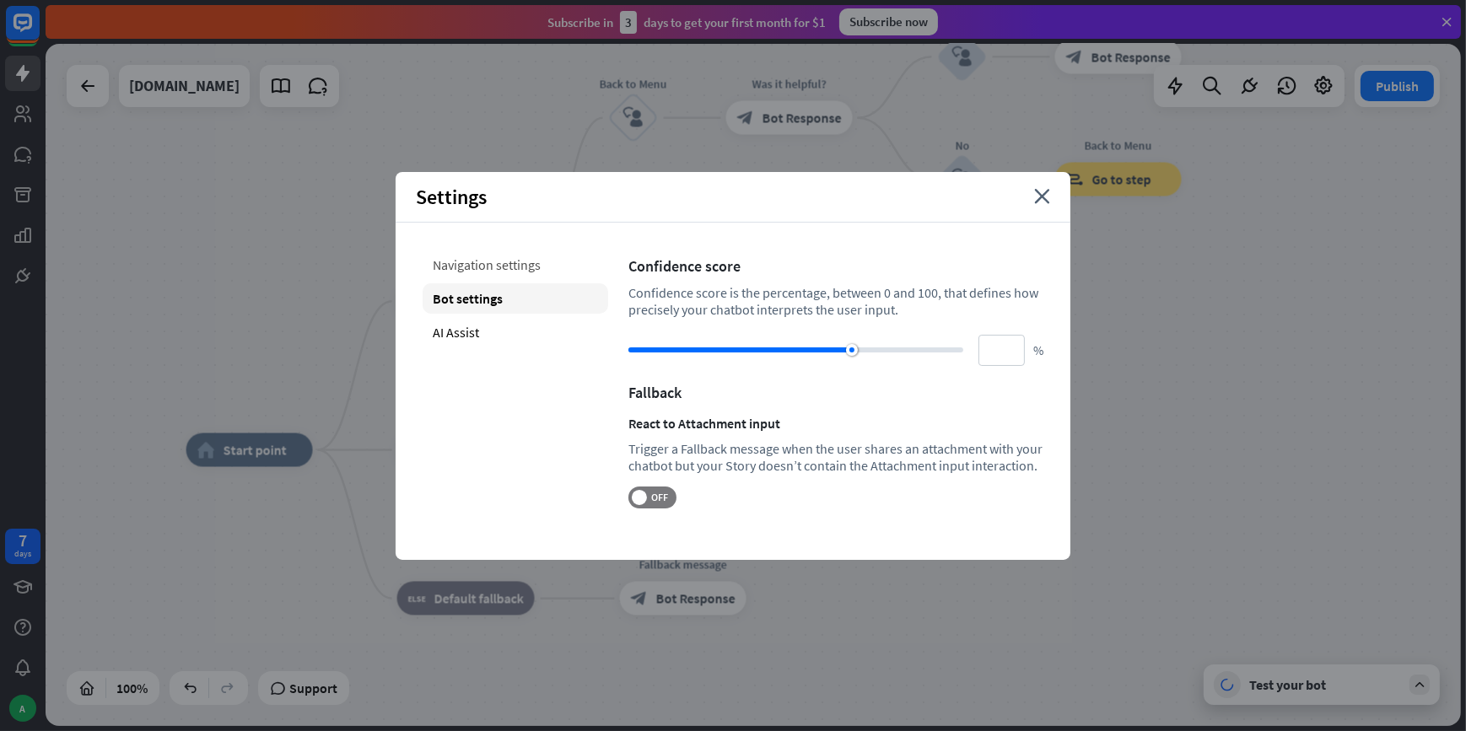
click at [513, 252] on div "Navigation settings" at bounding box center [516, 265] width 186 height 30
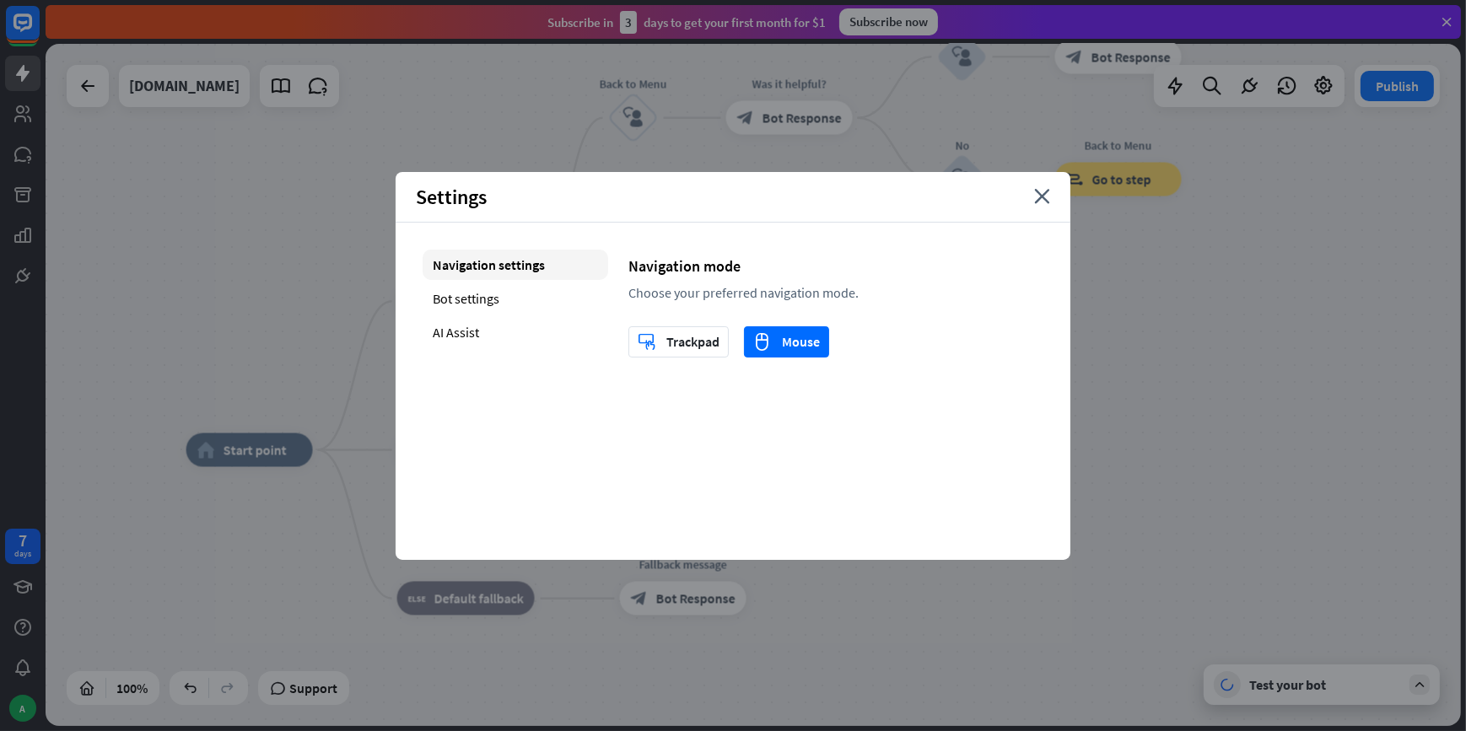
click at [524, 278] on div "Navigation settings" at bounding box center [516, 265] width 186 height 30
click at [506, 344] on div "AI Assist" at bounding box center [516, 332] width 186 height 30
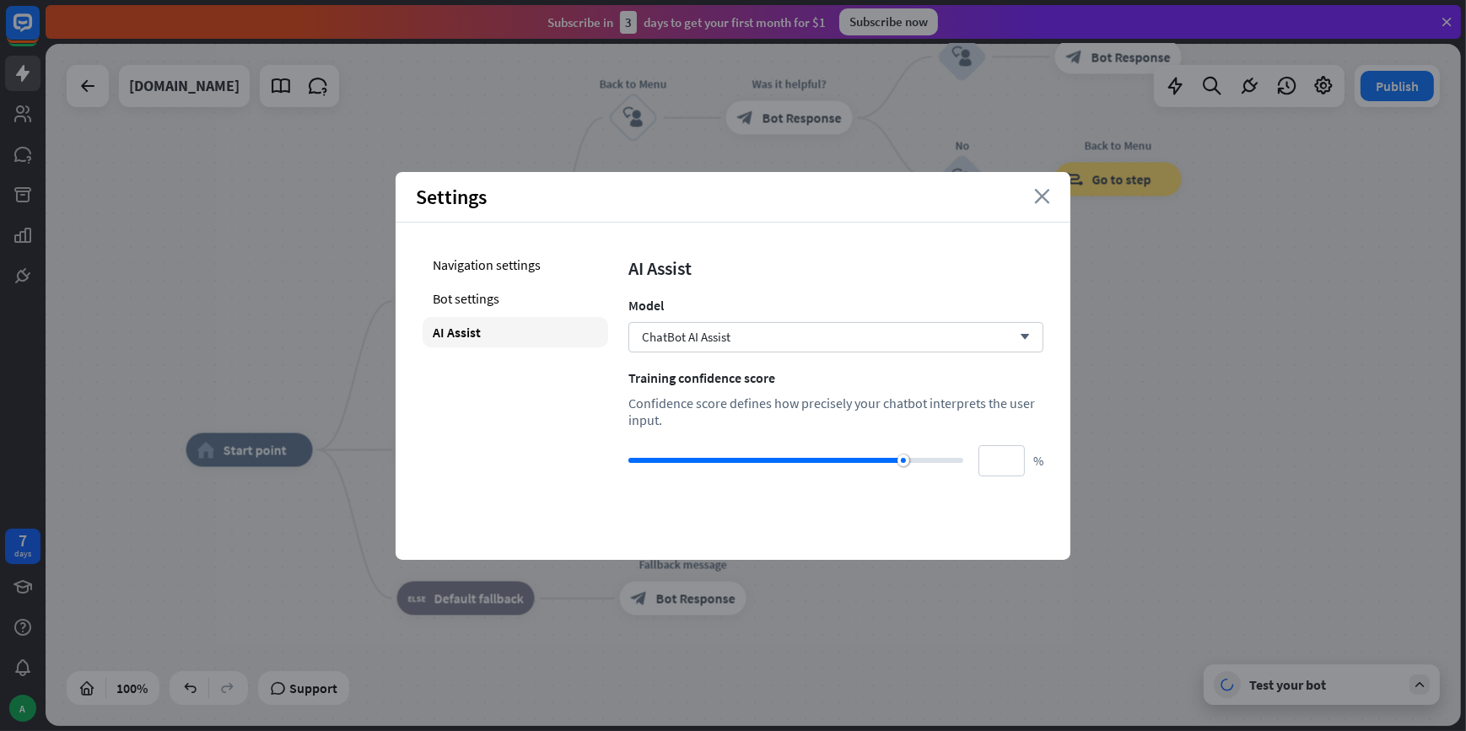
click at [1044, 199] on icon "close" at bounding box center [1042, 196] width 16 height 15
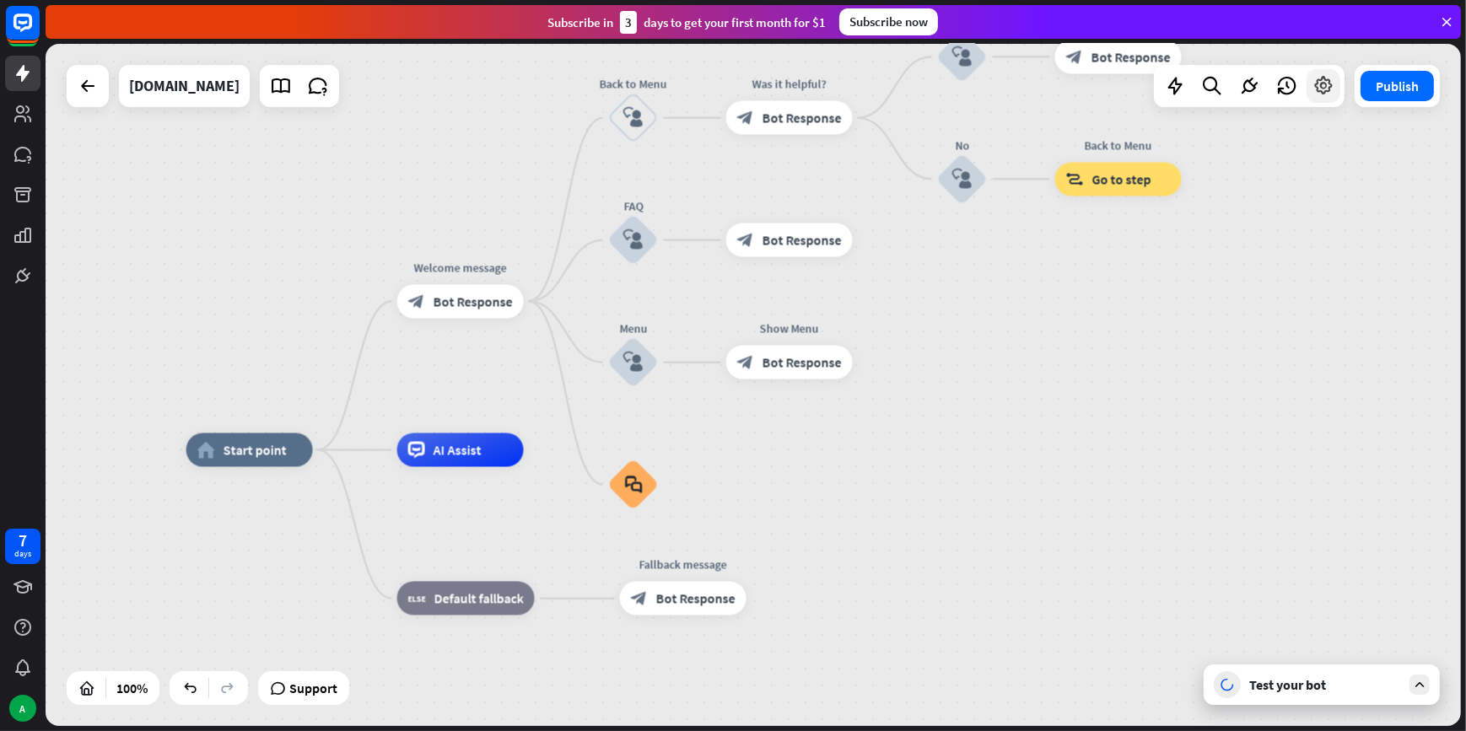
click at [1310, 92] on div at bounding box center [1323, 86] width 34 height 34
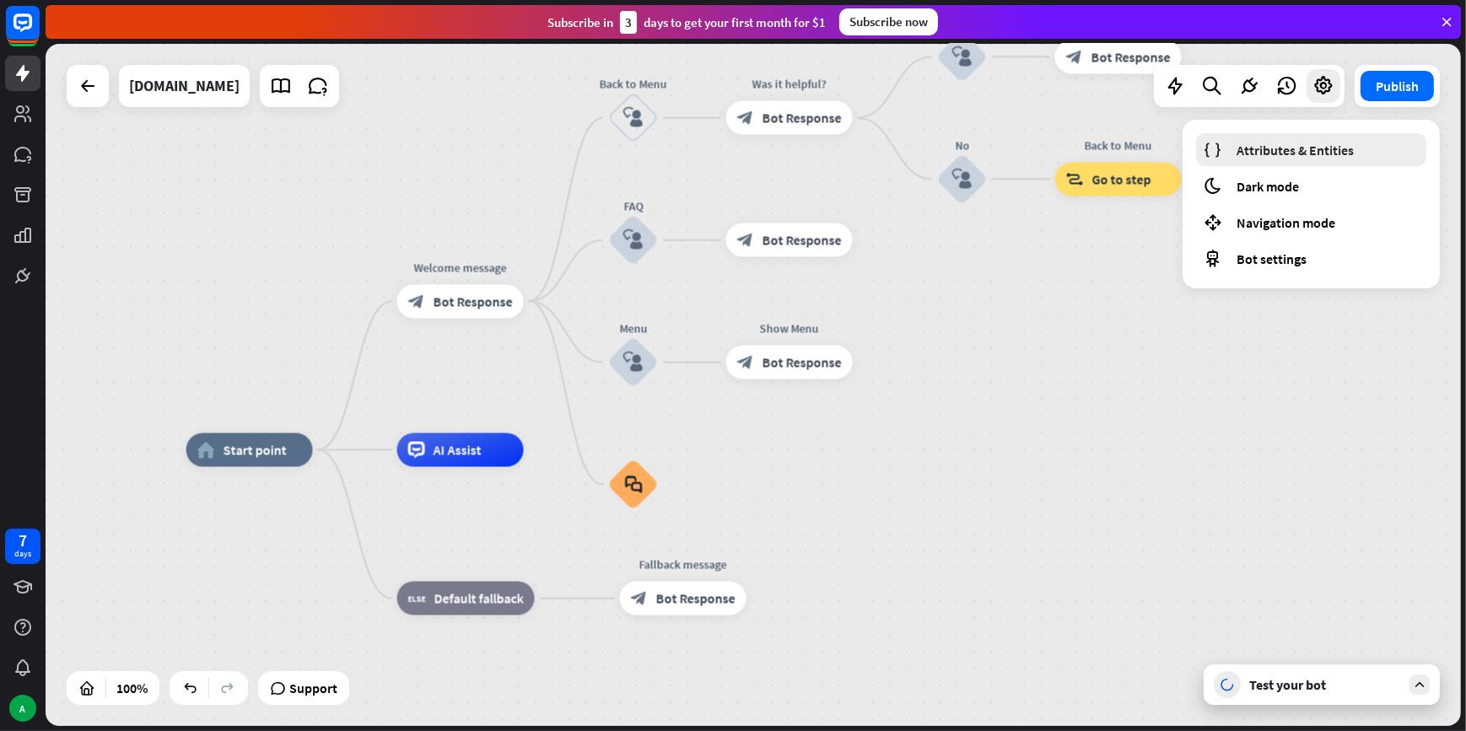
click at [1286, 156] on span "Attributes & Entities" at bounding box center [1294, 150] width 117 height 17
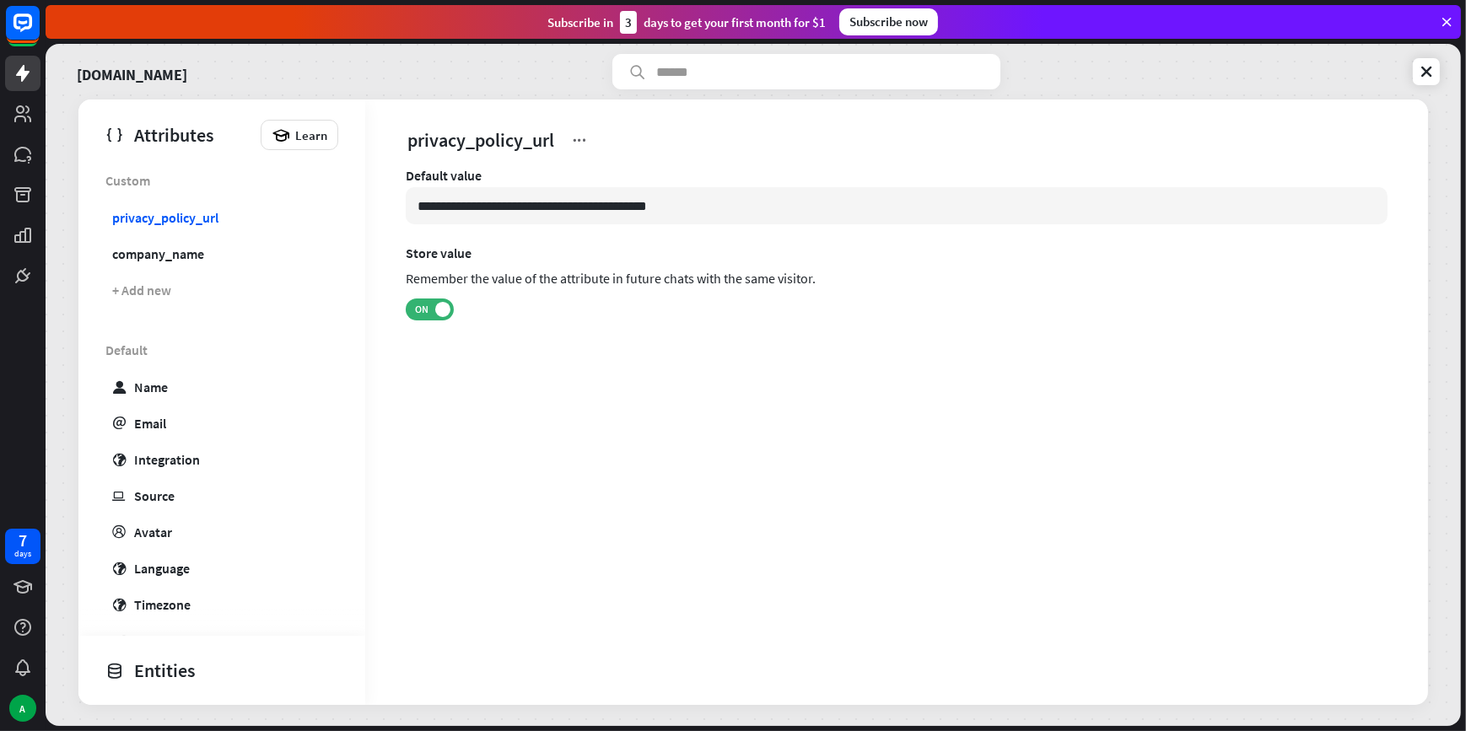
click at [187, 663] on div "Entities" at bounding box center [217, 670] width 224 height 29
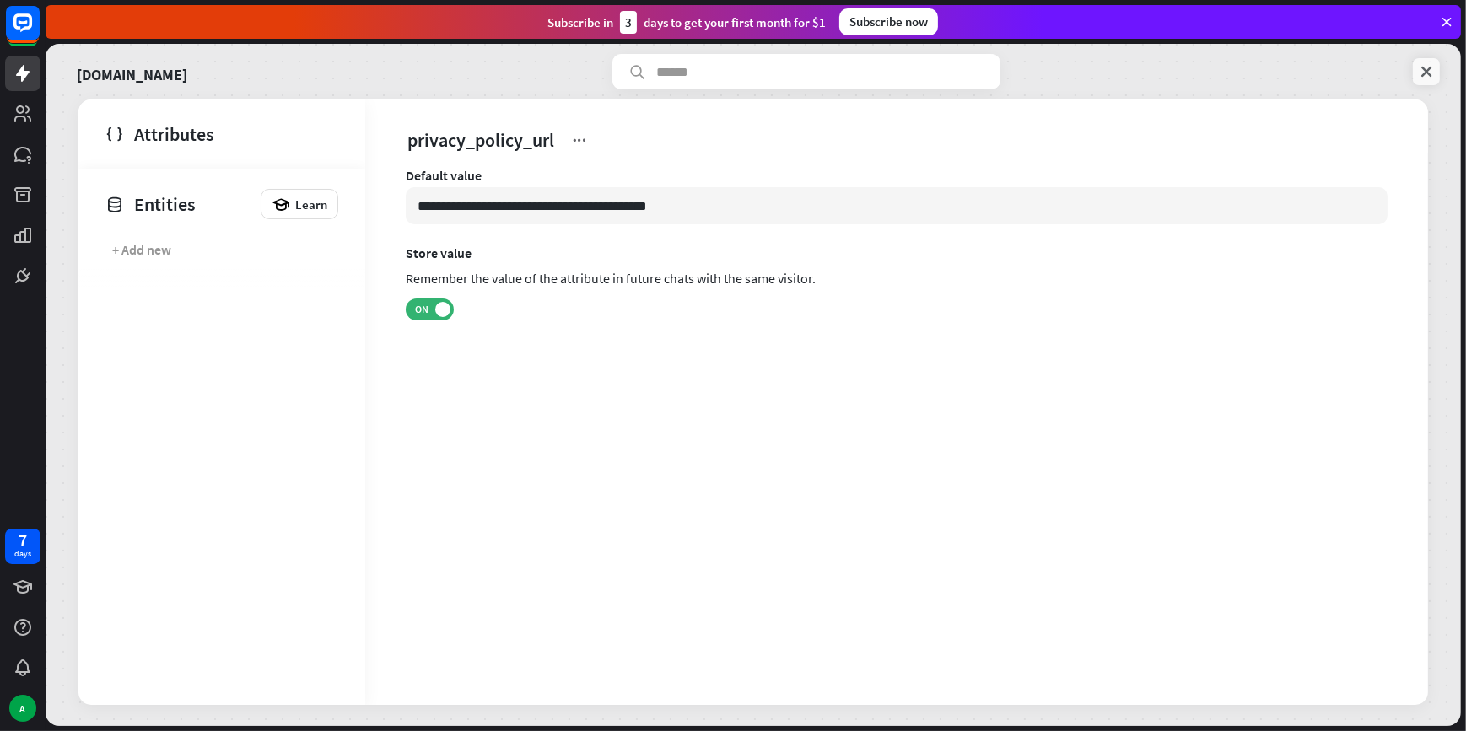
click at [1433, 75] on icon at bounding box center [1426, 71] width 17 height 17
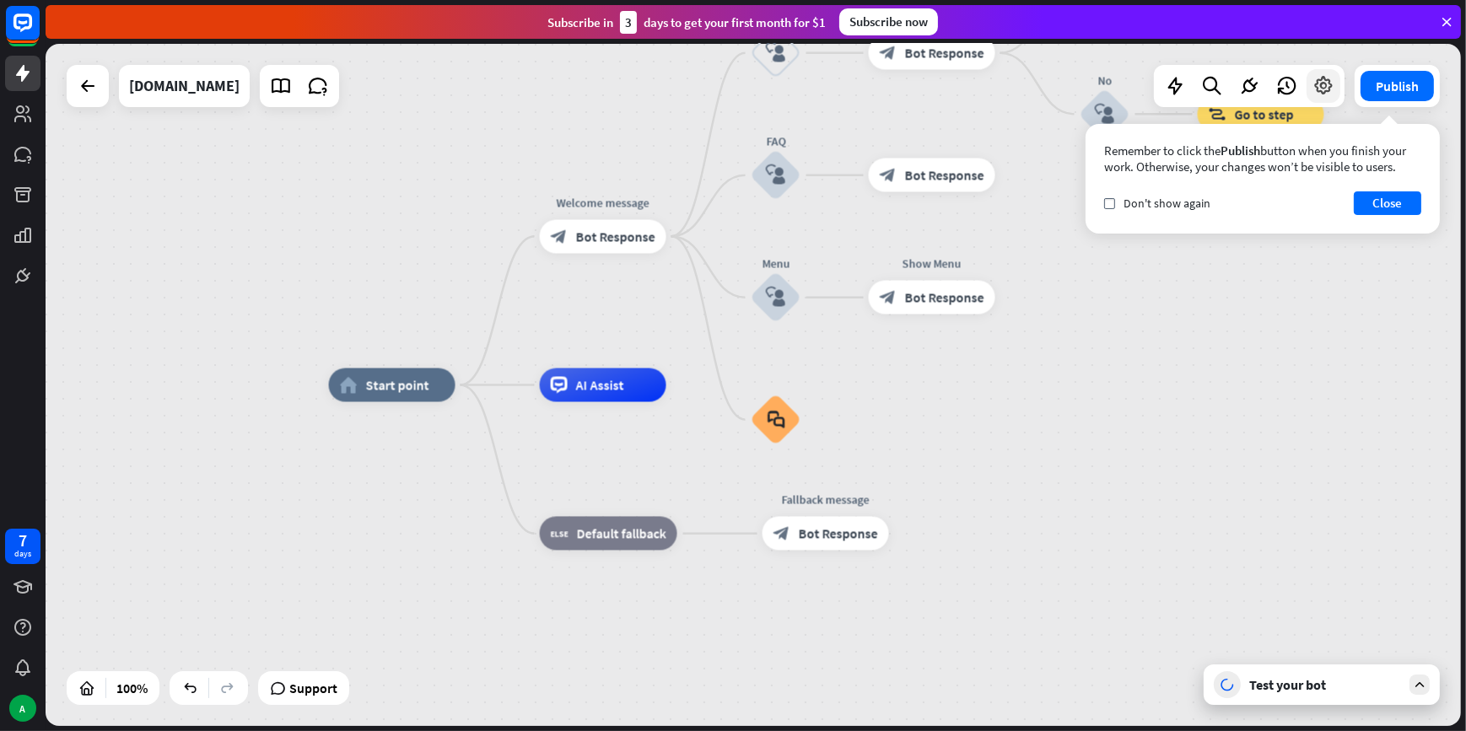
click at [1334, 89] on div at bounding box center [1323, 86] width 34 height 34
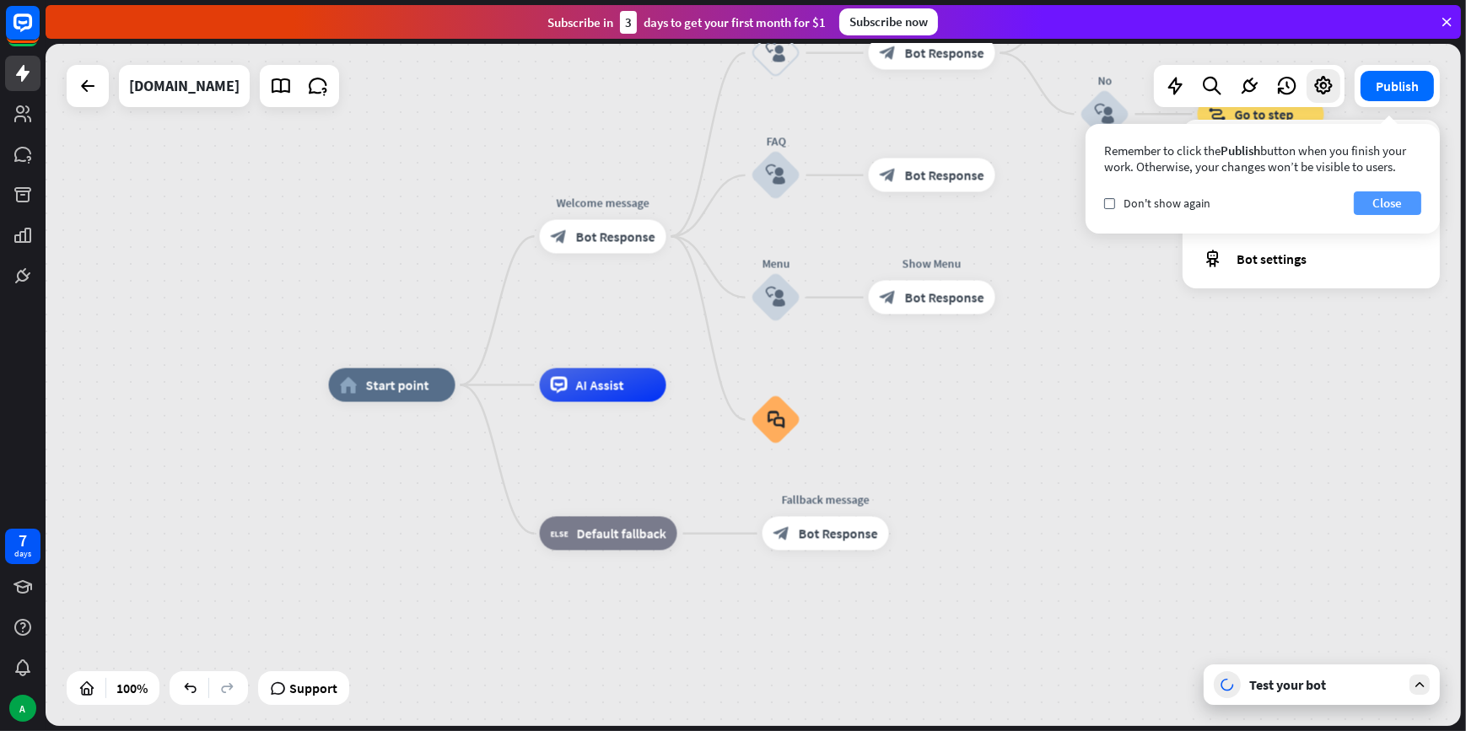
click at [1371, 198] on button "Close" at bounding box center [1387, 203] width 67 height 24
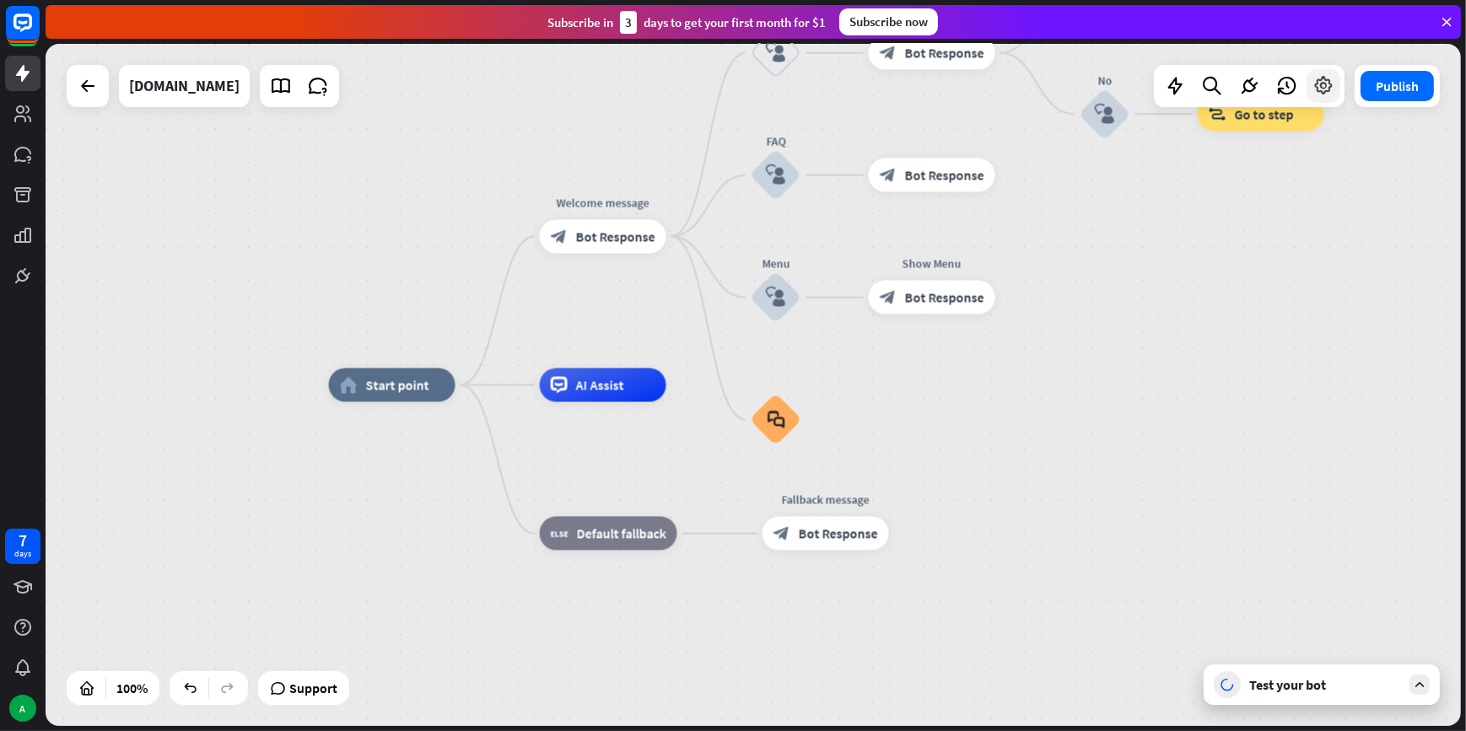
click at [1325, 76] on icon at bounding box center [1323, 86] width 22 height 22
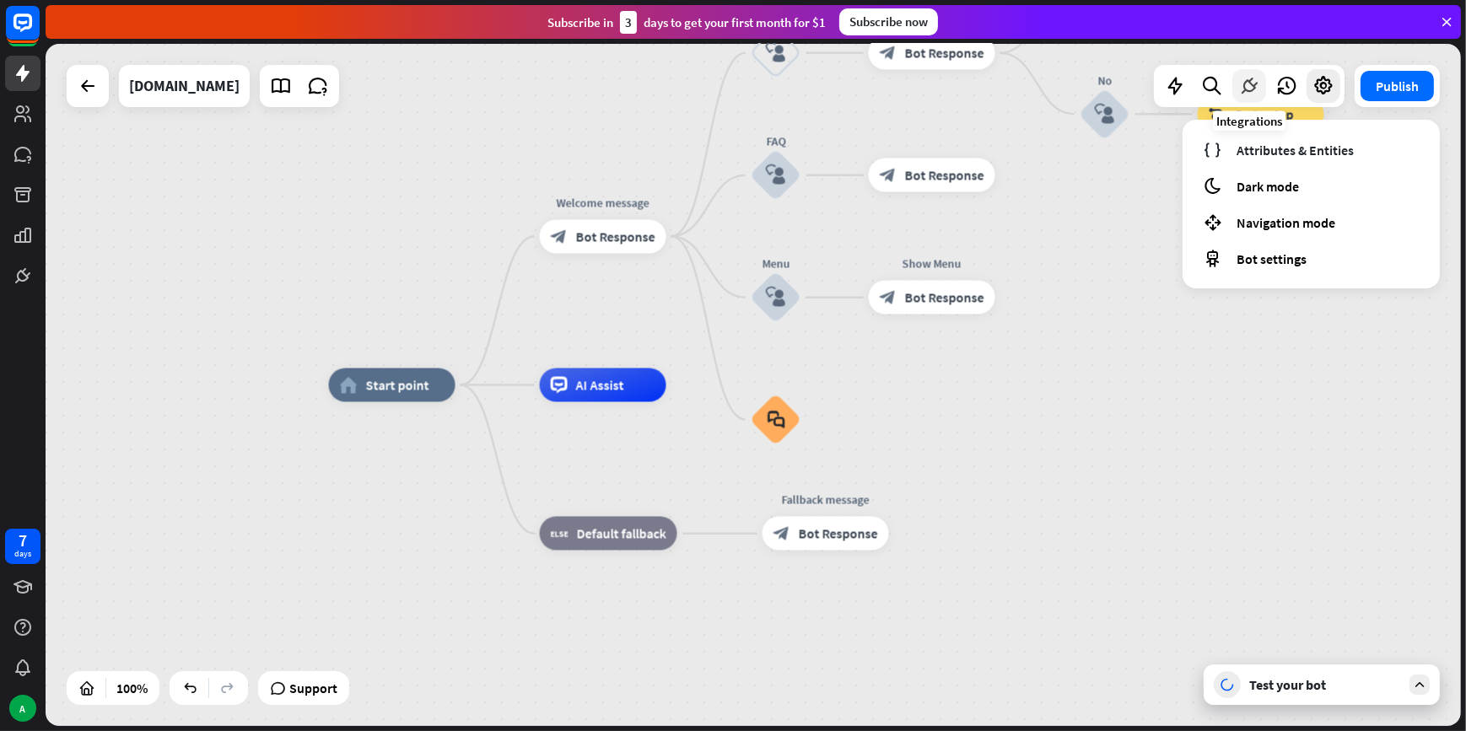
click at [1248, 89] on icon at bounding box center [1249, 86] width 22 height 22
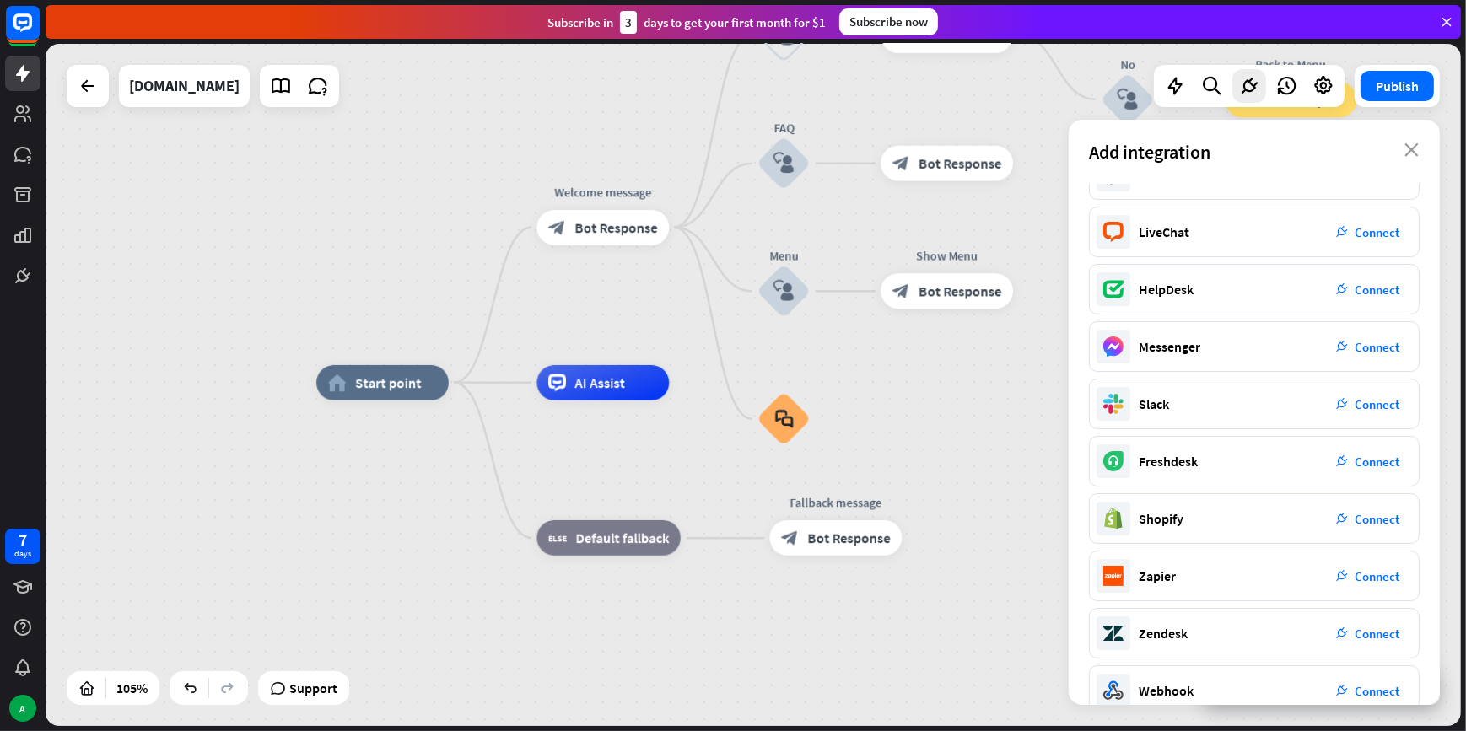
scroll to position [122, 0]
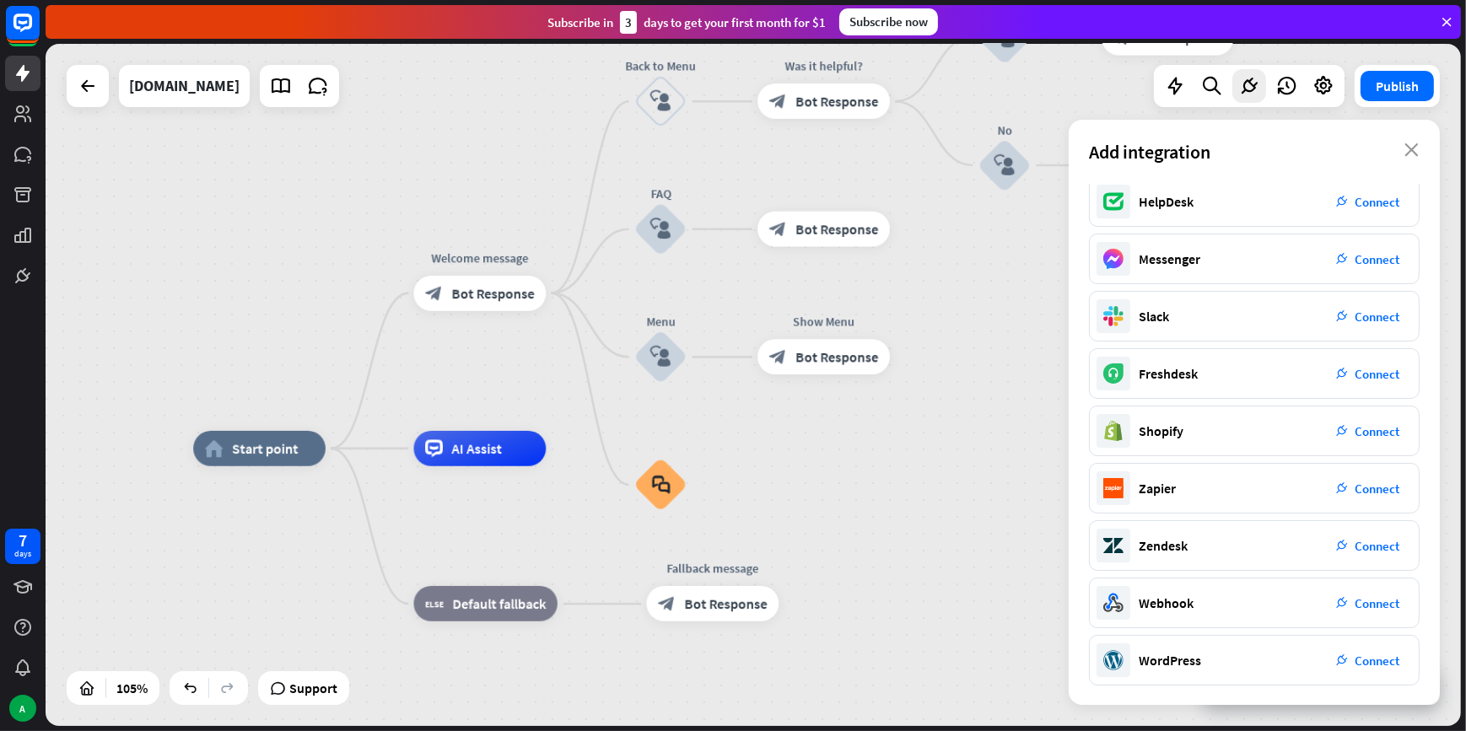
drag, startPoint x: 412, startPoint y: 270, endPoint x: 288, endPoint y: 336, distance: 139.6
click at [288, 336] on div "home_2 Start point Welcome message block_bot_response Bot Response Back to Menu…" at bounding box center [753, 385] width 1415 height 682
click at [30, 89] on link at bounding box center [22, 73] width 35 height 35
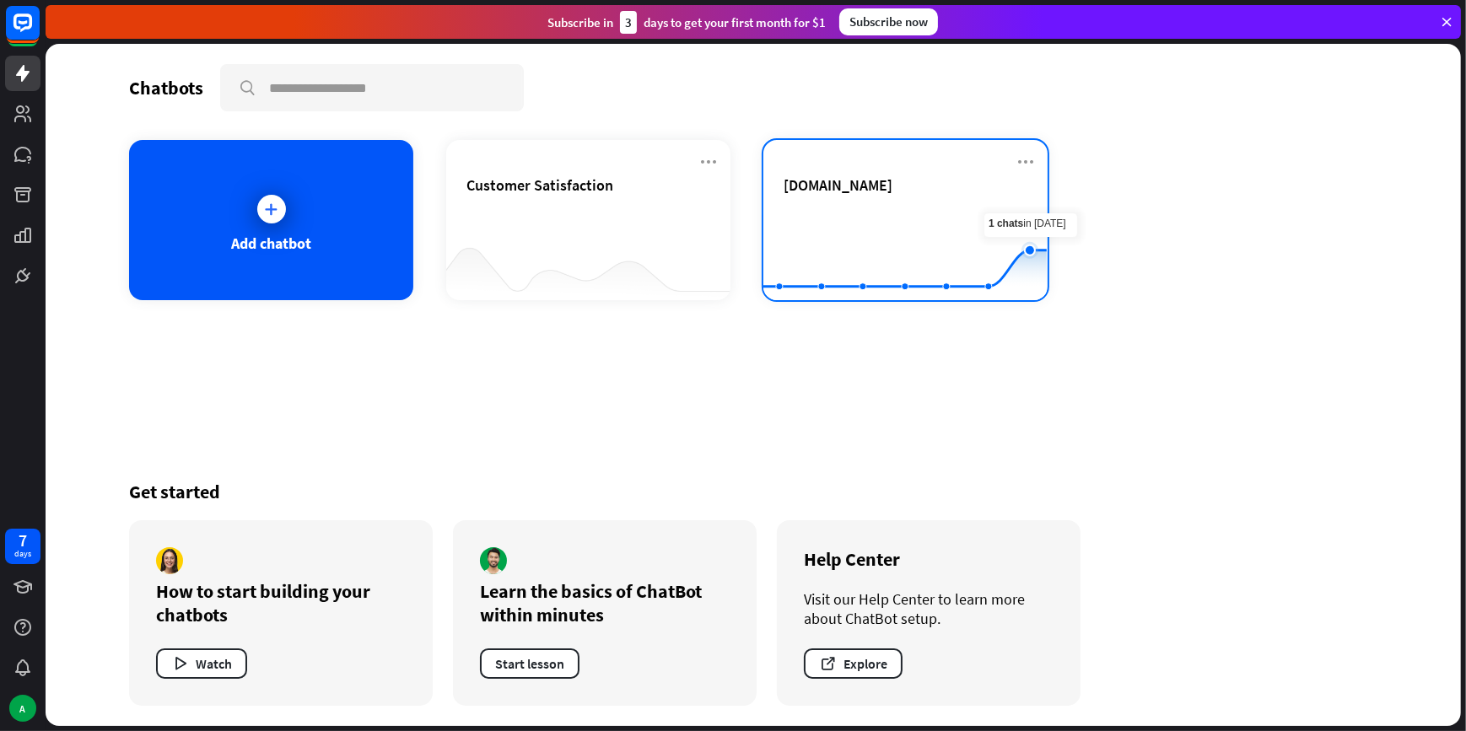
drag, startPoint x: 1026, startPoint y: 280, endPoint x: 1012, endPoint y: 283, distance: 13.7
click at [1012, 283] on icon at bounding box center [905, 268] width 334 height 36
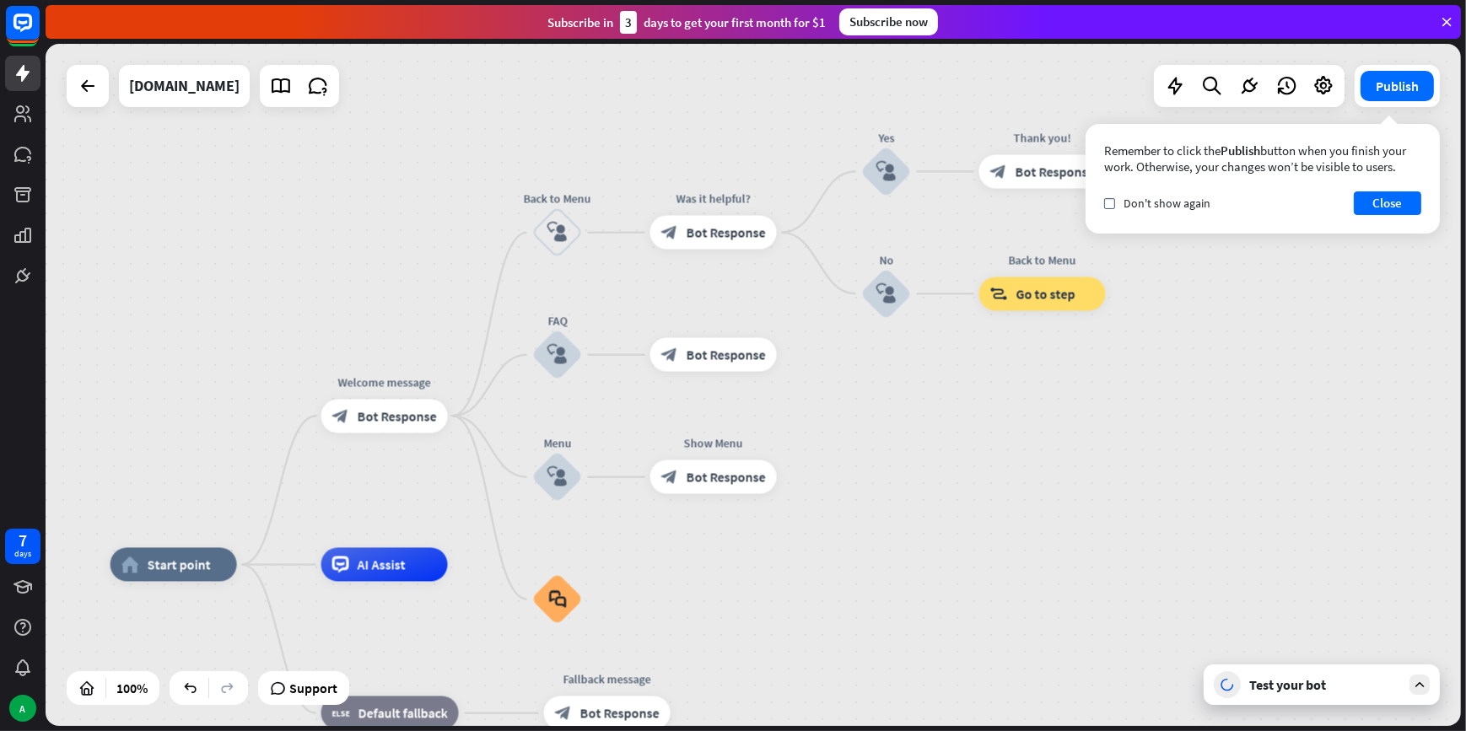
drag, startPoint x: 461, startPoint y: 185, endPoint x: 253, endPoint y: 353, distance: 267.4
click at [253, 353] on div "home_2 Start point Welcome message block_bot_response Bot Response Back to Menu…" at bounding box center [753, 385] width 1415 height 682
click at [1402, 207] on button "Close" at bounding box center [1387, 203] width 67 height 24
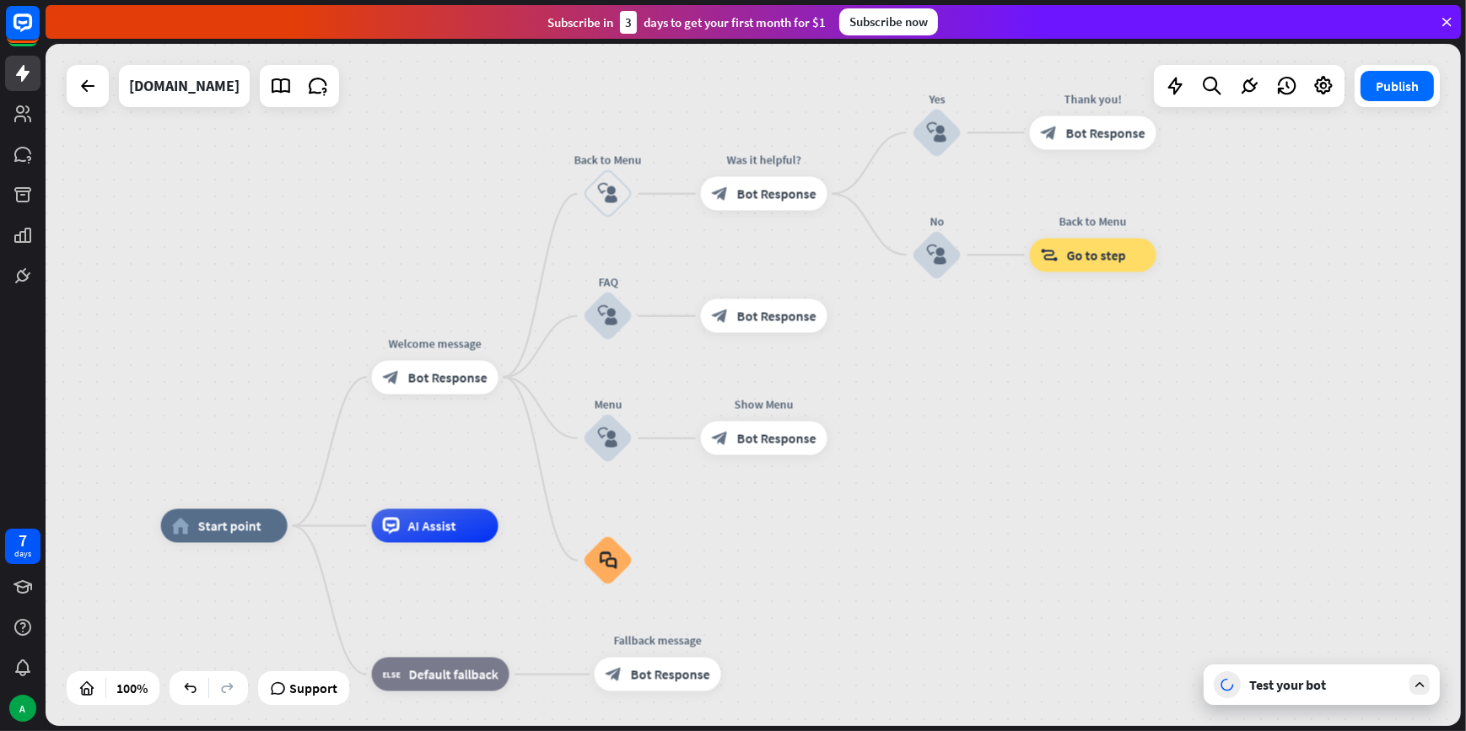
drag, startPoint x: 401, startPoint y: 338, endPoint x: 451, endPoint y: 299, distance: 63.8
click at [451, 299] on div "home_2 Start point Welcome message block_bot_response Bot Response Back to Menu…" at bounding box center [753, 385] width 1415 height 682
click at [24, 30] on icon at bounding box center [23, 23] width 20 height 20
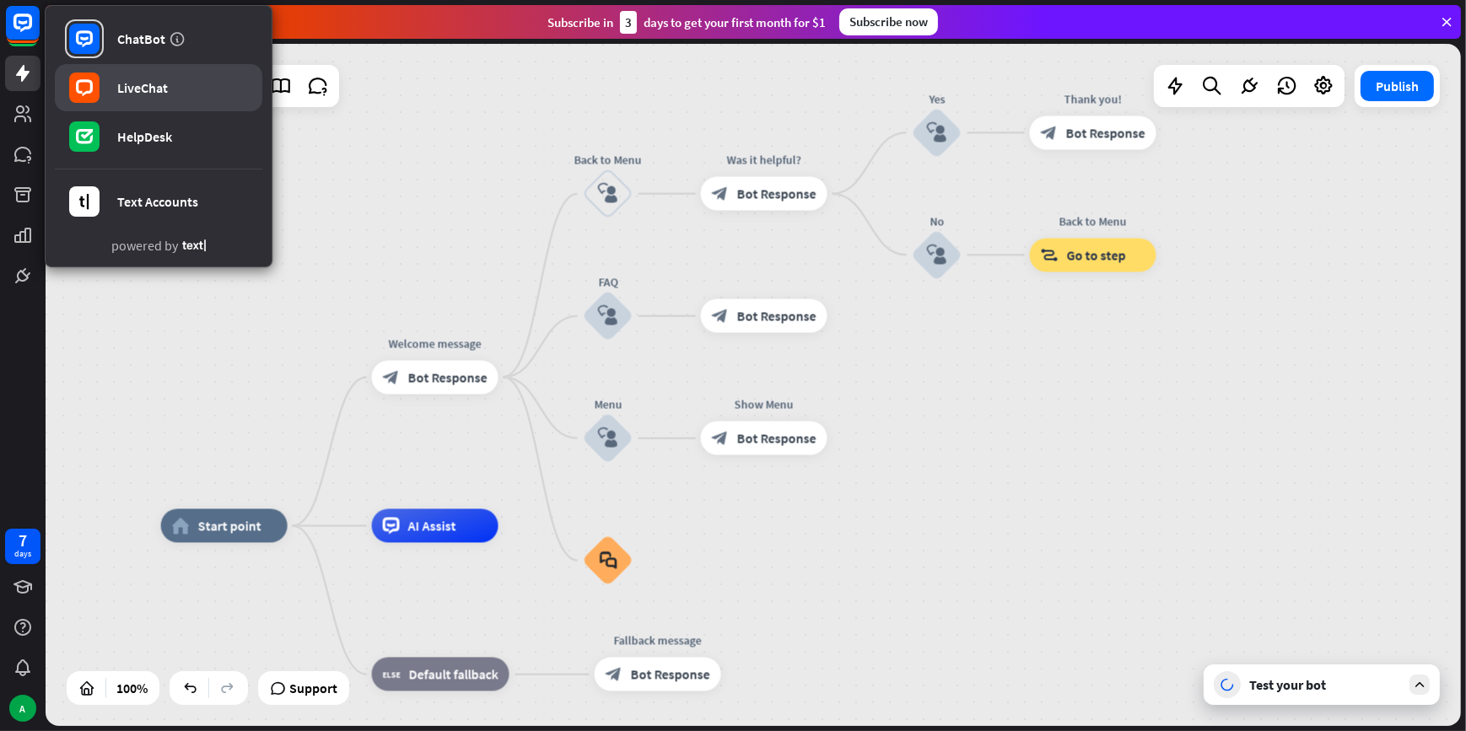
click at [131, 100] on link "LiveChat" at bounding box center [158, 87] width 207 height 47
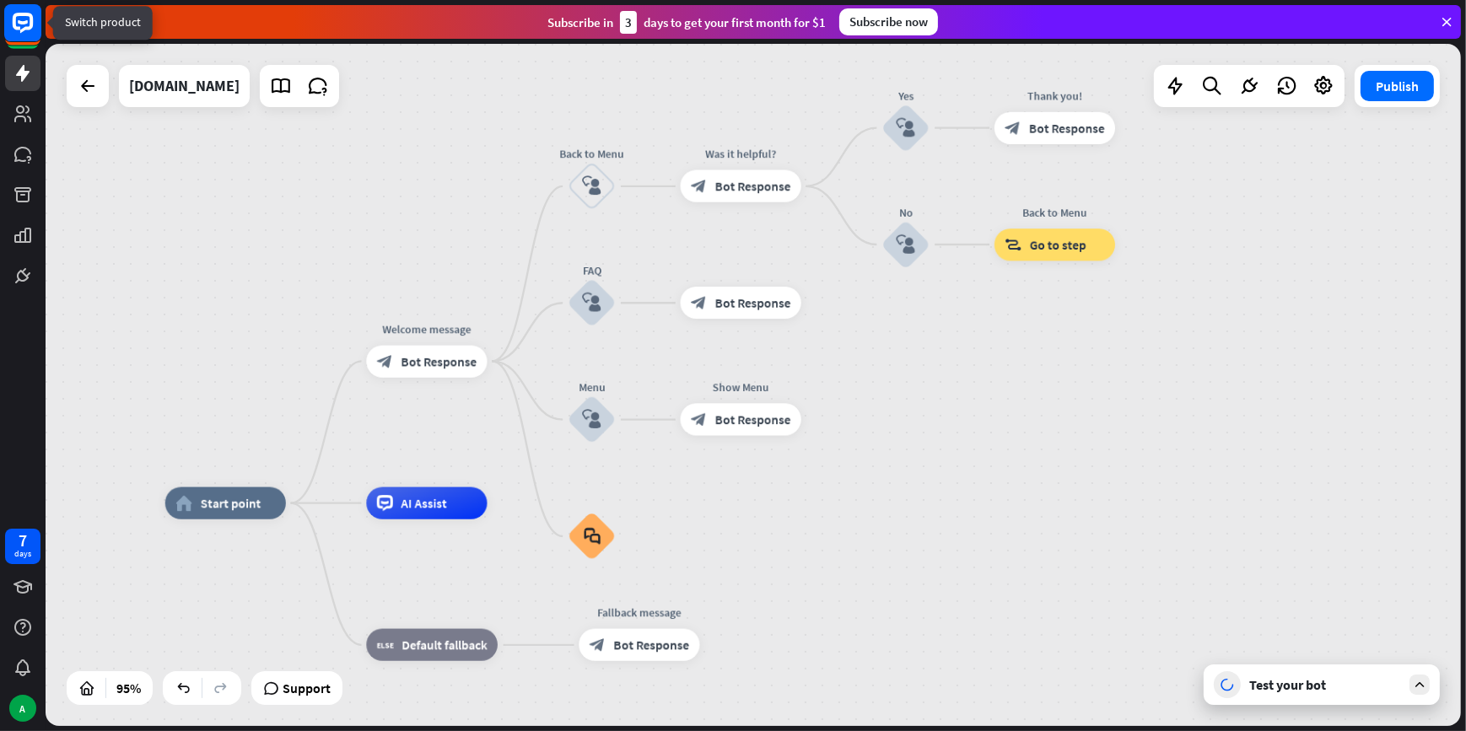
click at [24, 30] on icon at bounding box center [23, 23] width 20 height 20
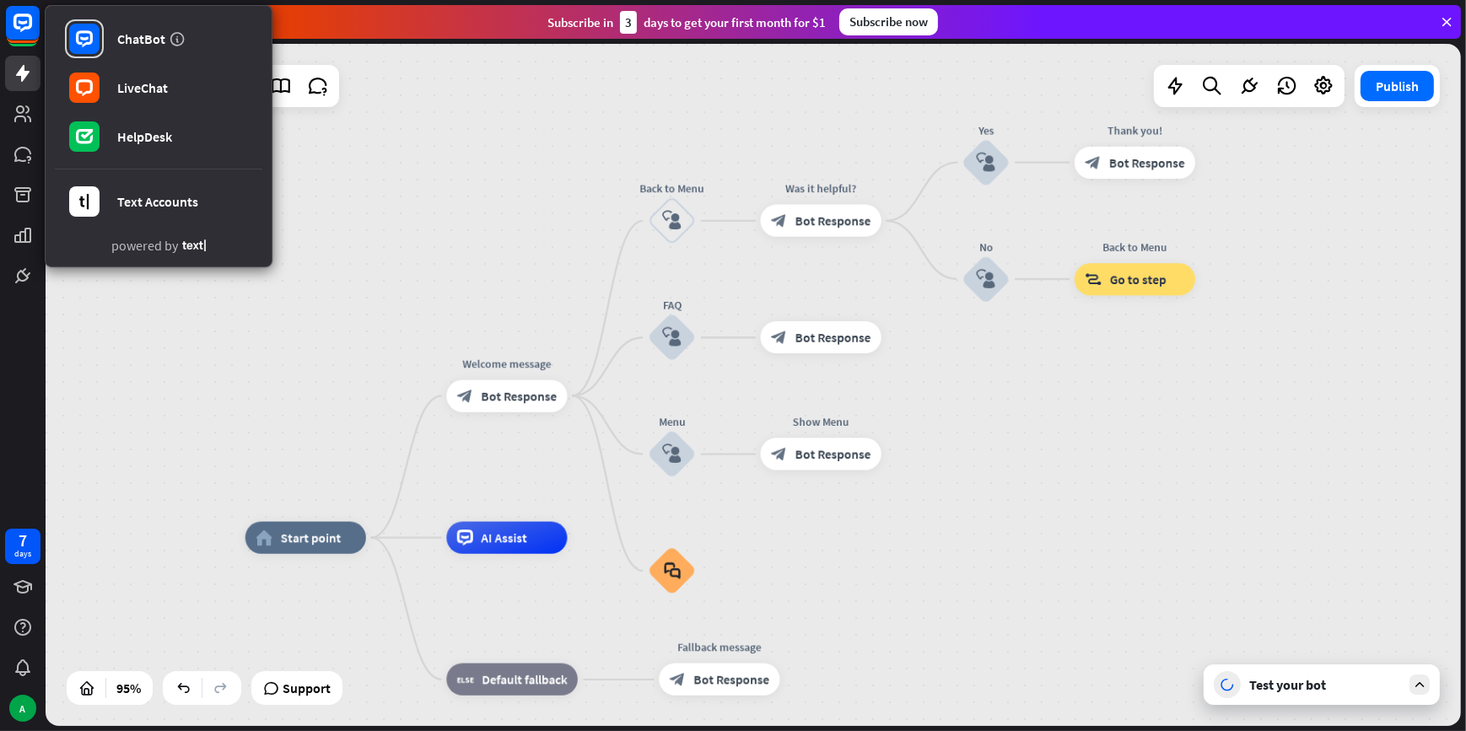
drag, startPoint x: 180, startPoint y: 353, endPoint x: 260, endPoint y: 391, distance: 87.9
click at [260, 391] on div "home_2 Start point Welcome message block_bot_response Bot Response Back to Menu…" at bounding box center [753, 385] width 1415 height 682
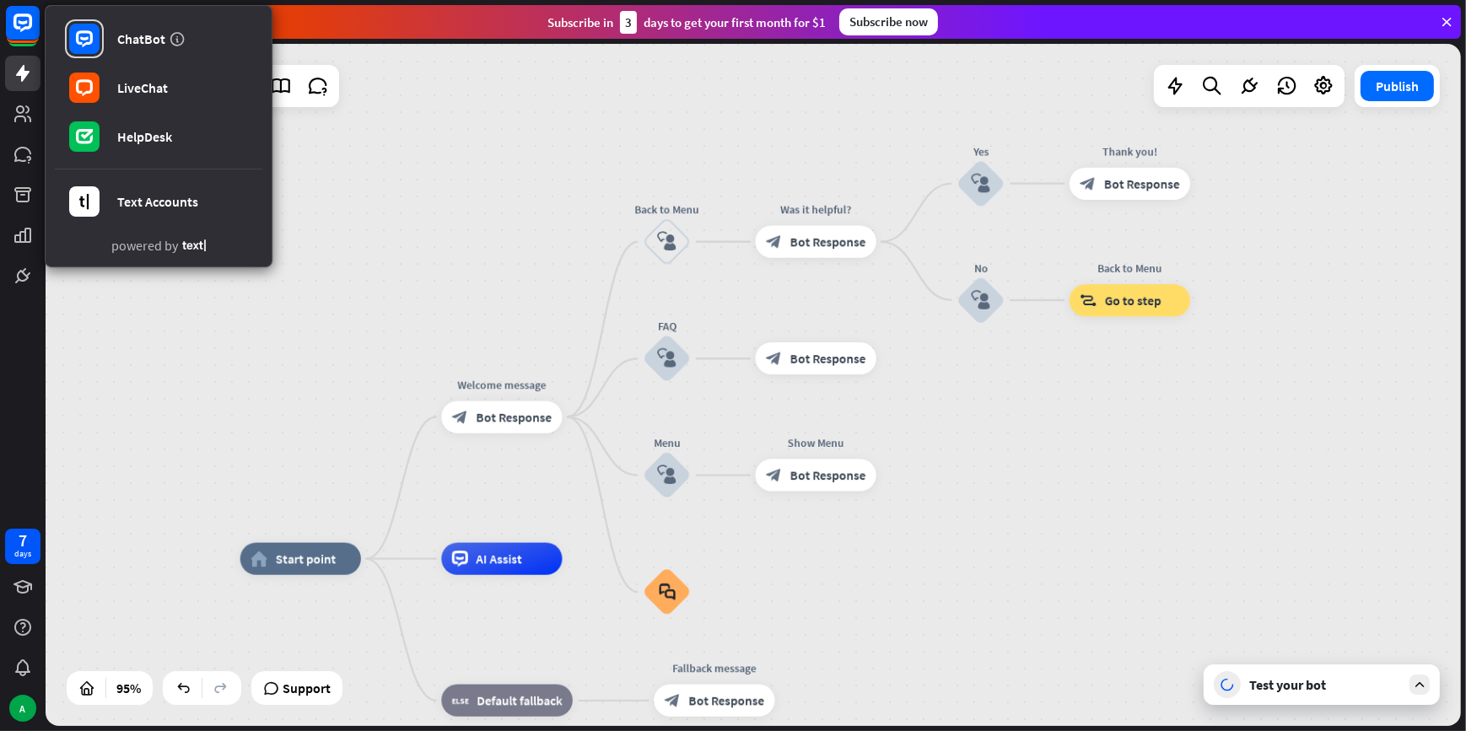
drag, startPoint x: 353, startPoint y: 100, endPoint x: 349, endPoint y: 118, distance: 18.2
click at [349, 118] on div "home_2 Start point Welcome message block_bot_response Bot Response Back to Menu…" at bounding box center [753, 385] width 1415 height 682
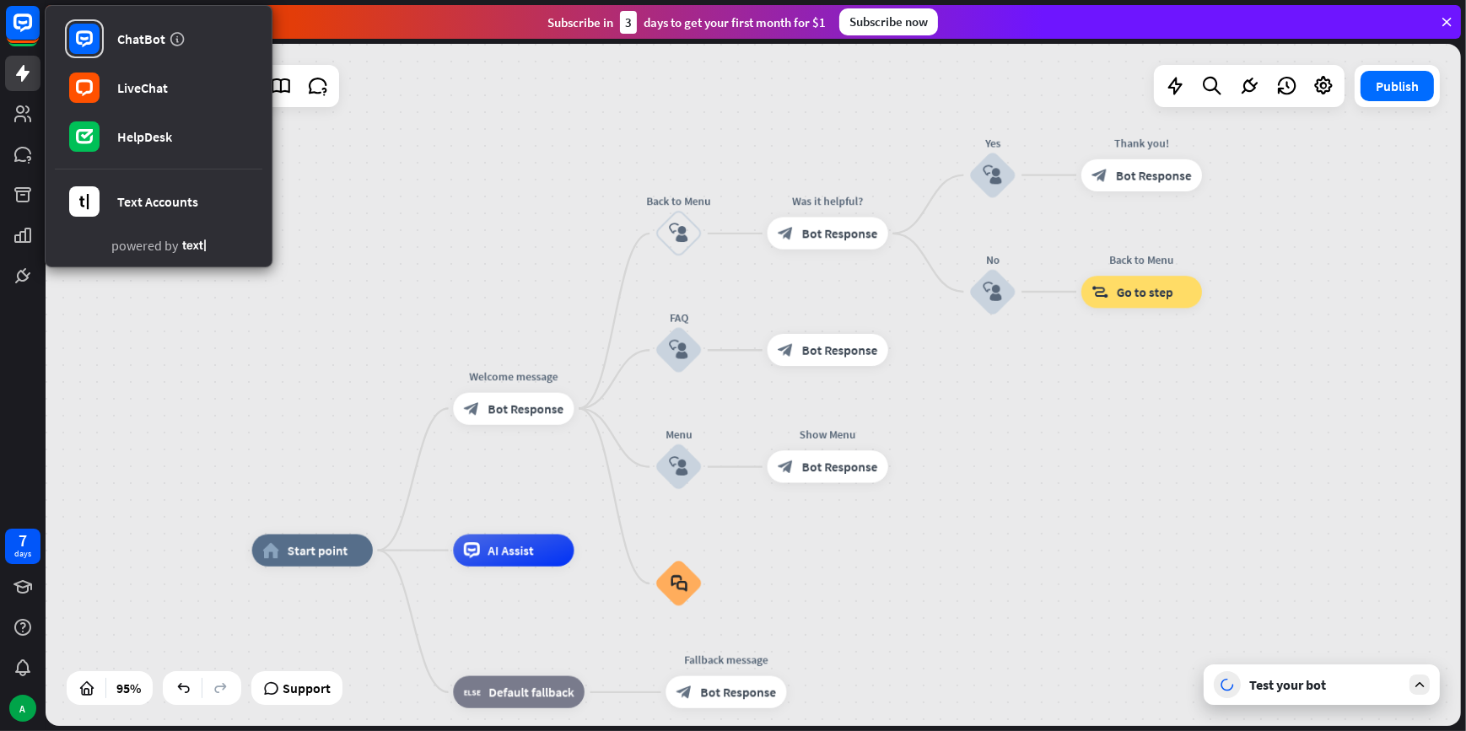
drag, startPoint x: 455, startPoint y: 169, endPoint x: 467, endPoint y: 160, distance: 14.5
click at [467, 160] on div "home_2 Start point Welcome message block_bot_response Bot Response Back to Menu…" at bounding box center [753, 385] width 1415 height 682
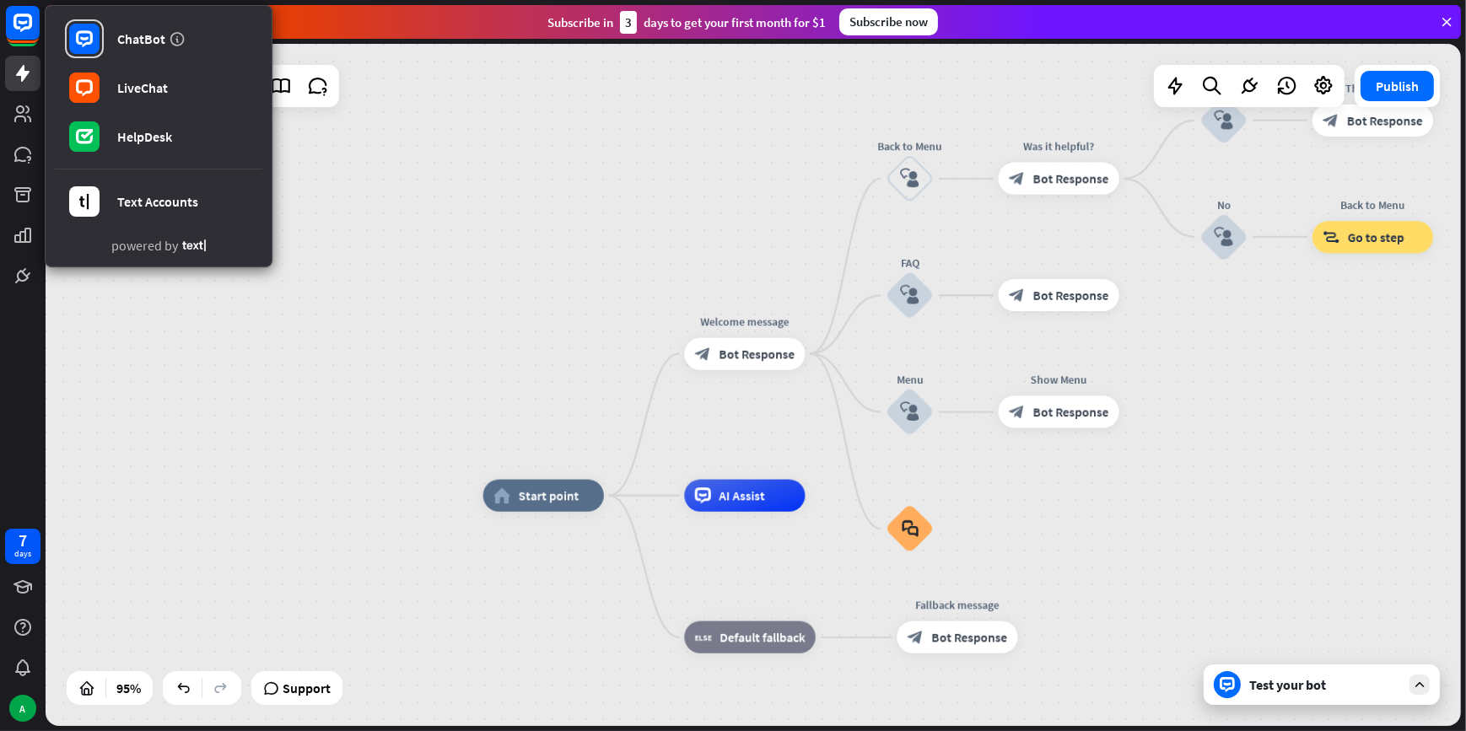
drag, startPoint x: 404, startPoint y: 321, endPoint x: 635, endPoint y: 266, distance: 237.5
click at [635, 266] on div "home_2 Start point Welcome message block_bot_response Bot Response Back to Menu…" at bounding box center [753, 385] width 1415 height 682
click at [452, 209] on div "home_2 Start point Welcome message block_bot_response Bot Response Back to Menu…" at bounding box center [753, 385] width 1415 height 682
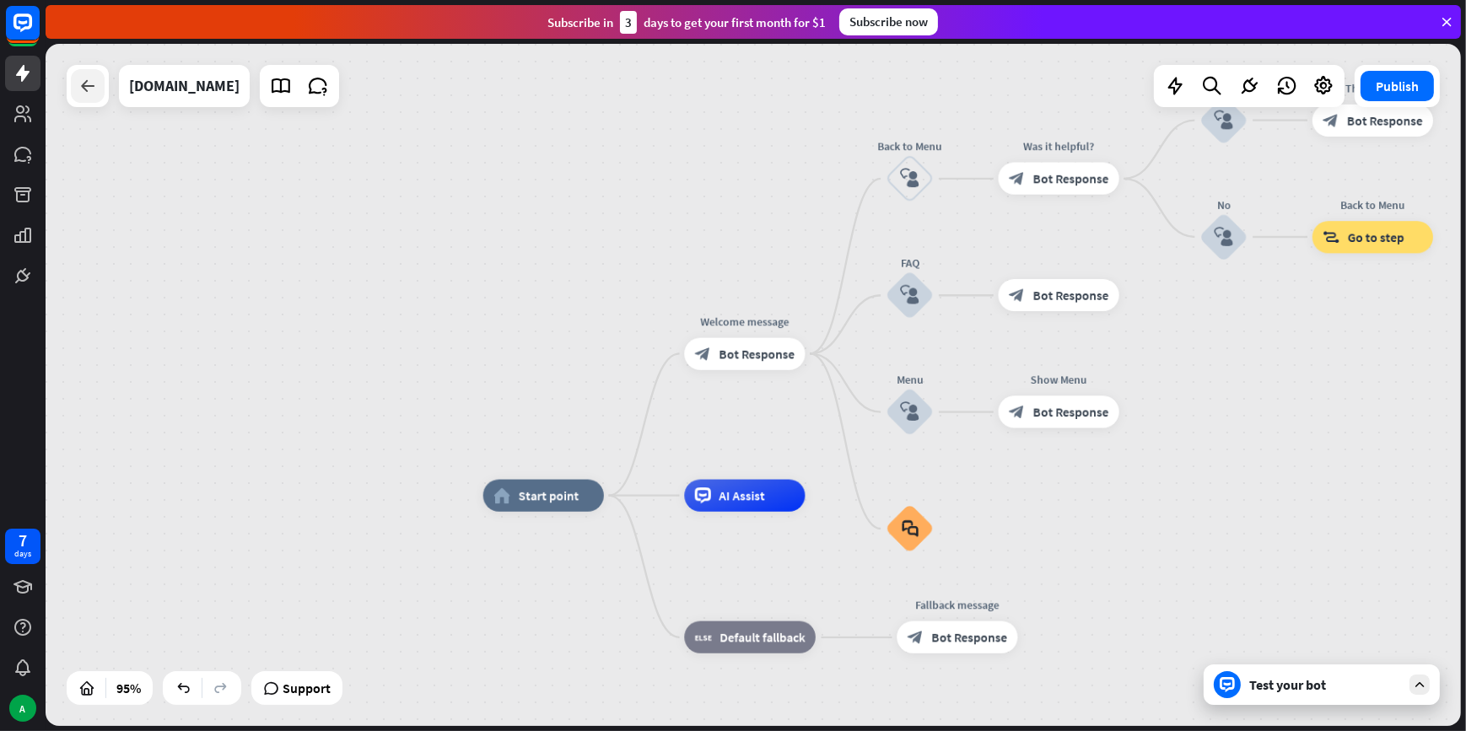
click at [100, 99] on div at bounding box center [88, 86] width 34 height 34
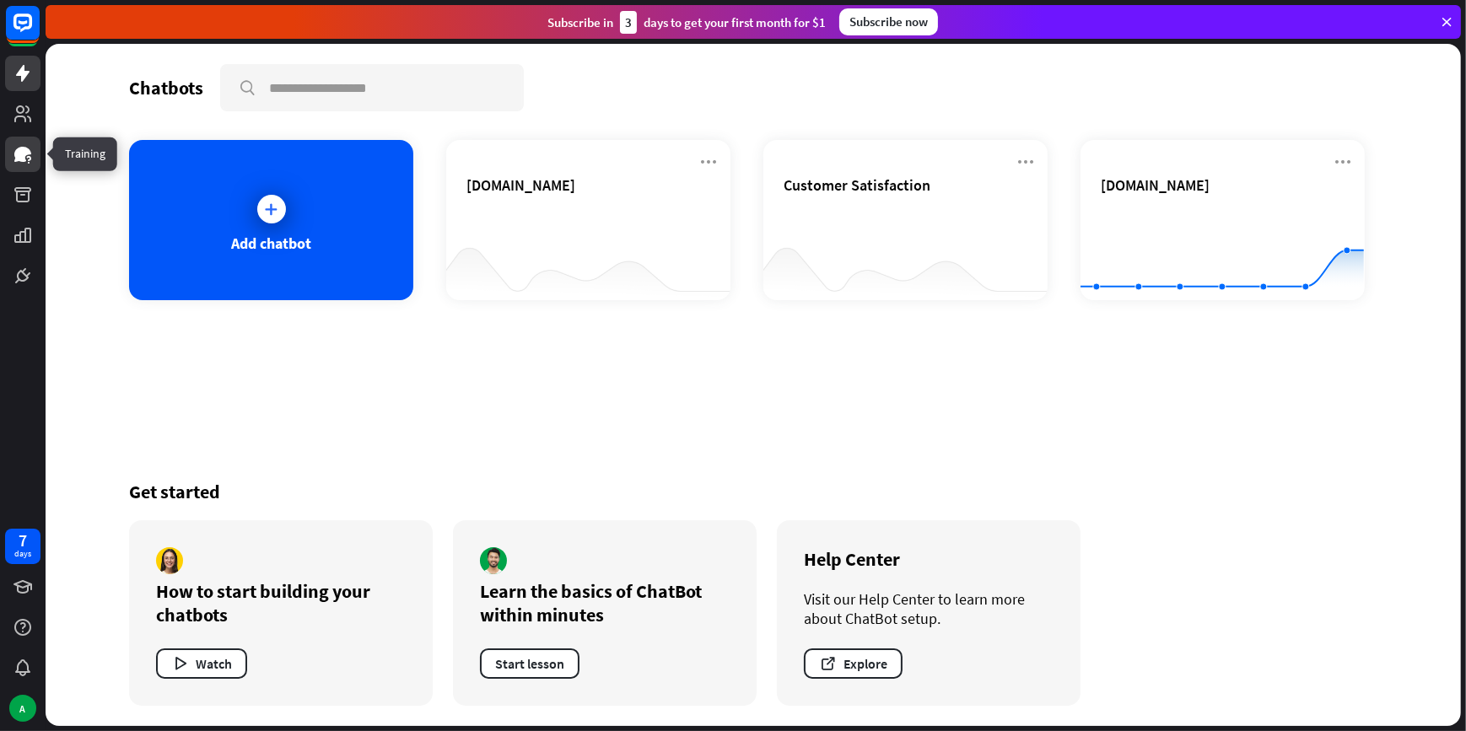
click at [30, 137] on link at bounding box center [22, 154] width 35 height 35
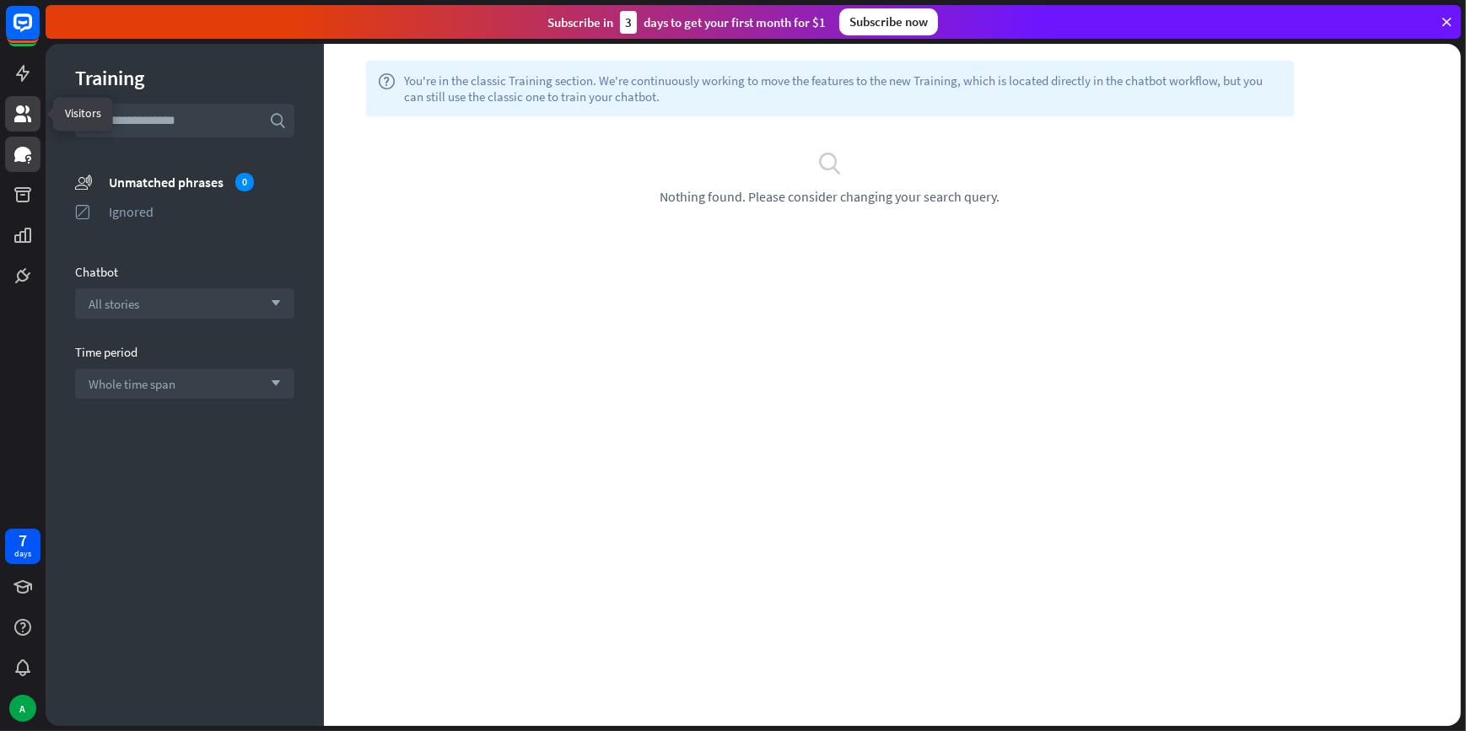
click at [13, 110] on icon at bounding box center [23, 114] width 20 height 20
